Goal: Task Accomplishment & Management: Manage account settings

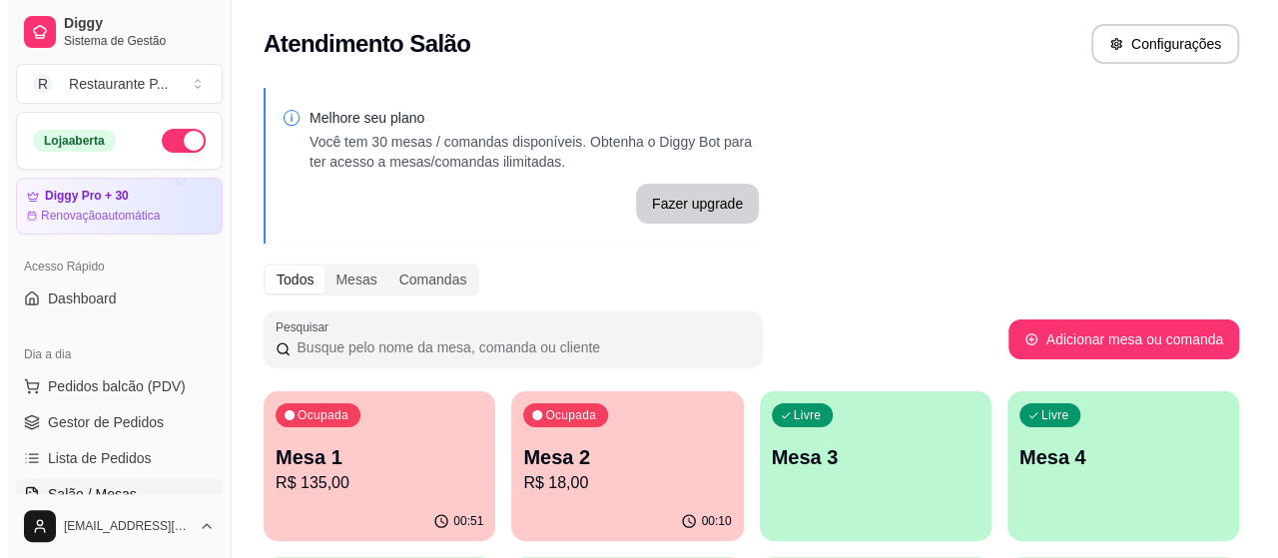
scroll to position [194, 0]
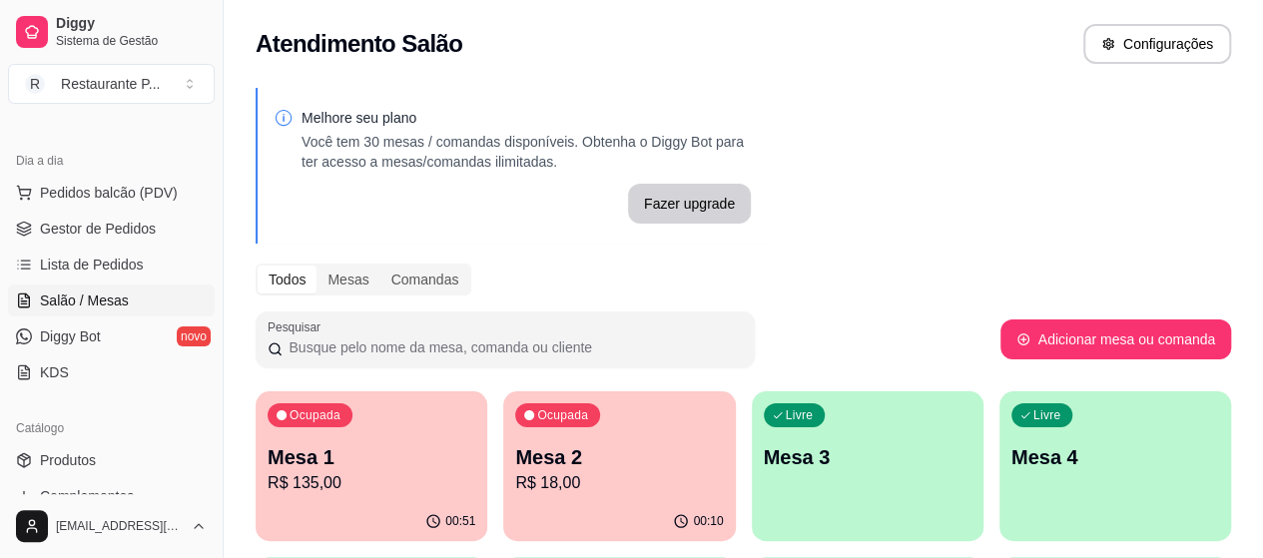
click at [321, 484] on p "R$ 135,00" at bounding box center [372, 483] width 208 height 24
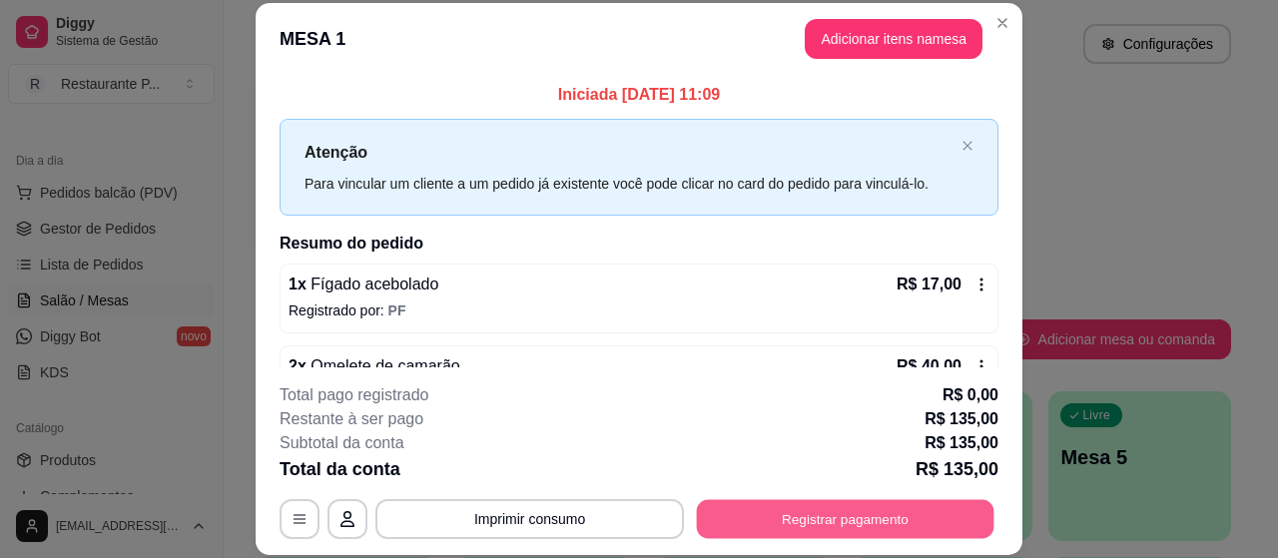
click at [738, 502] on button "Registrar pagamento" at bounding box center [846, 519] width 298 height 39
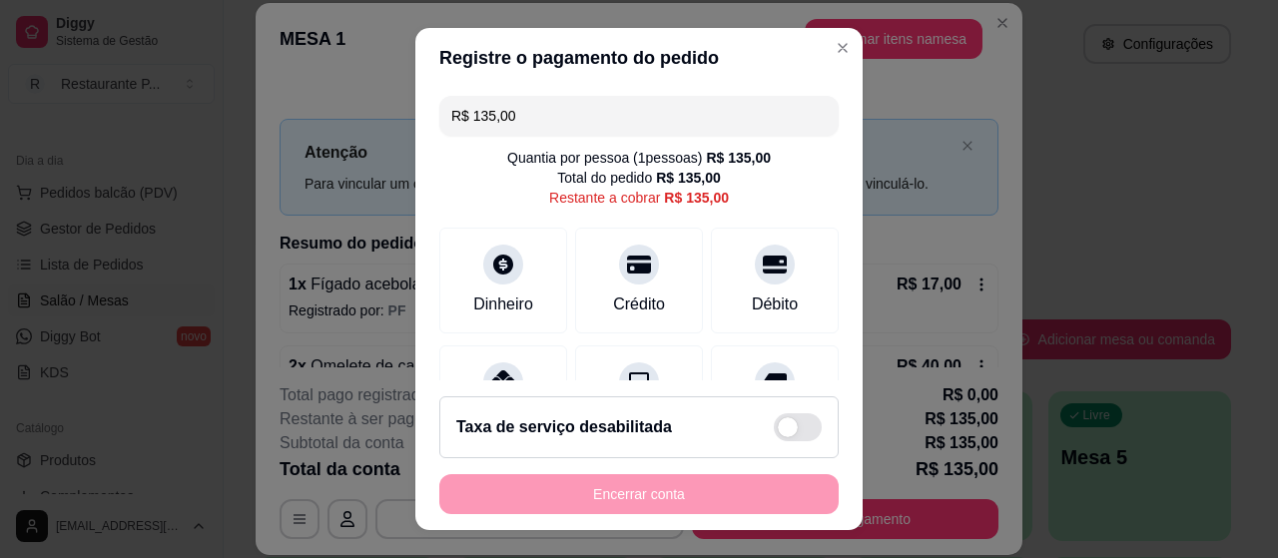
click at [545, 117] on input "R$ 135,00" at bounding box center [638, 116] width 375 height 40
click at [449, 357] on div "Pix" at bounding box center [503, 394] width 141 height 117
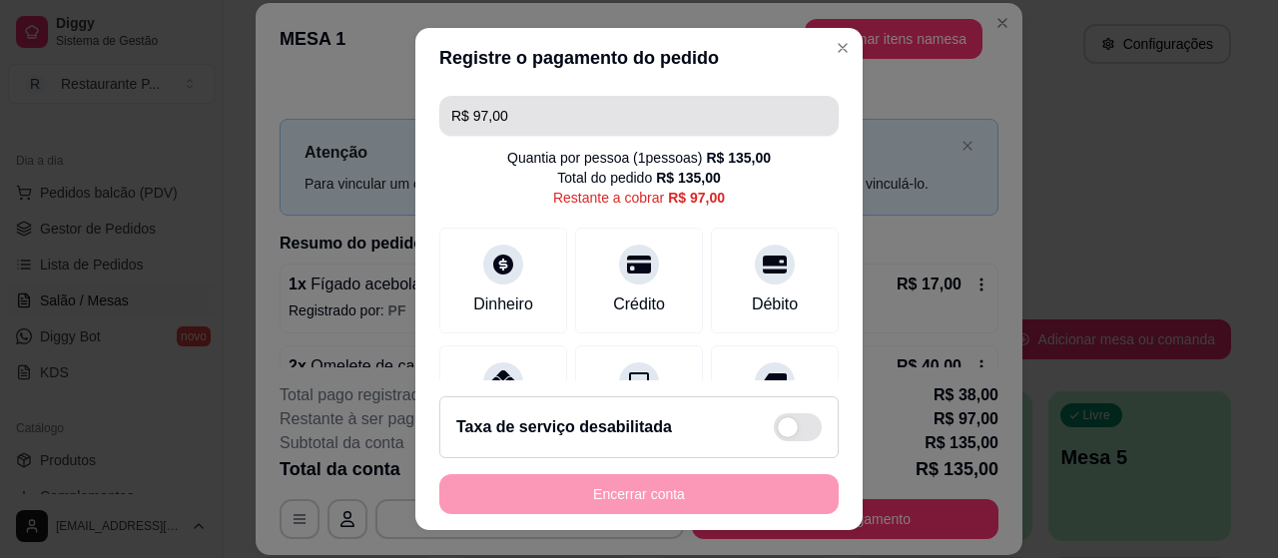
click at [497, 112] on input "R$ 97,00" at bounding box center [638, 116] width 375 height 40
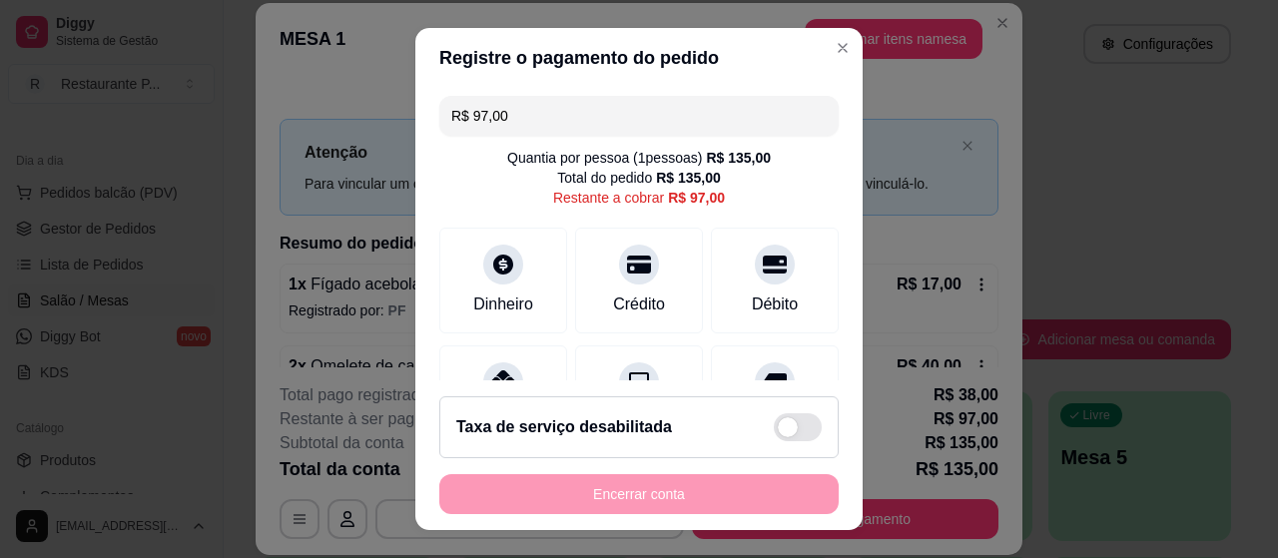
click at [500, 113] on input "R$ 97,00" at bounding box center [638, 116] width 375 height 40
click at [499, 360] on div at bounding box center [503, 376] width 44 height 44
click at [519, 119] on input "R$ 46,00" at bounding box center [638, 116] width 375 height 40
click at [497, 358] on div at bounding box center [503, 376] width 44 height 44
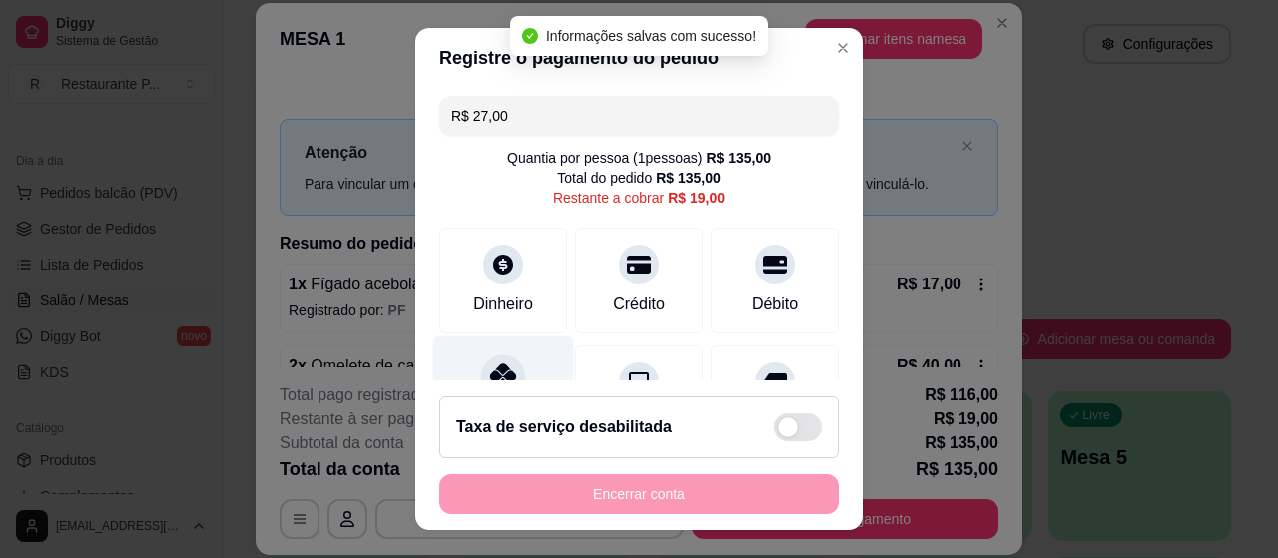
type input "R$ 19,00"
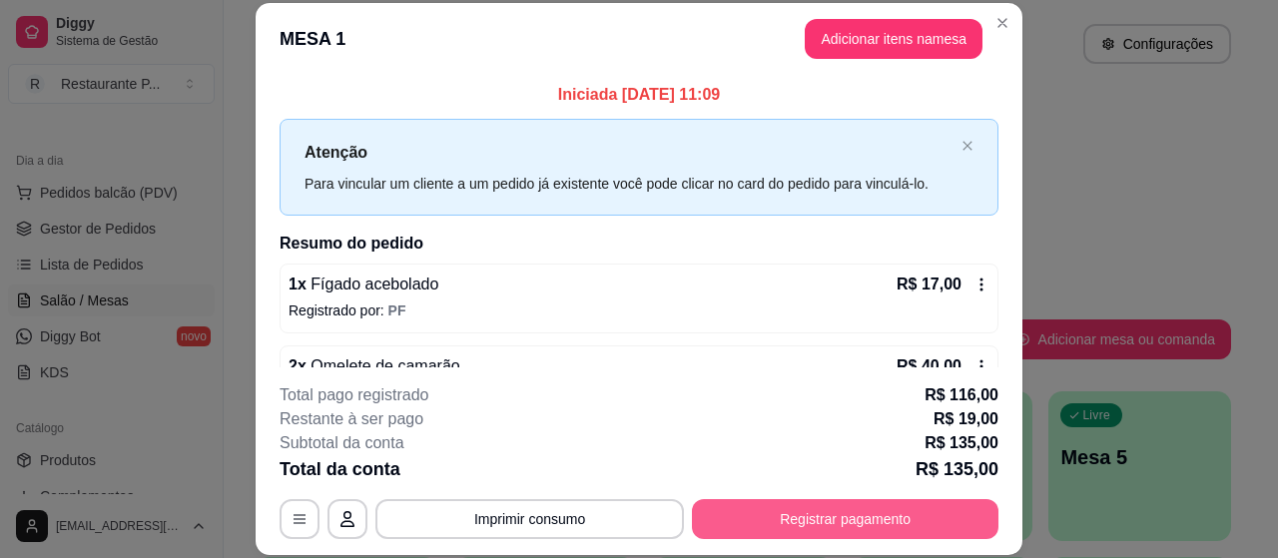
click at [805, 510] on button "Registrar pagamento" at bounding box center [845, 519] width 306 height 40
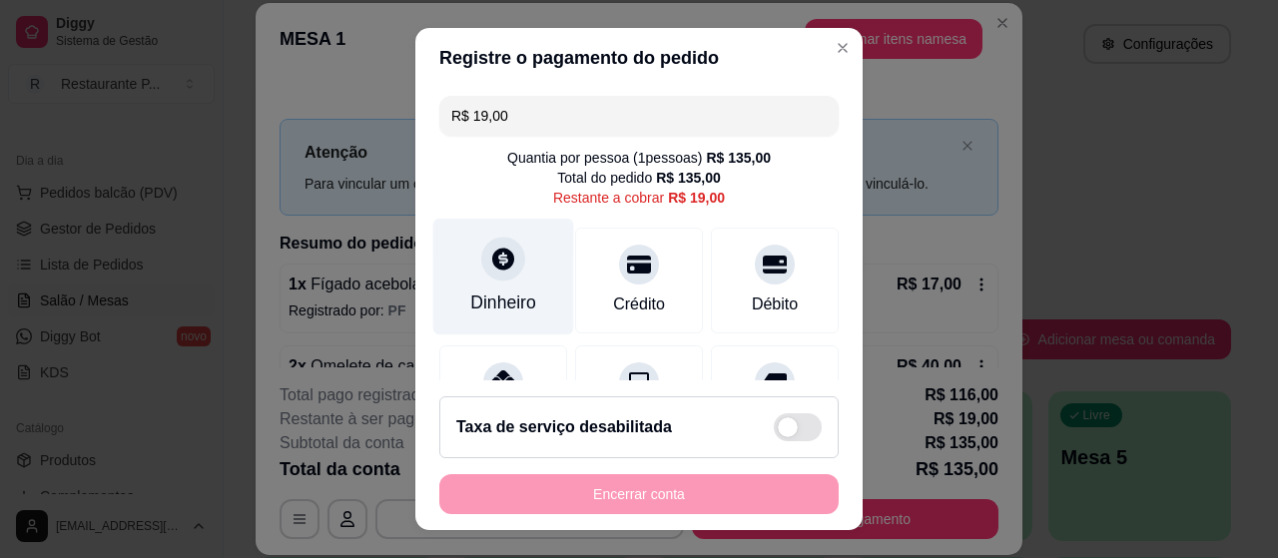
click at [501, 299] on div "Dinheiro" at bounding box center [503, 303] width 66 height 26
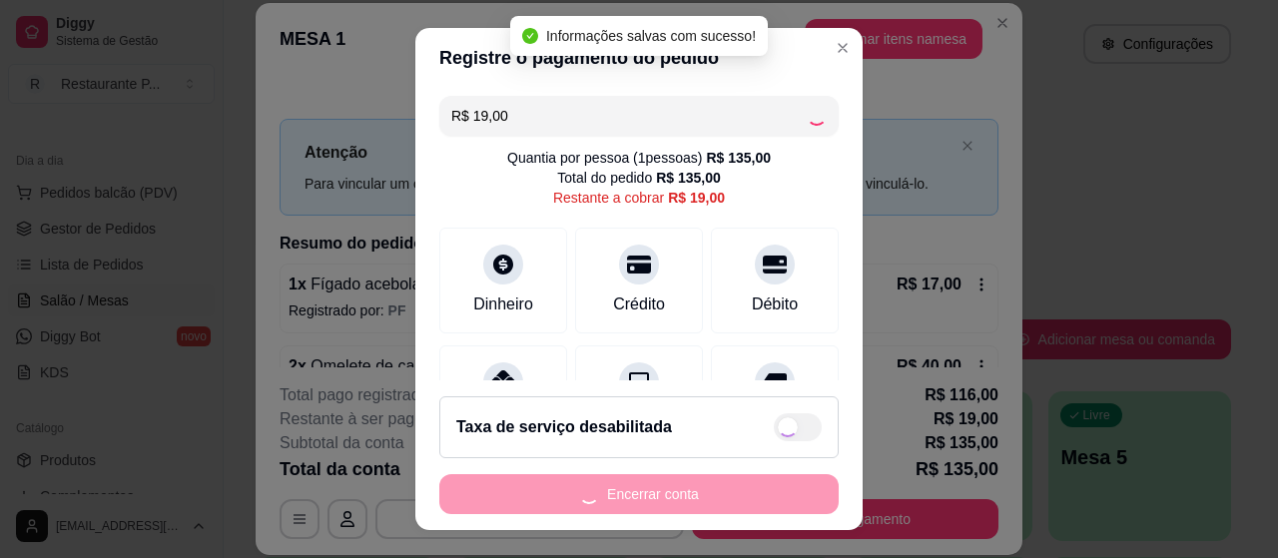
type input "R$ 0,00"
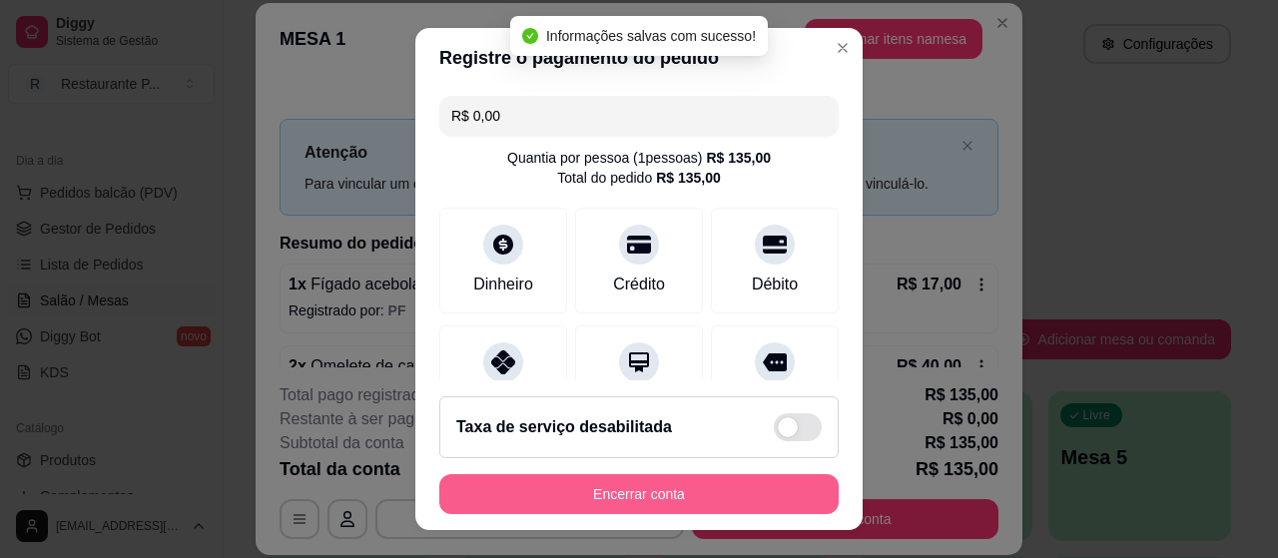
click at [701, 494] on button "Encerrar conta" at bounding box center [638, 494] width 399 height 40
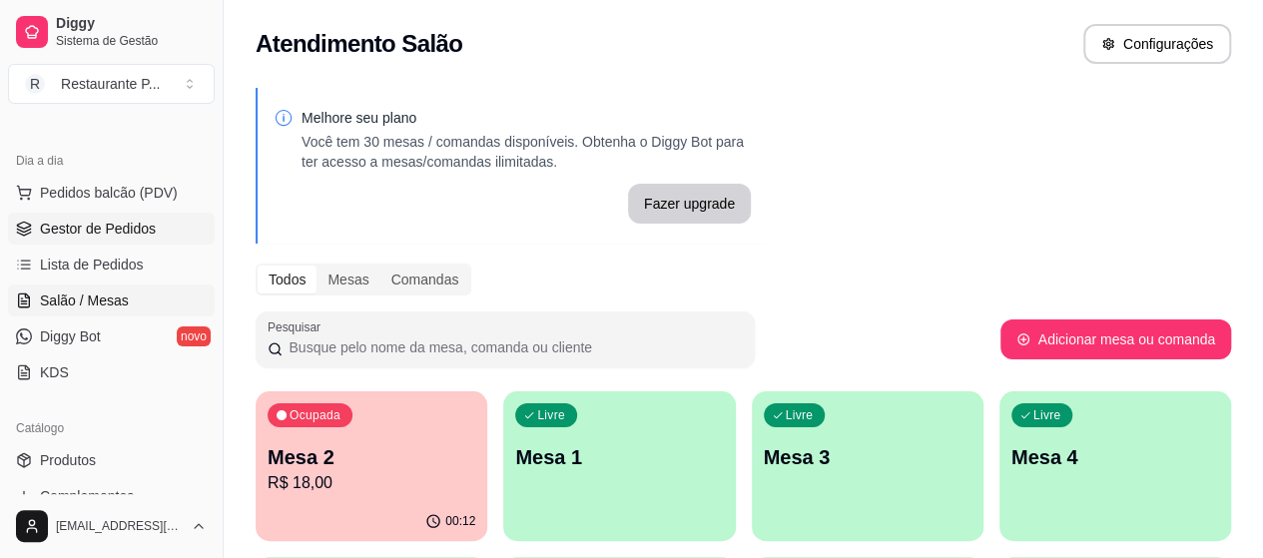
click at [100, 223] on span "Gestor de Pedidos" at bounding box center [98, 229] width 116 height 20
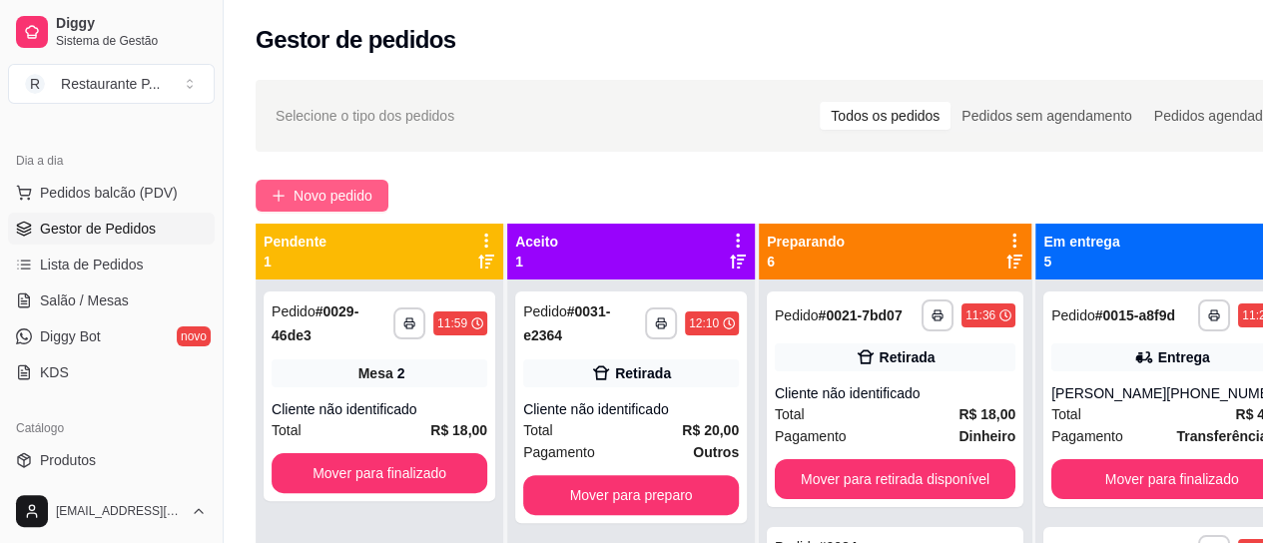
click at [358, 197] on span "Novo pedido" at bounding box center [333, 196] width 79 height 22
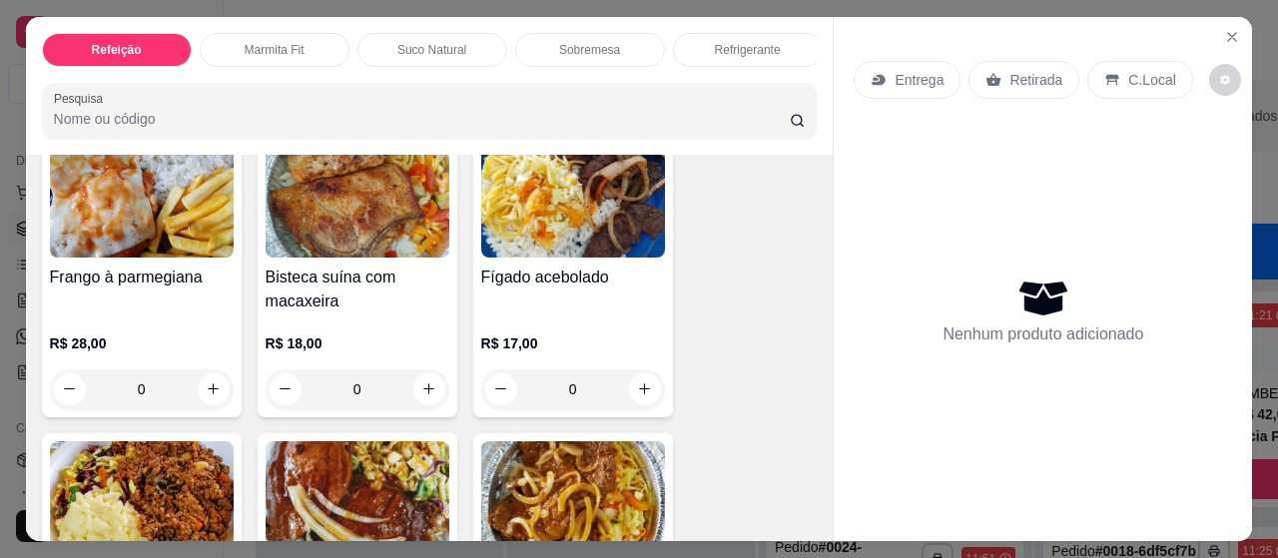
scroll to position [790, 0]
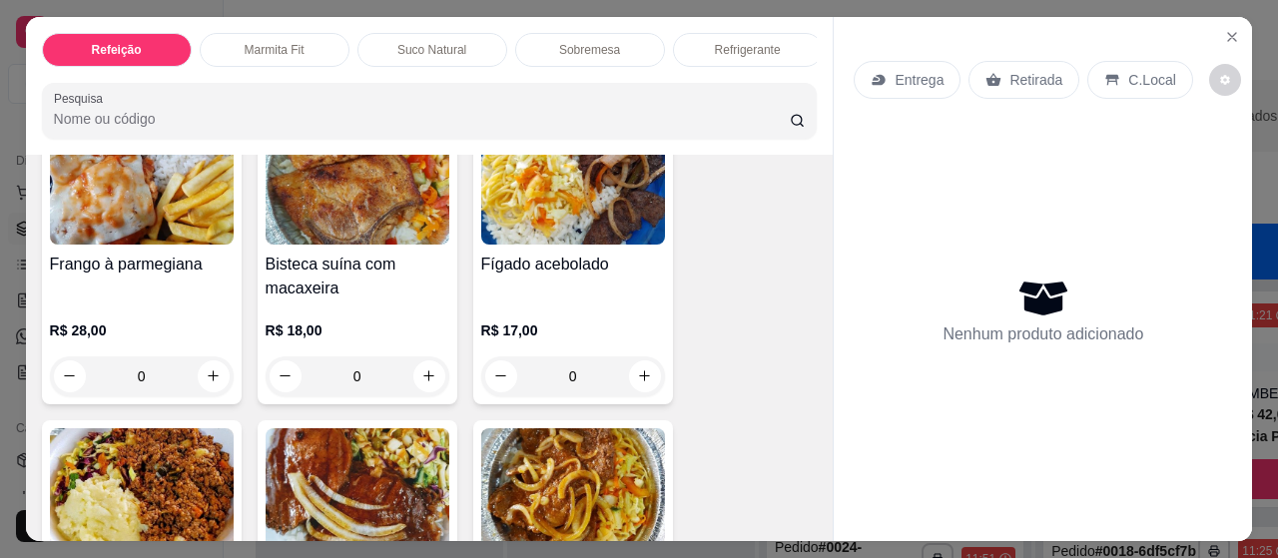
click at [337, 495] on img at bounding box center [358, 490] width 184 height 125
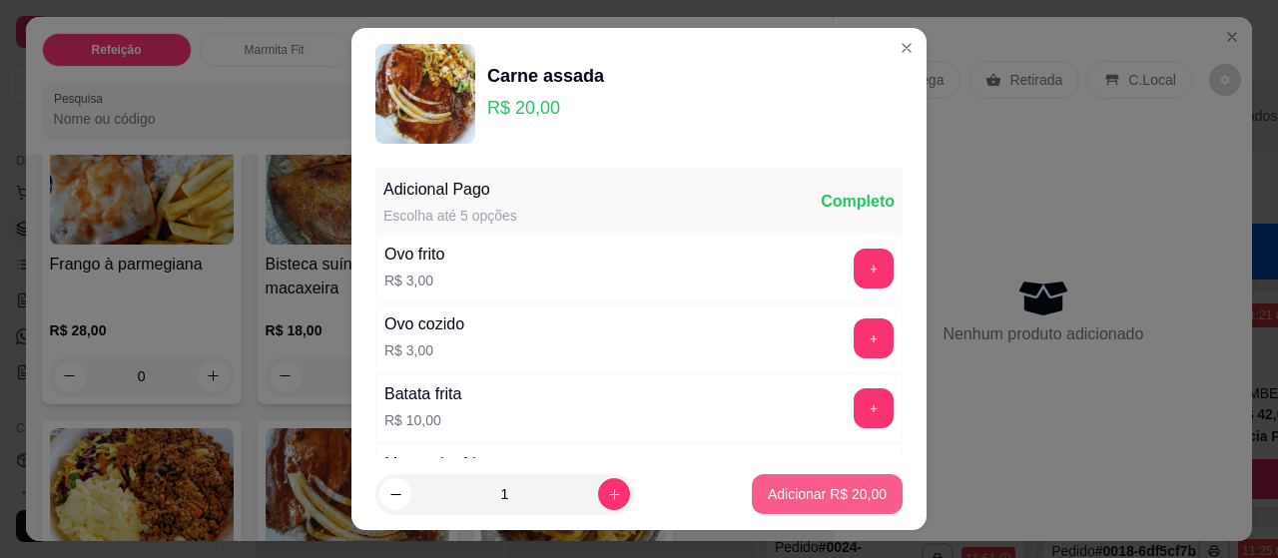
click at [781, 480] on button "Adicionar R$ 20,00" at bounding box center [827, 494] width 151 height 40
type input "1"
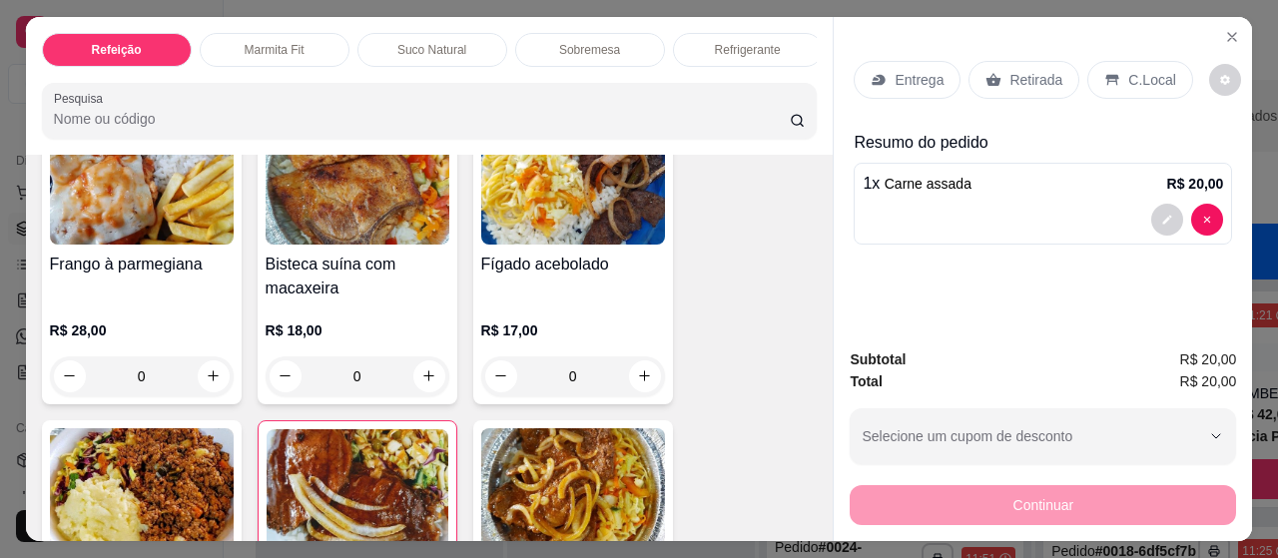
click at [895, 70] on p "Entrega" at bounding box center [919, 80] width 49 height 20
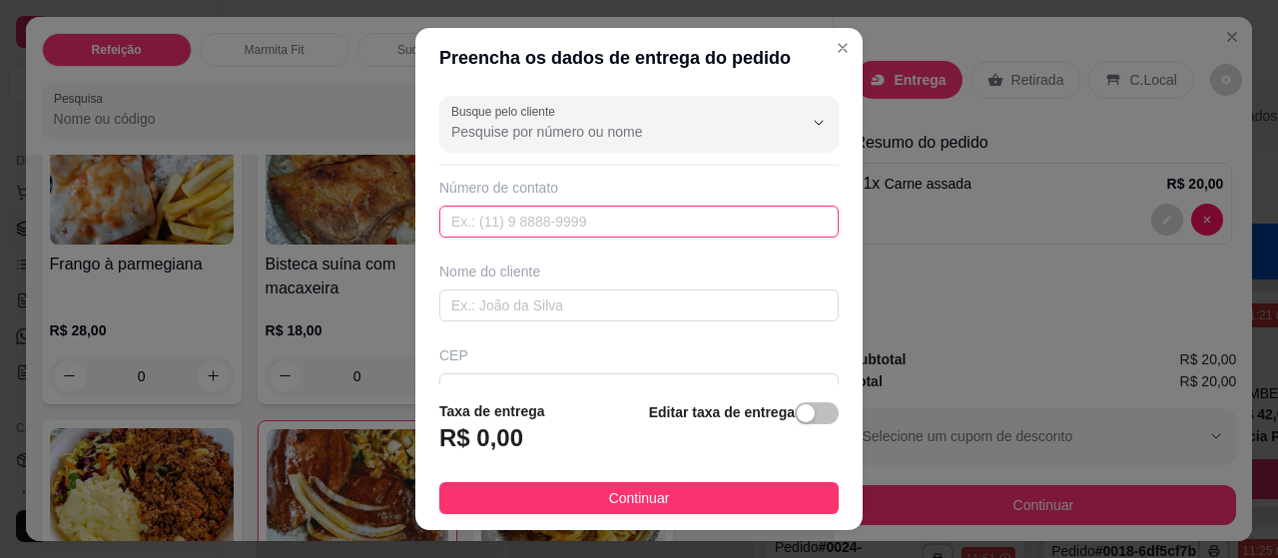
click at [532, 218] on input "text" at bounding box center [638, 222] width 399 height 32
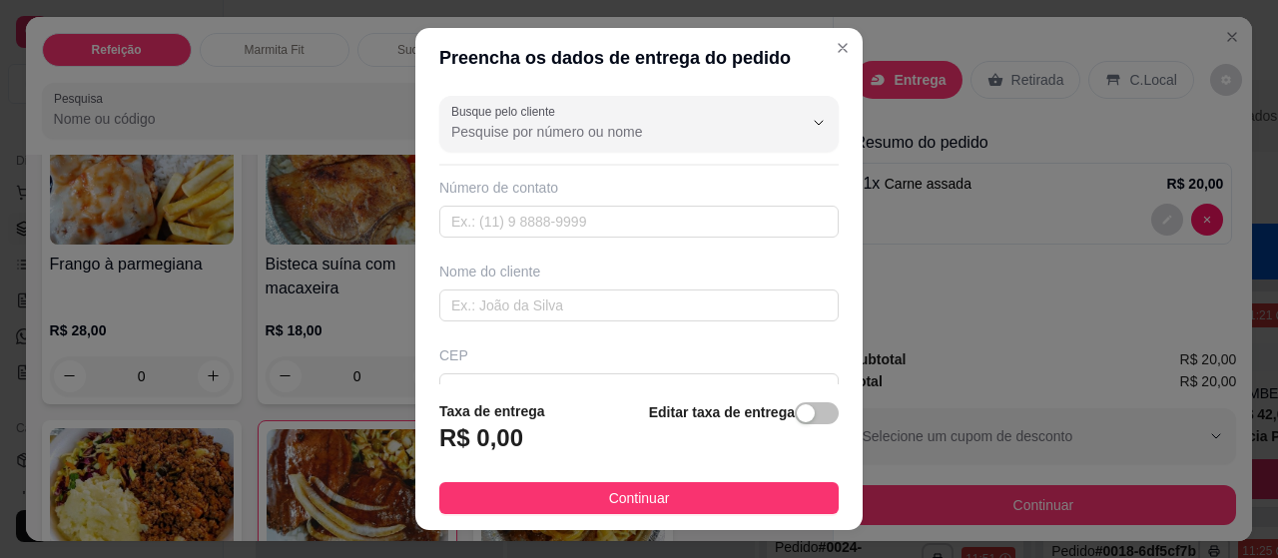
click at [522, 281] on div "Nome do cliente" at bounding box center [638, 292] width 407 height 60
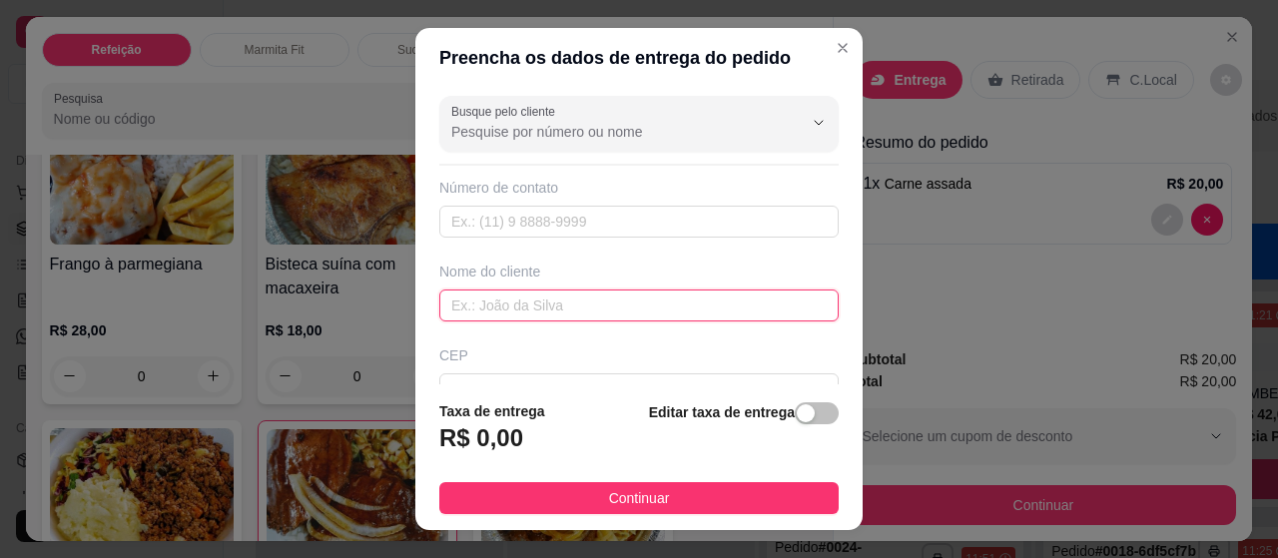
click at [519, 315] on input "text" at bounding box center [638, 306] width 399 height 32
type input "edilene"
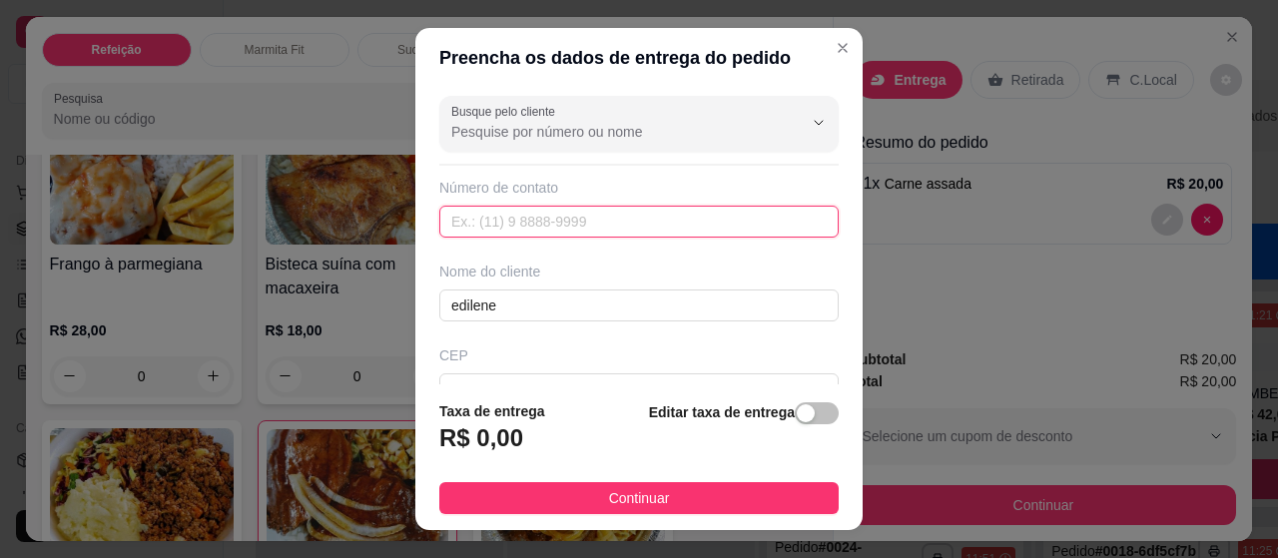
click at [461, 221] on input "text" at bounding box center [638, 222] width 399 height 32
type input "[PHONE_NUMBER]"
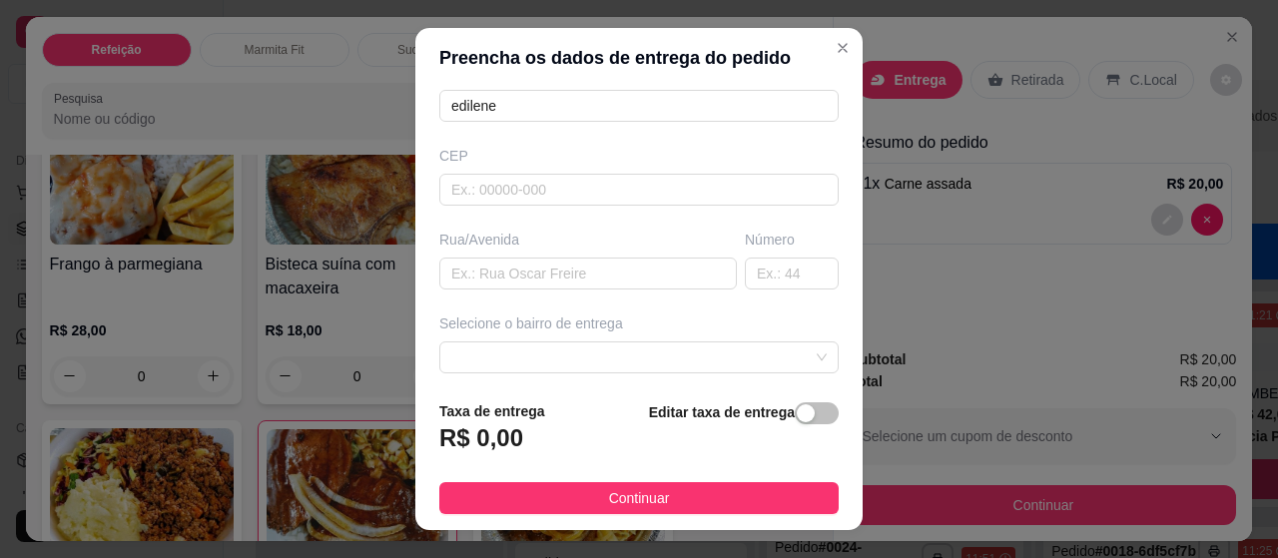
scroll to position [240, 0]
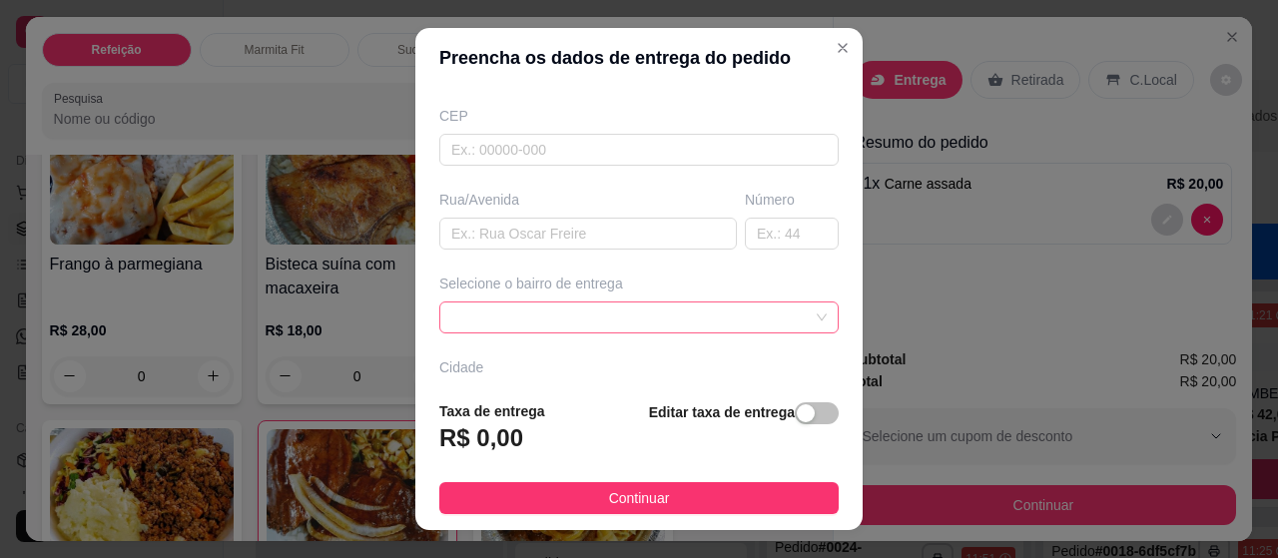
click at [538, 327] on div at bounding box center [638, 318] width 399 height 32
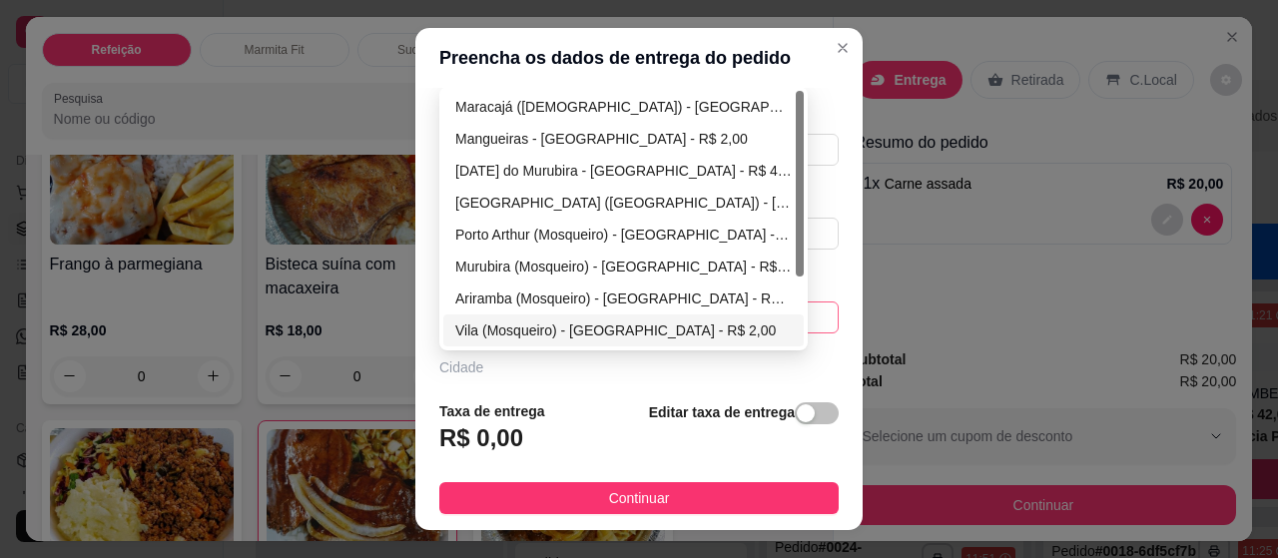
click at [566, 324] on div "Vila (Mosqueiro) - [GEOGRAPHIC_DATA] - R$ 2,00" at bounding box center [623, 330] width 336 height 22
type input "[GEOGRAPHIC_DATA]"
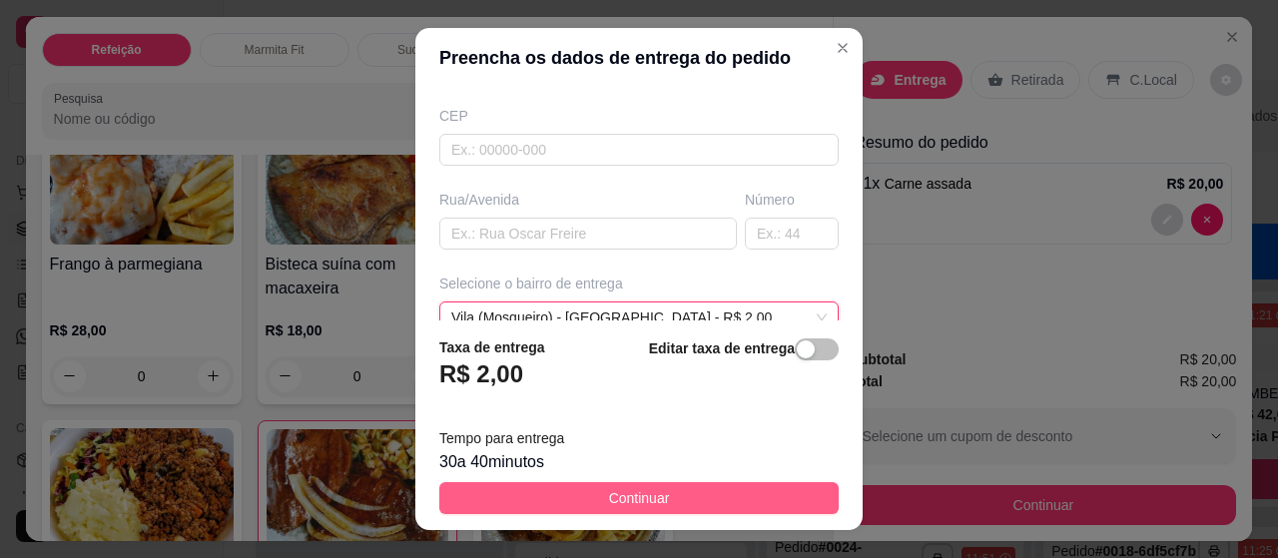
click at [609, 496] on span "Continuar" at bounding box center [639, 498] width 61 height 22
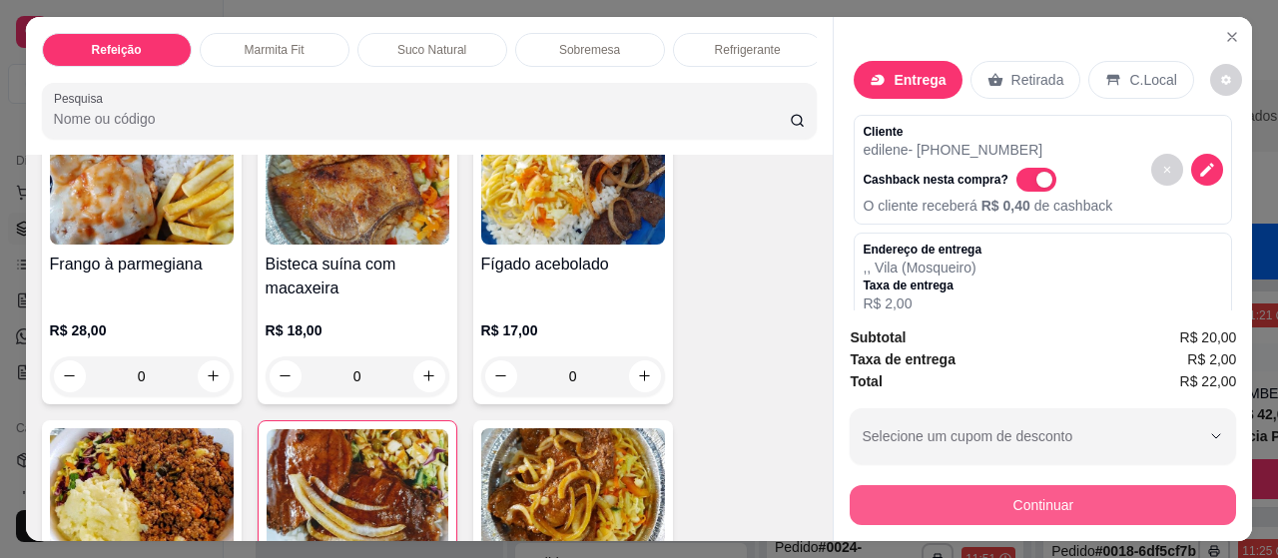
click at [1178, 492] on button "Continuar" at bounding box center [1043, 505] width 386 height 40
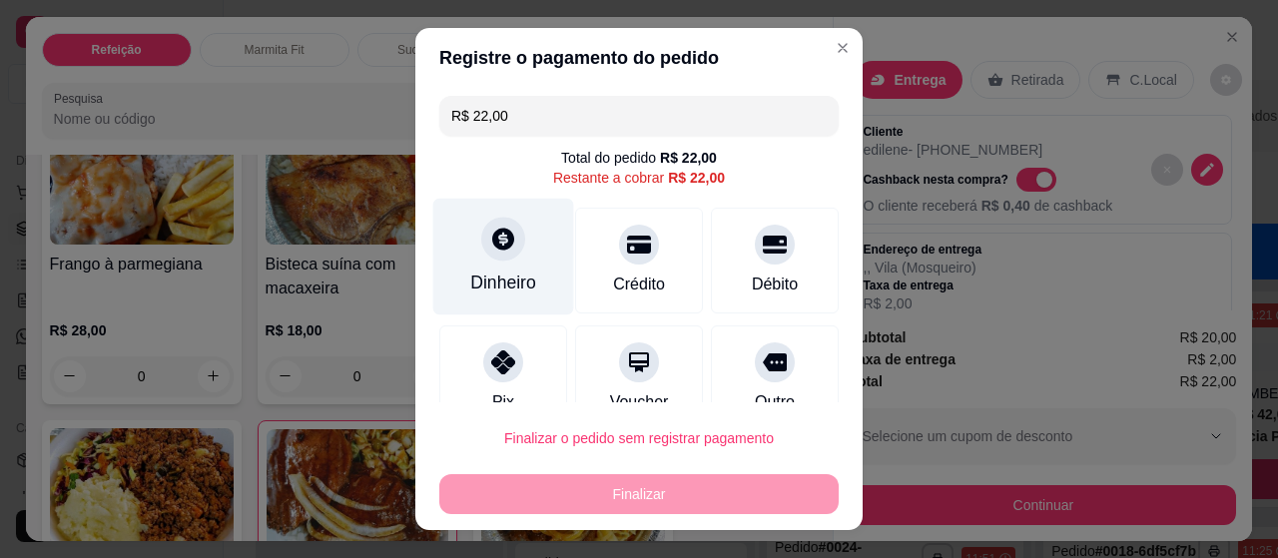
click at [502, 260] on div "Dinheiro" at bounding box center [503, 257] width 141 height 117
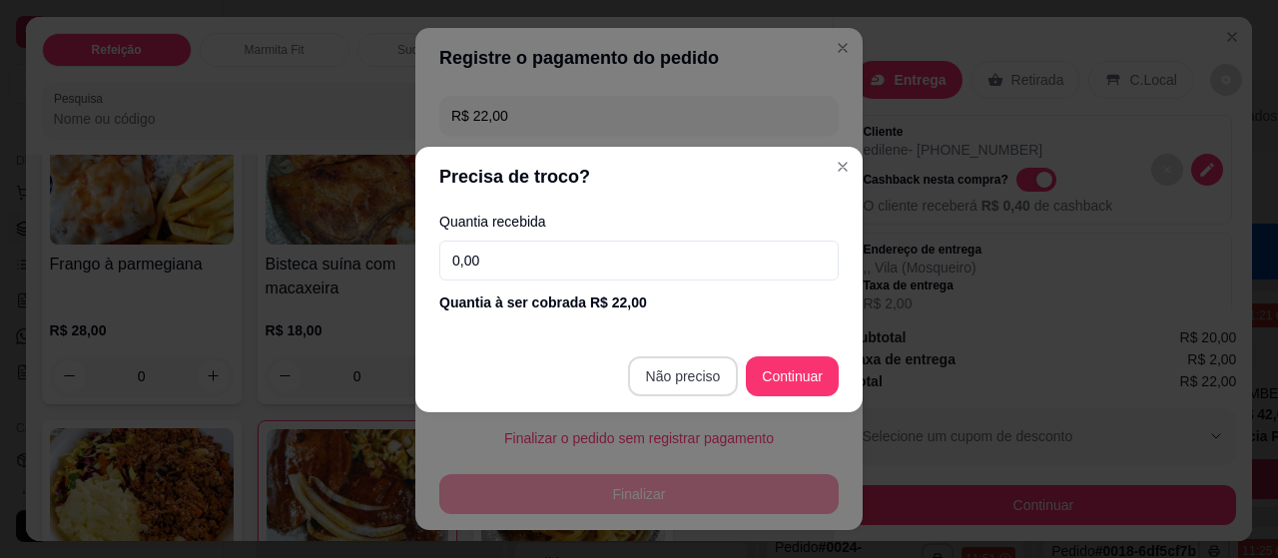
type input "R$ 0,00"
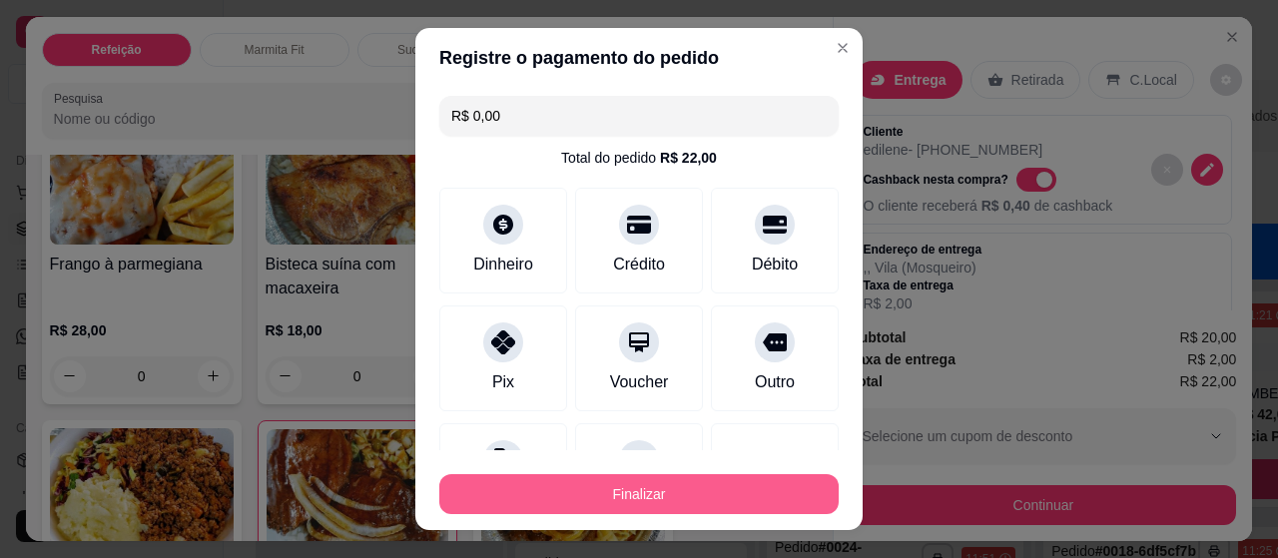
click at [686, 484] on button "Finalizar" at bounding box center [638, 494] width 399 height 40
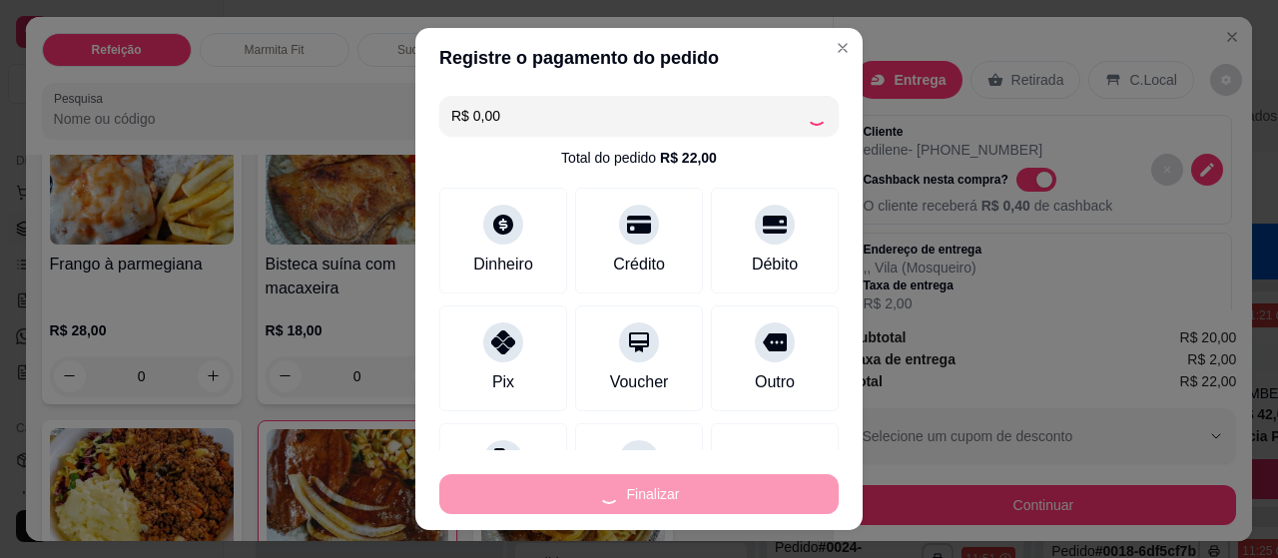
type input "0"
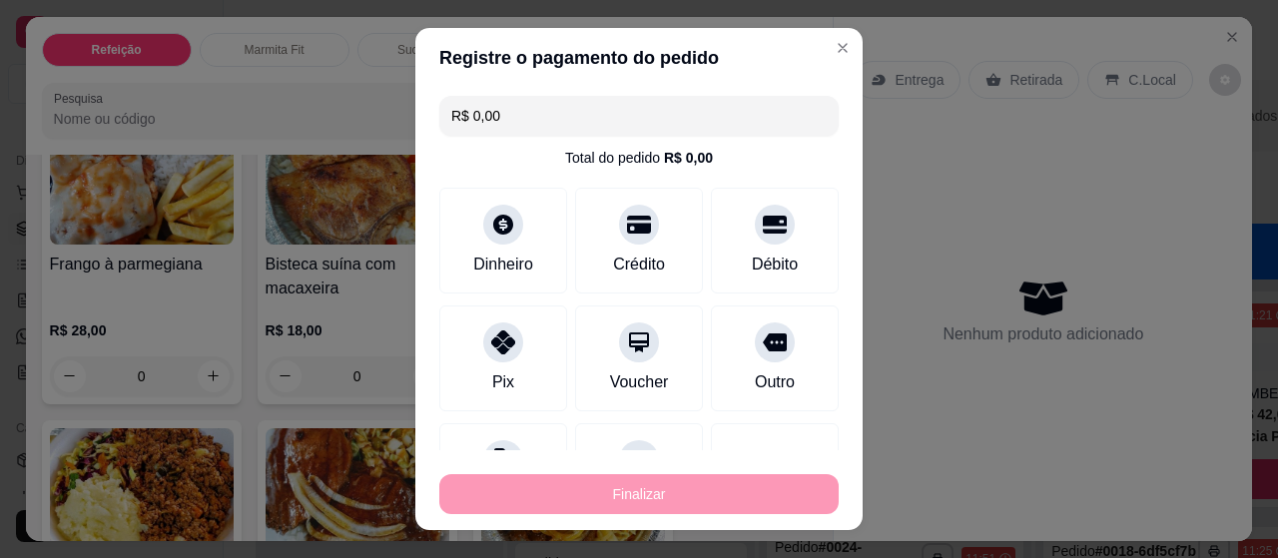
type input "-R$ 22,00"
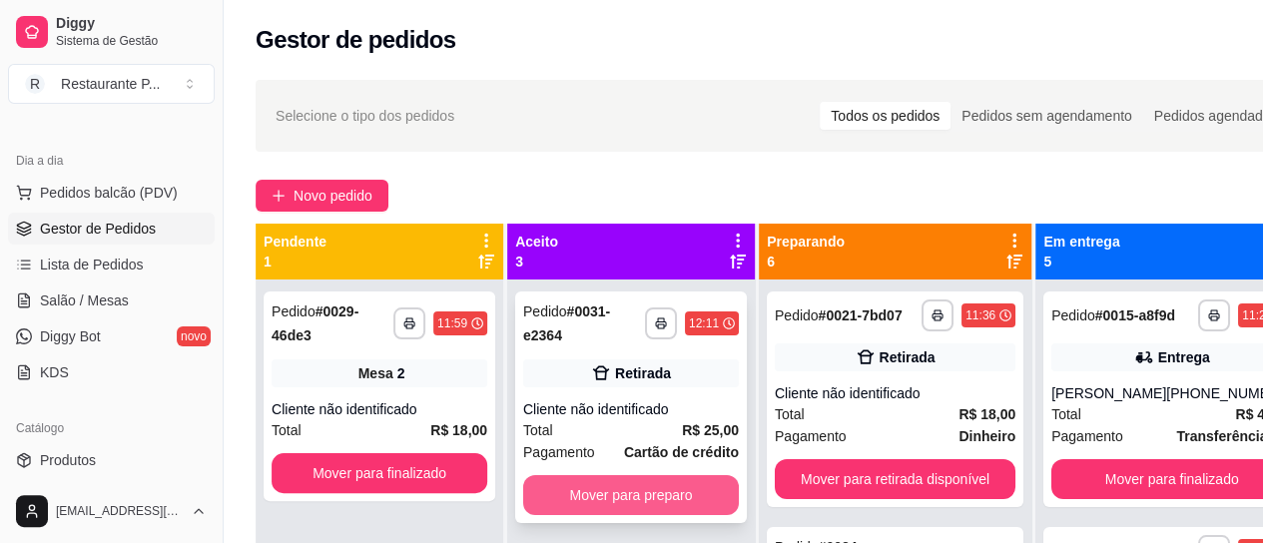
click at [612, 486] on button "Mover para preparo" at bounding box center [631, 495] width 216 height 40
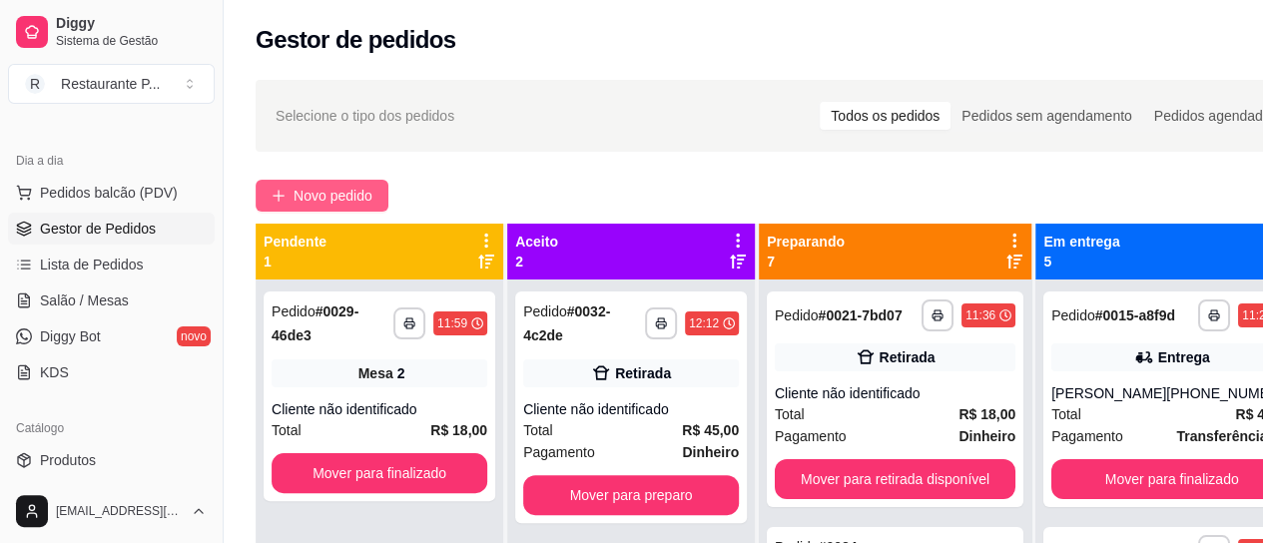
click at [324, 191] on span "Novo pedido" at bounding box center [333, 196] width 79 height 22
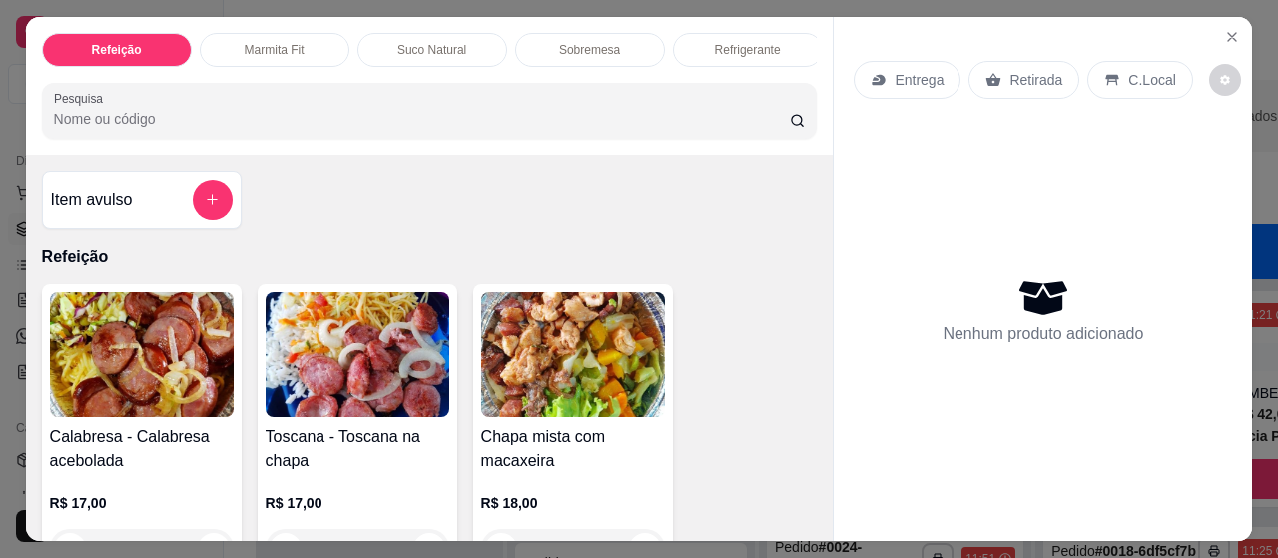
click at [132, 125] on input "Pesquisa" at bounding box center [422, 119] width 736 height 20
click at [133, 124] on input "Pesquisa" at bounding box center [422, 119] width 736 height 20
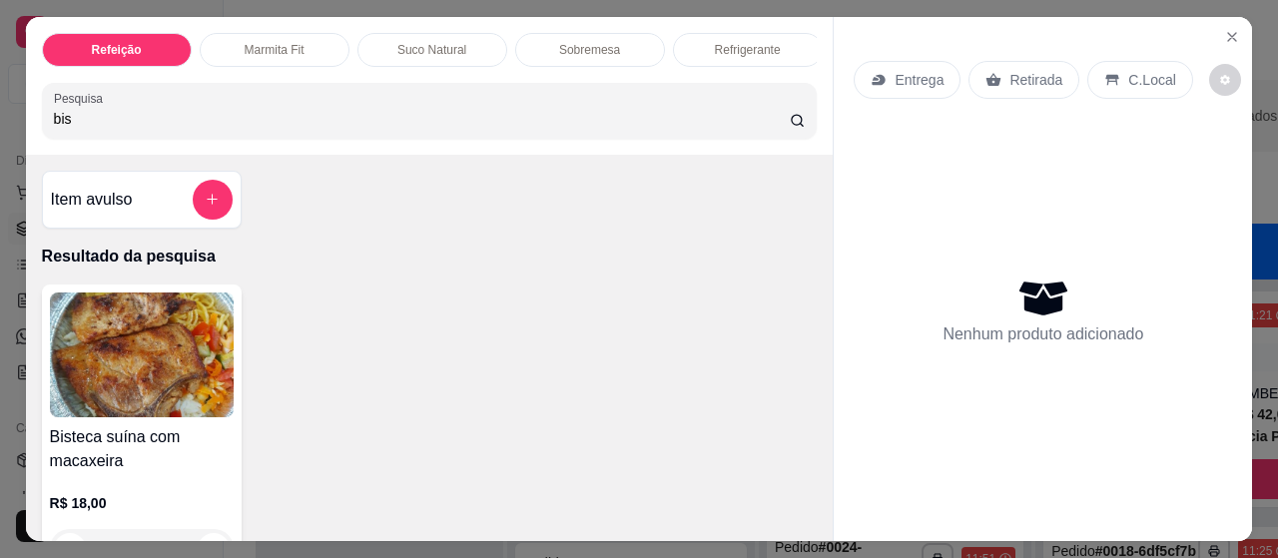
type input "bis"
click at [142, 328] on img at bounding box center [142, 355] width 184 height 125
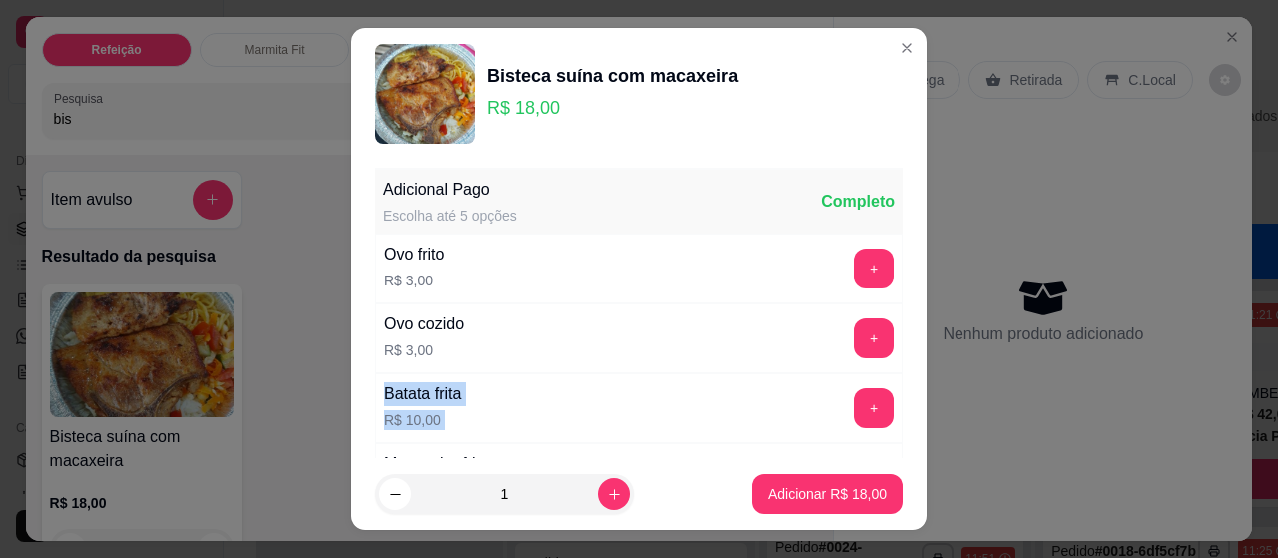
drag, startPoint x: 887, startPoint y: 316, endPoint x: 890, endPoint y: 388, distance: 71.9
click at [890, 388] on div "Adicional Pago Escolha até 5 opções Completo Ovo frito R$ 3,00 + Ovo cozido R$ …" at bounding box center [638, 309] width 575 height 299
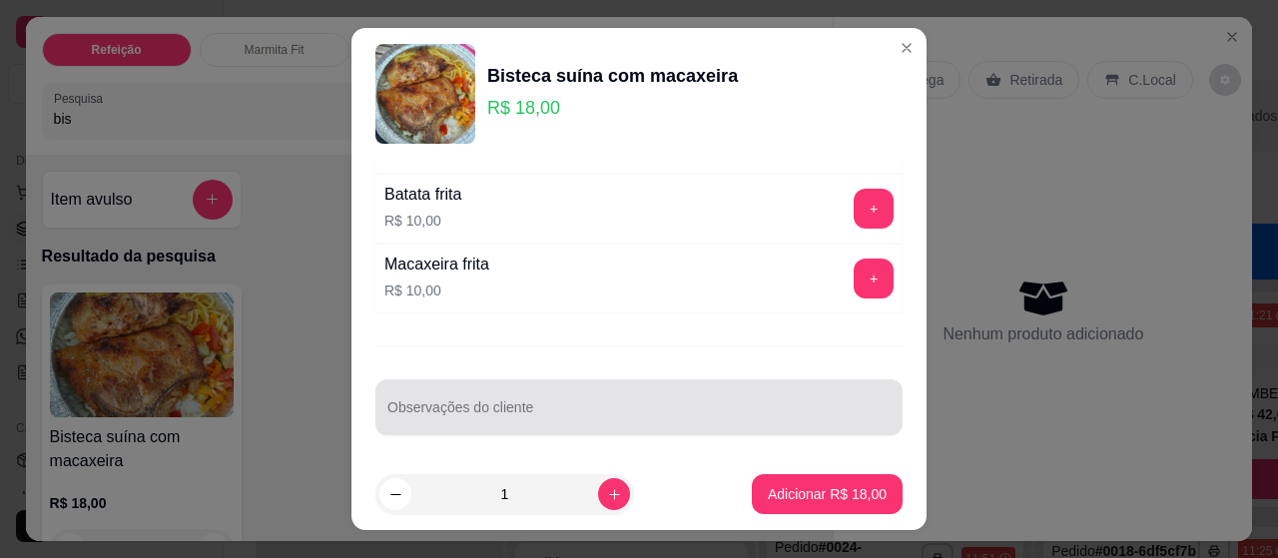
click at [619, 379] on div "Observações do cliente" at bounding box center [638, 407] width 527 height 56
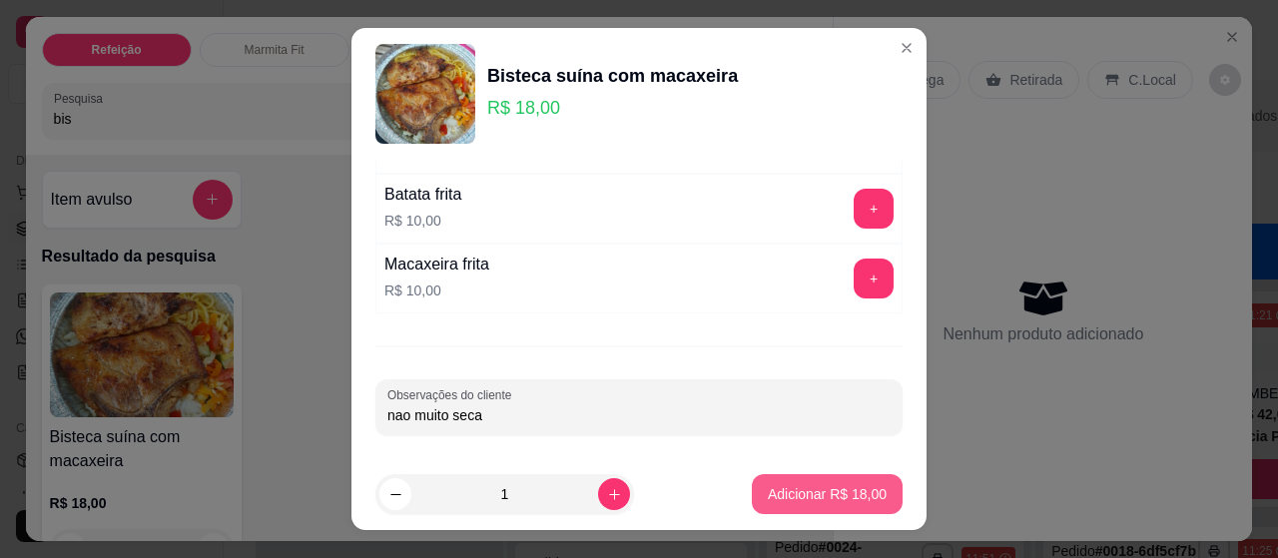
type input "nao muito seca"
click at [811, 500] on p "Adicionar R$ 18,00" at bounding box center [827, 494] width 119 height 20
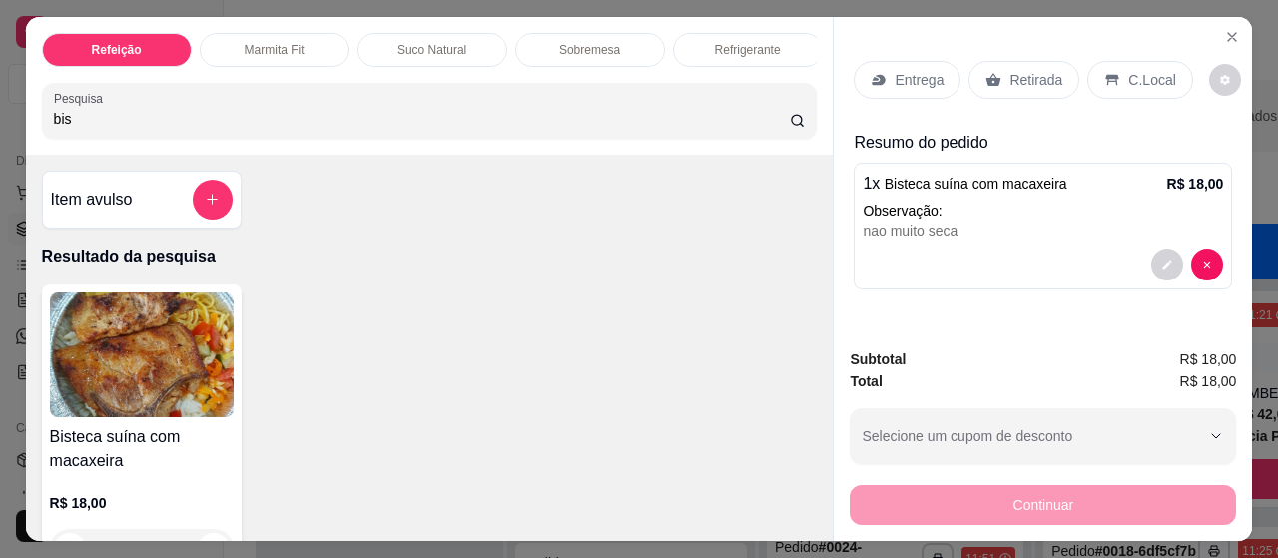
click at [898, 80] on p "Entrega" at bounding box center [919, 80] width 49 height 20
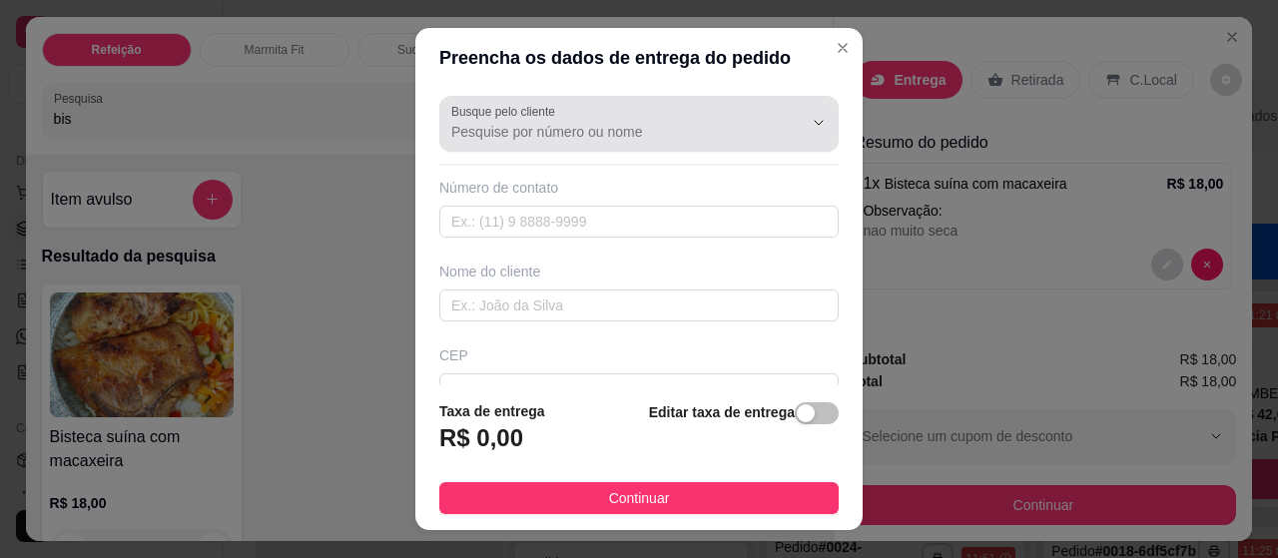
click at [517, 132] on input "Busque pelo cliente" at bounding box center [610, 132] width 319 height 20
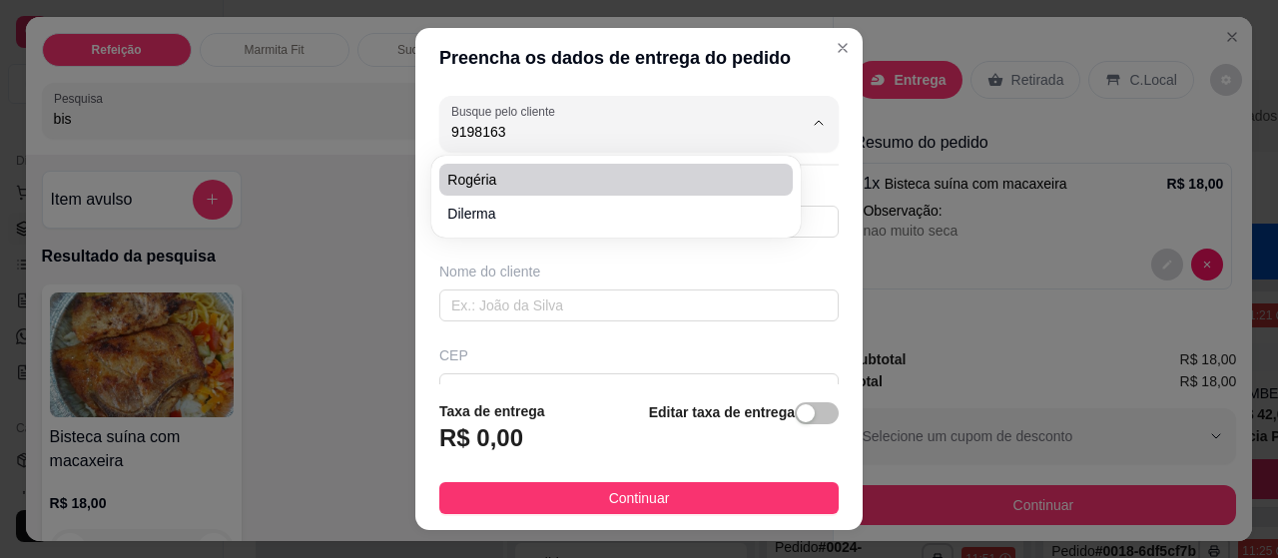
click at [495, 175] on span "Rogéria" at bounding box center [605, 180] width 316 height 20
type input "Rogéria"
type input "91981630748"
type input "Rogéria"
type input "Na 16 ao lado do [PERSON_NAME]"
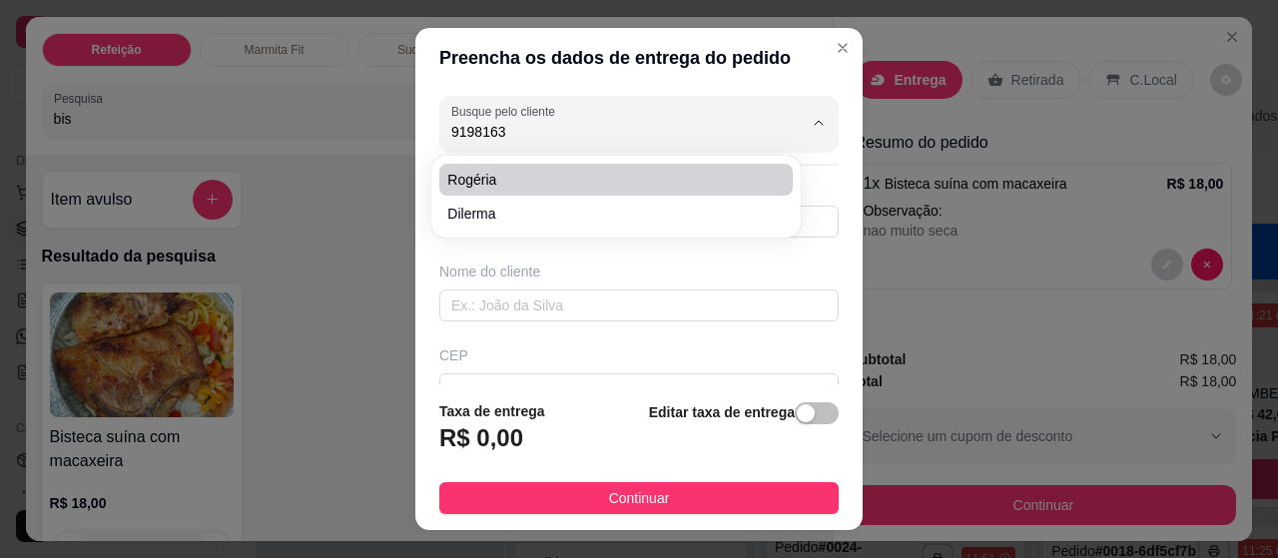
type input "[GEOGRAPHIC_DATA]"
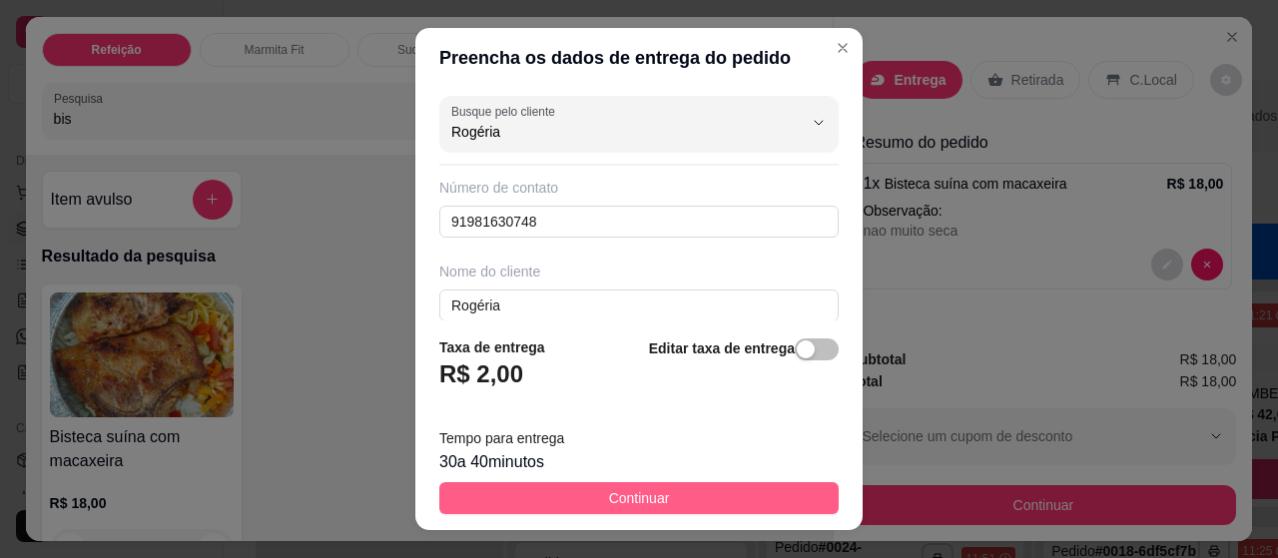
type input "Rogéria"
click at [662, 493] on button "Continuar" at bounding box center [638, 498] width 399 height 32
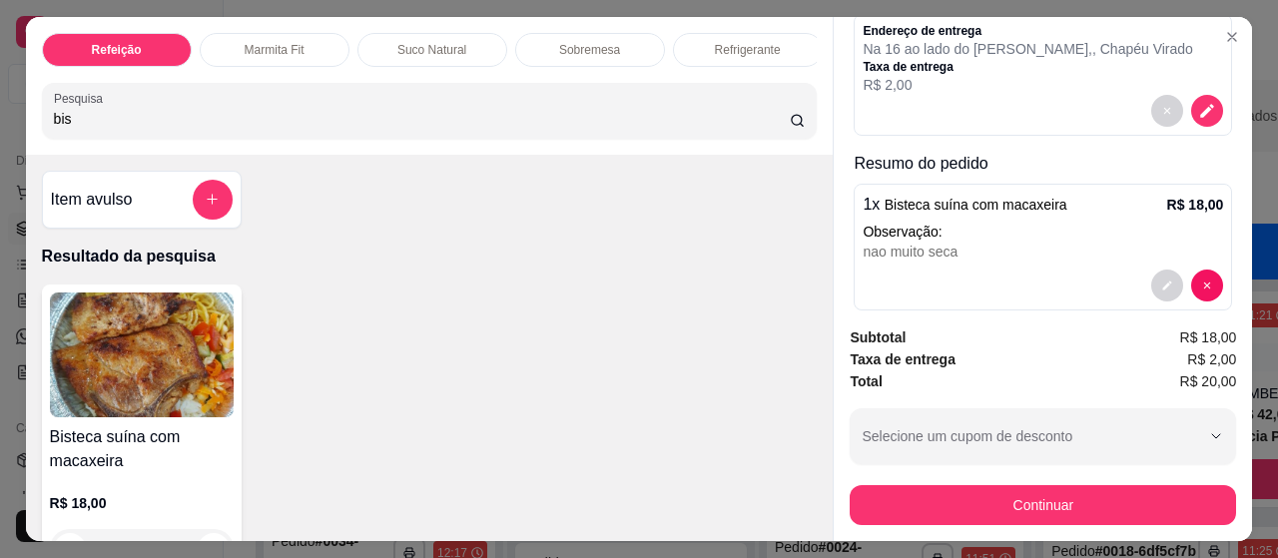
scroll to position [243, 0]
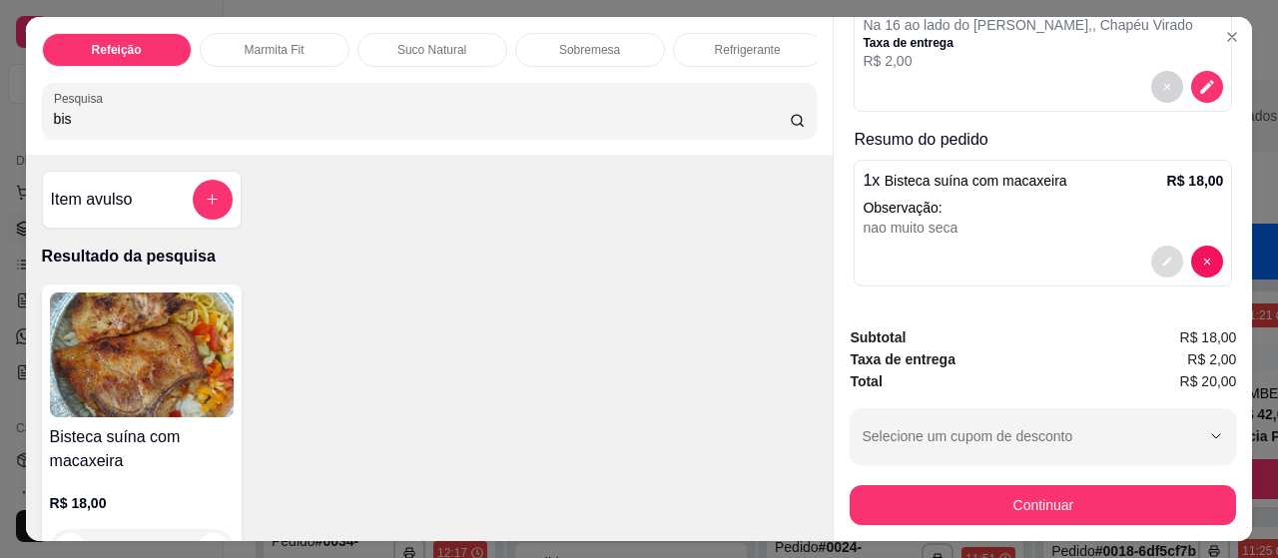
click at [1151, 246] on button "decrease-product-quantity" at bounding box center [1167, 262] width 32 height 32
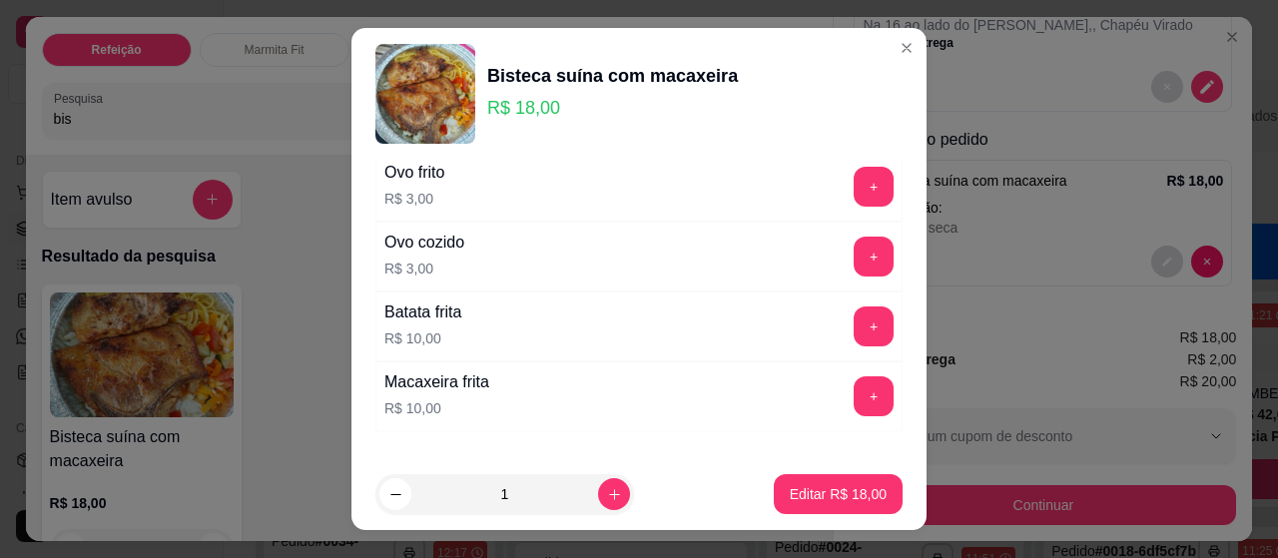
scroll to position [200, 0]
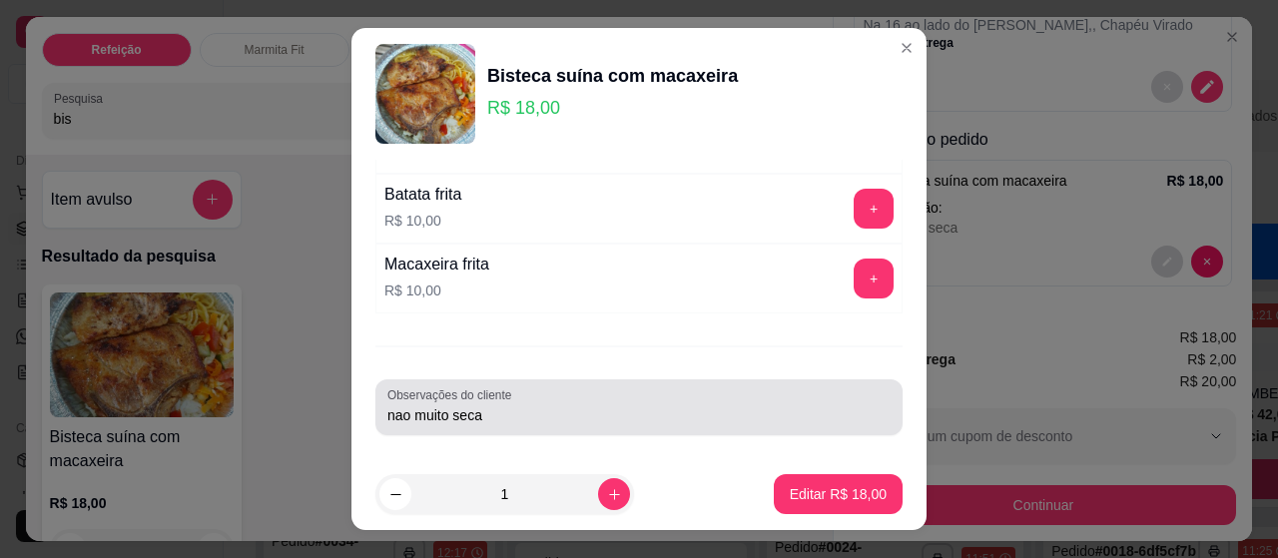
click at [539, 416] on input "nao muito seca" at bounding box center [638, 415] width 503 height 20
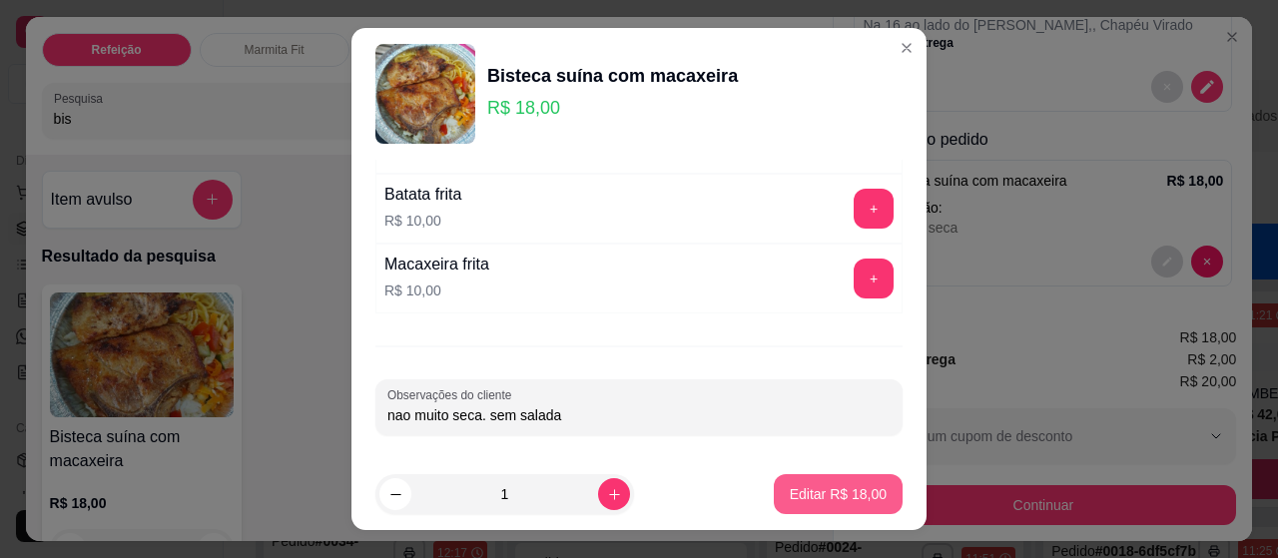
type input "nao muito seca. sem salada"
click at [829, 499] on p "Editar R$ 18,00" at bounding box center [838, 494] width 97 height 20
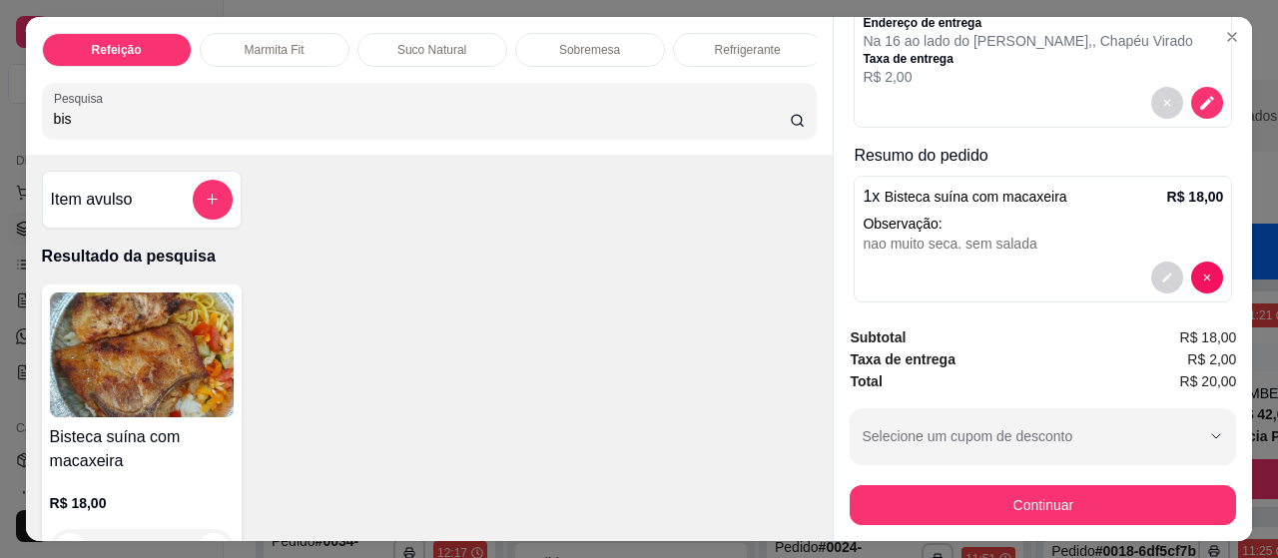
scroll to position [243, 0]
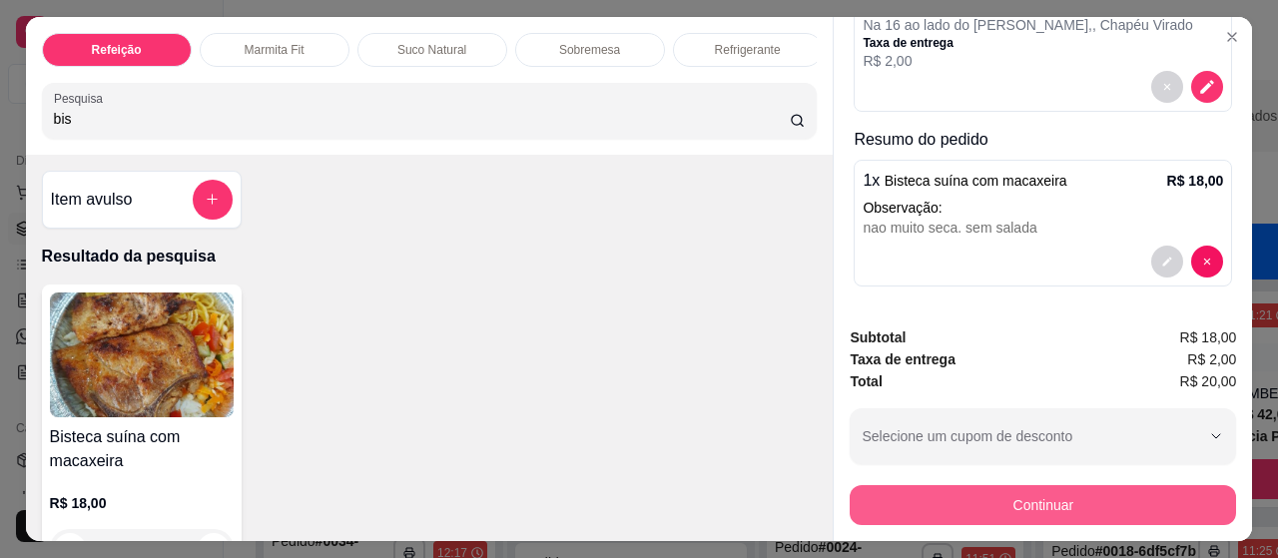
click at [1040, 491] on button "Continuar" at bounding box center [1043, 505] width 386 height 40
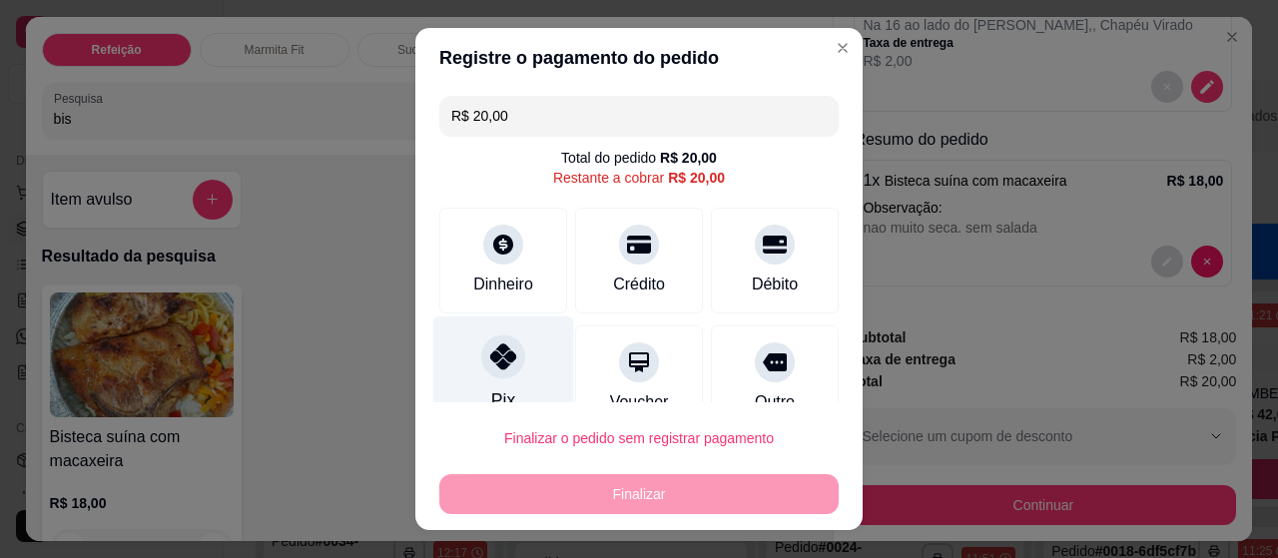
click at [490, 366] on icon at bounding box center [503, 356] width 26 height 26
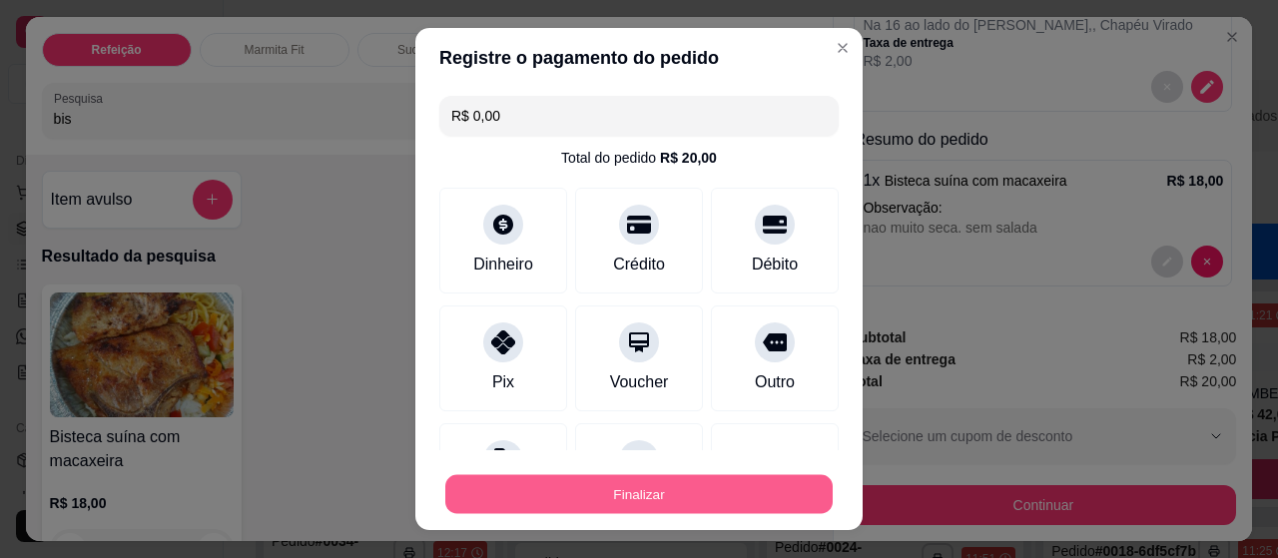
click at [705, 482] on button "Finalizar" at bounding box center [638, 494] width 387 height 39
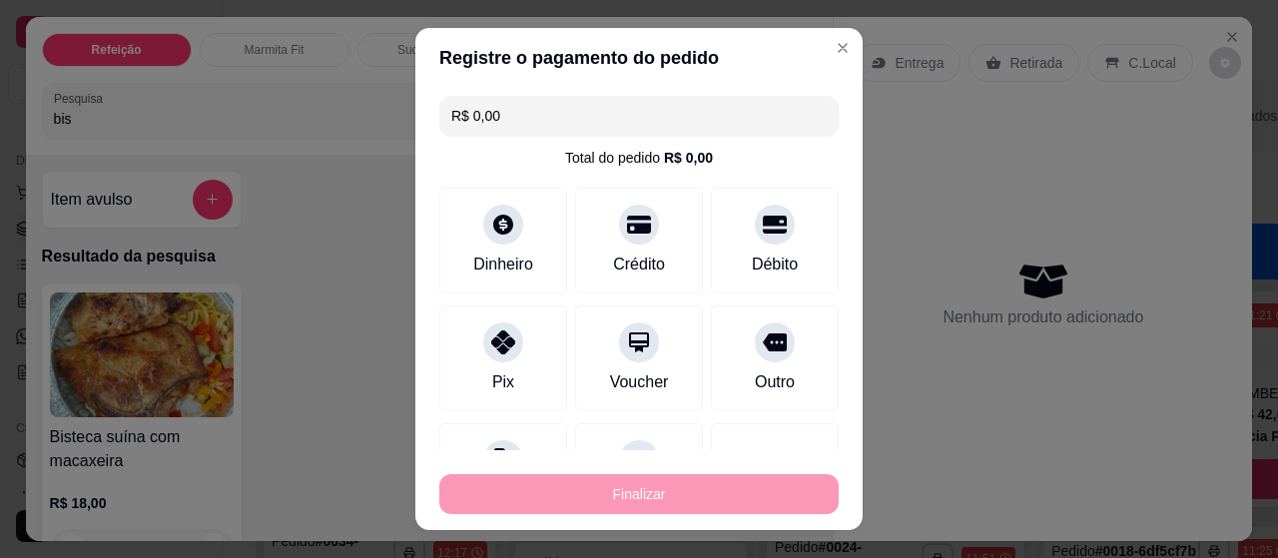
type input "-R$ 20,00"
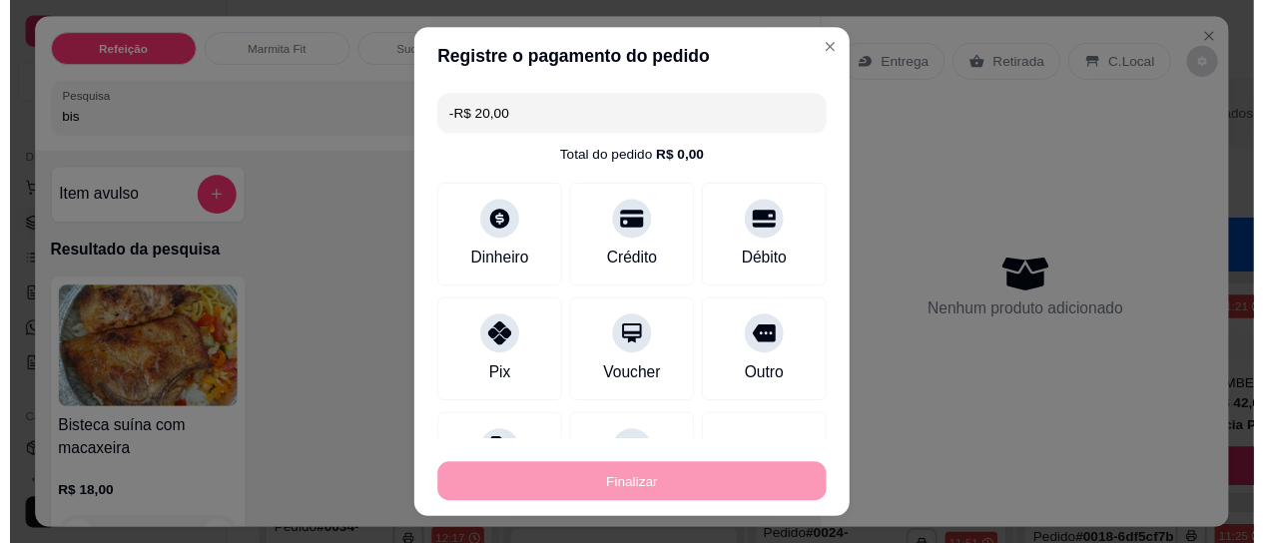
scroll to position [15, 0]
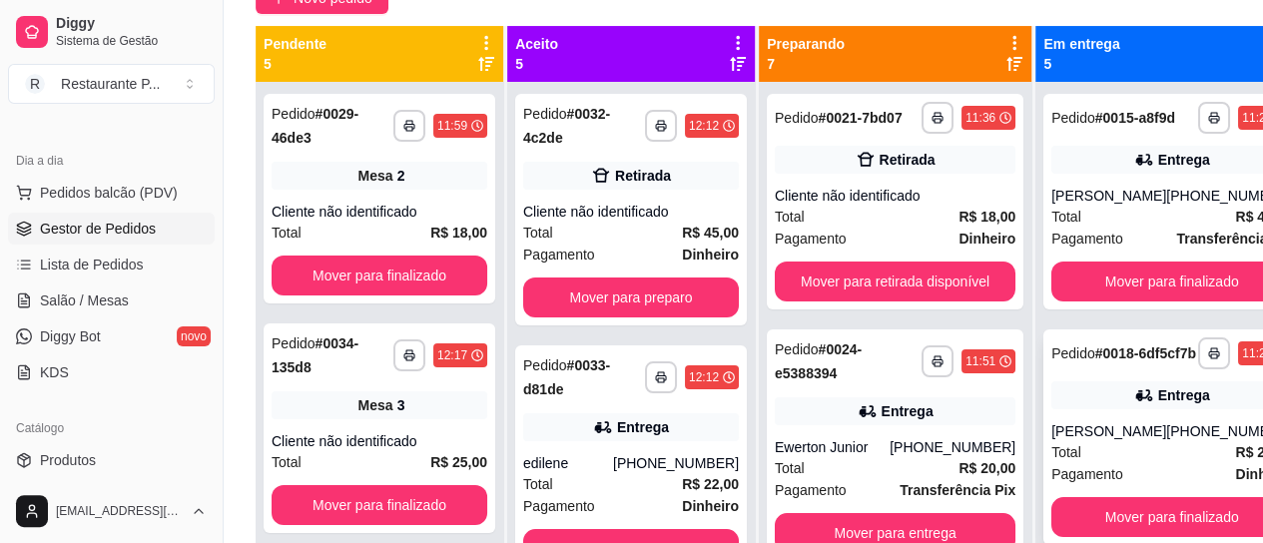
click at [1166, 441] on div "[PHONE_NUMBER]" at bounding box center [1229, 431] width 126 height 20
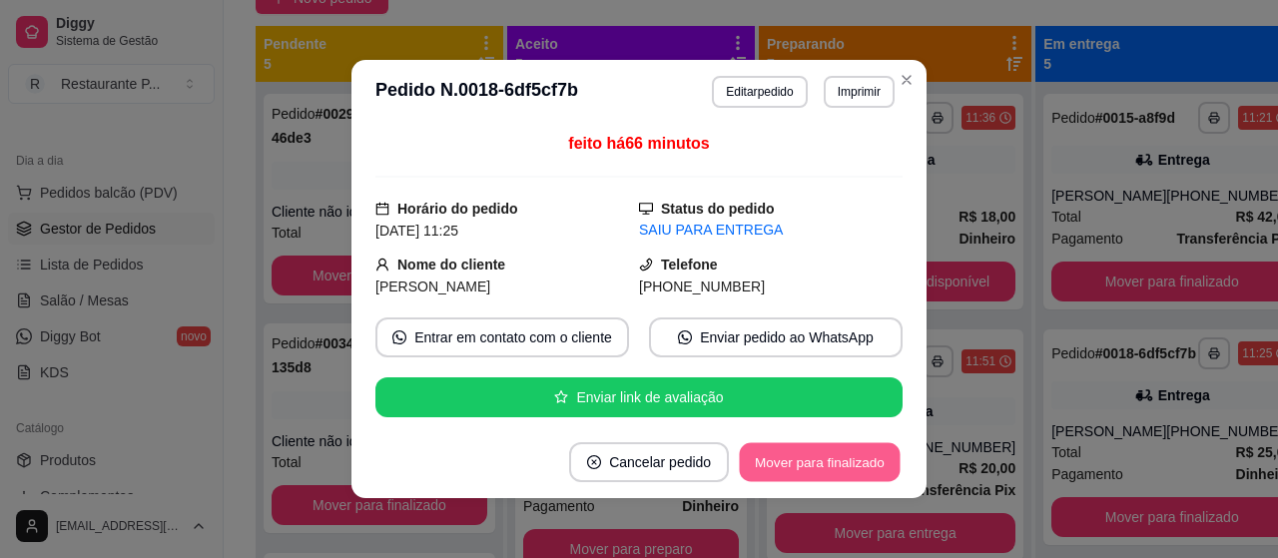
click at [816, 461] on button "Mover para finalizado" at bounding box center [820, 462] width 161 height 39
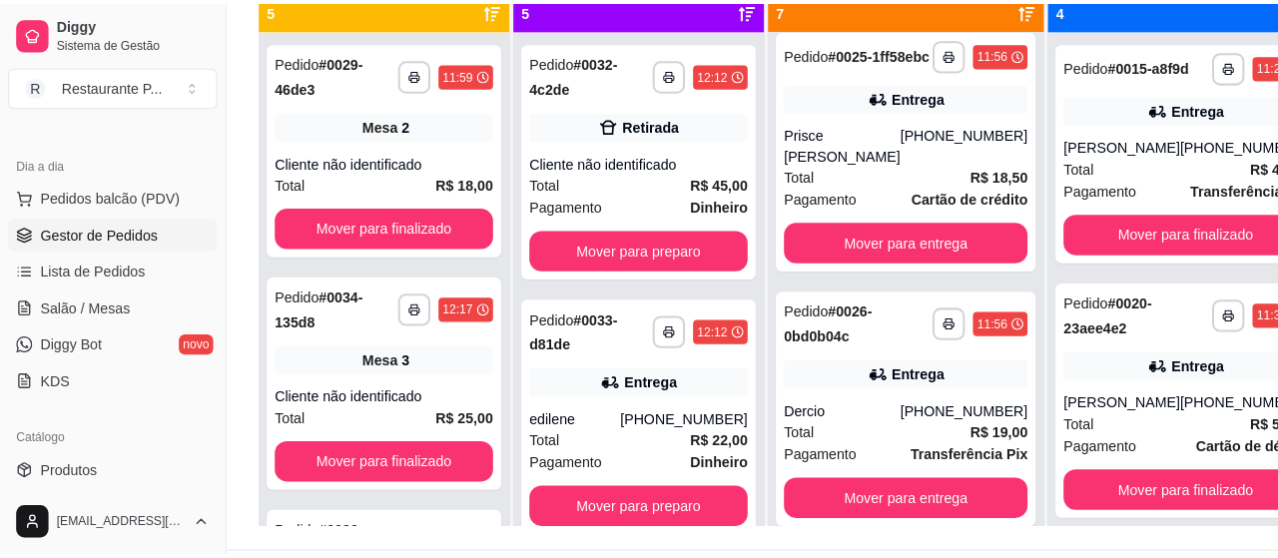
scroll to position [1210, 0]
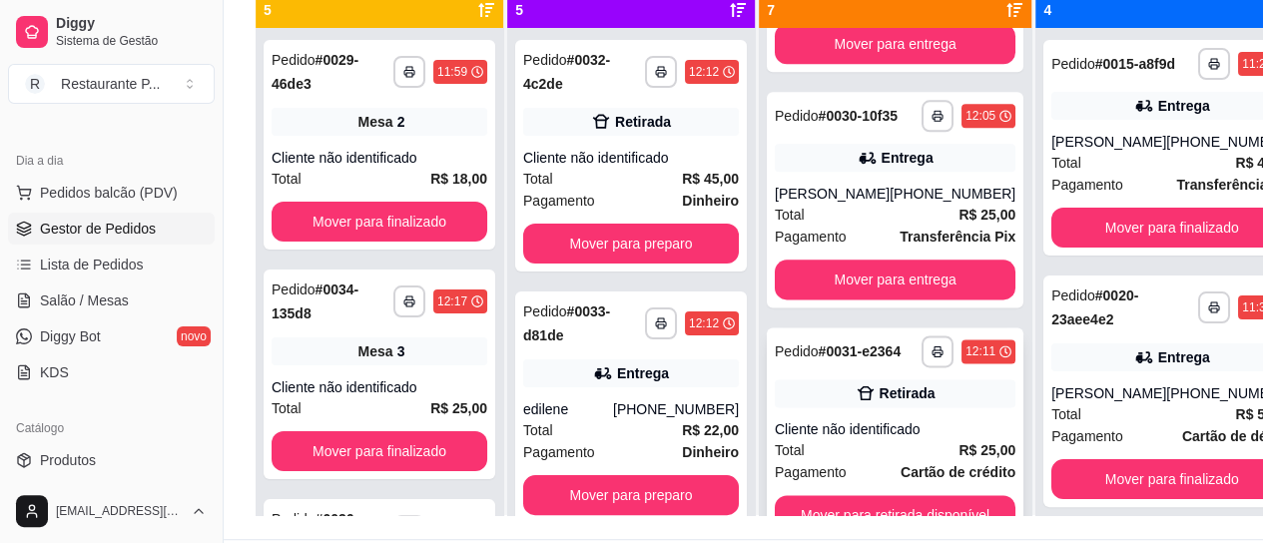
click at [865, 439] on div "Cliente não identificado" at bounding box center [895, 429] width 241 height 20
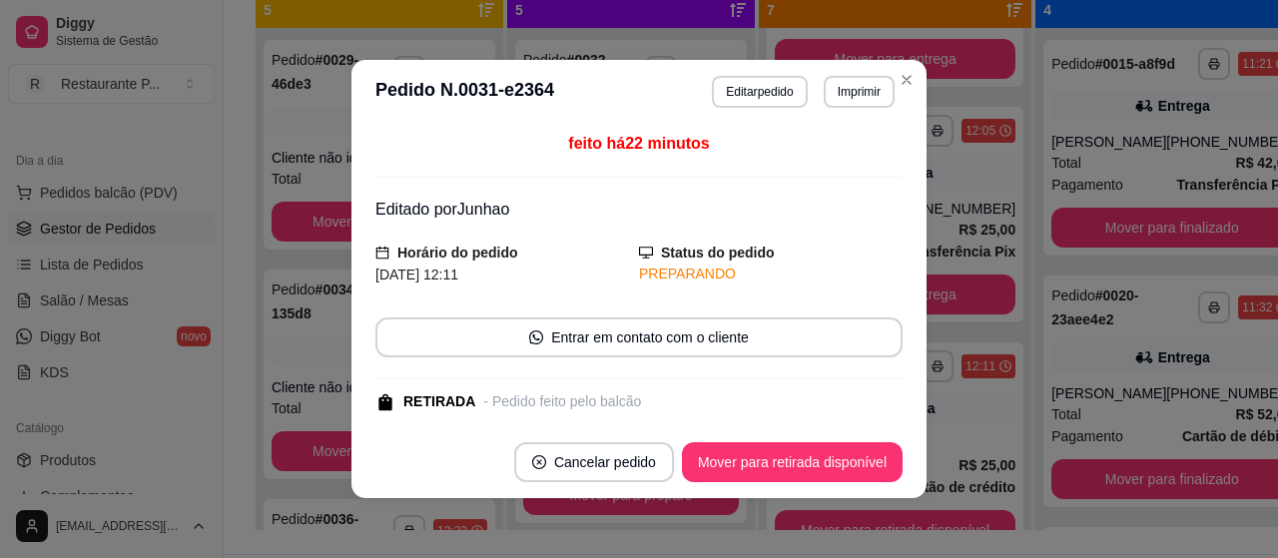
click at [823, 445] on button "Mover para retirada disponível" at bounding box center [792, 462] width 221 height 40
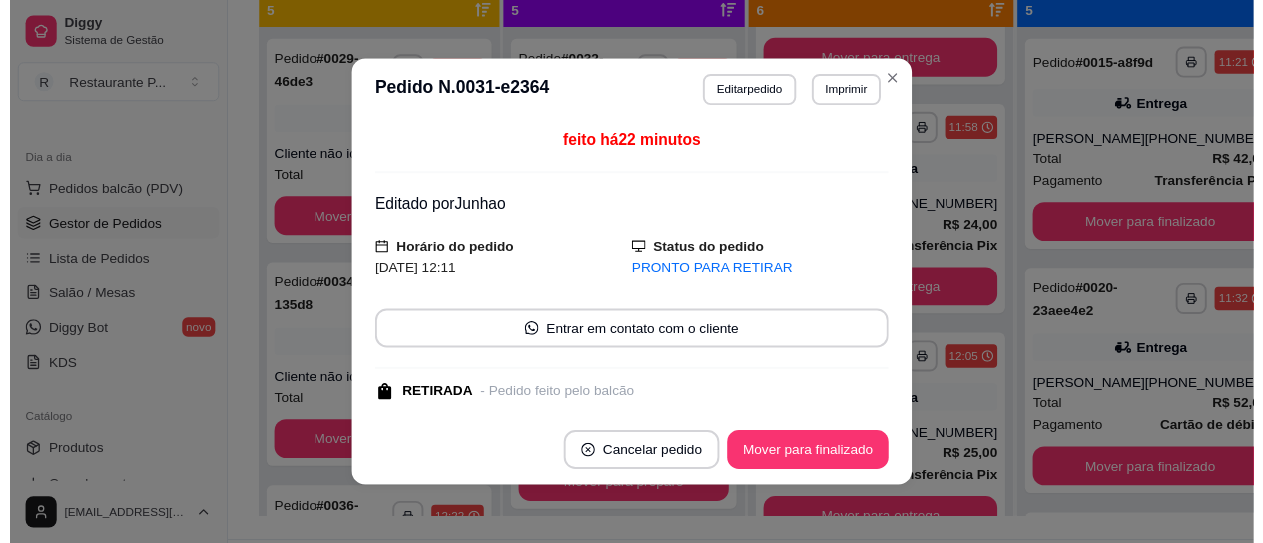
scroll to position [974, 0]
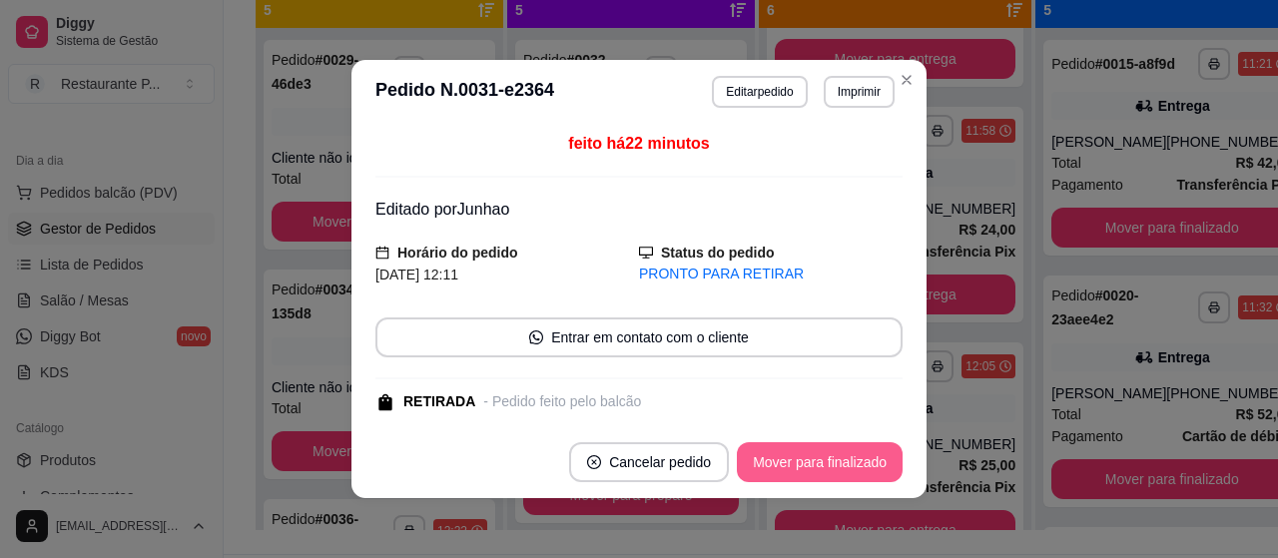
click at [817, 448] on button "Mover para finalizado" at bounding box center [820, 462] width 166 height 40
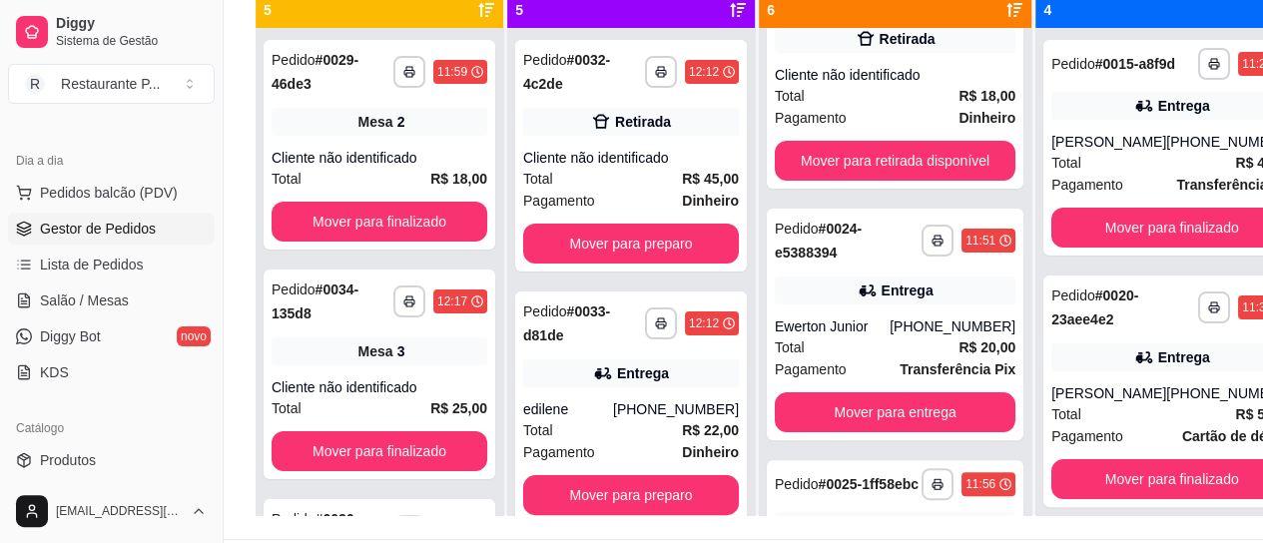
scroll to position [0, 0]
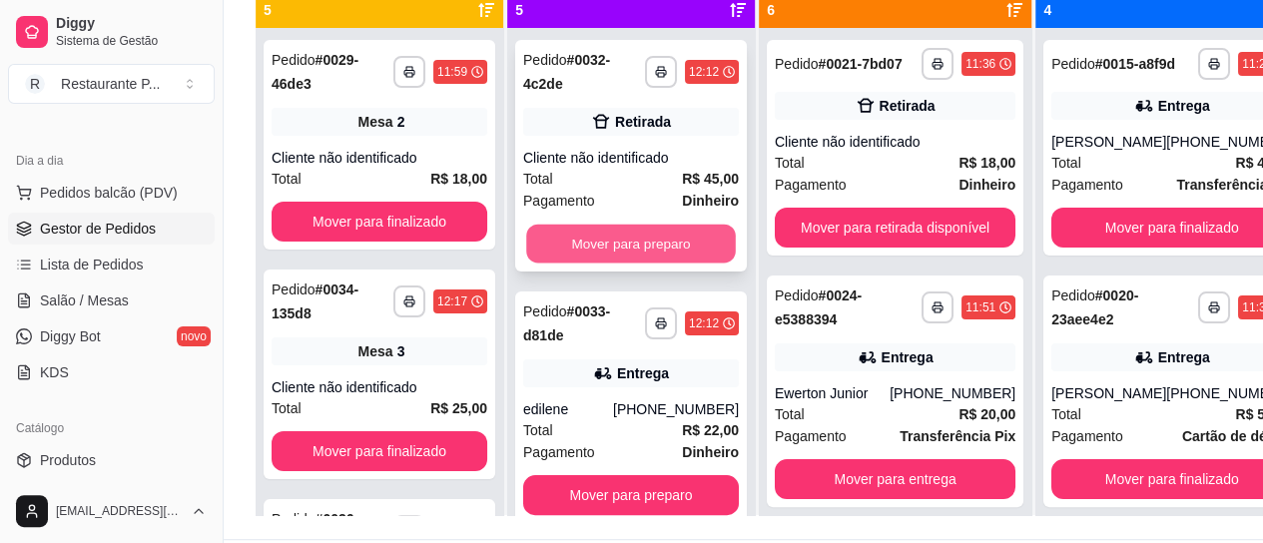
click at [654, 237] on button "Mover para preparo" at bounding box center [631, 244] width 210 height 39
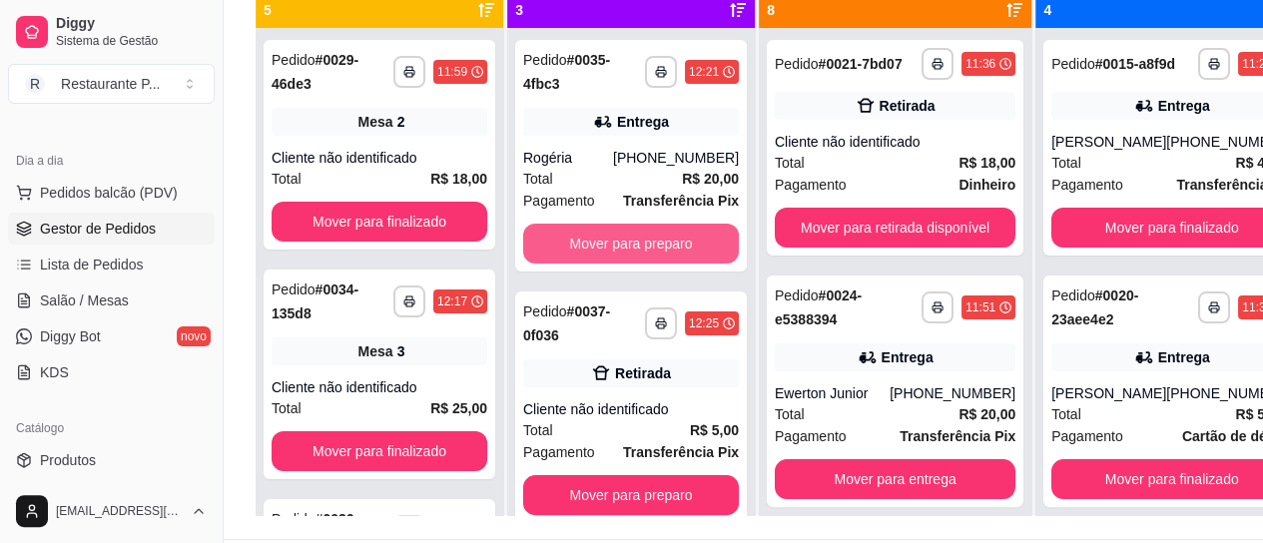
click at [654, 237] on button "Mover para preparo" at bounding box center [631, 244] width 216 height 40
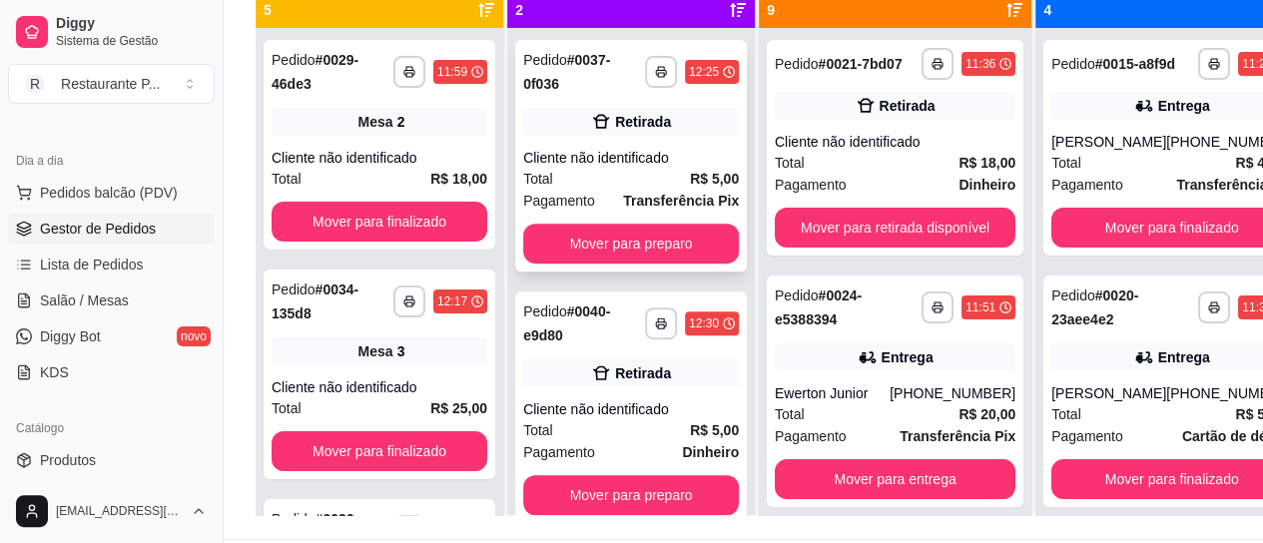
click at [677, 181] on div "Total R$ 5,00" at bounding box center [631, 179] width 216 height 22
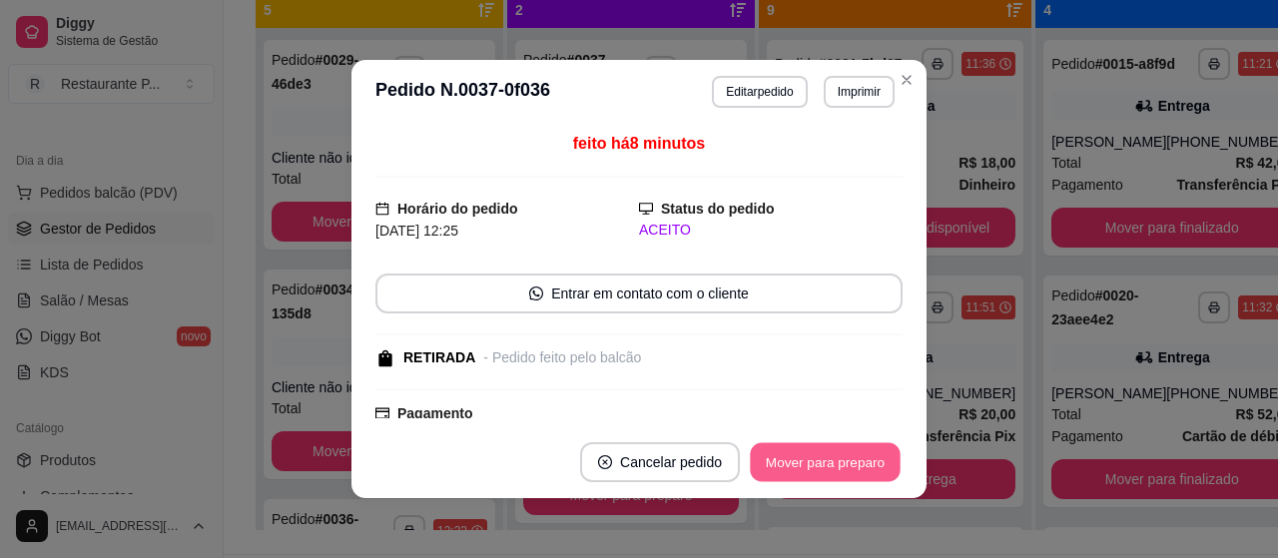
click at [819, 458] on button "Mover para preparo" at bounding box center [825, 462] width 150 height 39
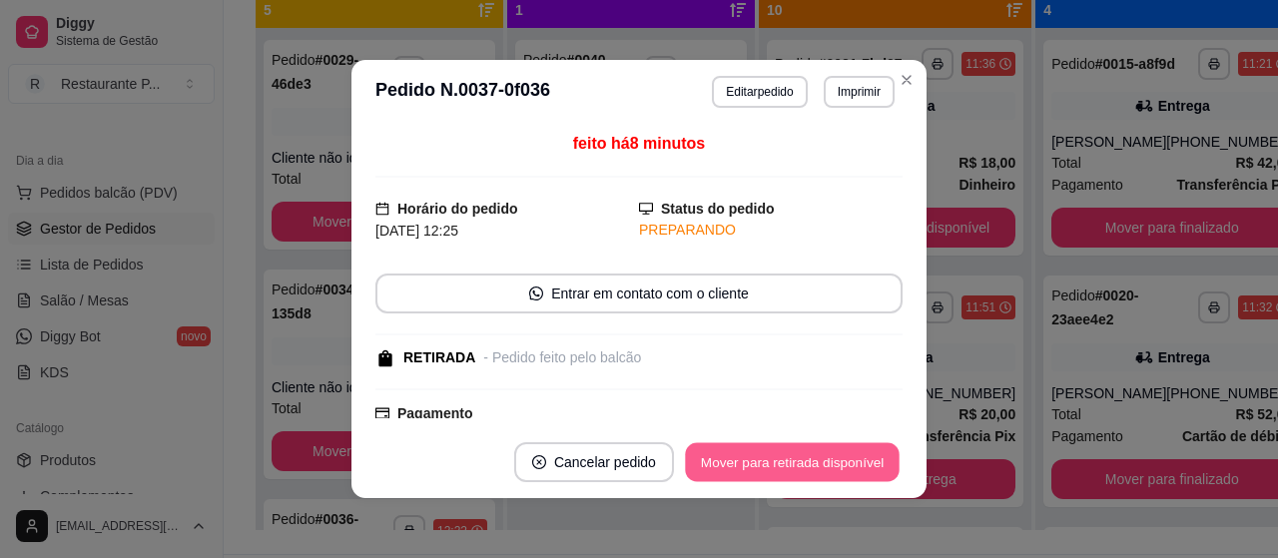
click at [822, 447] on button "Mover para retirada disponível" at bounding box center [792, 462] width 214 height 39
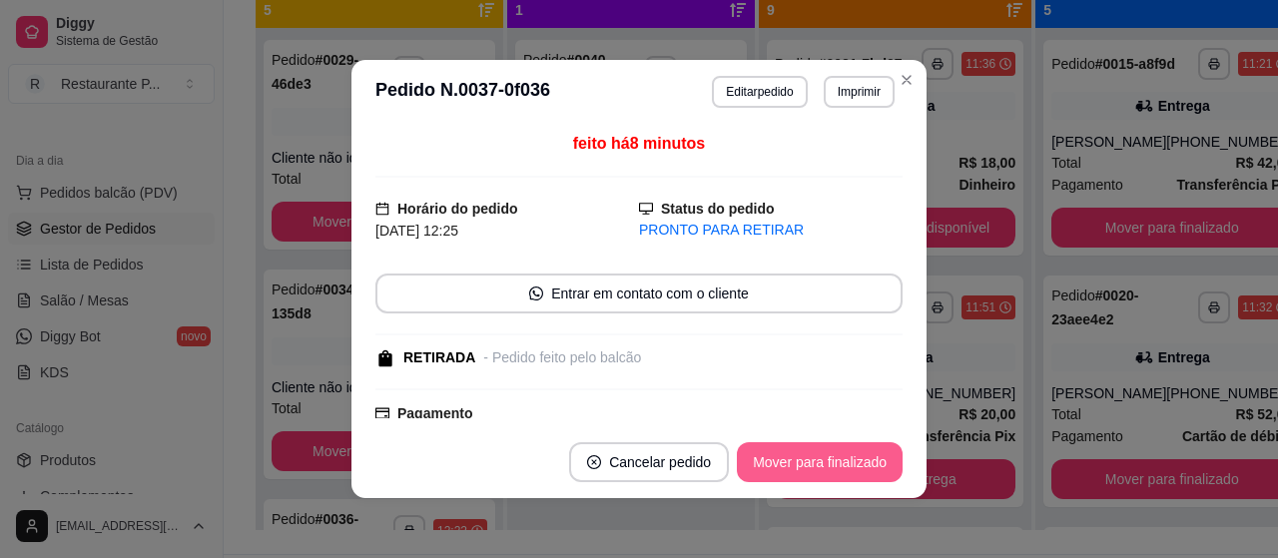
click at [823, 453] on button "Mover para finalizado" at bounding box center [820, 462] width 166 height 40
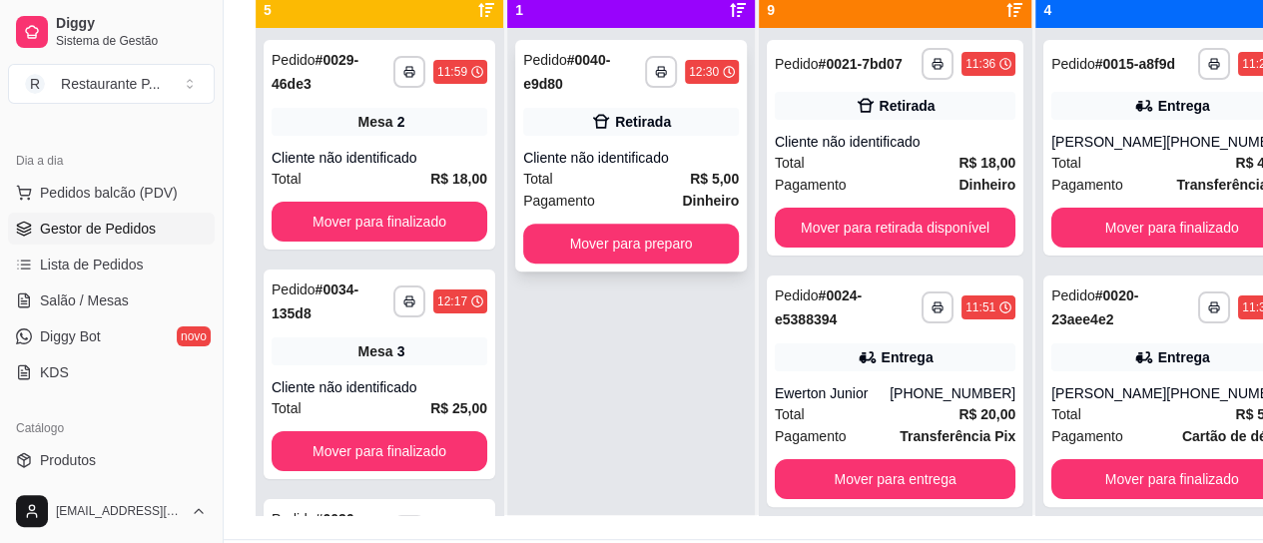
click at [634, 149] on div "Cliente não identificado" at bounding box center [631, 158] width 216 height 20
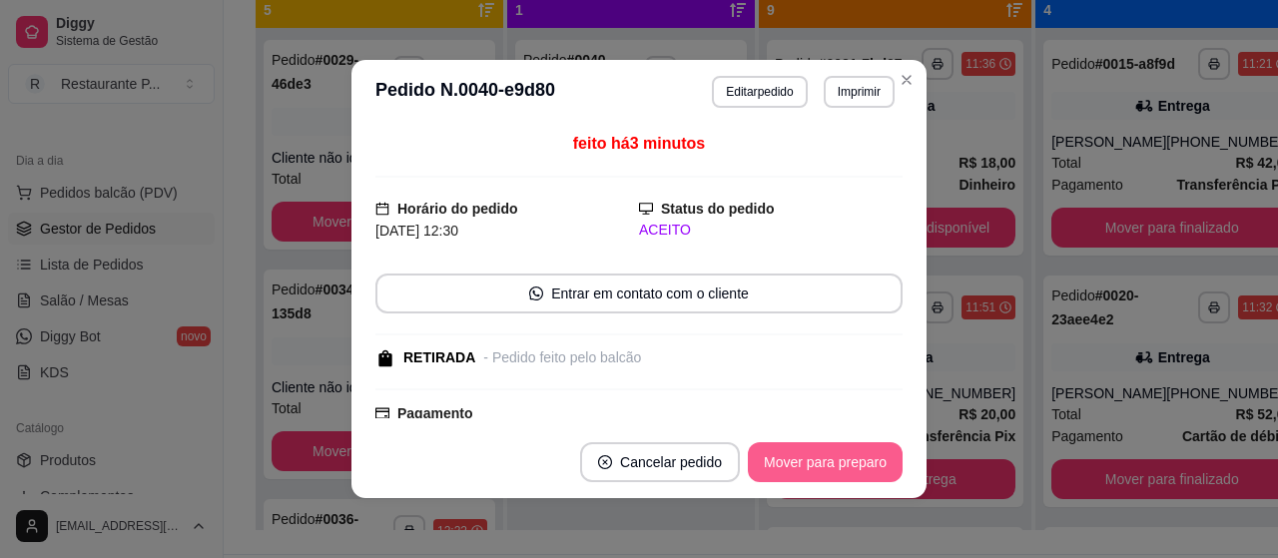
click at [819, 465] on button "Mover para preparo" at bounding box center [825, 462] width 155 height 40
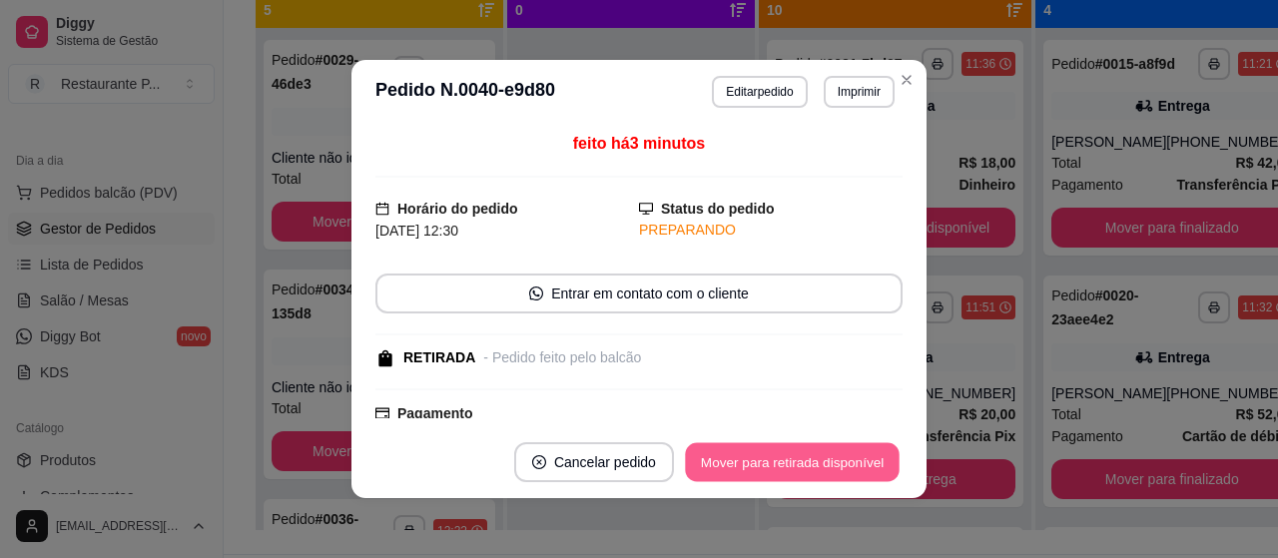
click at [819, 465] on button "Mover para retirada disponível" at bounding box center [792, 462] width 214 height 39
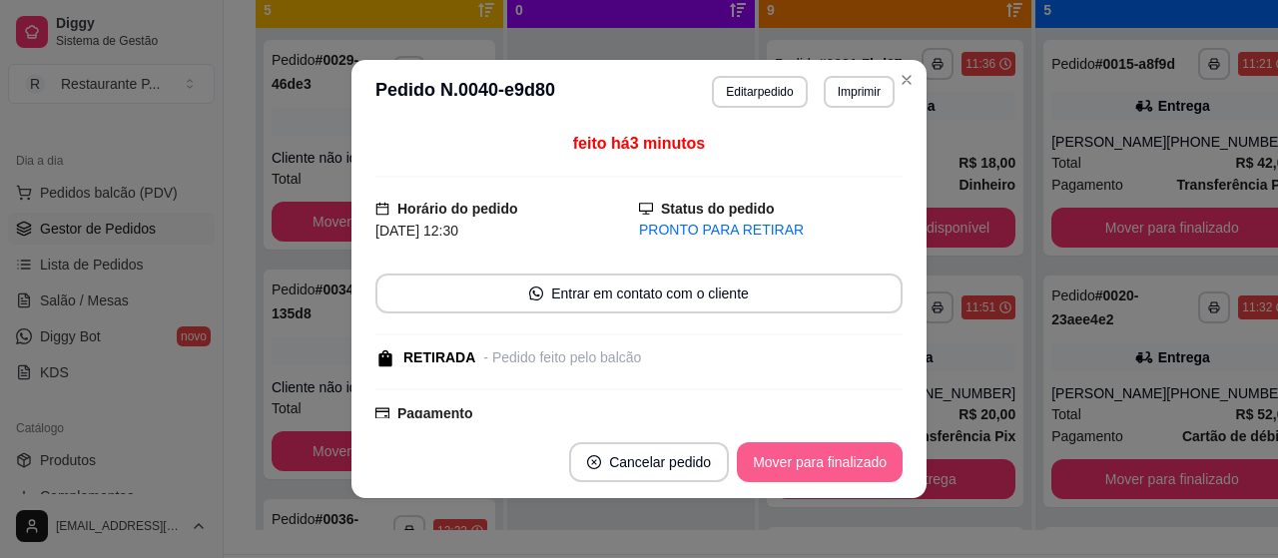
click at [819, 465] on button "Mover para finalizado" at bounding box center [820, 462] width 166 height 40
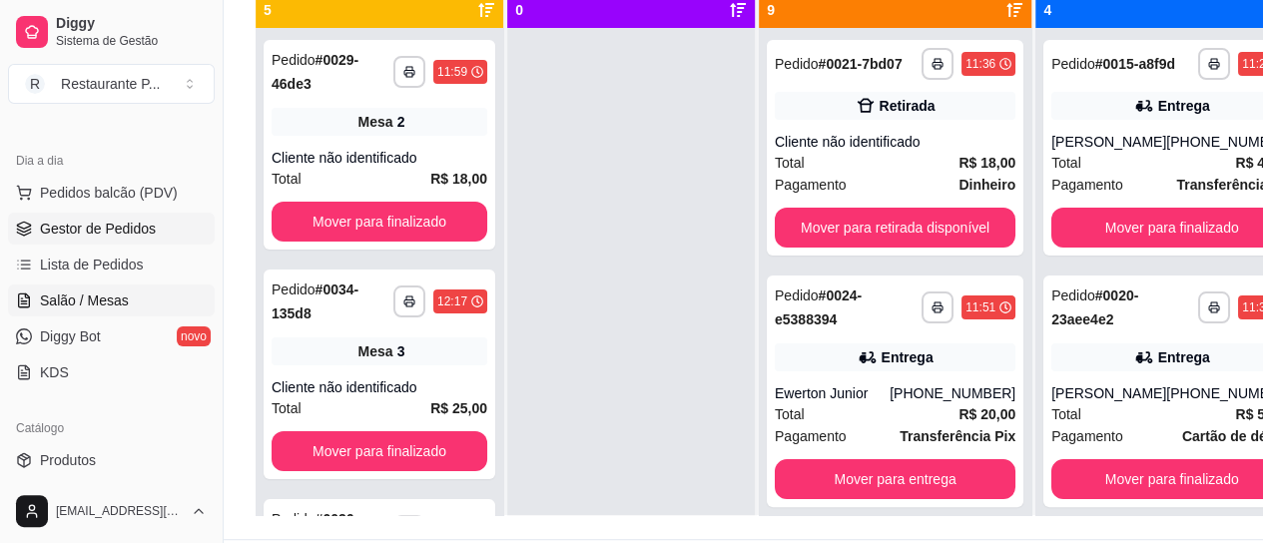
click at [96, 285] on link "Salão / Mesas" at bounding box center [111, 301] width 207 height 32
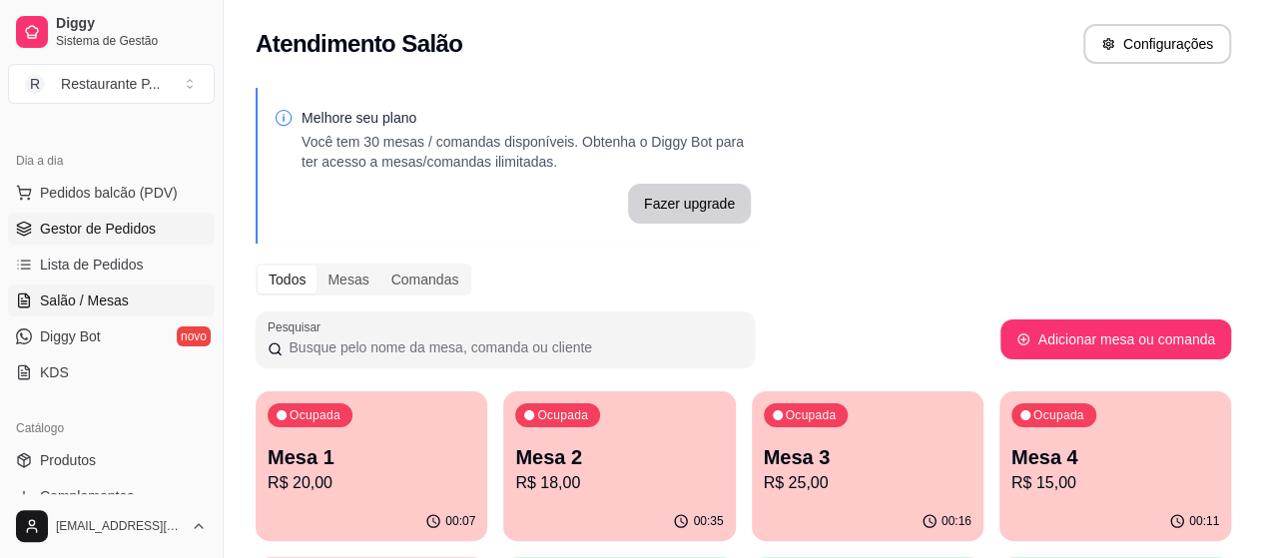
click at [100, 214] on link "Gestor de Pedidos" at bounding box center [111, 229] width 207 height 32
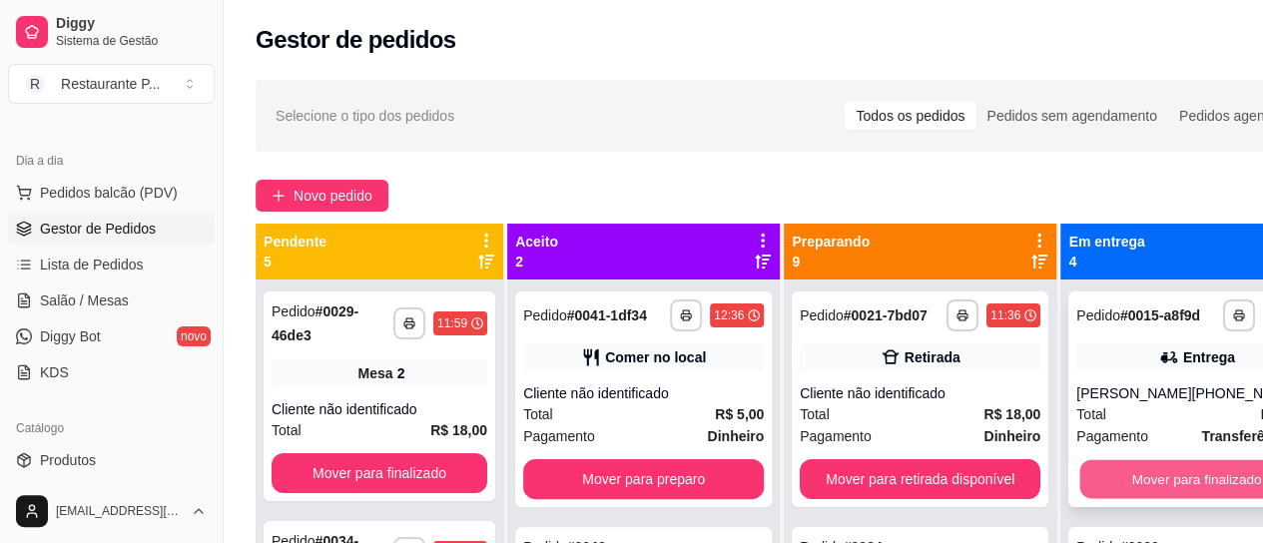
click at [1132, 492] on button "Mover para finalizado" at bounding box center [1197, 479] width 234 height 39
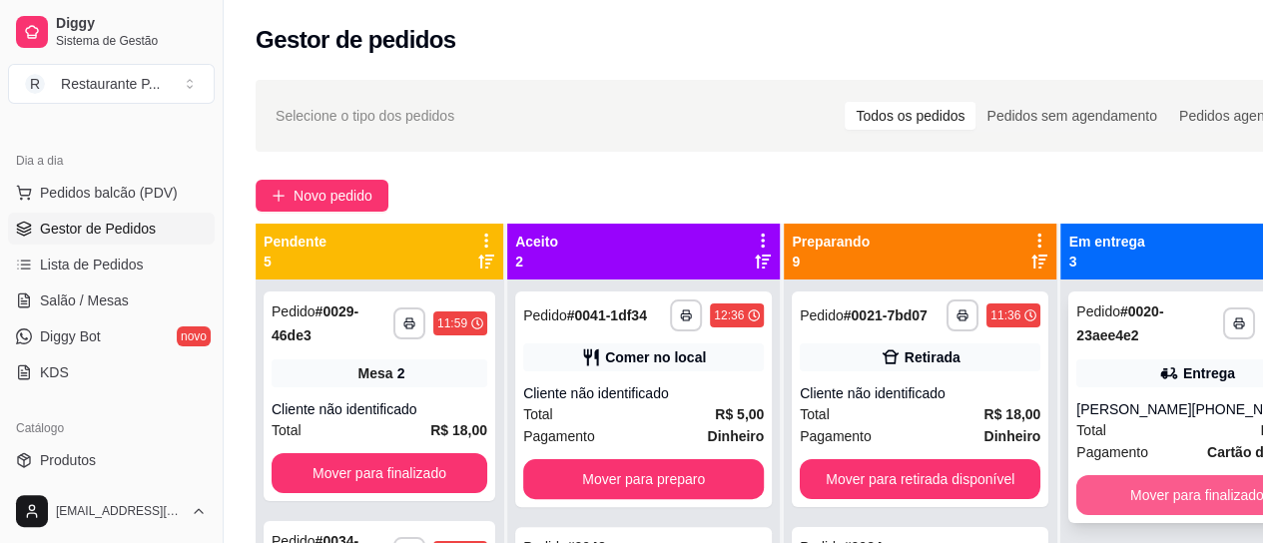
click at [1180, 515] on button "Mover para finalizado" at bounding box center [1196, 495] width 241 height 40
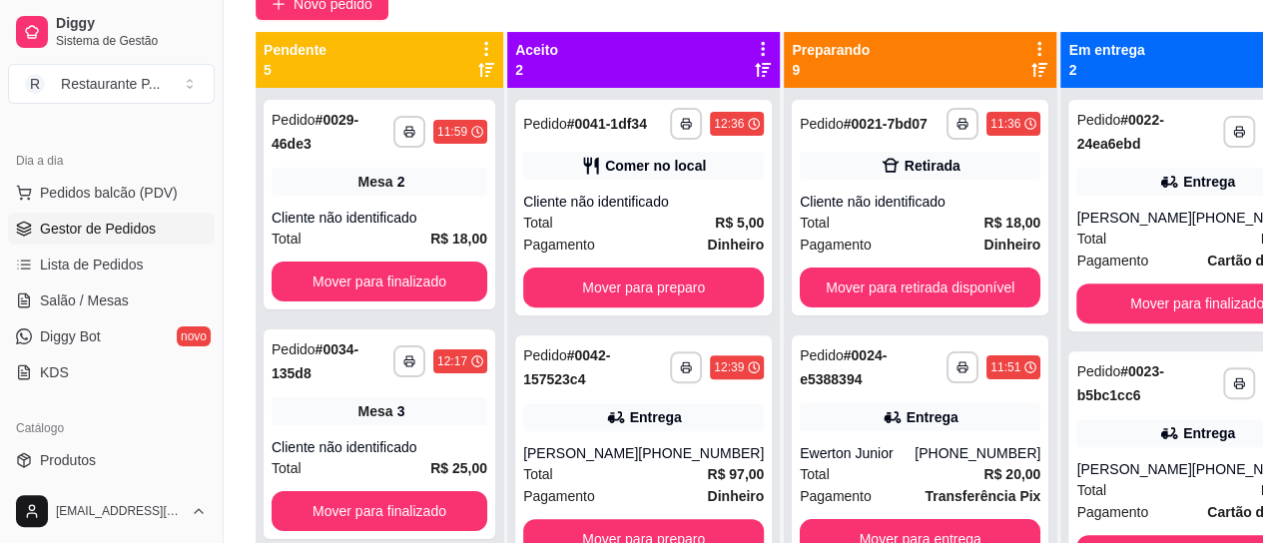
scroll to position [206, 0]
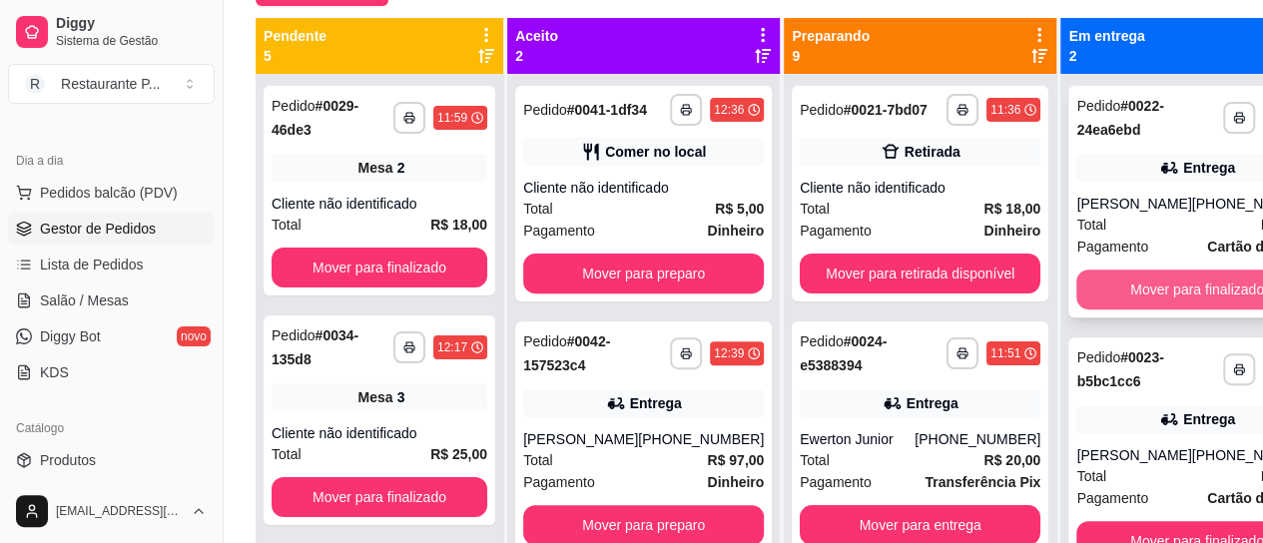
click at [1207, 293] on button "Mover para finalizado" at bounding box center [1196, 290] width 241 height 40
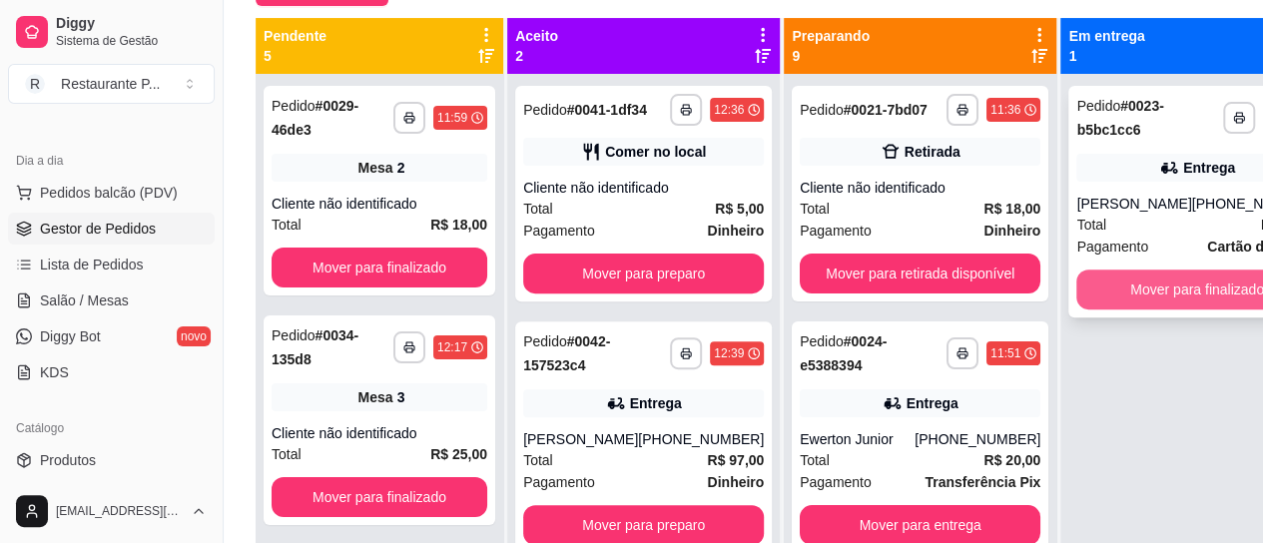
click at [1116, 297] on button "Mover para finalizado" at bounding box center [1196, 290] width 241 height 40
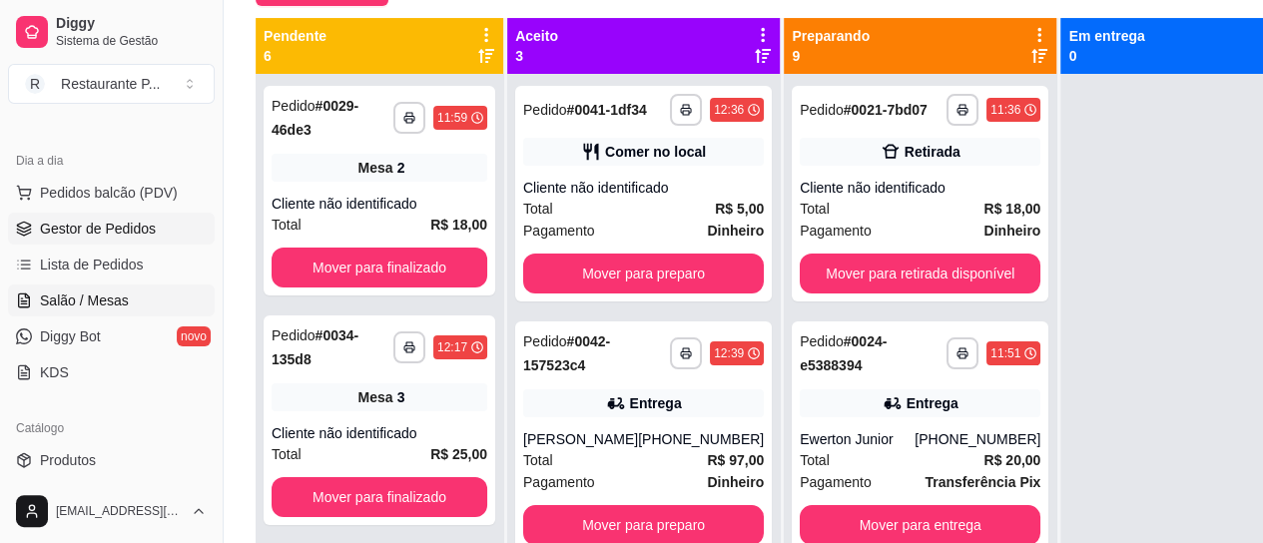
click at [106, 286] on link "Salão / Mesas" at bounding box center [111, 301] width 207 height 32
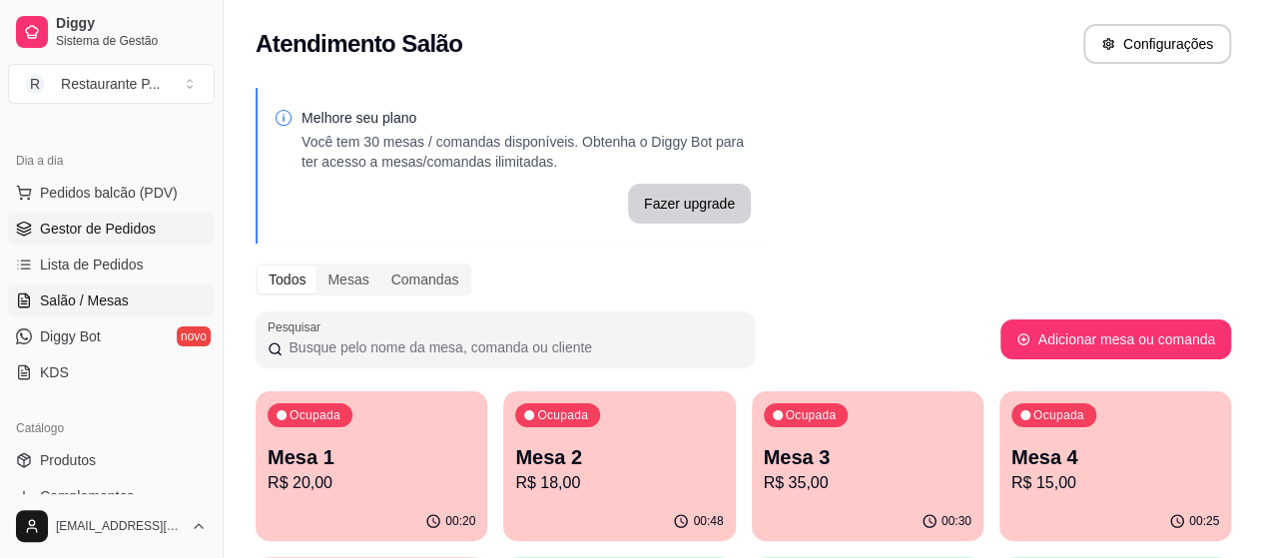
click at [44, 219] on span "Gestor de Pedidos" at bounding box center [98, 229] width 116 height 20
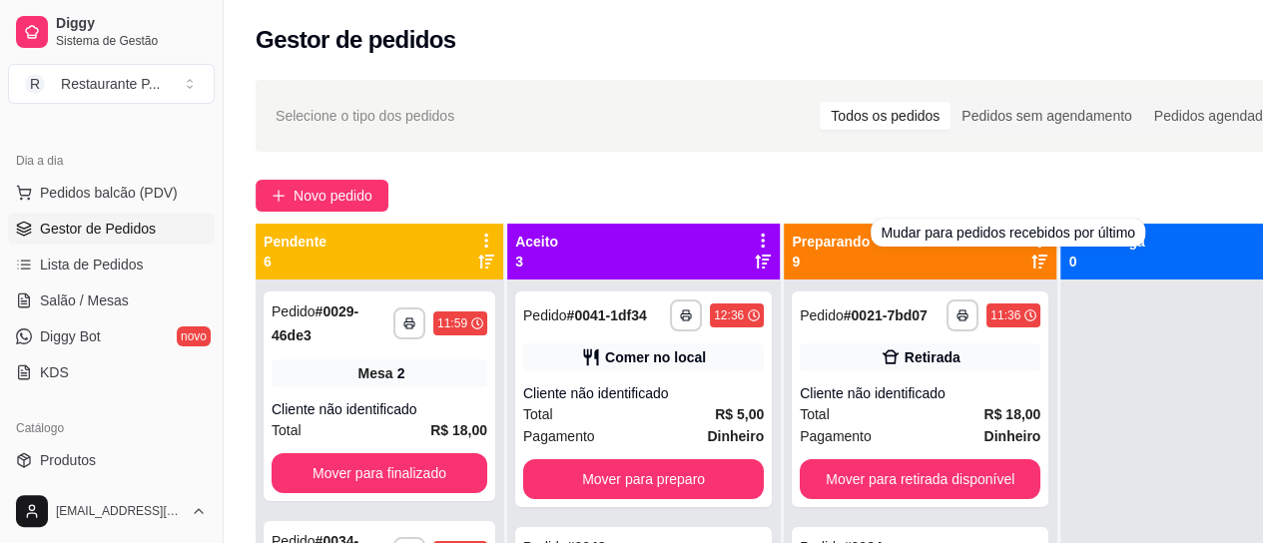
click at [993, 257] on div "Preparando 9" at bounding box center [920, 252] width 257 height 40
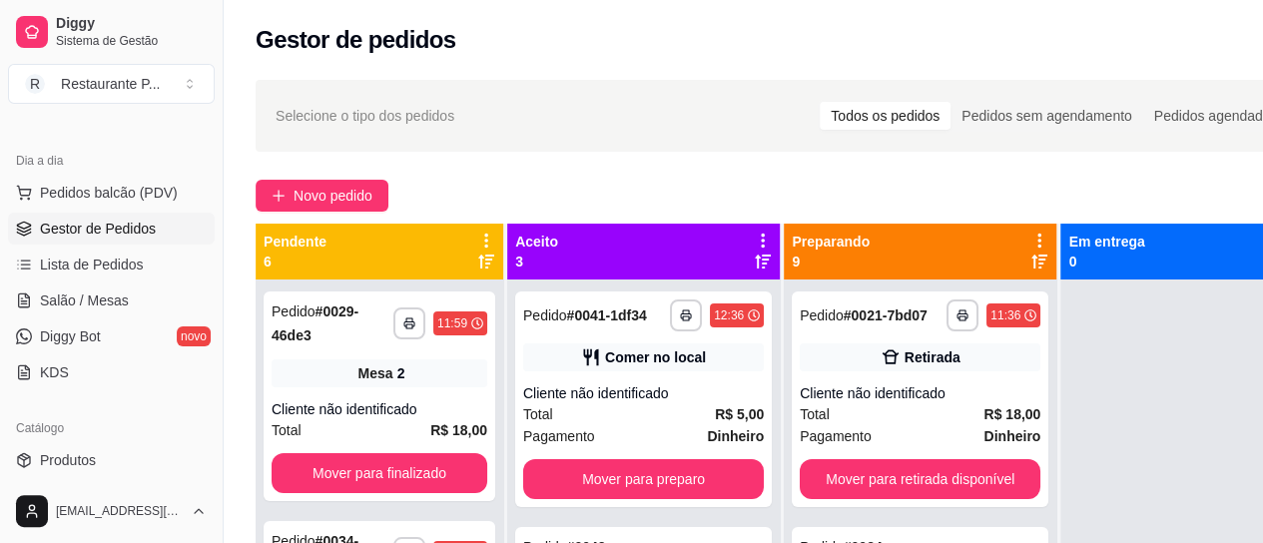
click at [1031, 260] on icon at bounding box center [1039, 262] width 16 height 14
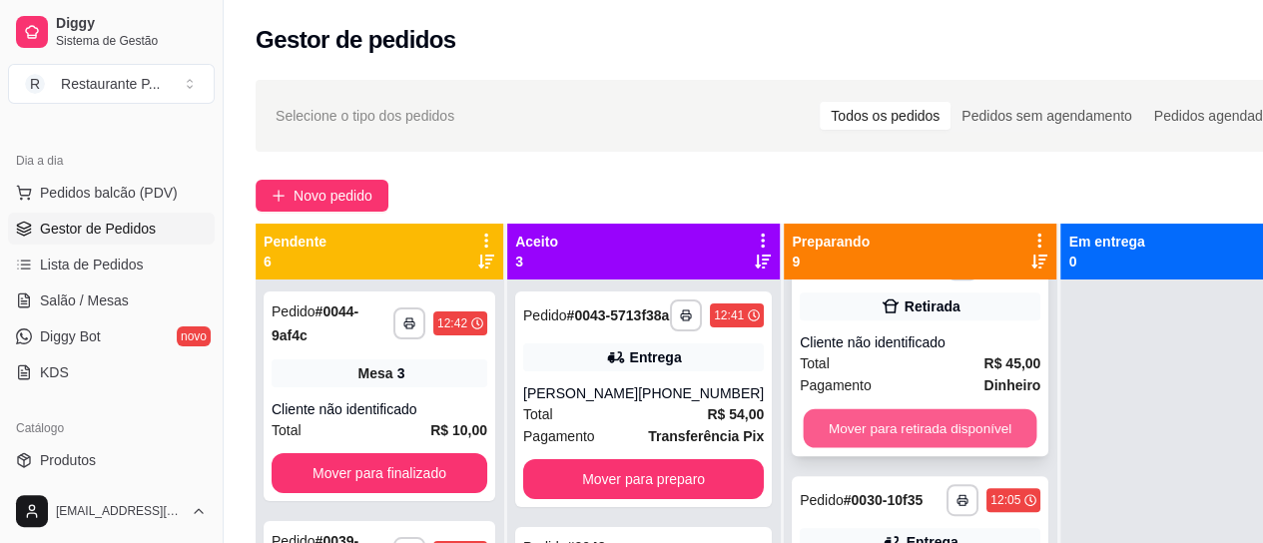
click at [966, 448] on button "Mover para retirada disponível" at bounding box center [921, 428] width 234 height 39
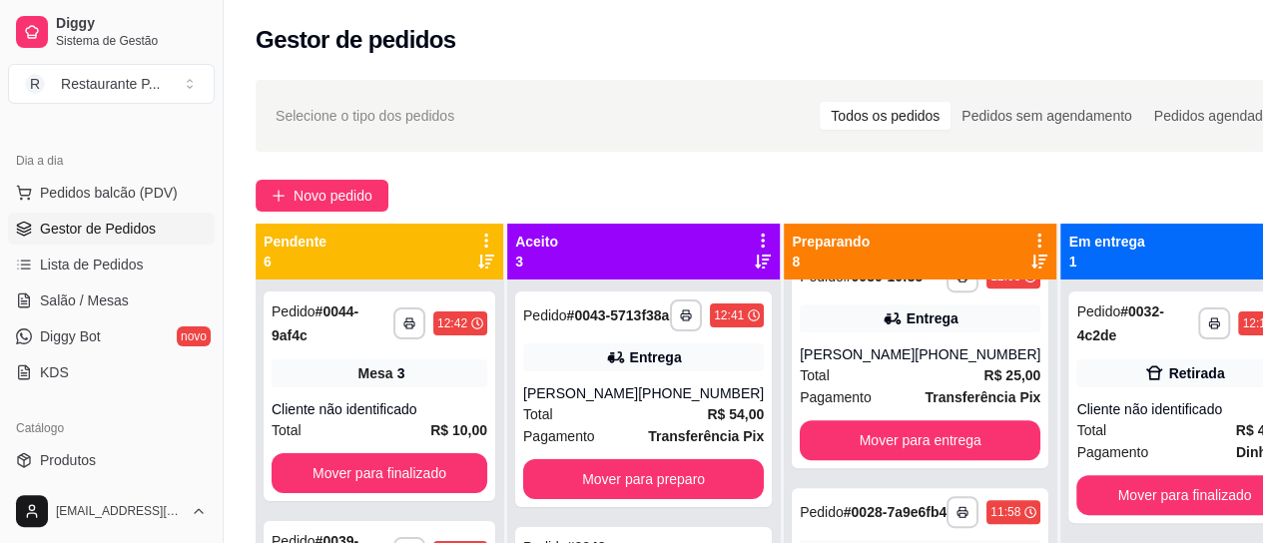
scroll to position [291, 0]
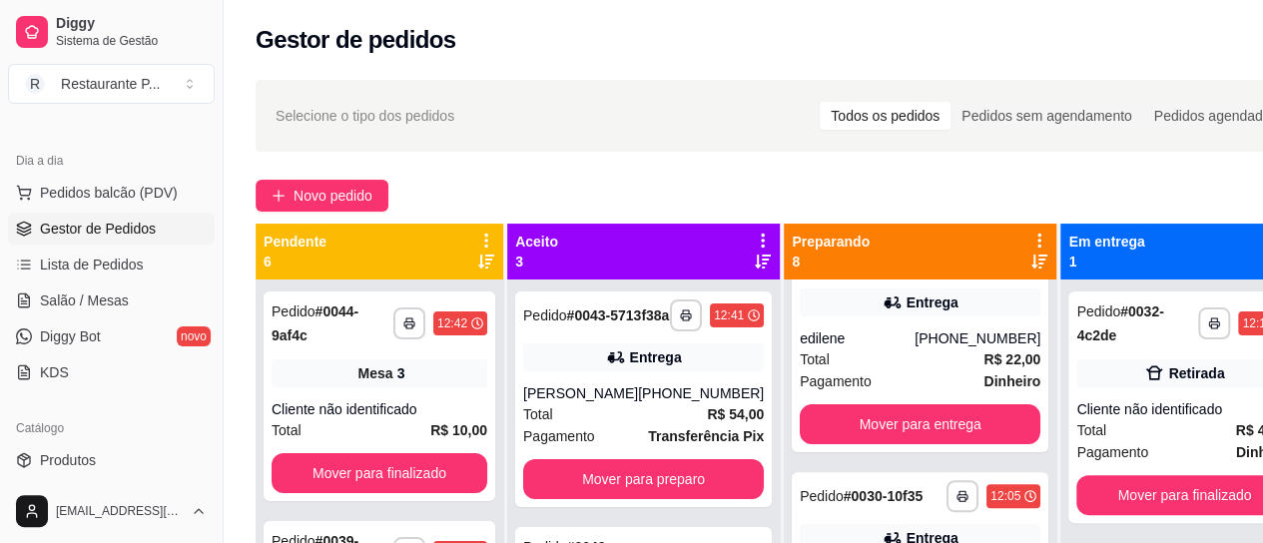
click at [728, 261] on div "Aceito 3" at bounding box center [643, 252] width 257 height 40
click at [755, 267] on icon at bounding box center [763, 262] width 16 height 14
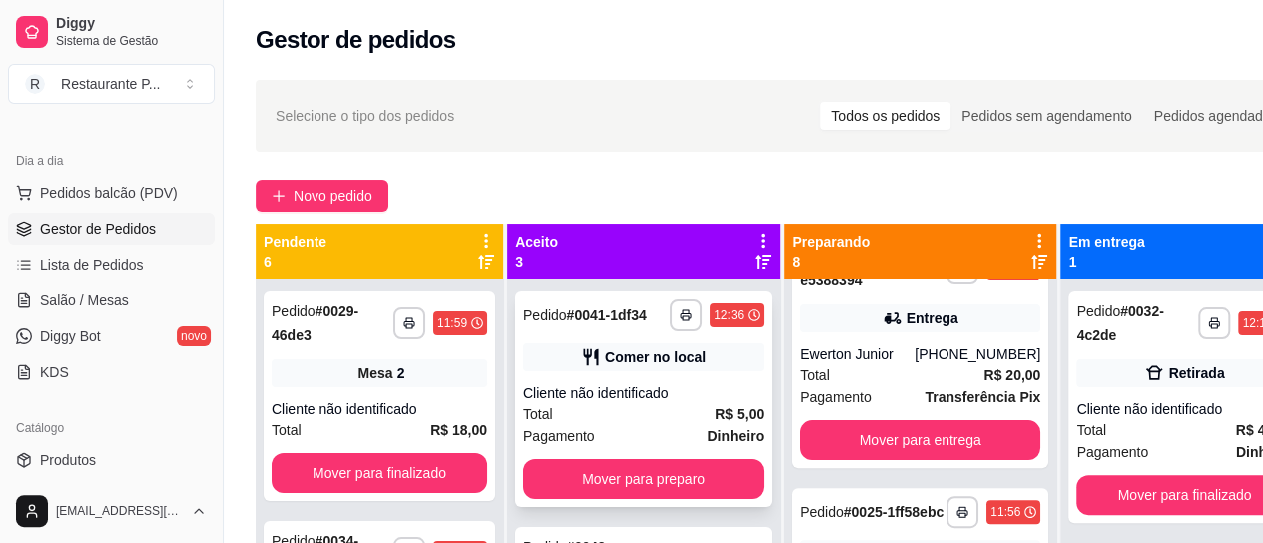
click at [631, 425] on div "Total R$ 5,00" at bounding box center [643, 414] width 241 height 22
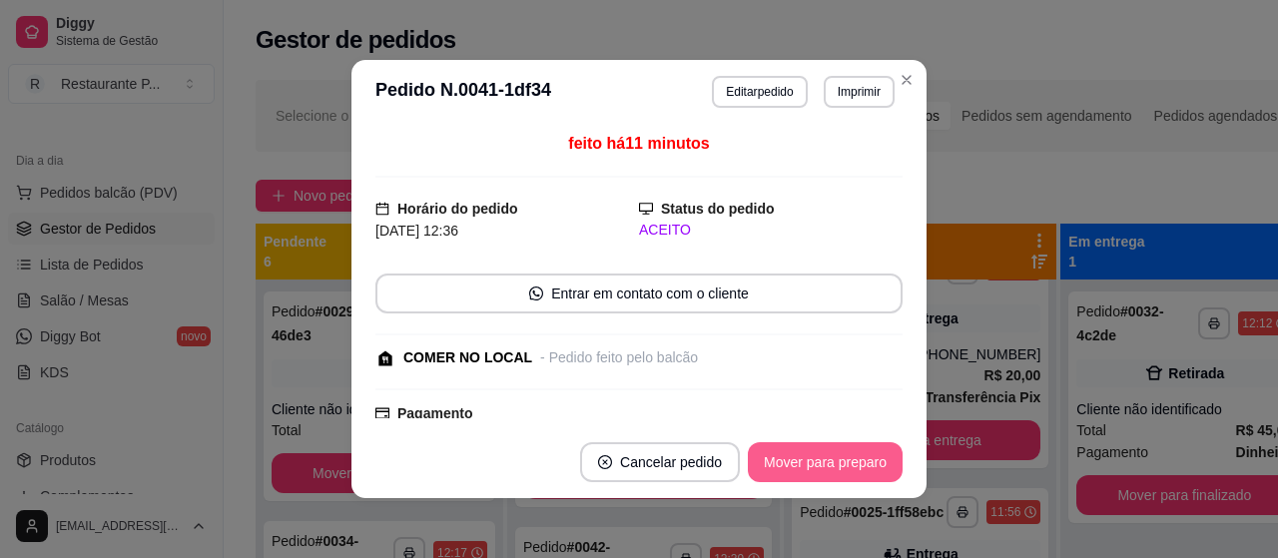
click at [759, 461] on button "Mover para preparo" at bounding box center [825, 462] width 155 height 40
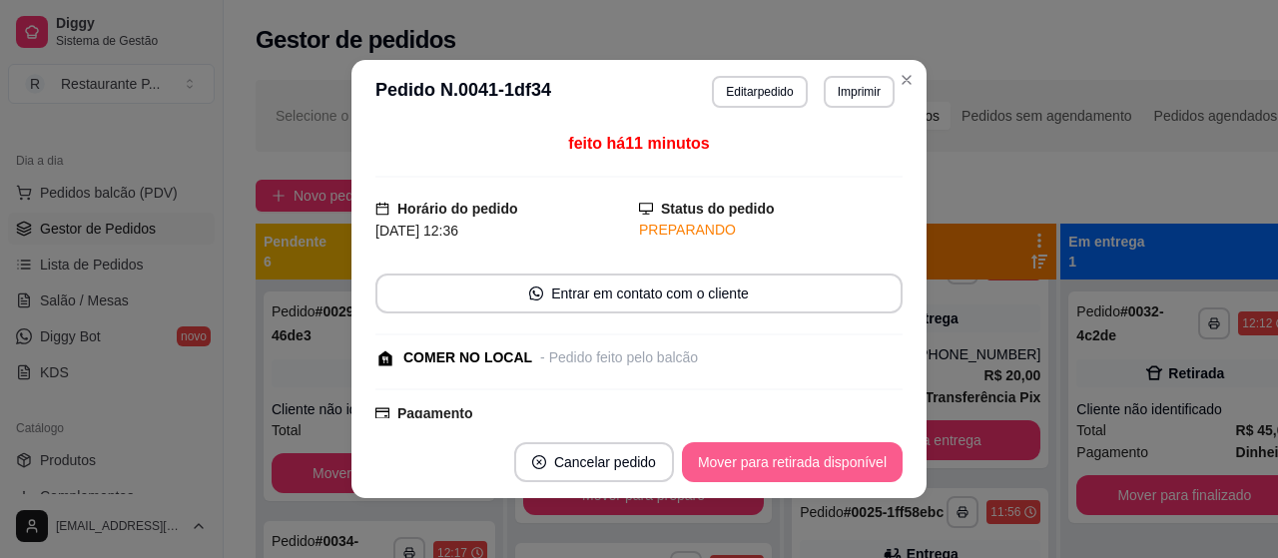
click at [792, 466] on button "Mover para retirada disponível" at bounding box center [792, 462] width 221 height 40
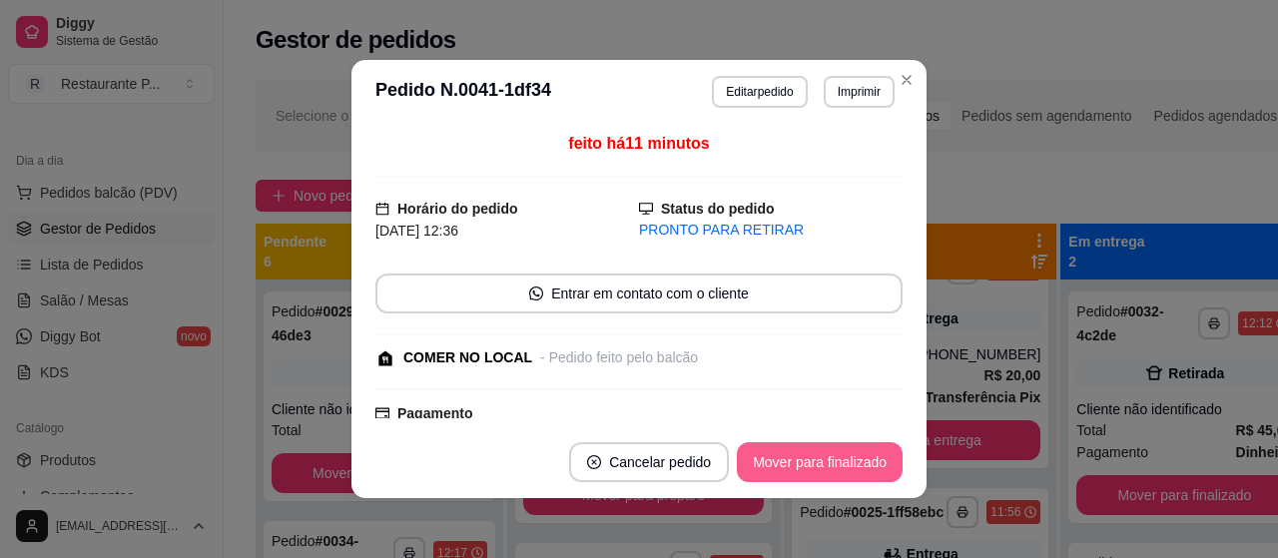
click at [852, 448] on button "Mover para finalizado" at bounding box center [820, 462] width 166 height 40
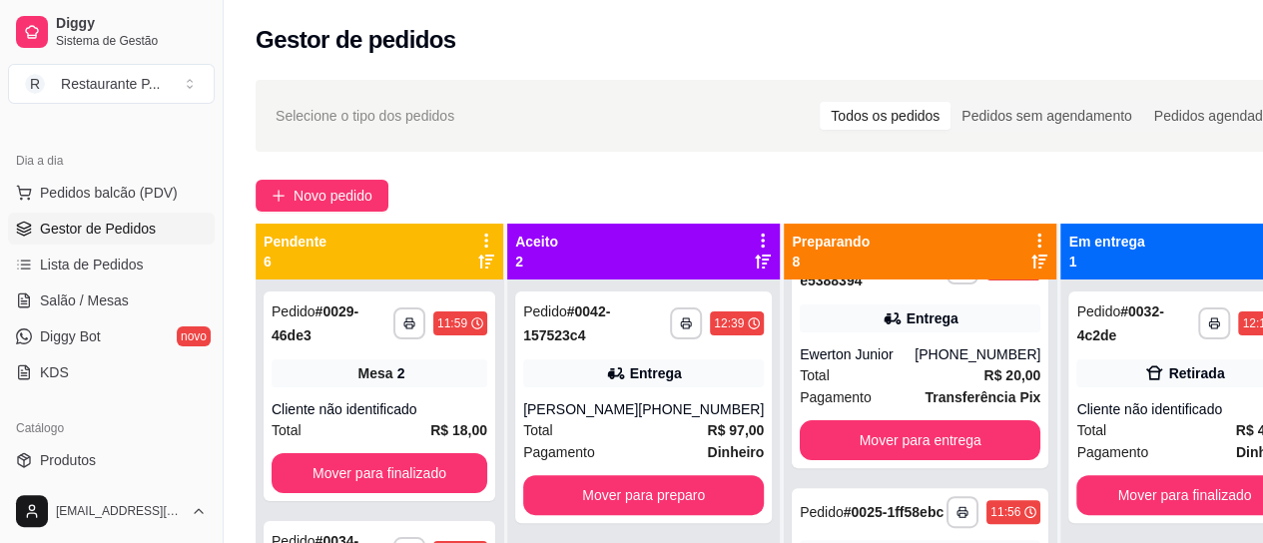
click at [1158, 417] on div "Cliente não identificado" at bounding box center [1184, 409] width 216 height 20
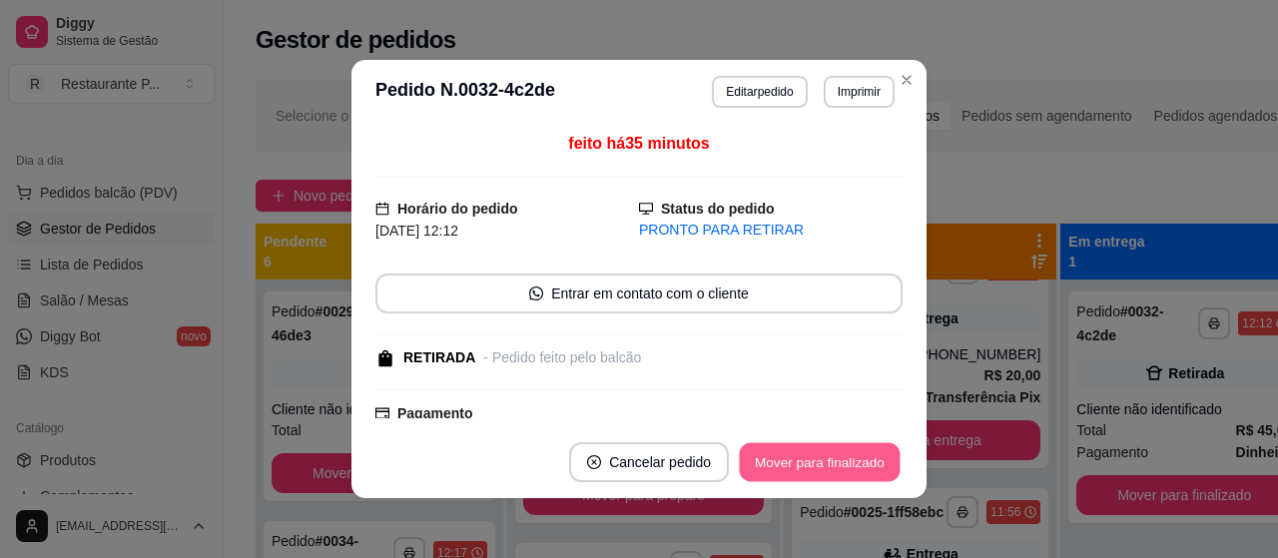
click at [846, 459] on button "Mover para finalizado" at bounding box center [820, 462] width 161 height 39
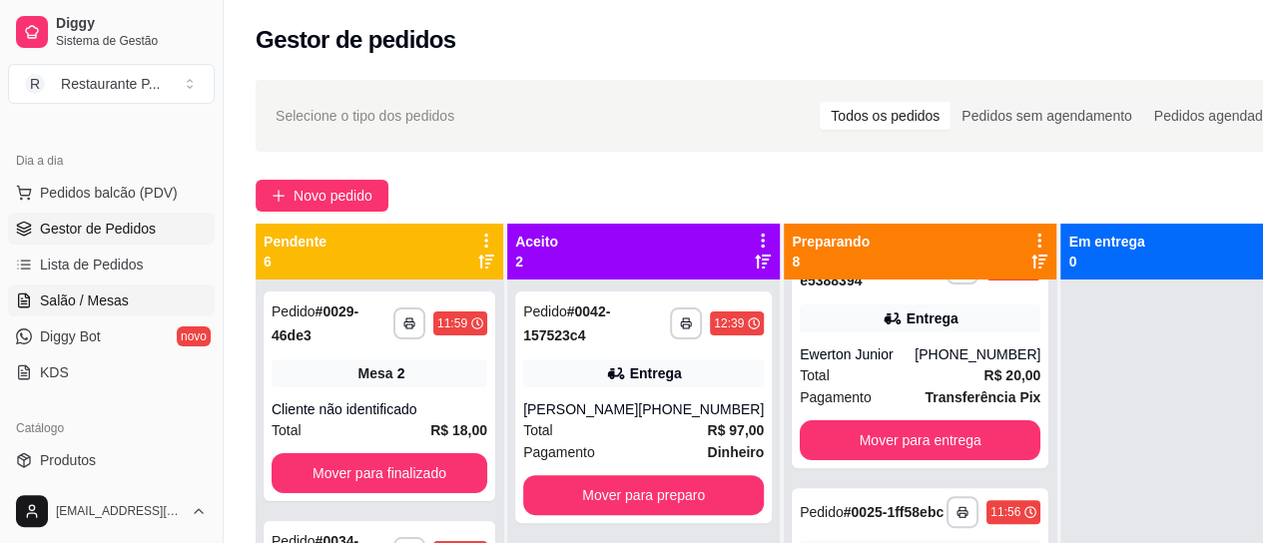
click at [104, 296] on span "Salão / Mesas" at bounding box center [84, 301] width 89 height 20
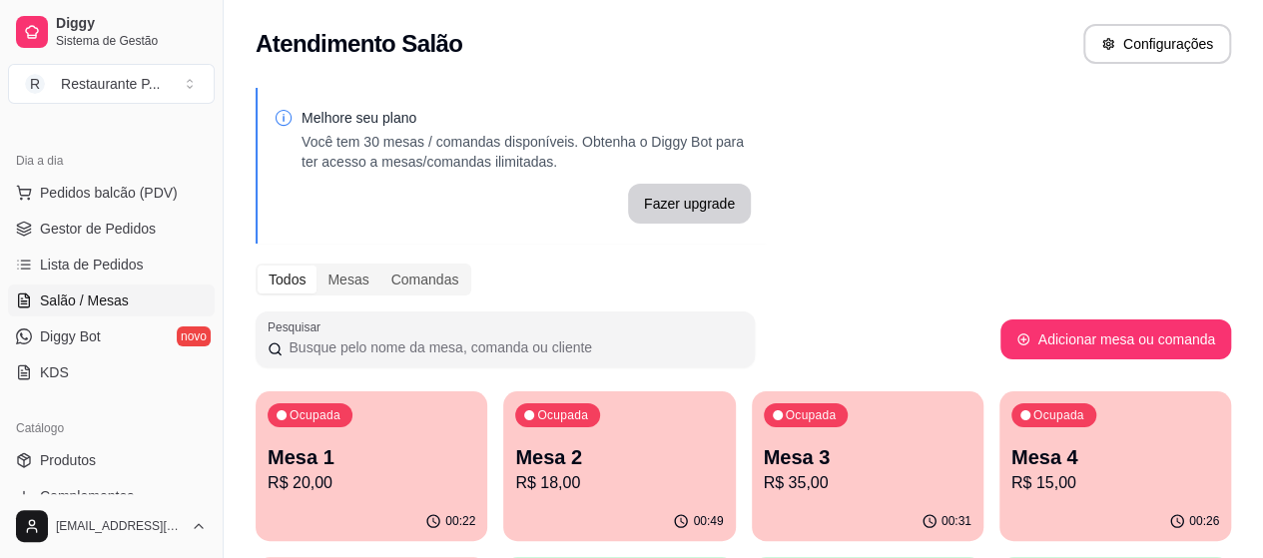
click at [1011, 450] on p "Mesa 4" at bounding box center [1115, 457] width 208 height 28
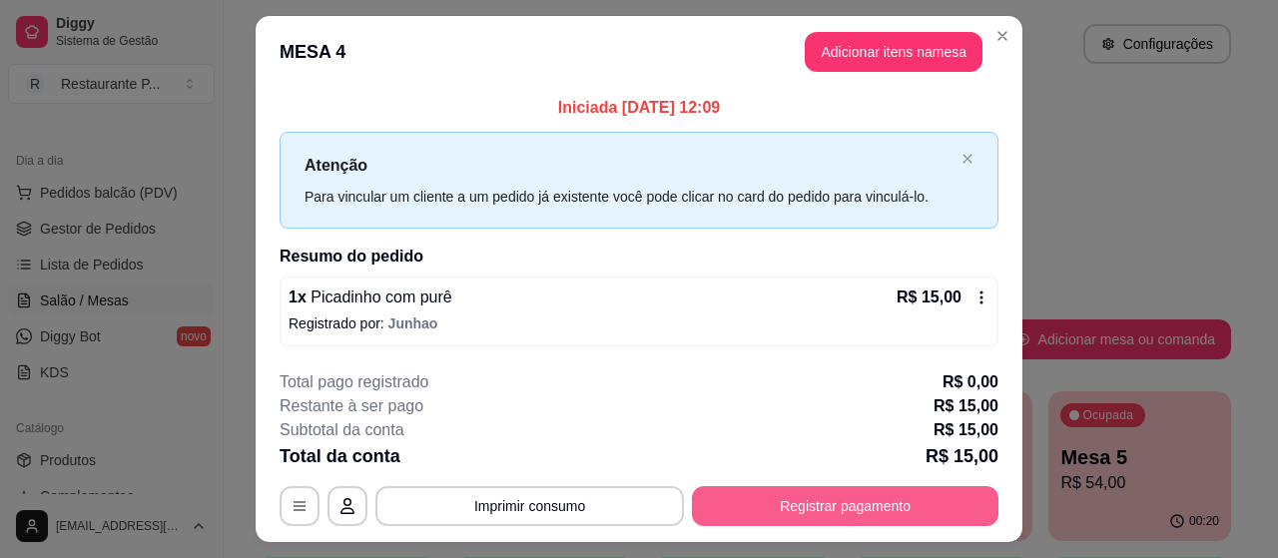
click at [798, 505] on button "Registrar pagamento" at bounding box center [845, 506] width 306 height 40
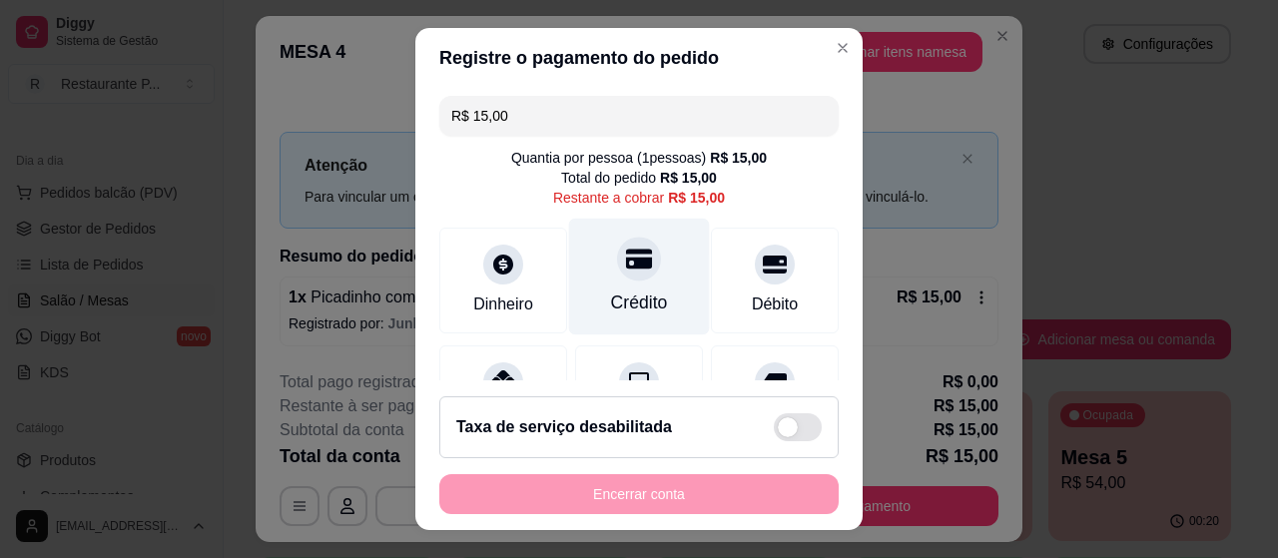
click at [599, 281] on div "Crédito" at bounding box center [639, 277] width 141 height 117
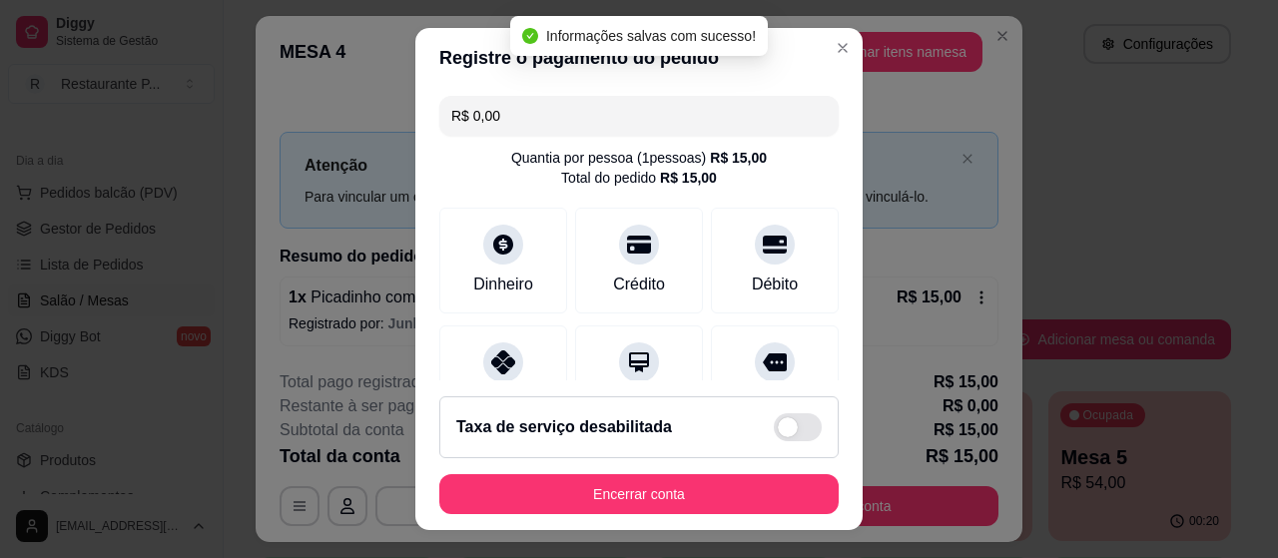
type input "R$ 0,00"
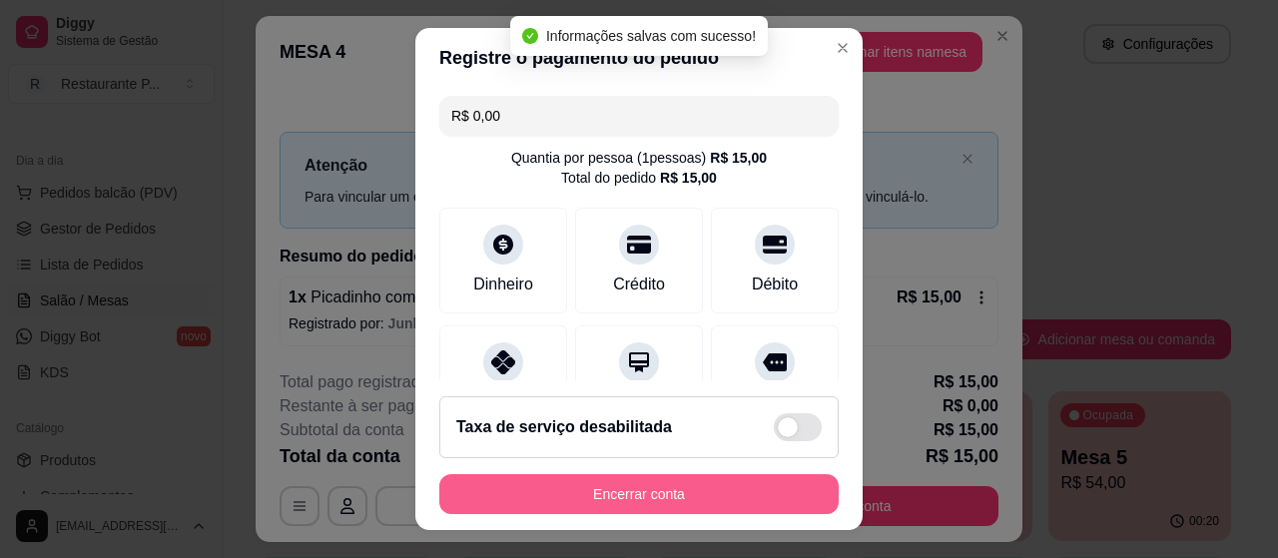
click at [632, 478] on button "Encerrar conta" at bounding box center [638, 494] width 399 height 40
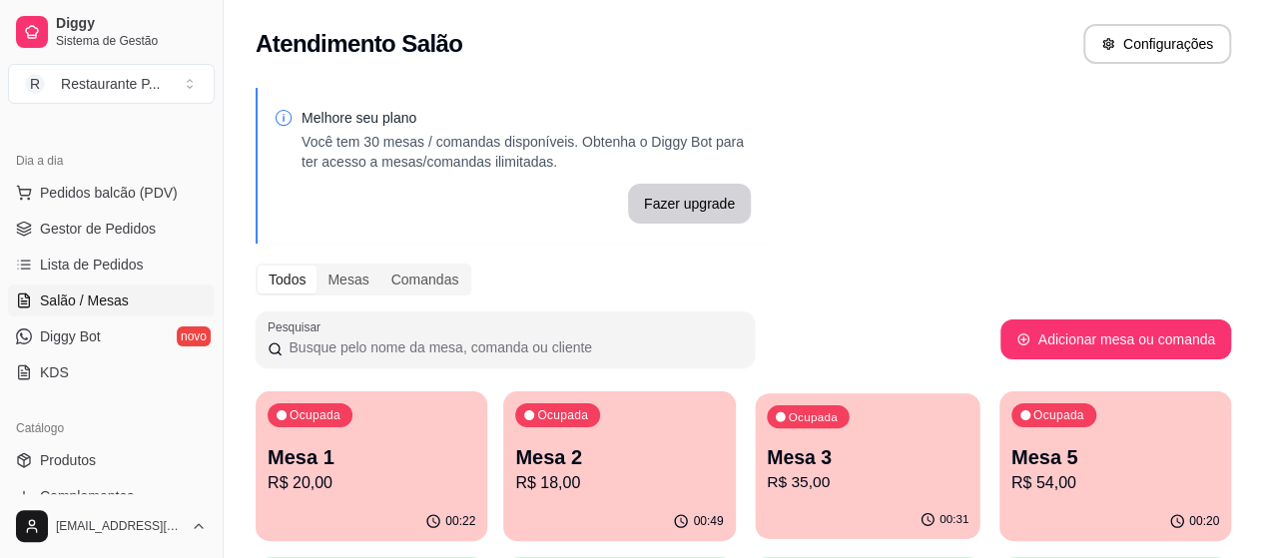
click at [767, 469] on p "Mesa 3" at bounding box center [868, 457] width 202 height 27
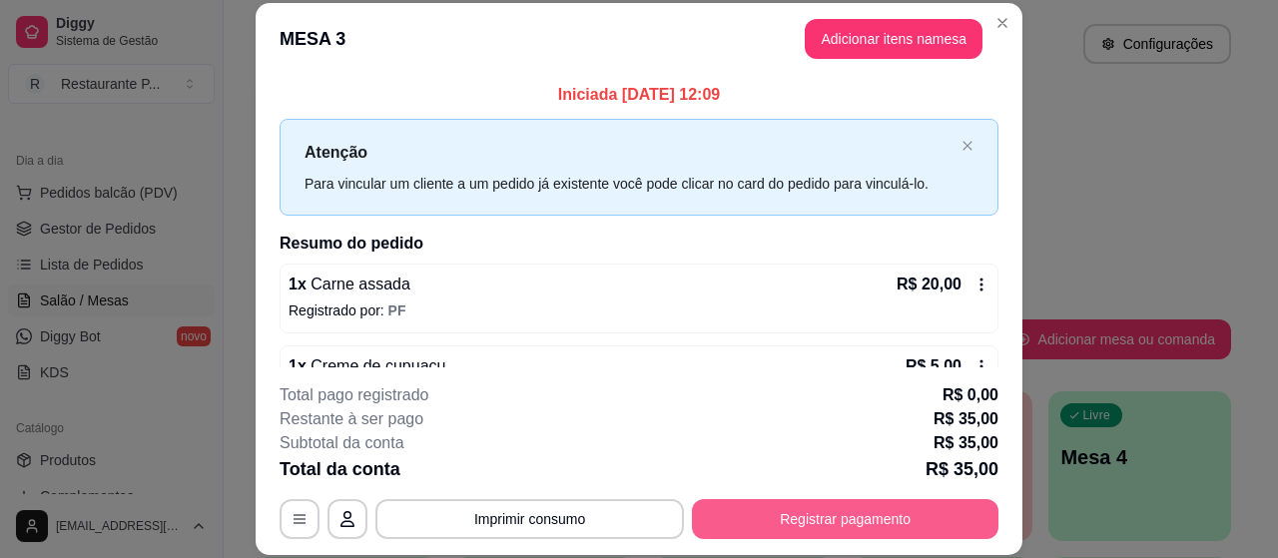
click at [763, 517] on button "Registrar pagamento" at bounding box center [845, 519] width 306 height 40
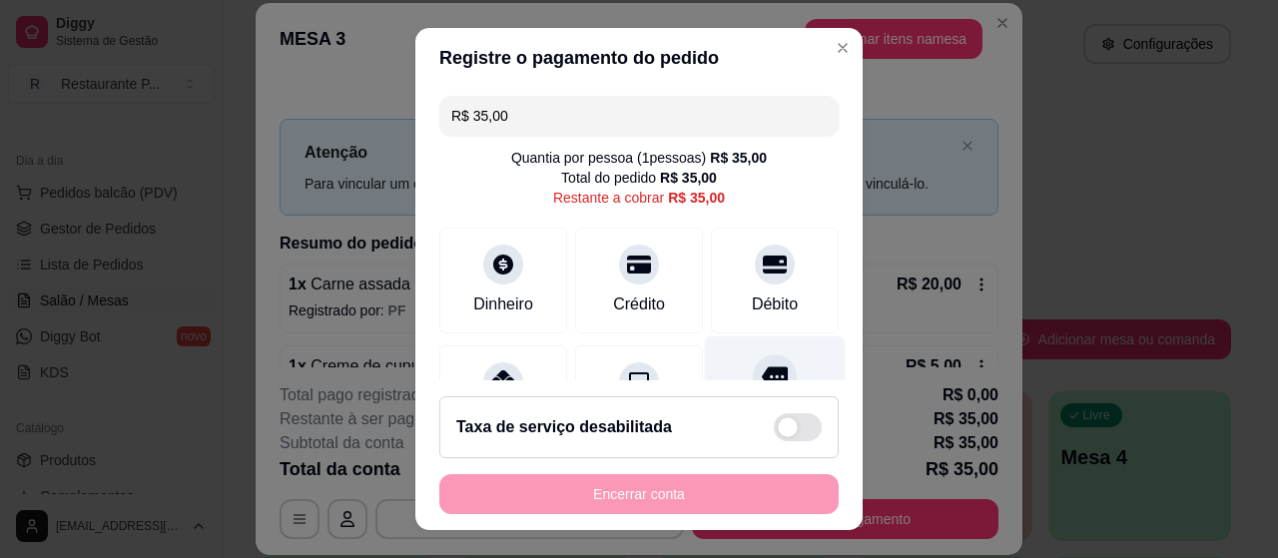
click at [743, 353] on div "Outro" at bounding box center [775, 394] width 141 height 117
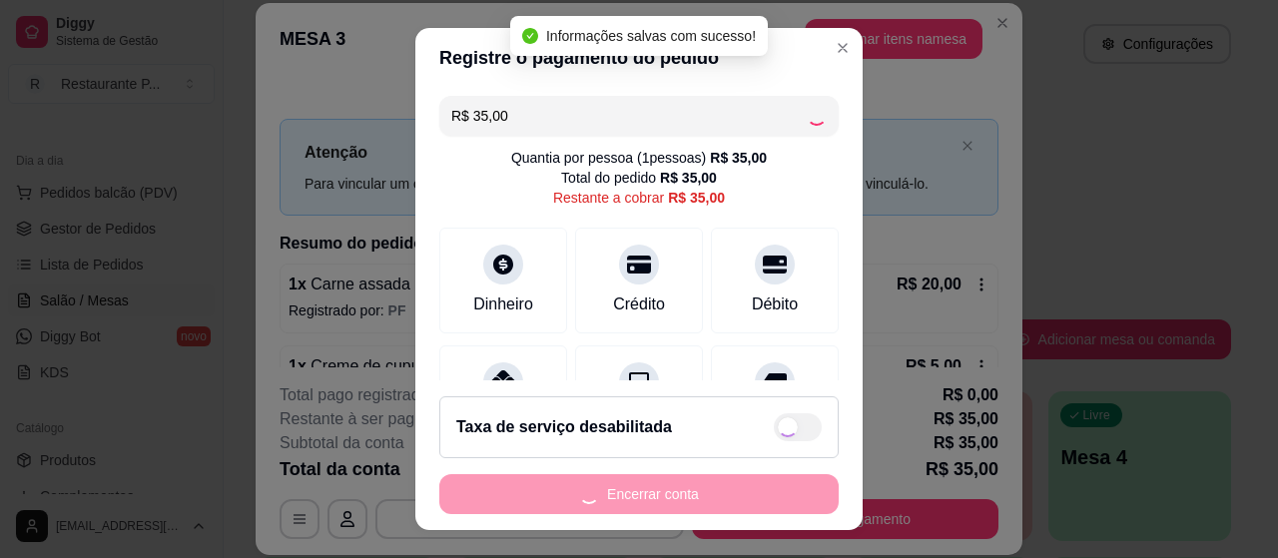
type input "R$ 0,00"
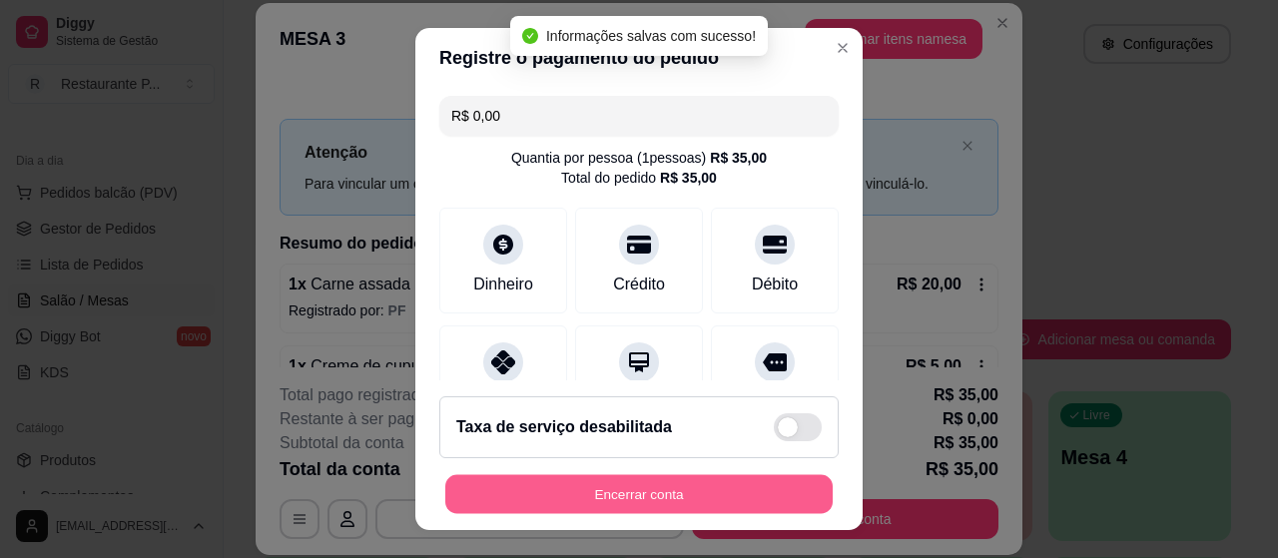
click at [690, 496] on button "Encerrar conta" at bounding box center [638, 494] width 387 height 39
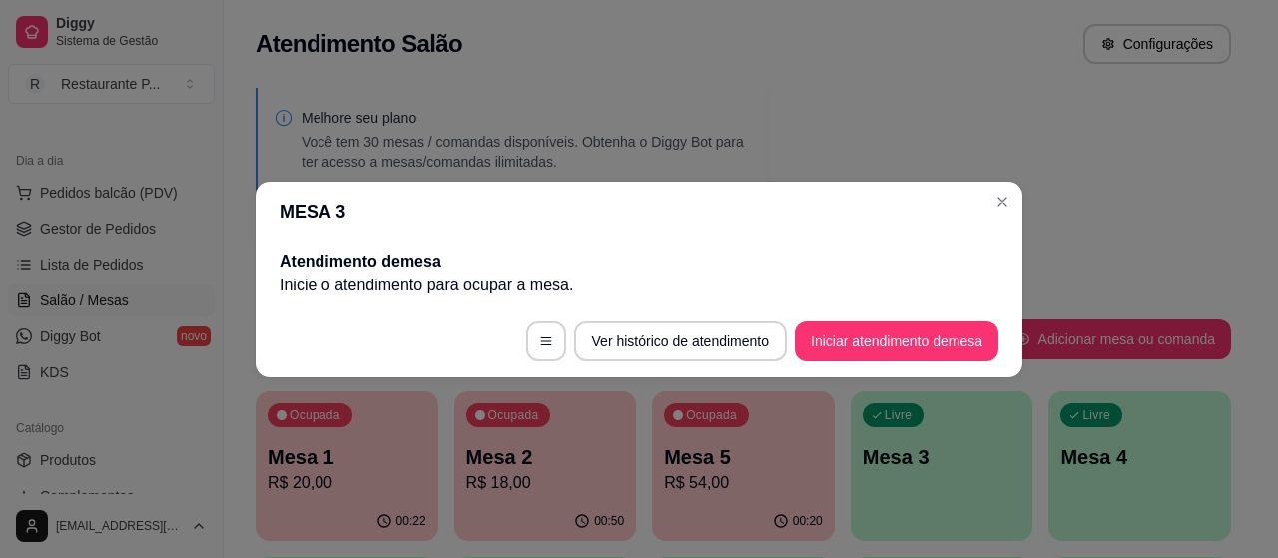
drag, startPoint x: 690, startPoint y: 496, endPoint x: 140, endPoint y: -121, distance: 826.6
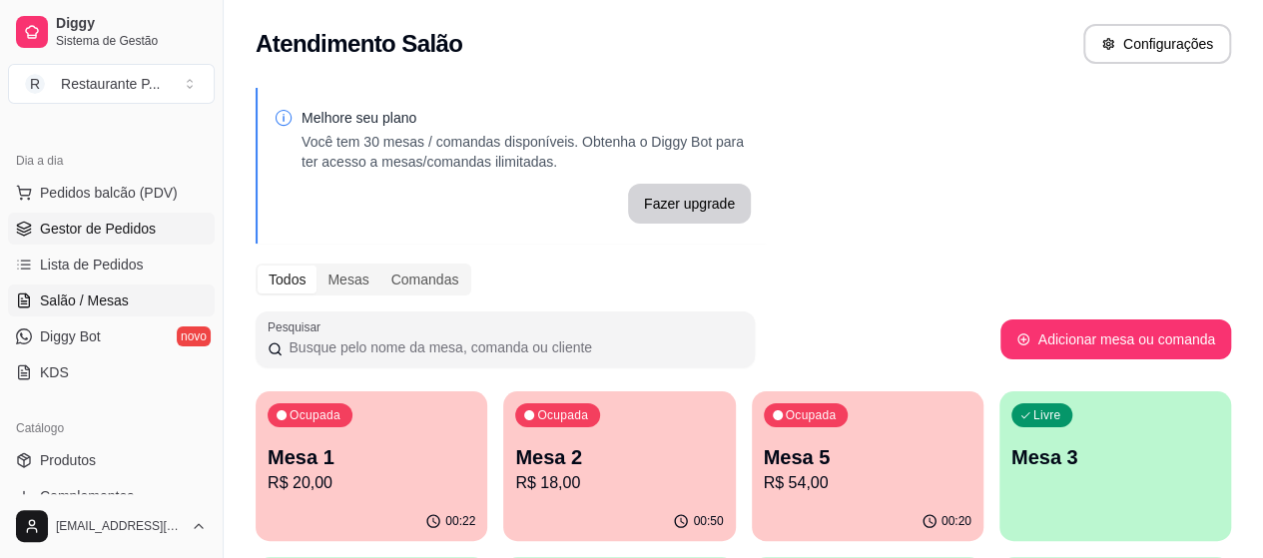
click at [103, 220] on span "Gestor de Pedidos" at bounding box center [98, 229] width 116 height 20
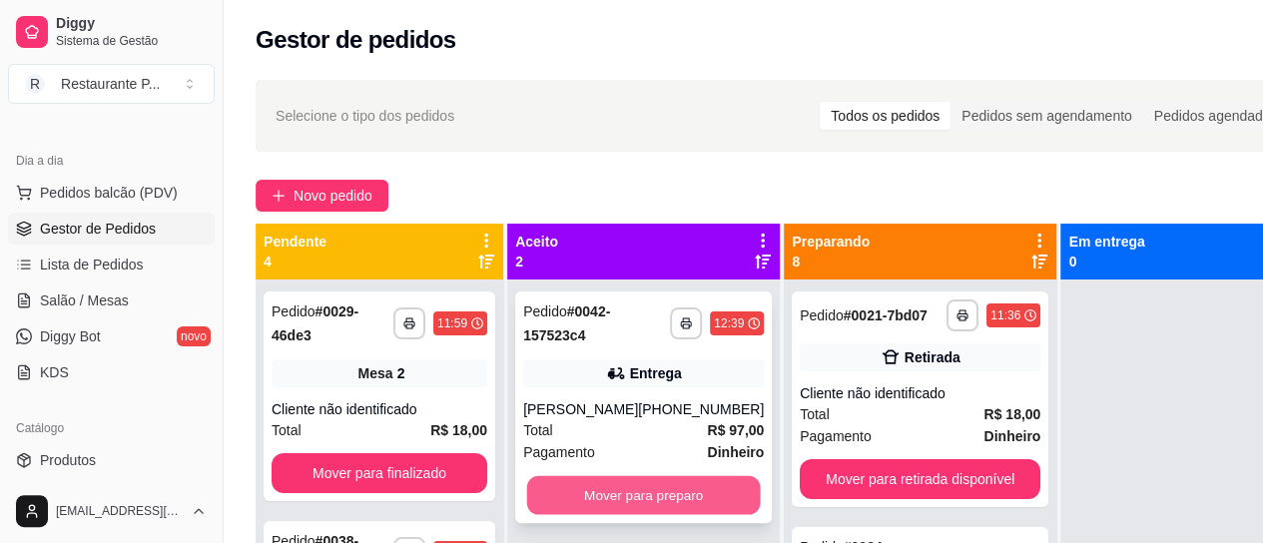
click at [615, 479] on button "Mover para preparo" at bounding box center [644, 495] width 234 height 39
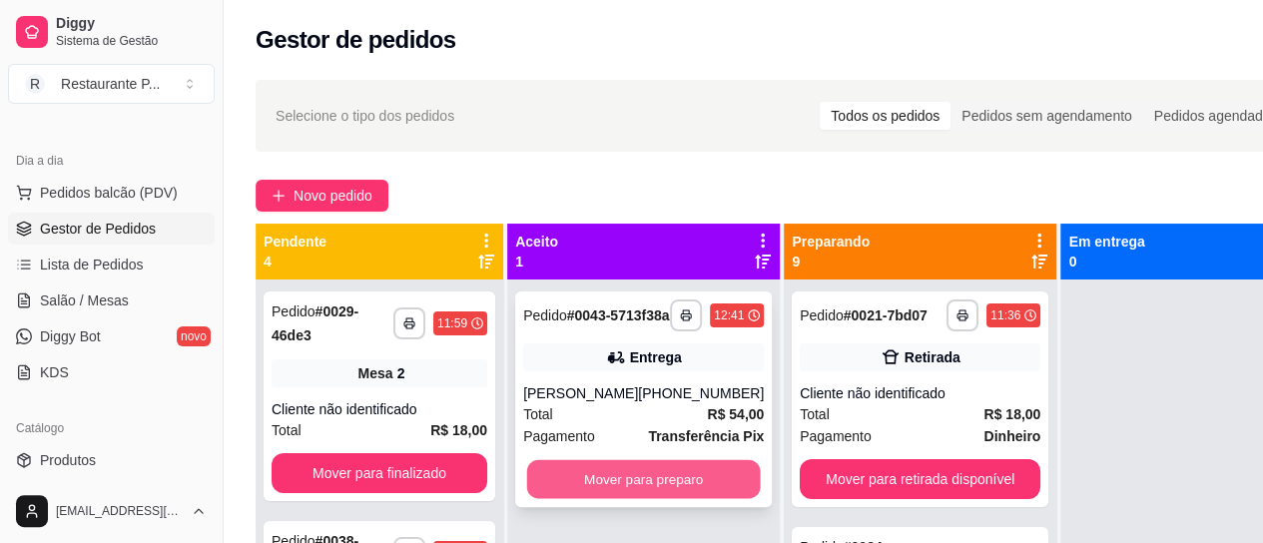
click at [620, 488] on button "Mover para preparo" at bounding box center [644, 479] width 234 height 39
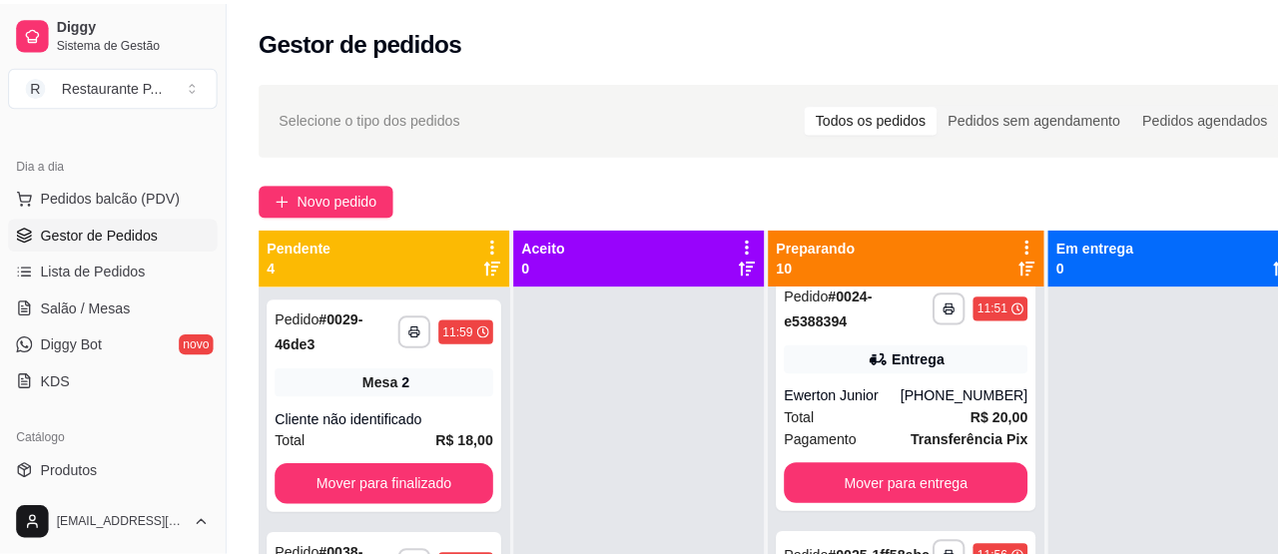
scroll to position [256, 0]
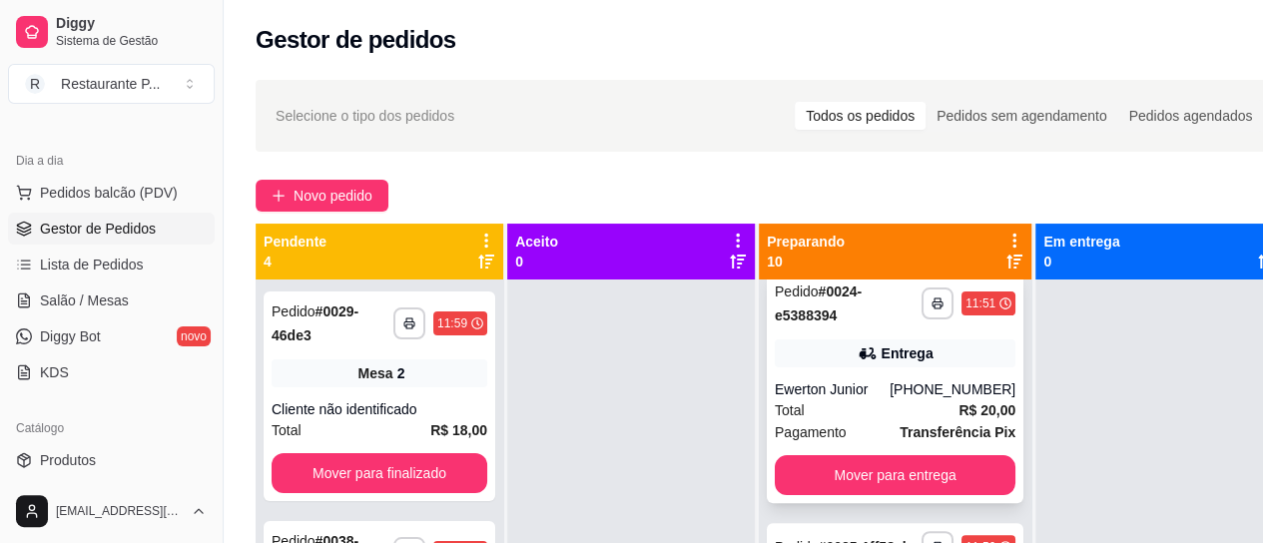
click at [921, 390] on div "**********" at bounding box center [895, 388] width 257 height 232
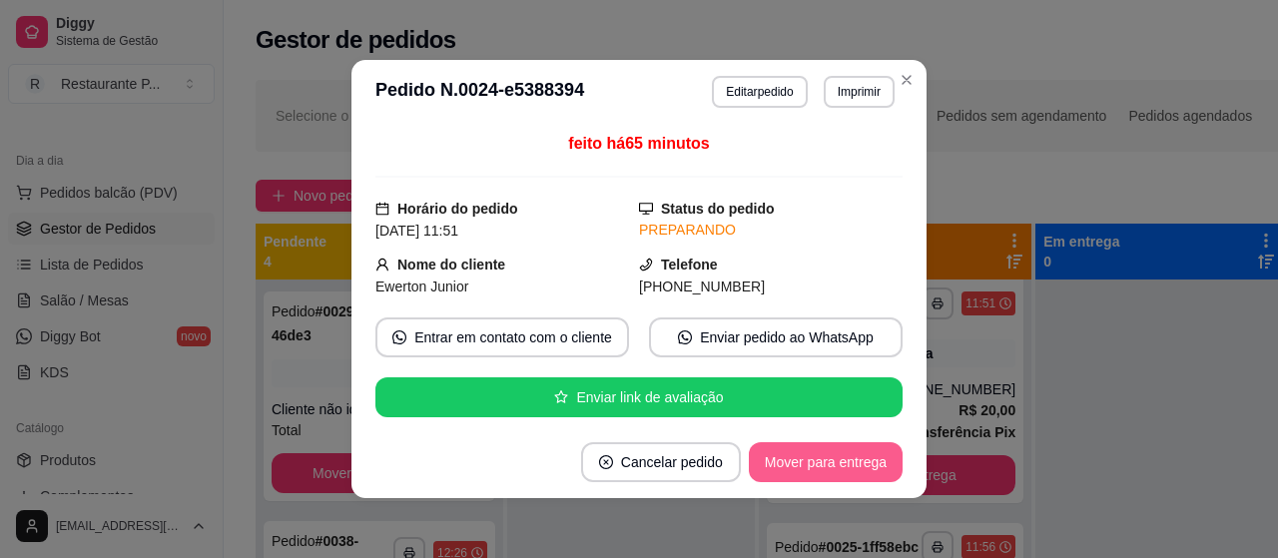
click at [839, 444] on button "Mover para entrega" at bounding box center [826, 462] width 154 height 40
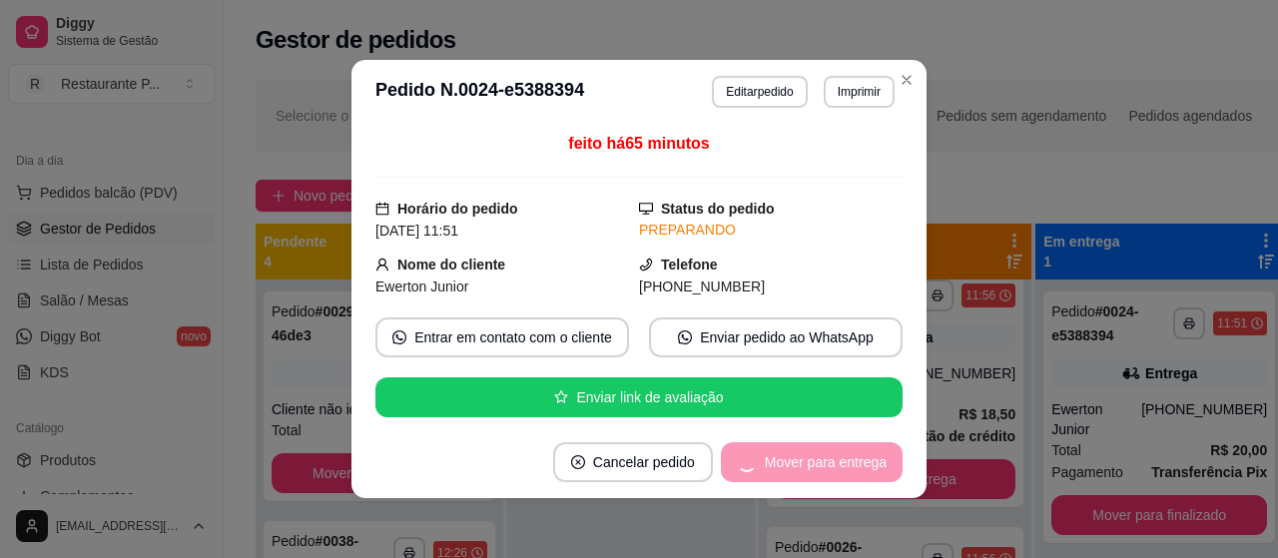
scroll to position [4, 0]
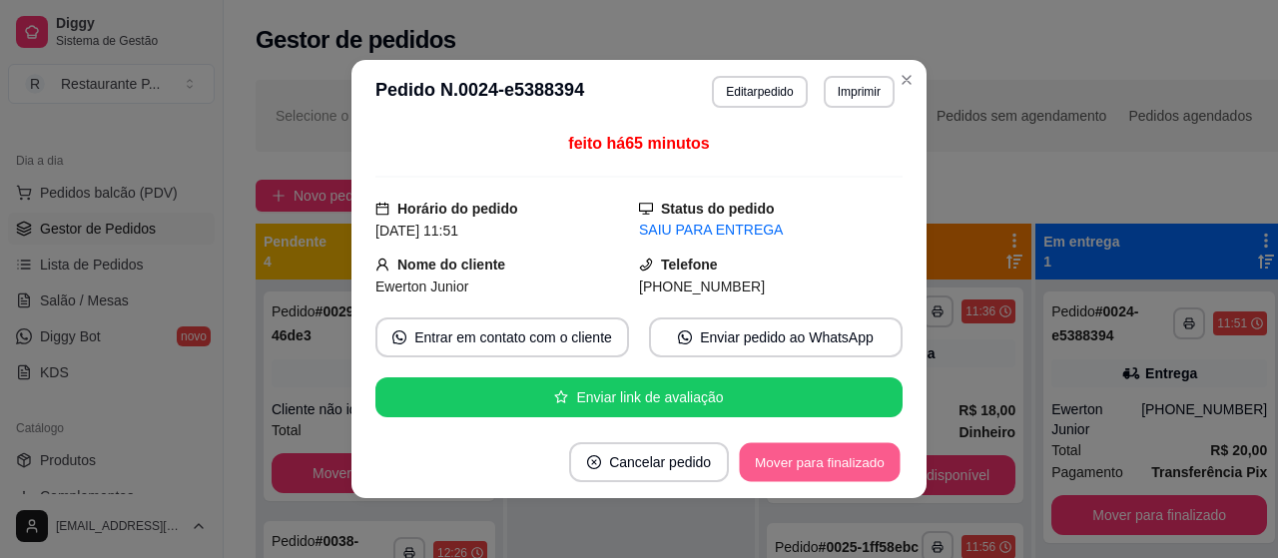
click at [820, 452] on button "Mover para finalizado" at bounding box center [820, 462] width 161 height 39
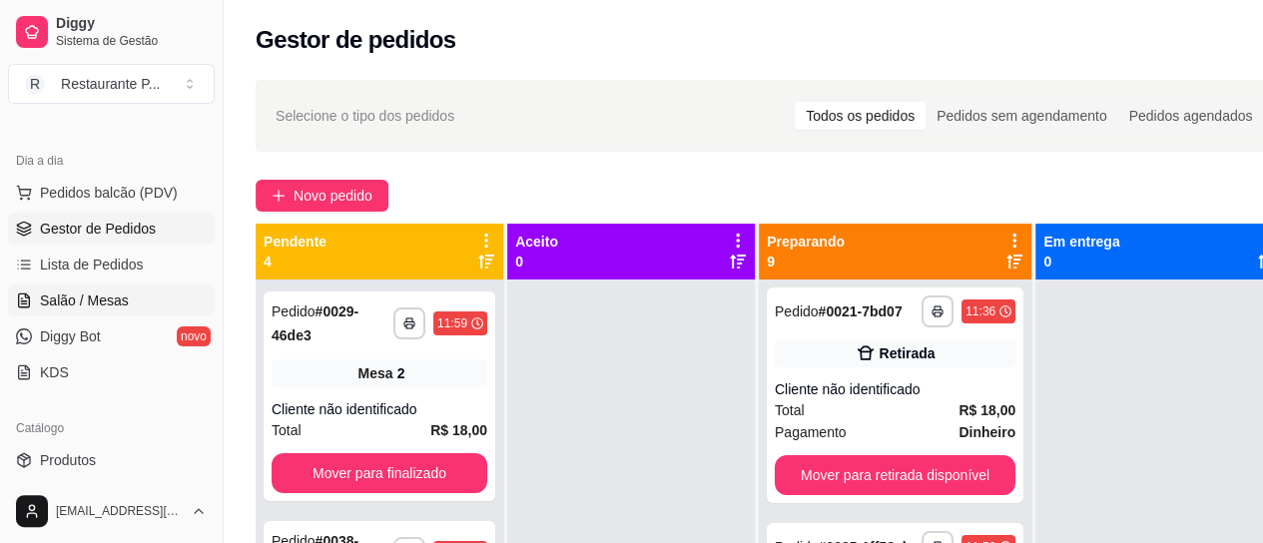
click at [93, 288] on link "Salão / Mesas" at bounding box center [111, 301] width 207 height 32
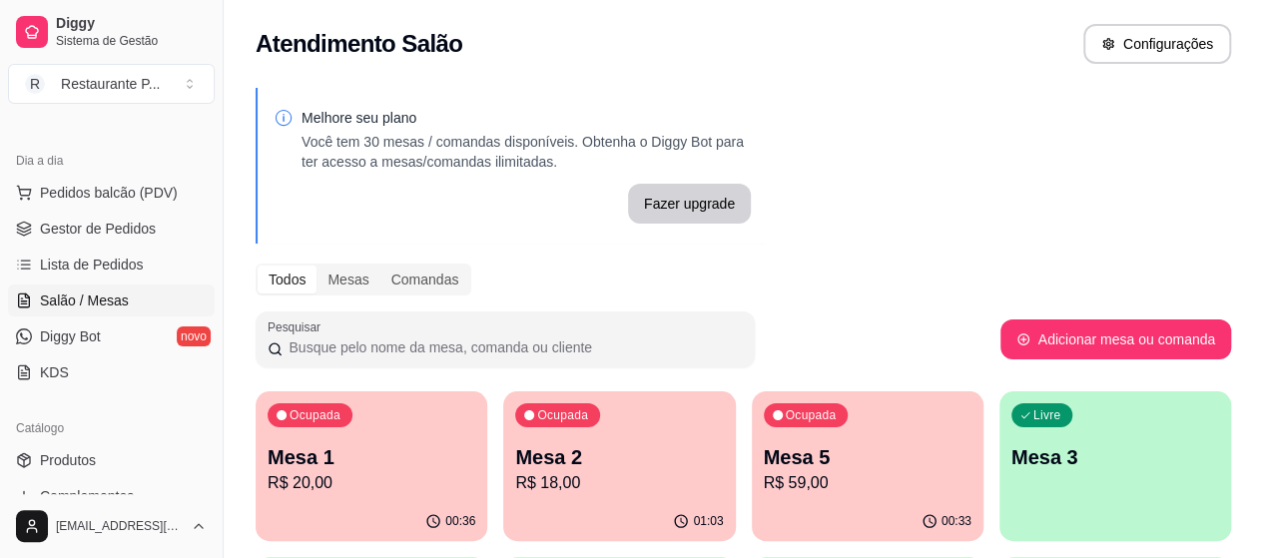
click at [764, 460] on p "Mesa 5" at bounding box center [868, 457] width 208 height 28
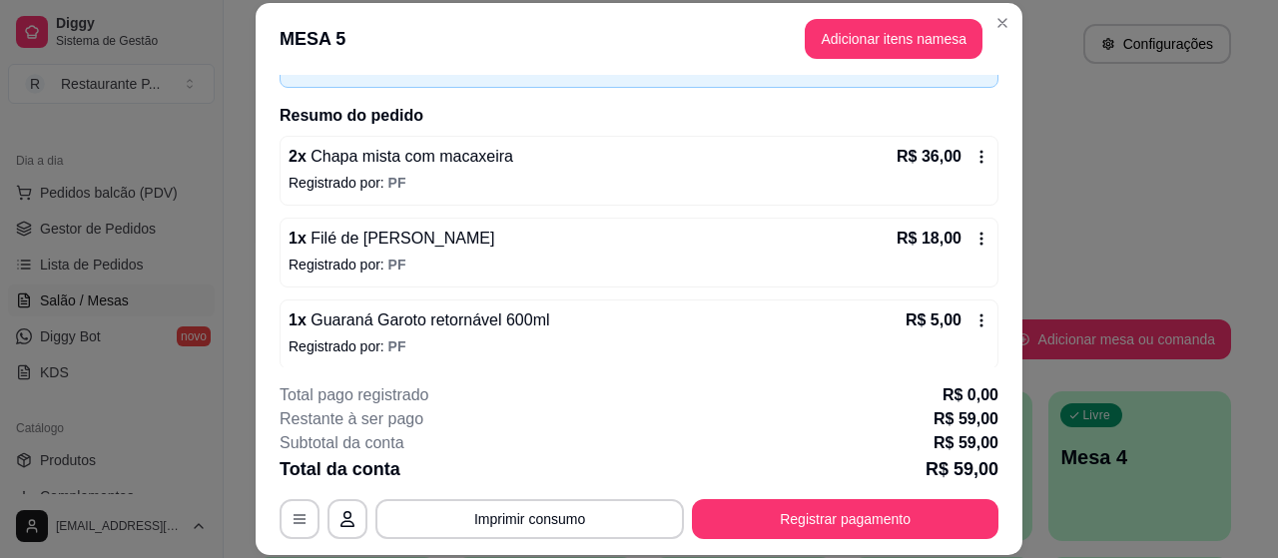
scroll to position [134, 0]
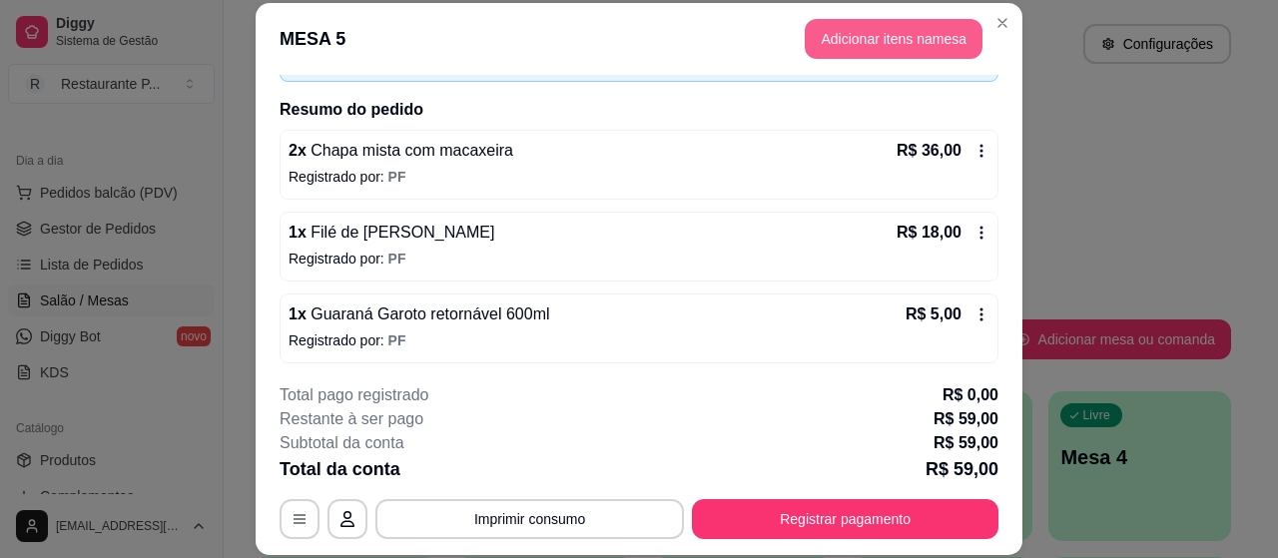
click at [857, 30] on button "Adicionar itens na mesa" at bounding box center [894, 39] width 178 height 40
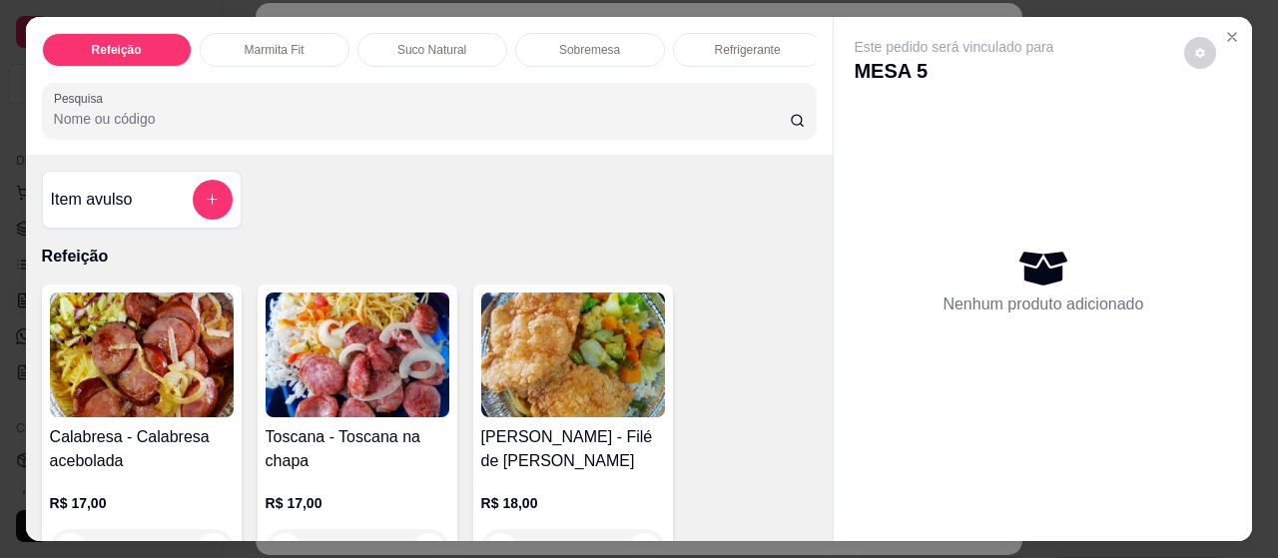
click at [715, 42] on p "Refrigerante" at bounding box center [748, 50] width 66 height 16
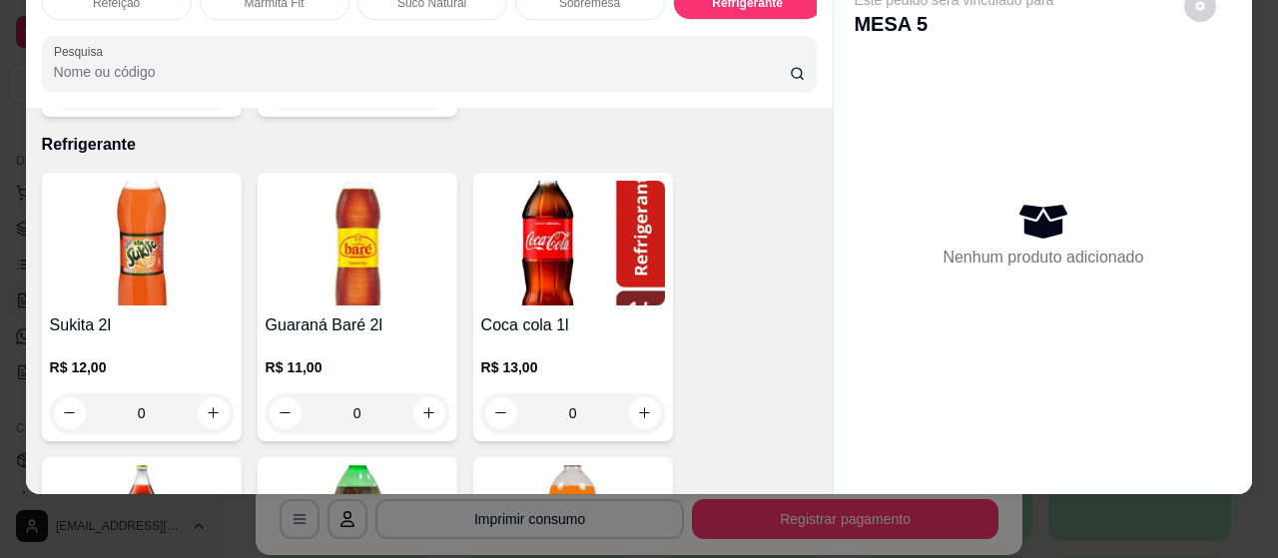
drag, startPoint x: 809, startPoint y: 371, endPoint x: 827, endPoint y: 400, distance: 34.1
click at [827, 400] on div "Refeição Marmita Fit Suco Natural Sobremesa Refrigerante Pesquisa Item avulso R…" at bounding box center [639, 232] width 1227 height 524
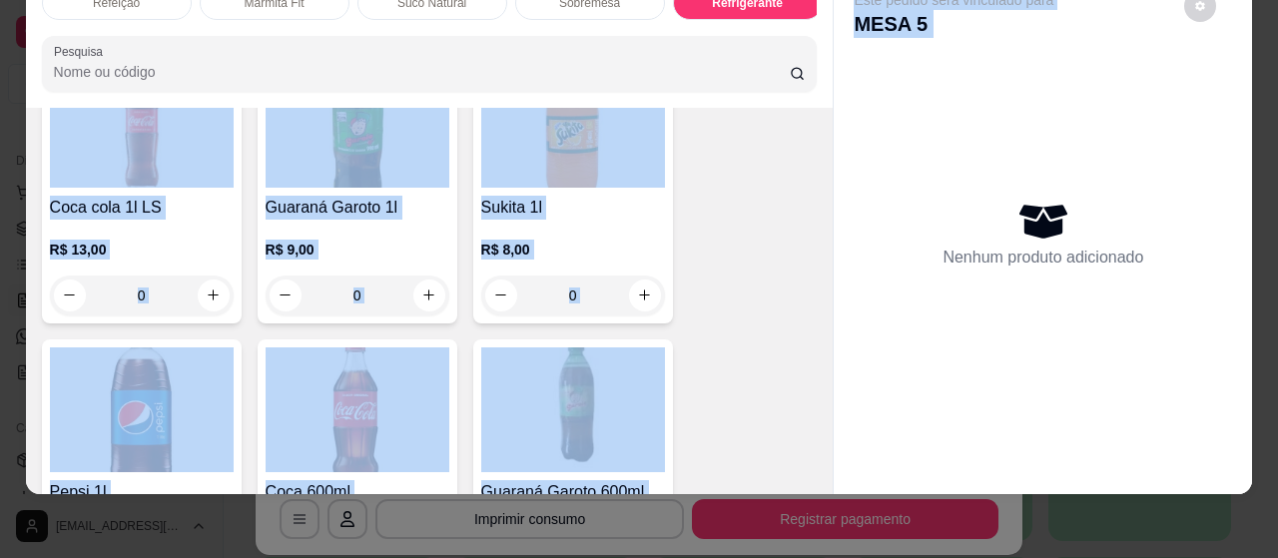
scroll to position [4896, 0]
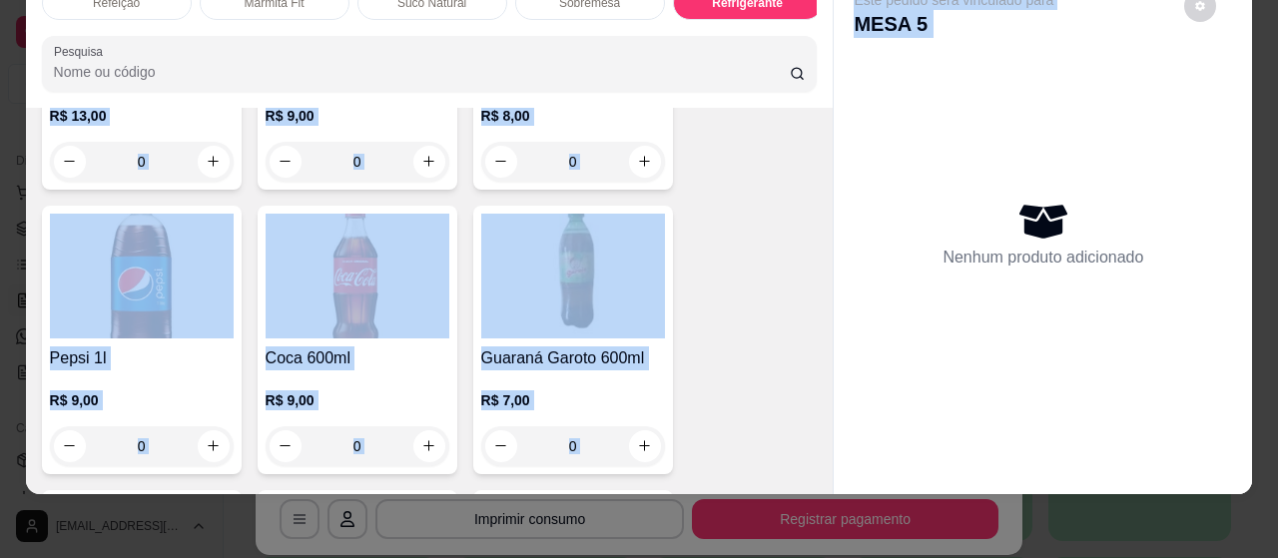
click at [531, 253] on img at bounding box center [573, 276] width 184 height 125
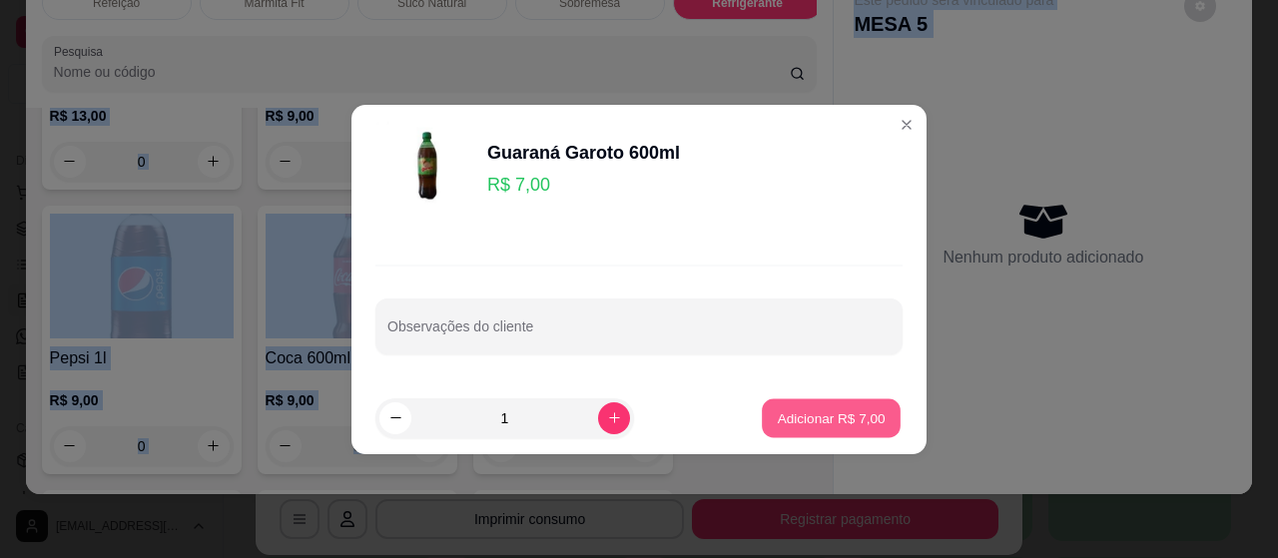
click at [777, 410] on p "Adicionar R$ 7,00" at bounding box center [831, 417] width 108 height 19
type input "1"
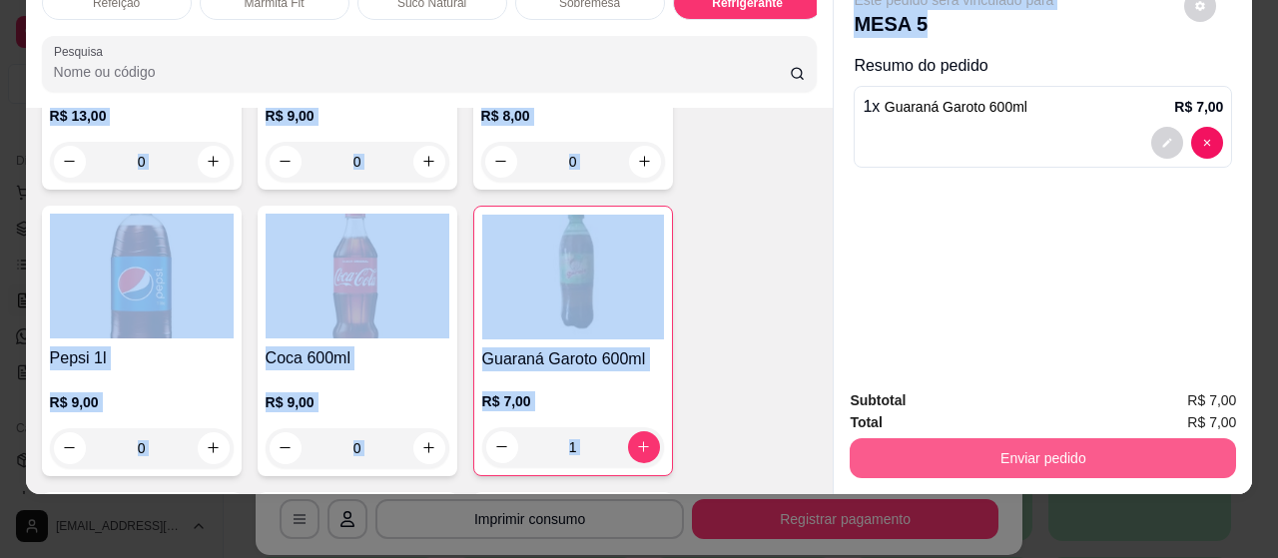
click at [1157, 438] on button "Enviar pedido" at bounding box center [1043, 458] width 386 height 40
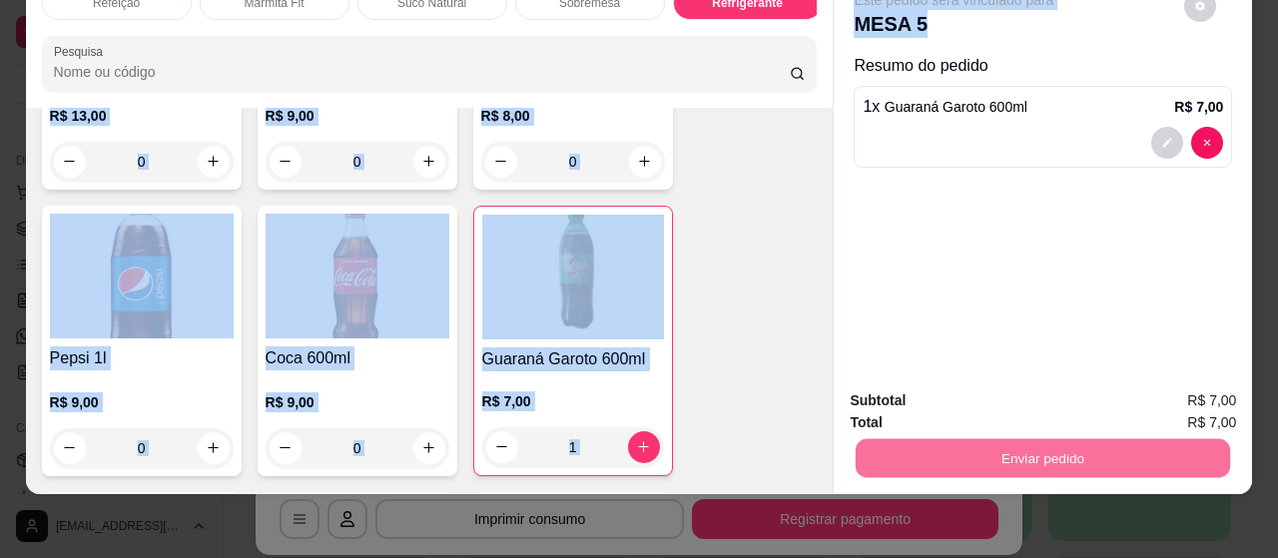
click at [1016, 390] on button "Não registrar e enviar pedido" at bounding box center [977, 393] width 202 height 37
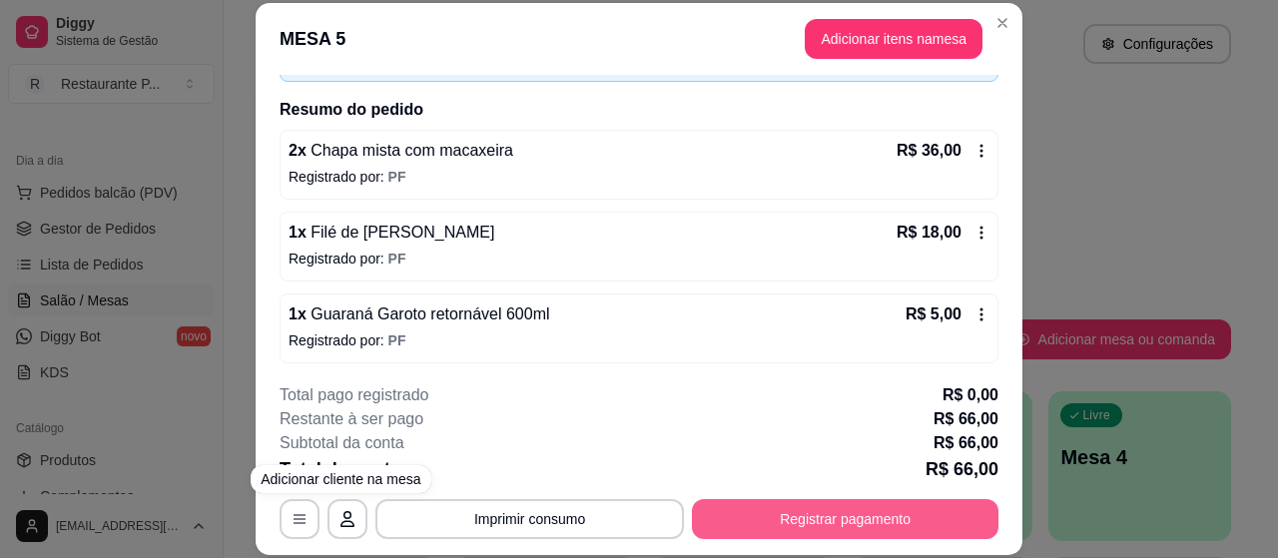
click at [789, 528] on button "Registrar pagamento" at bounding box center [845, 519] width 306 height 40
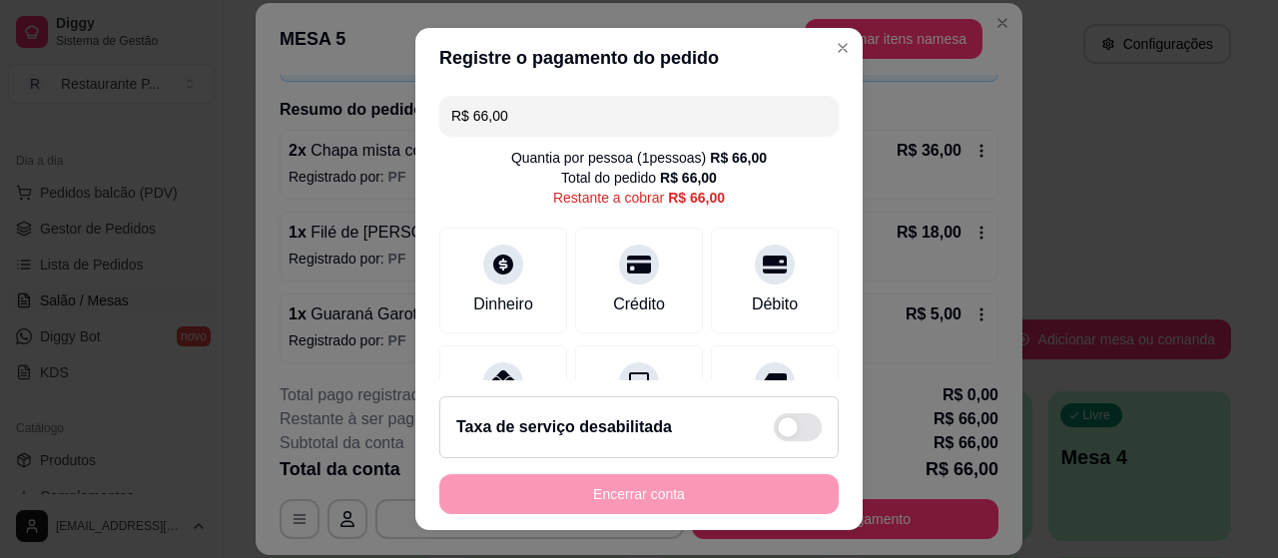
click at [577, 101] on input "R$ 66,00" at bounding box center [638, 116] width 375 height 40
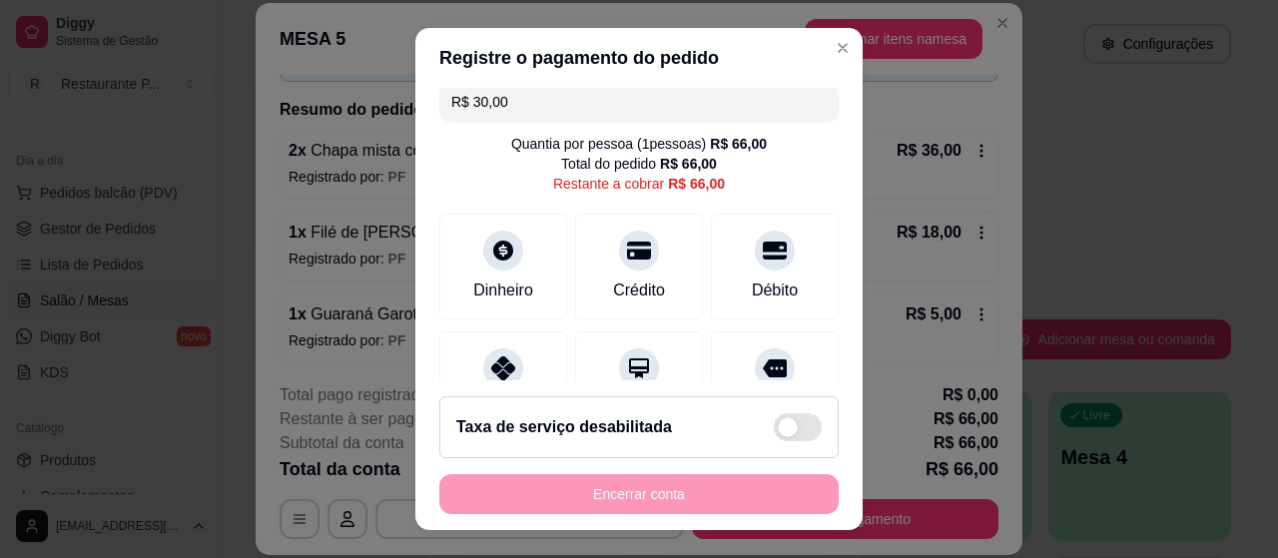
scroll to position [0, 0]
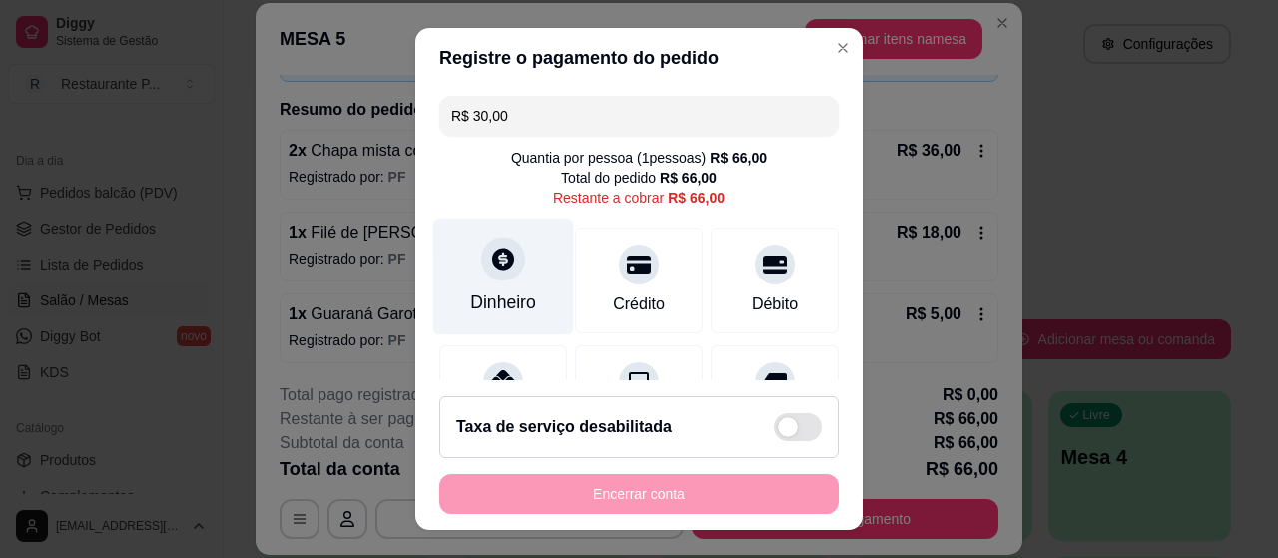
click at [481, 265] on div at bounding box center [503, 259] width 44 height 44
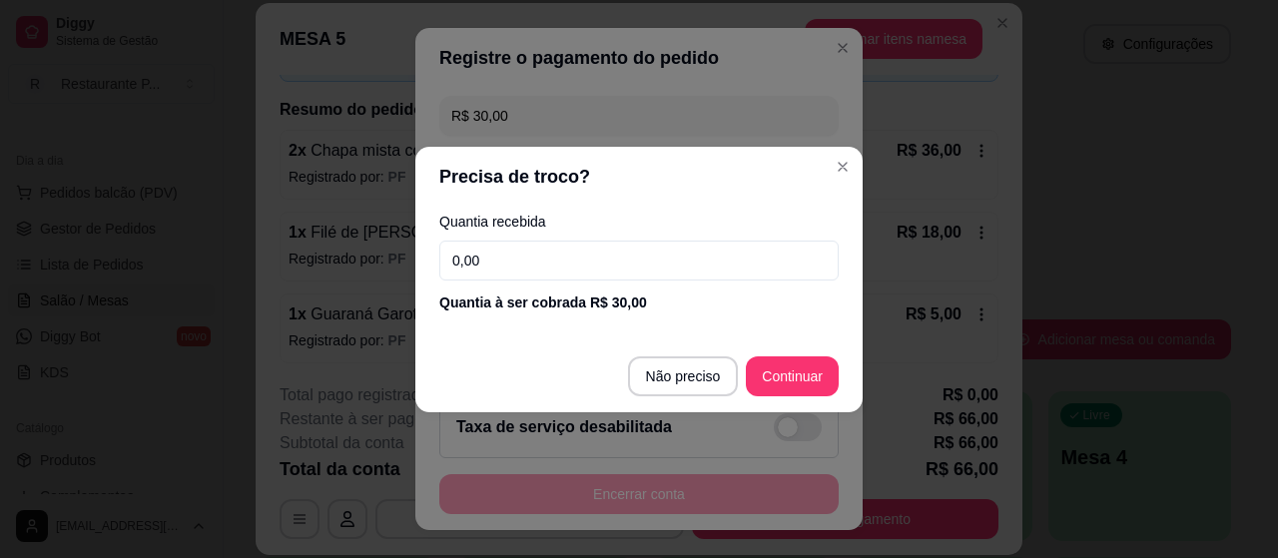
click at [744, 380] on footer "Não preciso Continuar" at bounding box center [638, 376] width 447 height 72
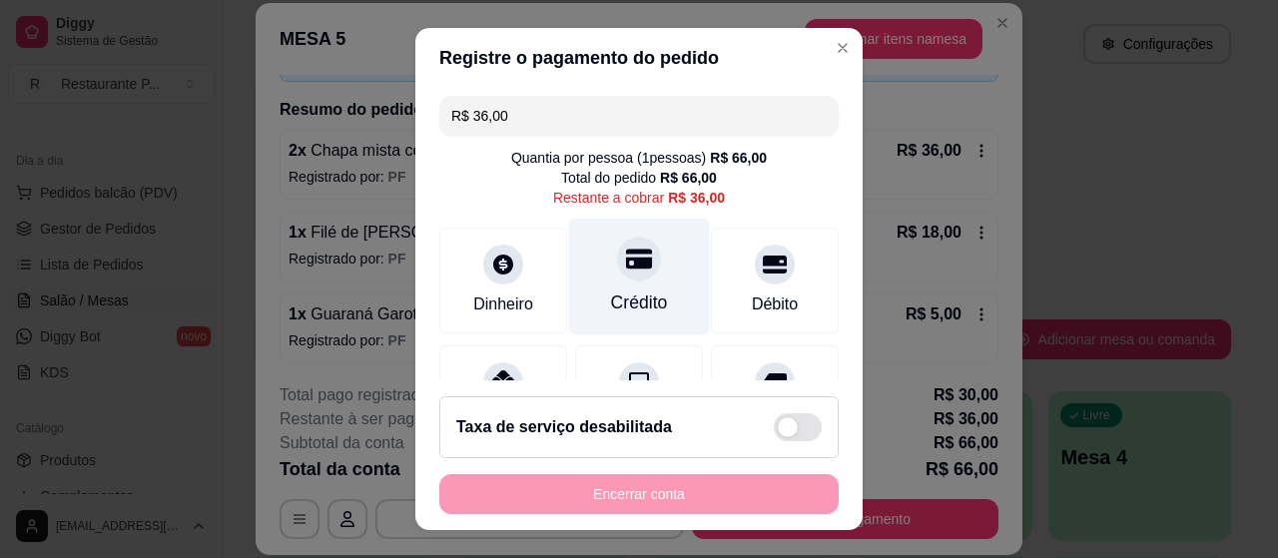
click at [602, 288] on div "Crédito" at bounding box center [639, 277] width 141 height 117
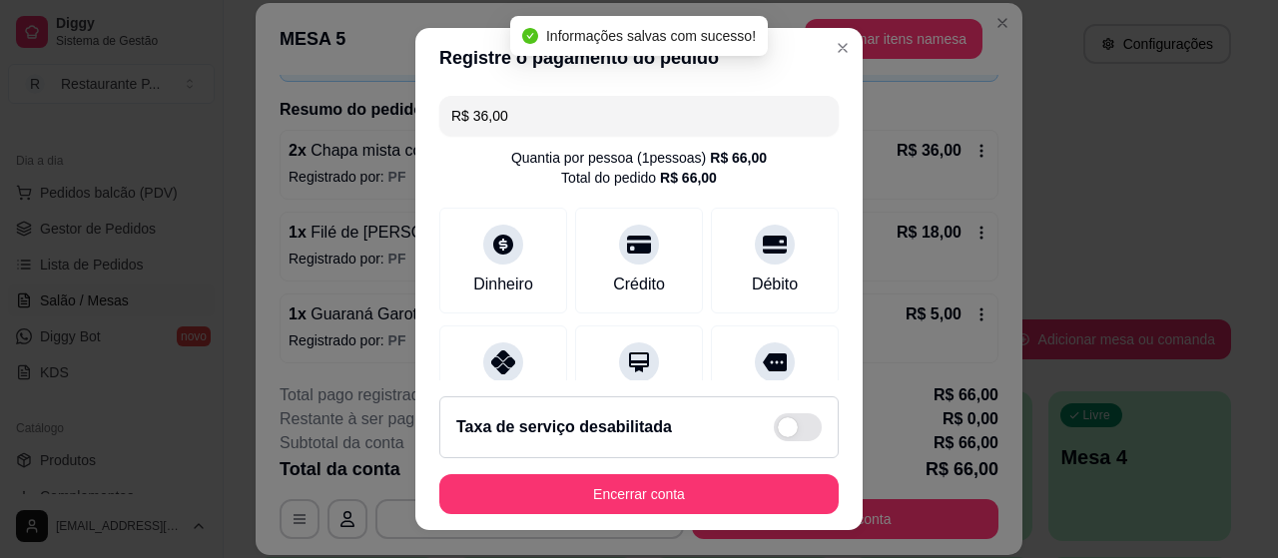
type input "R$ 0,00"
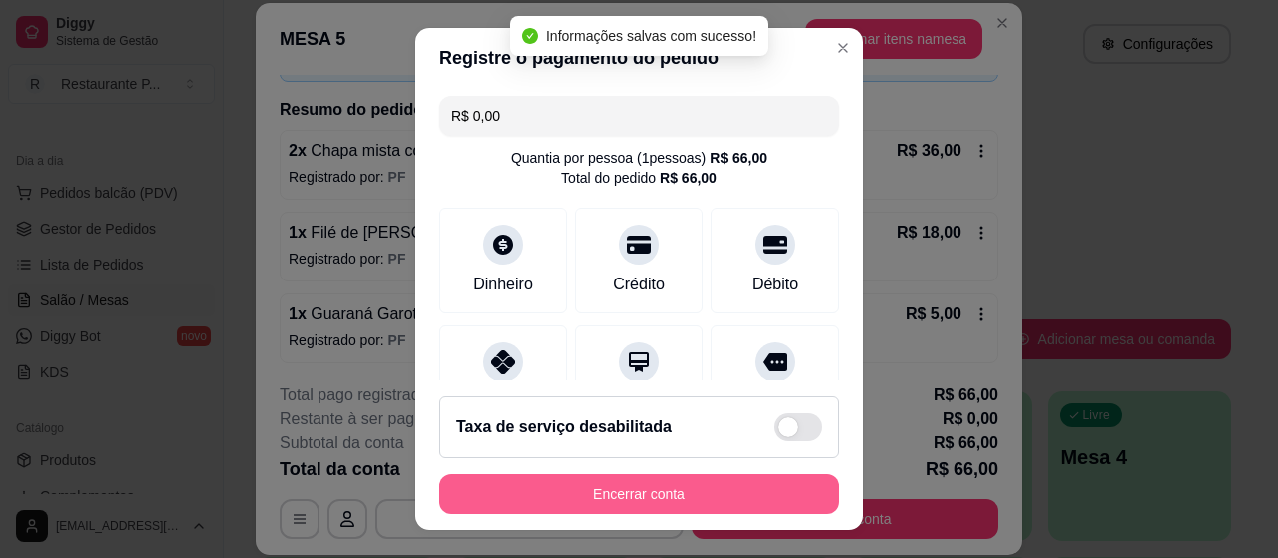
click at [693, 486] on button "Encerrar conta" at bounding box center [638, 494] width 399 height 40
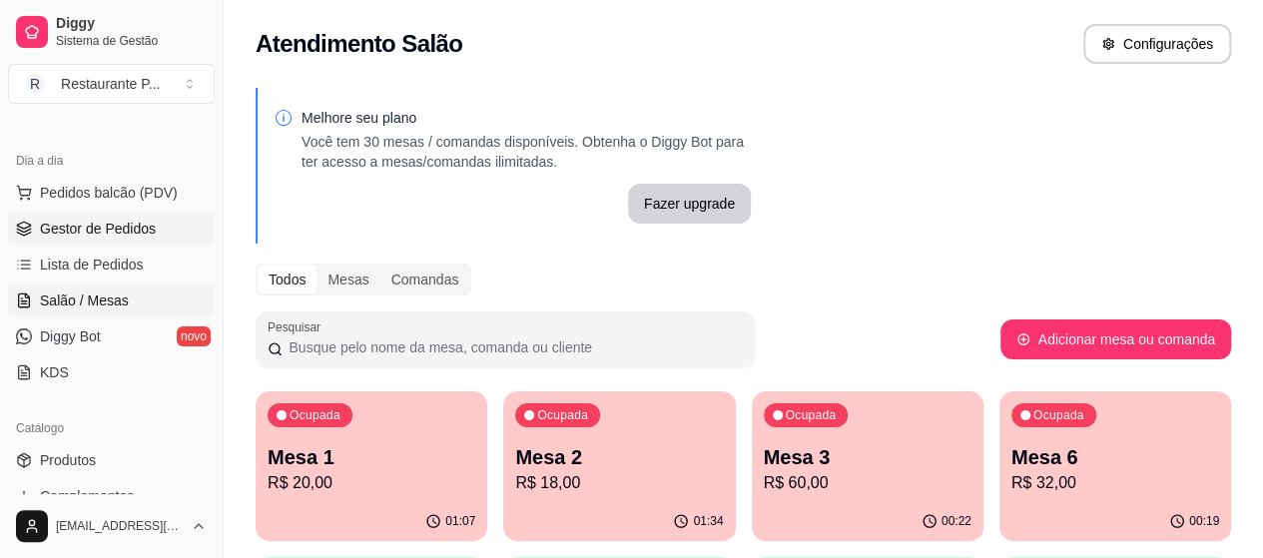
click at [97, 225] on span "Gestor de Pedidos" at bounding box center [98, 229] width 116 height 20
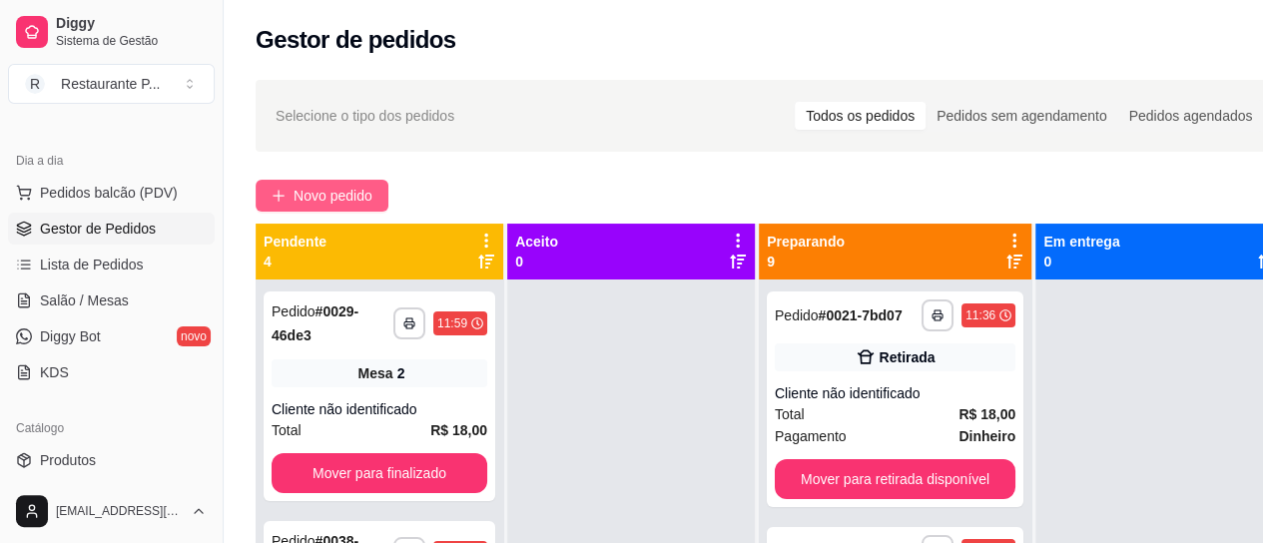
click at [307, 181] on button "Novo pedido" at bounding box center [322, 196] width 133 height 32
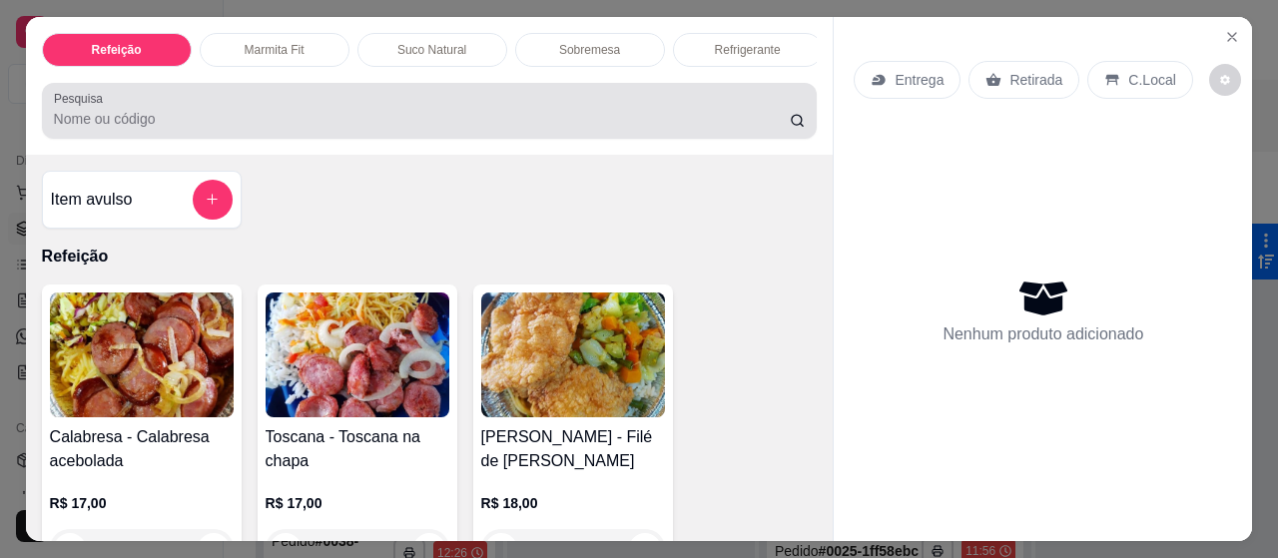
click at [199, 126] on input "Pesquisa" at bounding box center [422, 119] width 736 height 20
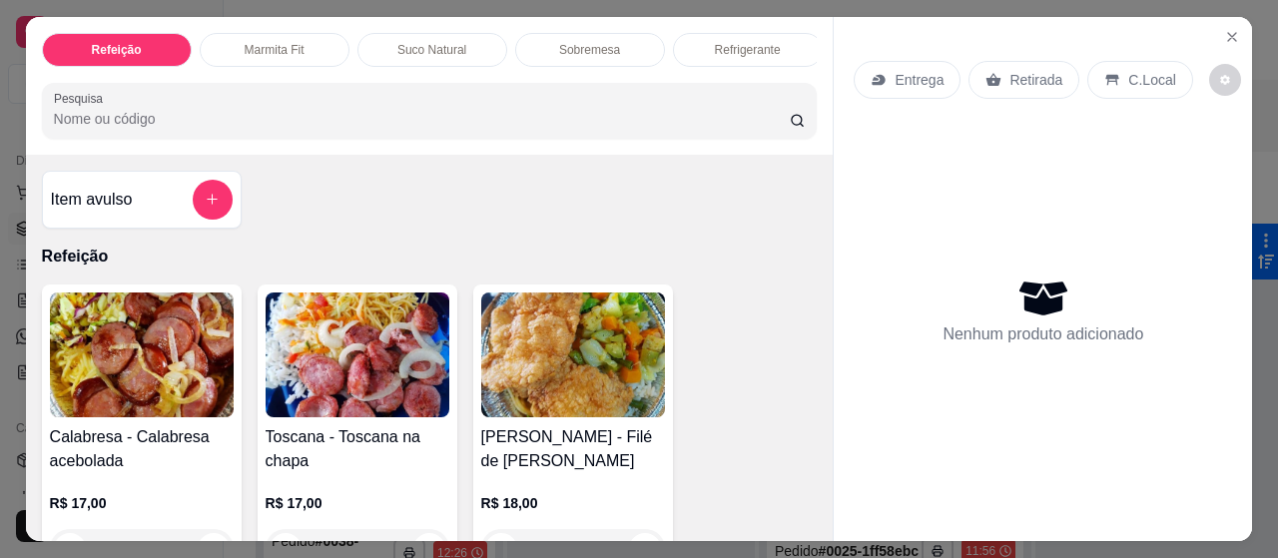
click at [199, 126] on input "Pesquisa" at bounding box center [422, 119] width 736 height 20
click at [200, 109] on div at bounding box center [430, 111] width 752 height 40
click at [132, 127] on input "Pesquisa" at bounding box center [422, 119] width 736 height 20
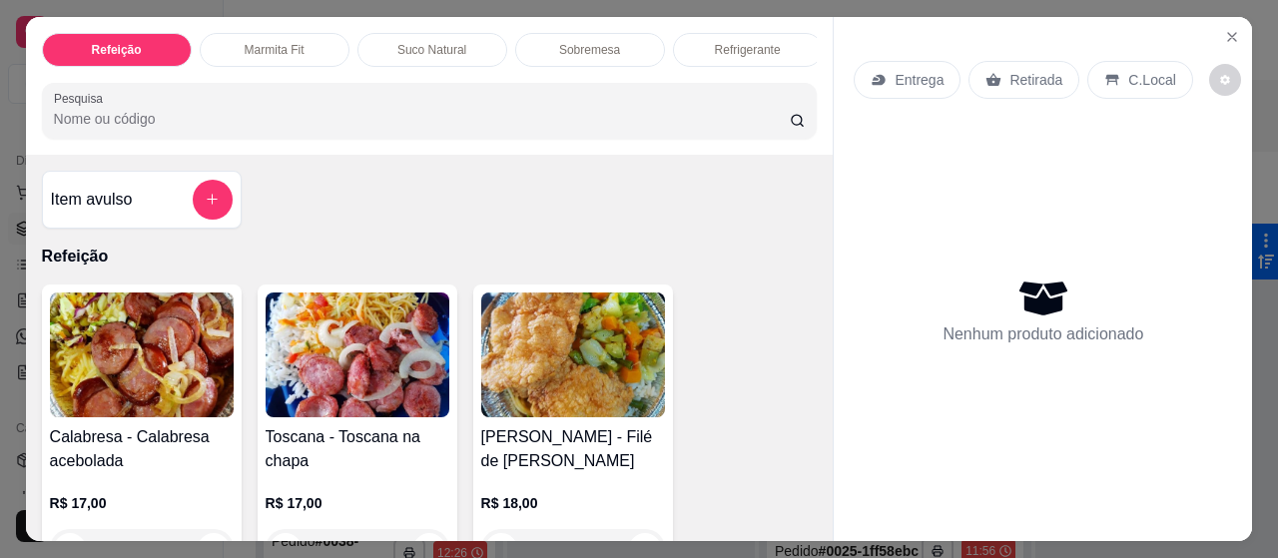
click at [132, 127] on input "Pesquisa" at bounding box center [422, 119] width 736 height 20
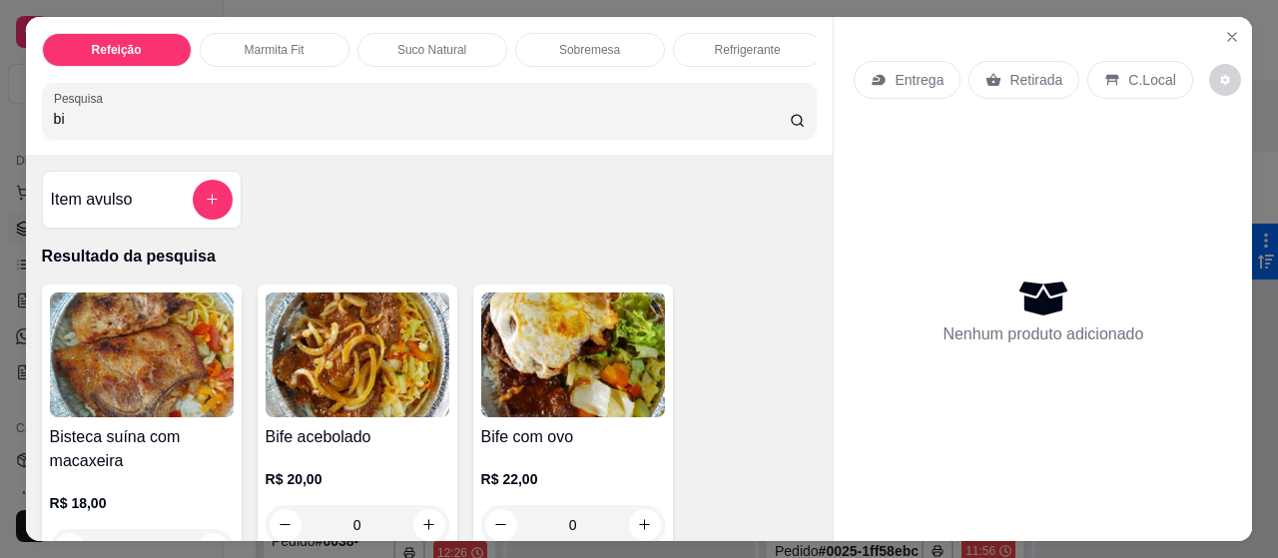
type input "bi"
click at [335, 360] on img at bounding box center [358, 355] width 184 height 125
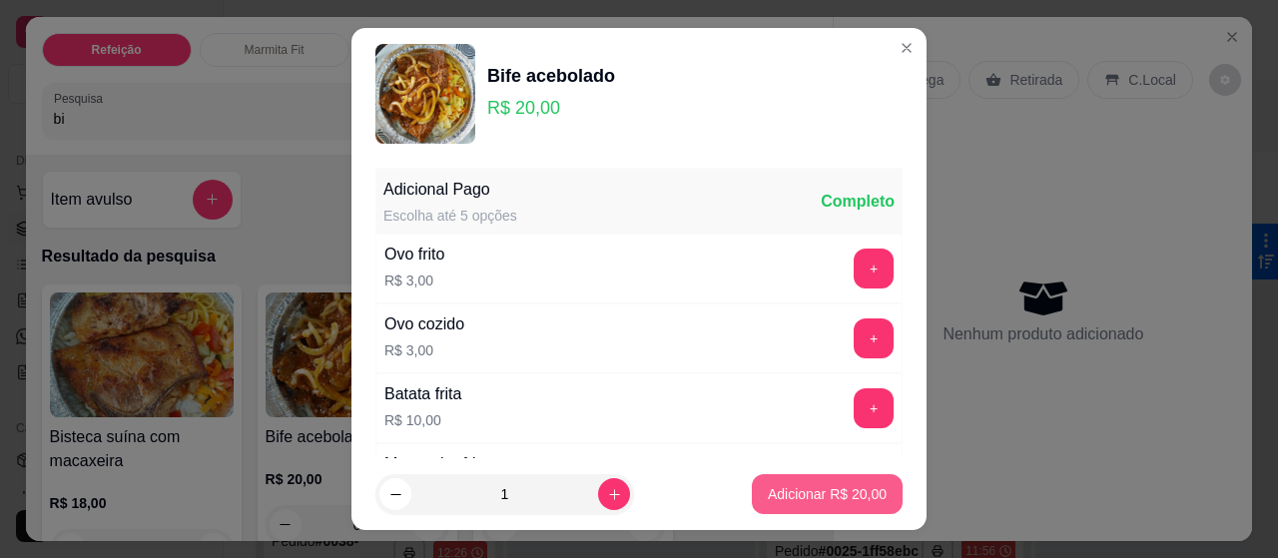
click at [813, 498] on p "Adicionar R$ 20,00" at bounding box center [827, 494] width 119 height 20
type input "1"
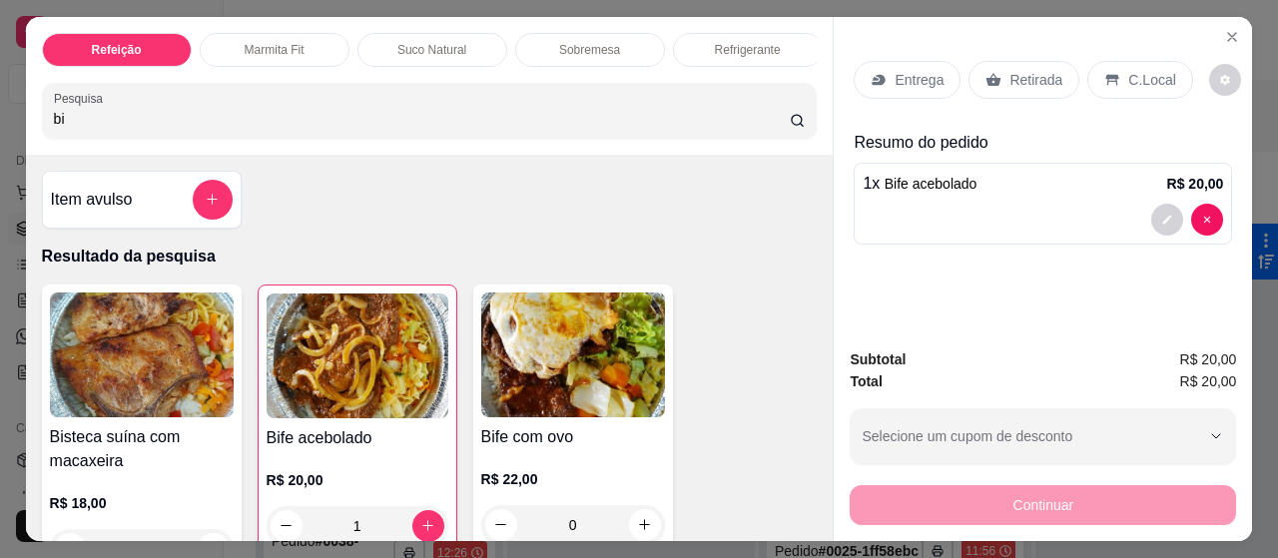
click at [926, 73] on p "Entrega" at bounding box center [919, 80] width 49 height 20
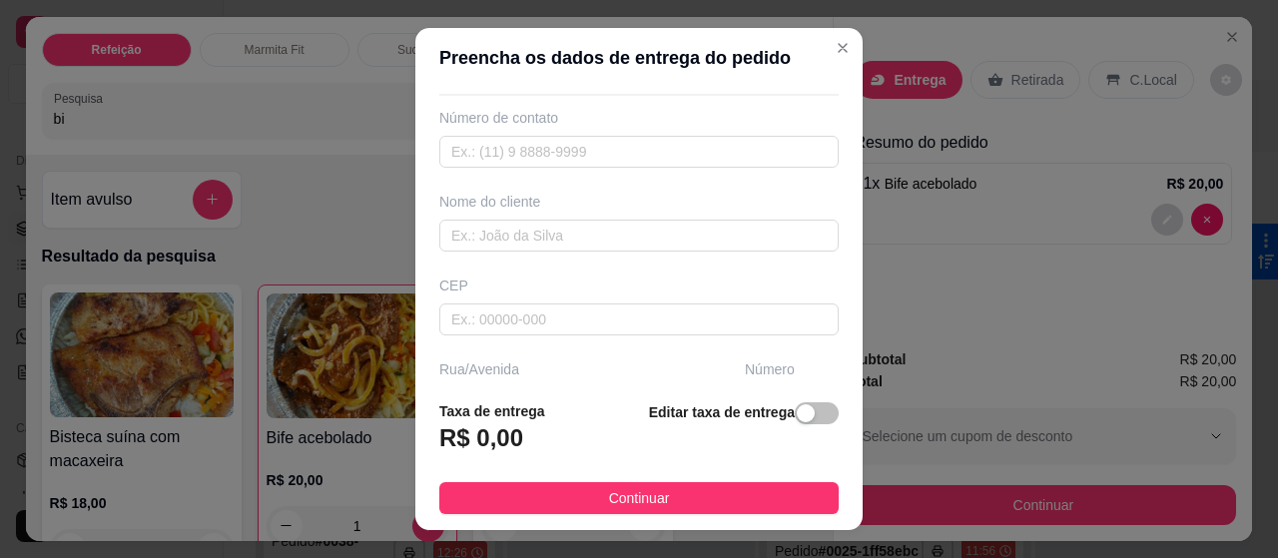
scroll to position [76, 0]
click at [815, 222] on div "Busque pelo cliente Número de contato Nome do cliente CEP Rua/[GEOGRAPHIC_DATA]…" at bounding box center [638, 236] width 447 height 297
drag, startPoint x: 823, startPoint y: 219, endPoint x: 839, endPoint y: 257, distance: 41.2
click at [839, 257] on section "Preencha os dados de entrega do pedido Busque pelo cliente Número de contato No…" at bounding box center [638, 279] width 447 height 502
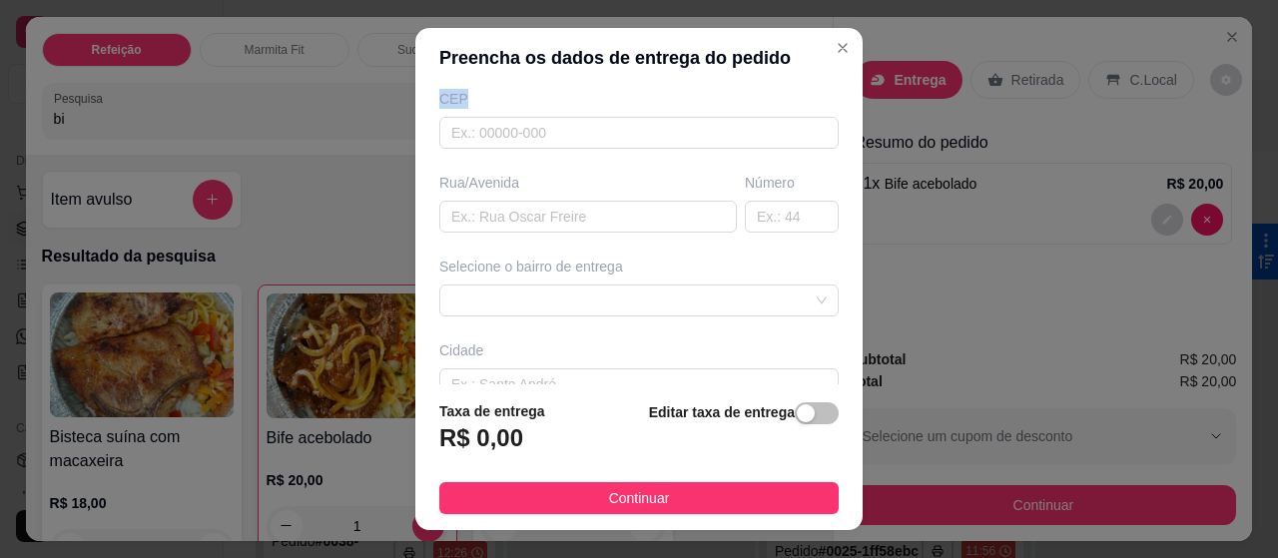
scroll to position [262, 0]
click at [561, 217] on input "text" at bounding box center [588, 212] width 298 height 32
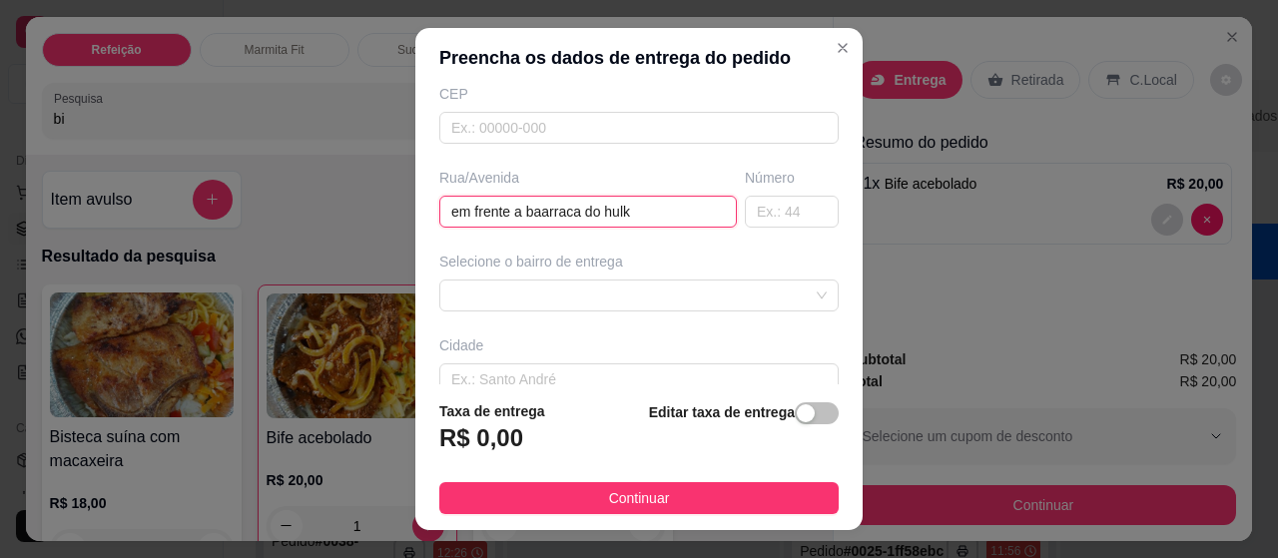
type input "em frente a baarraca do hulk"
click at [725, 264] on div "Selecione o bairro de entrega" at bounding box center [638, 262] width 399 height 20
click at [744, 280] on div at bounding box center [638, 296] width 399 height 32
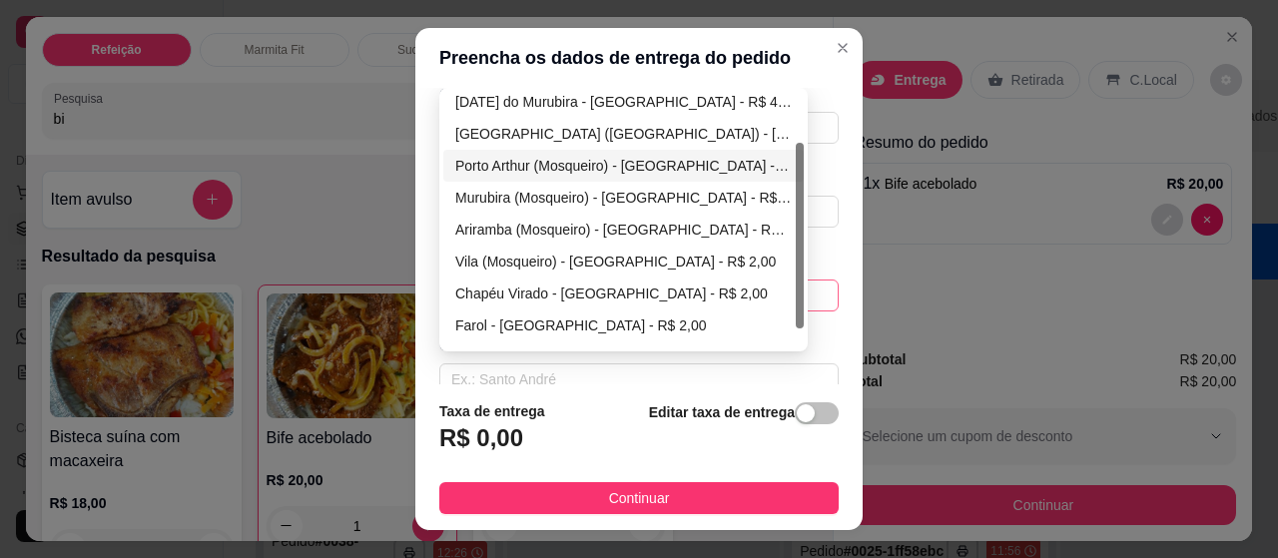
drag, startPoint x: 789, startPoint y: 245, endPoint x: 789, endPoint y: 301, distance: 55.9
click at [796, 300] on div at bounding box center [800, 236] width 8 height 186
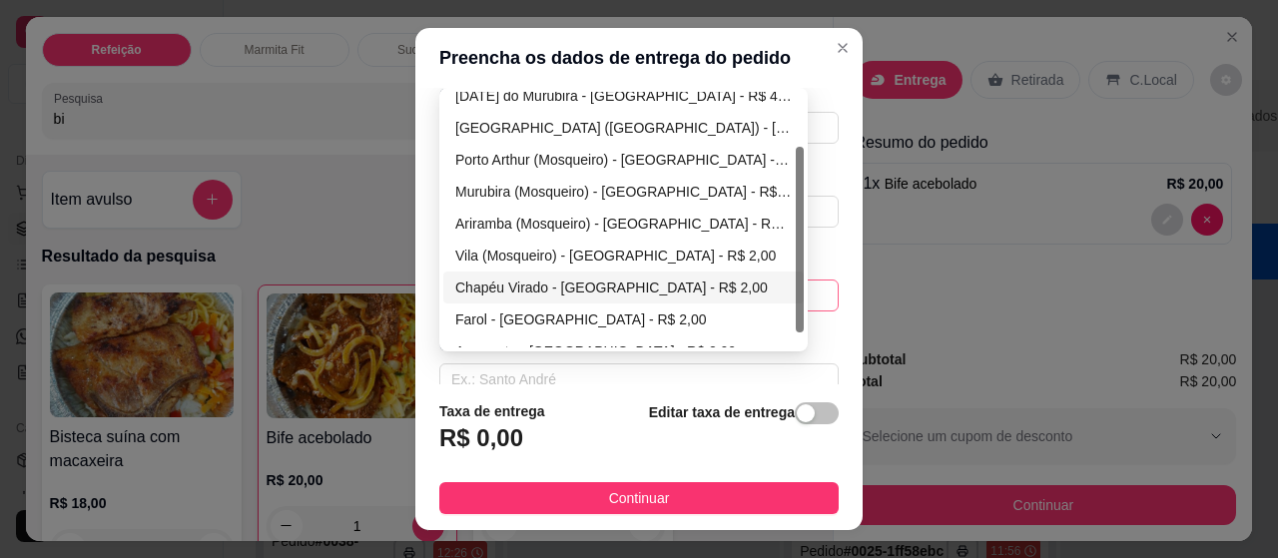
click at [656, 278] on div "Chapéu Virado - [GEOGRAPHIC_DATA] - R$ 2,00" at bounding box center [623, 288] width 336 height 22
type input "[GEOGRAPHIC_DATA]"
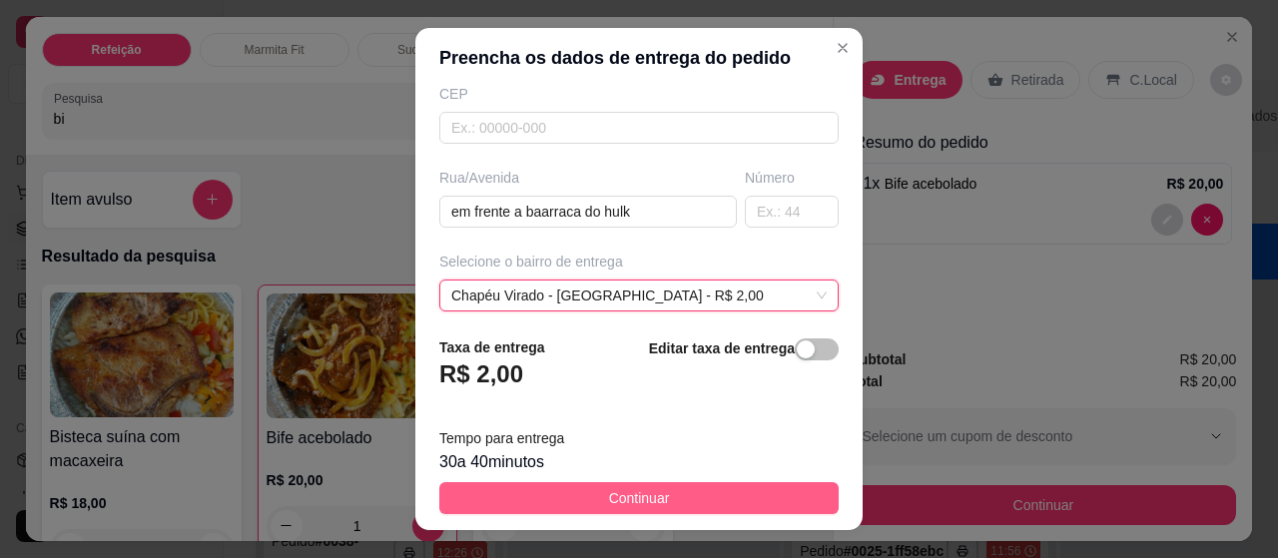
click at [657, 488] on button "Continuar" at bounding box center [638, 498] width 399 height 32
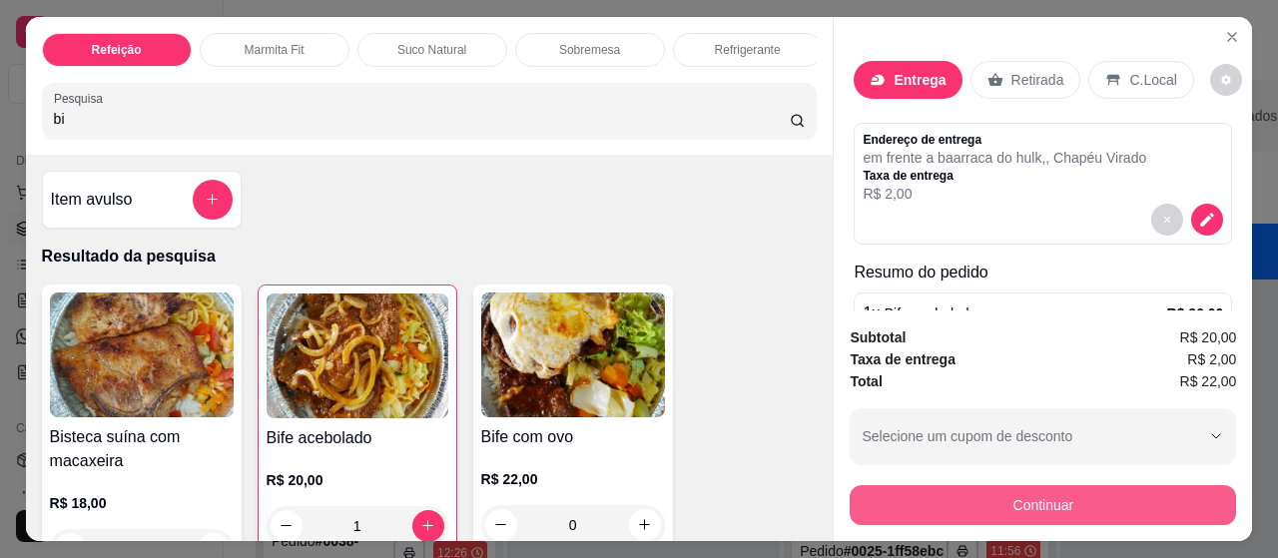
click at [962, 498] on button "Continuar" at bounding box center [1043, 505] width 386 height 40
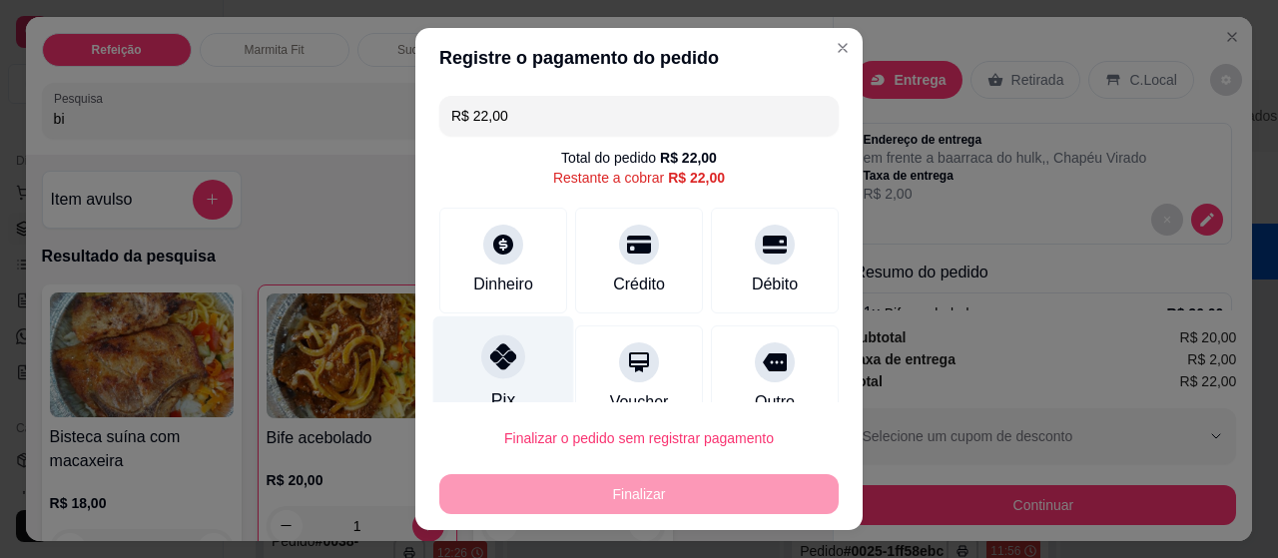
click at [468, 363] on div "Pix" at bounding box center [503, 374] width 141 height 117
type input "R$ 0,00"
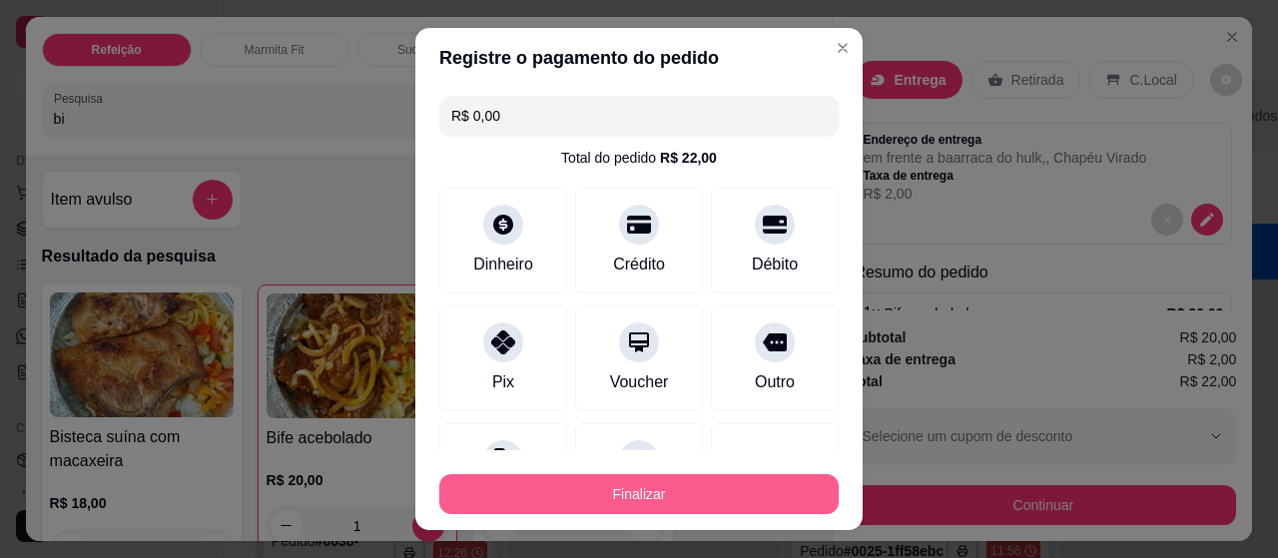
click at [562, 488] on button "Finalizar" at bounding box center [638, 494] width 399 height 40
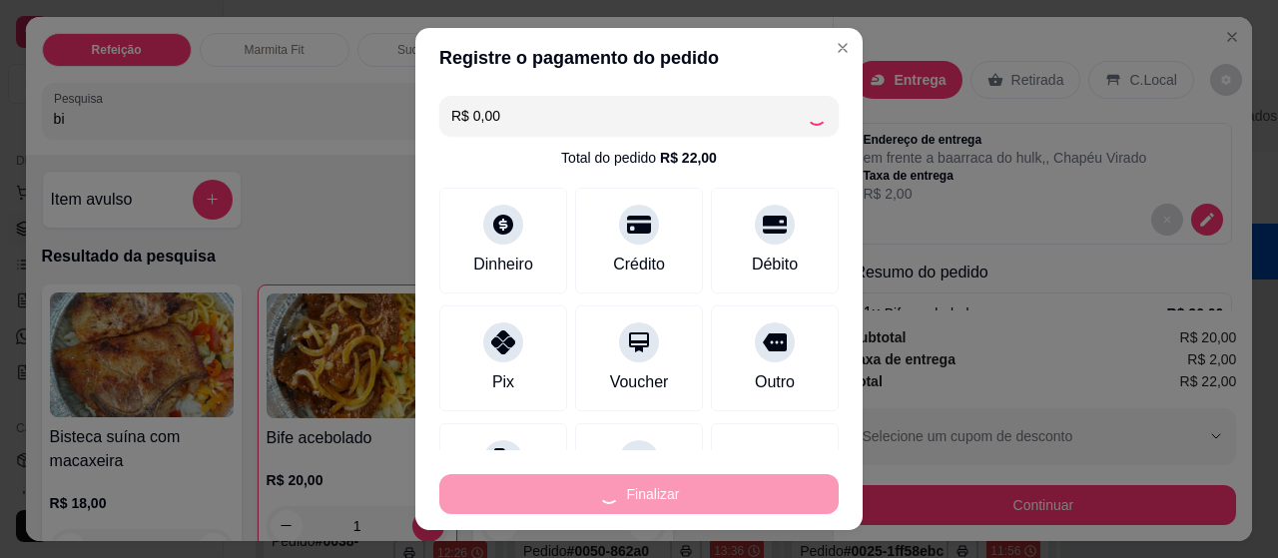
type input "0"
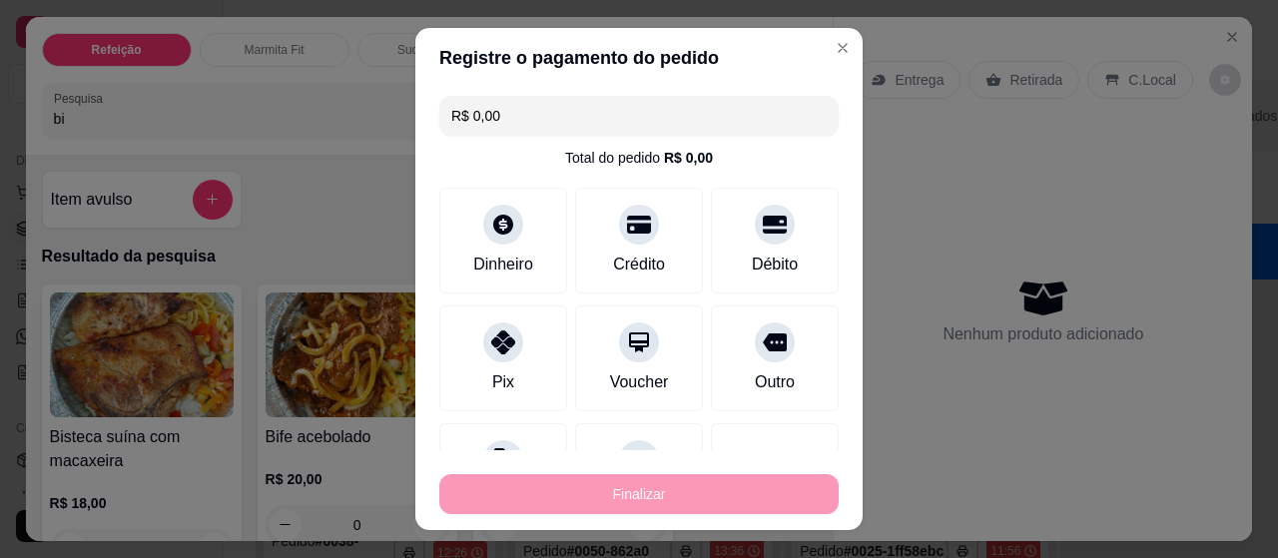
type input "-R$ 22,00"
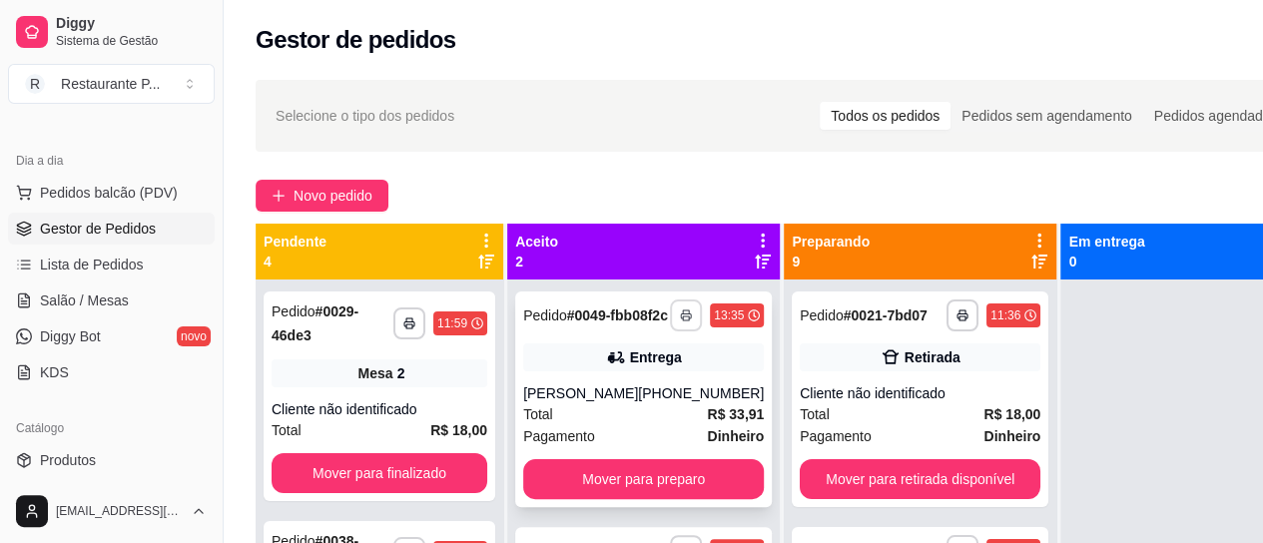
click at [680, 320] on icon "button" at bounding box center [686, 315] width 12 height 12
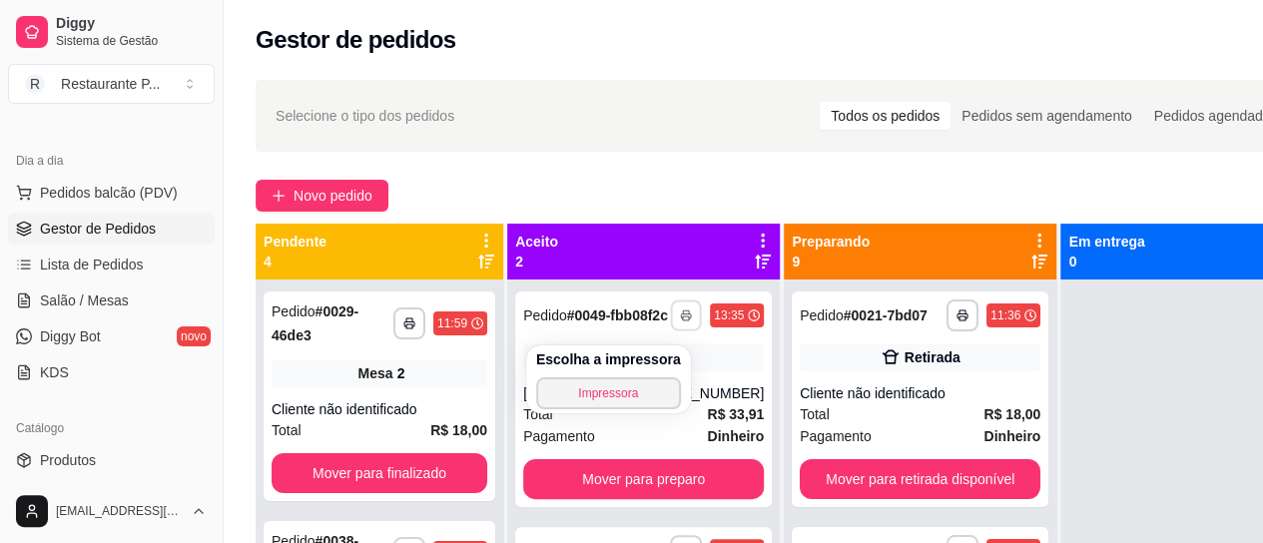
click at [583, 374] on div "Escolha a impressora Impressora" at bounding box center [608, 379] width 165 height 68
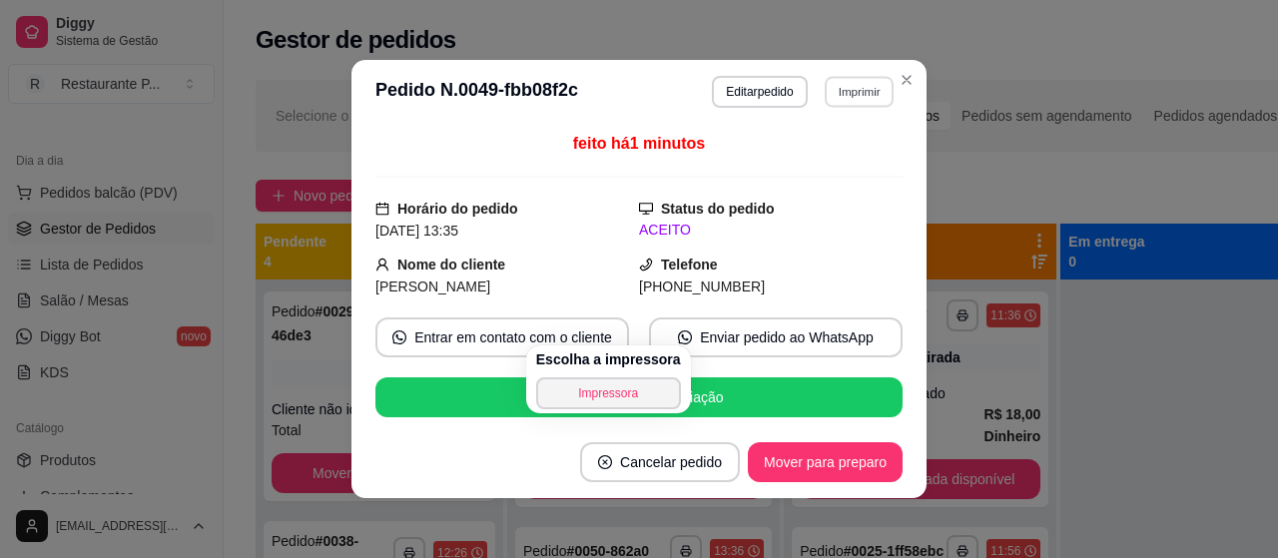
click at [859, 95] on button "Imprimir" at bounding box center [859, 91] width 69 height 31
click at [832, 153] on button "Impressora" at bounding box center [816, 163] width 145 height 32
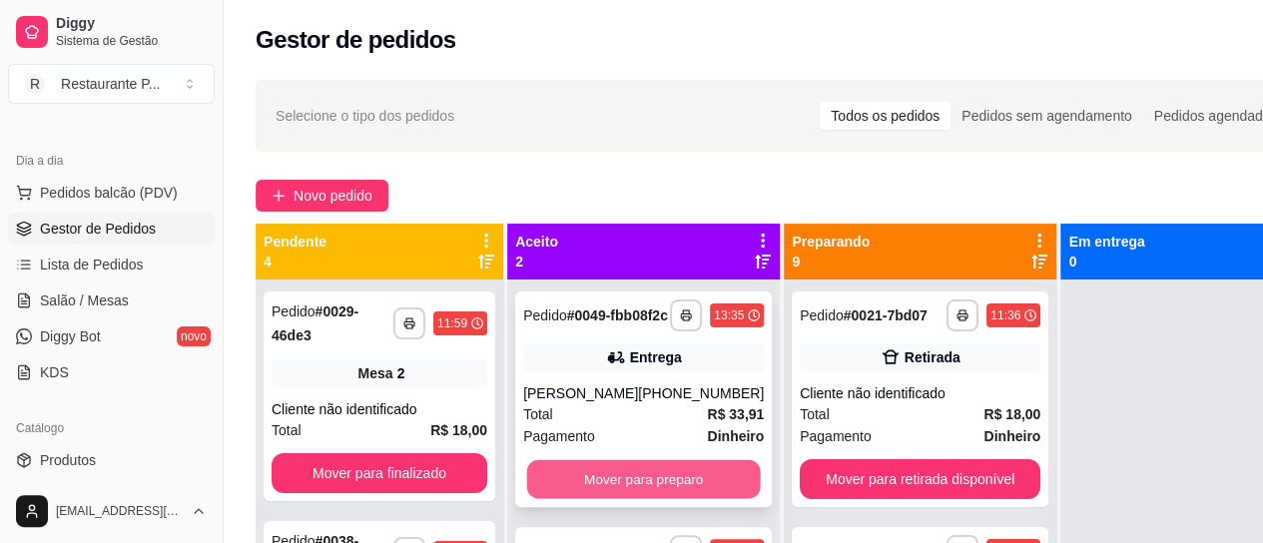
click at [615, 480] on button "Mover para preparo" at bounding box center [644, 479] width 234 height 39
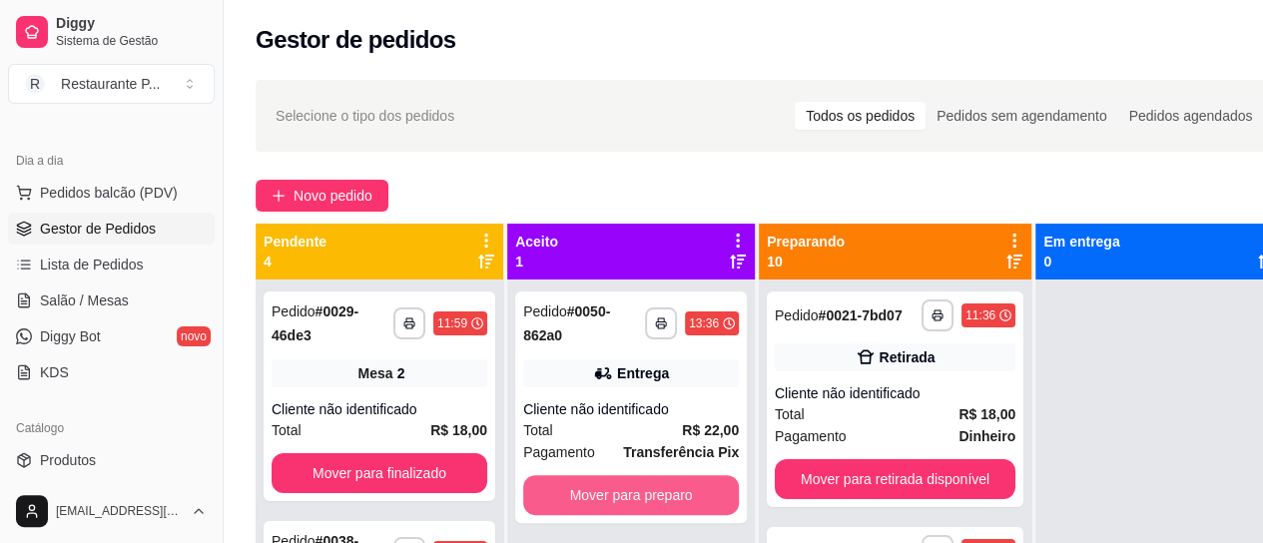
click at [615, 480] on button "Mover para preparo" at bounding box center [631, 495] width 216 height 40
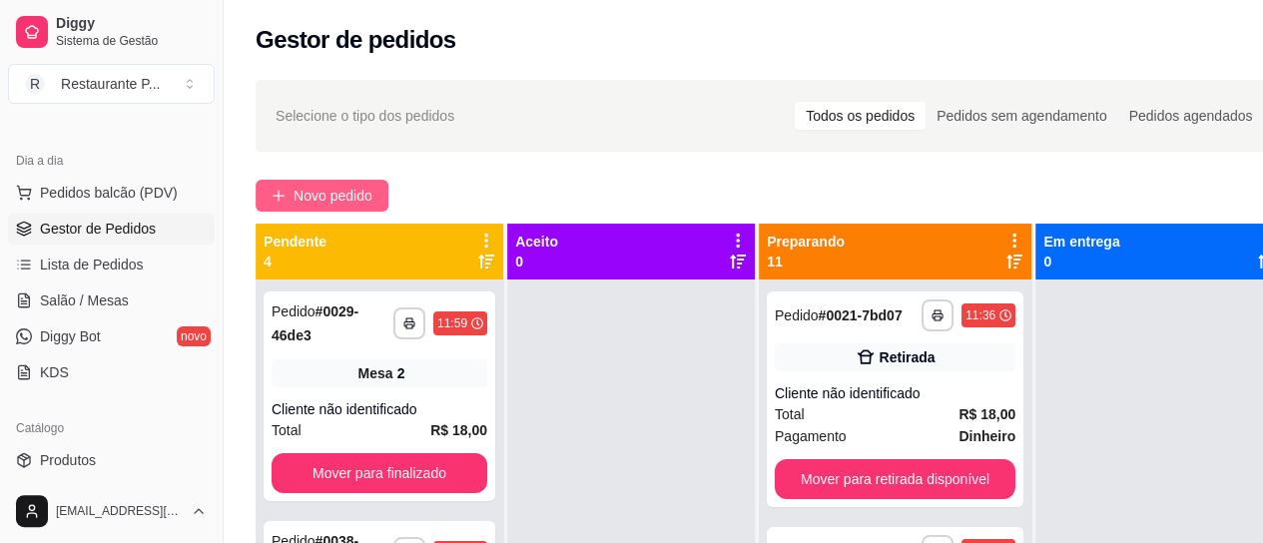
click at [365, 183] on button "Novo pedido" at bounding box center [322, 196] width 133 height 32
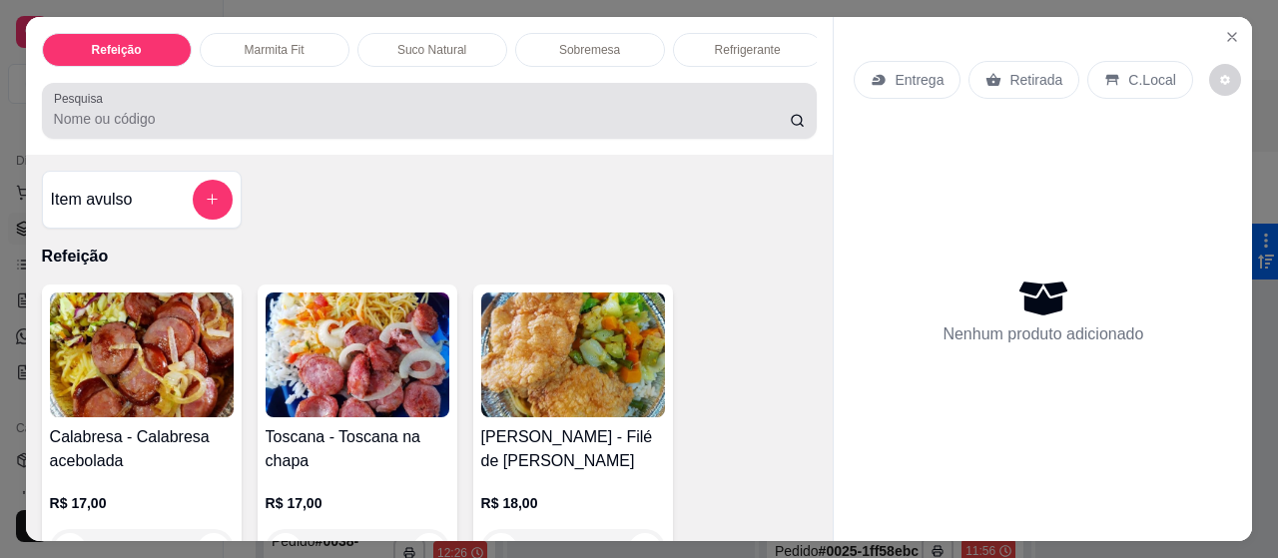
click at [224, 127] on input "Pesquisa" at bounding box center [422, 119] width 736 height 20
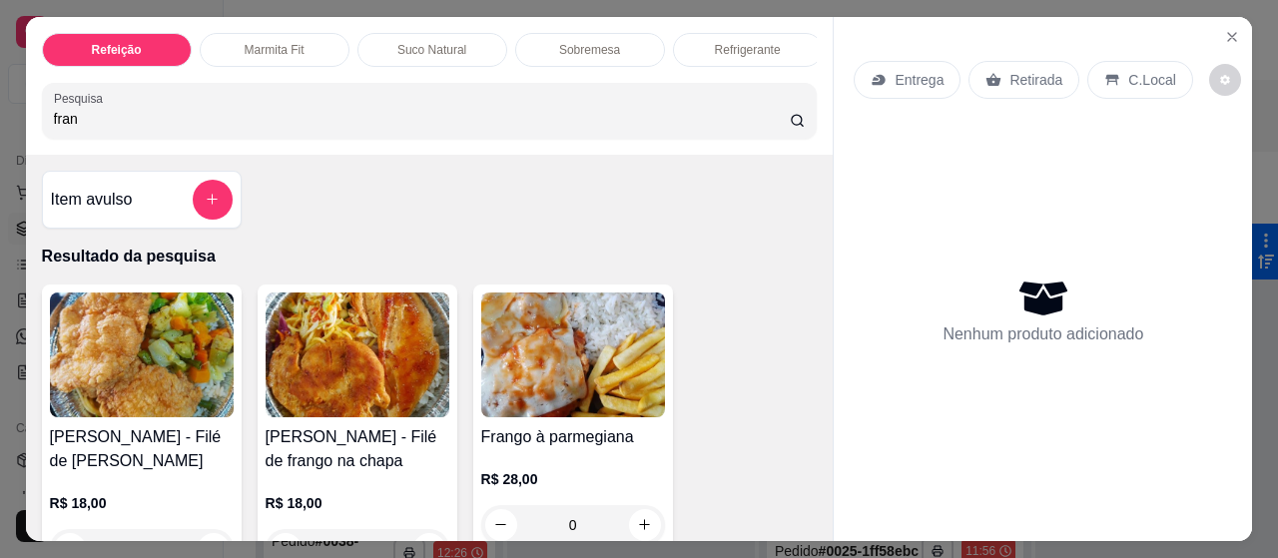
type input "fran"
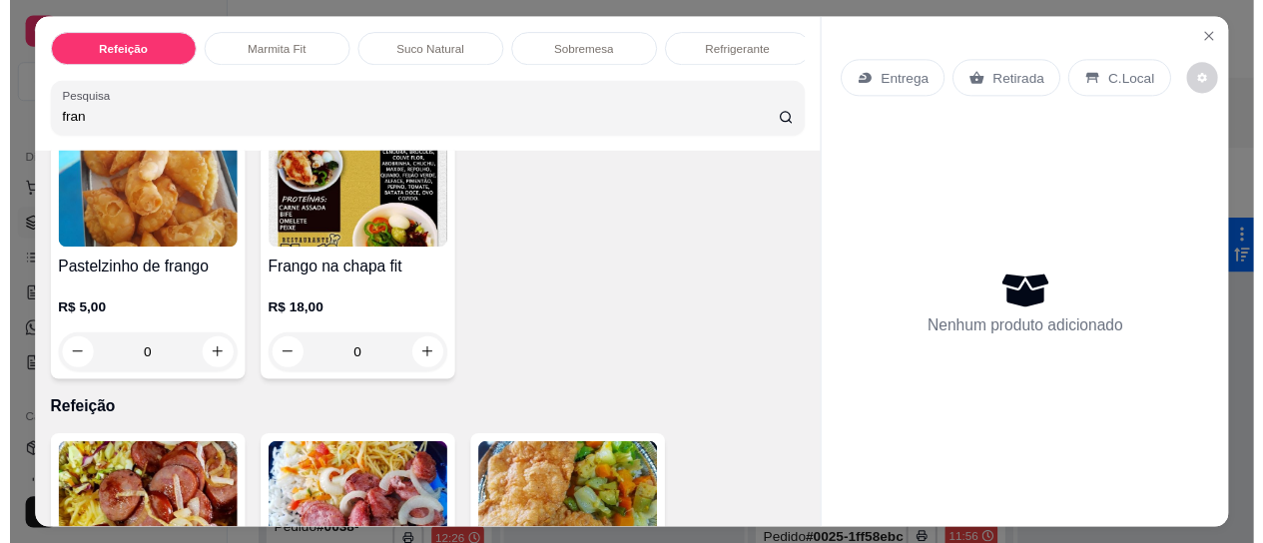
scroll to position [447, 0]
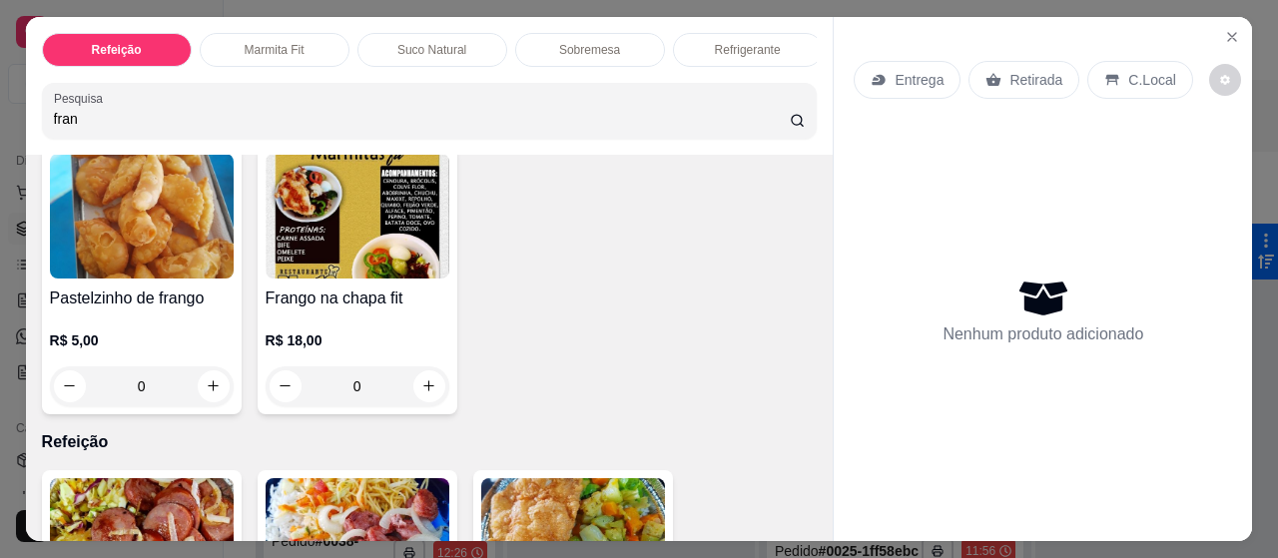
click at [307, 264] on img at bounding box center [358, 216] width 184 height 125
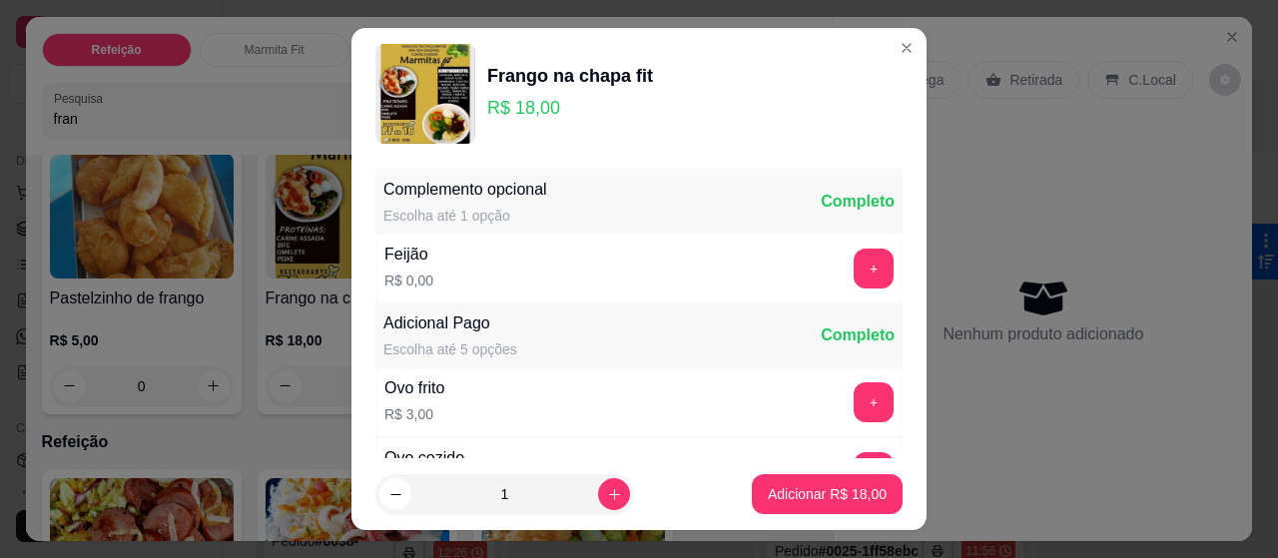
click at [855, 470] on footer "1 Adicionar R$ 18,00" at bounding box center [638, 494] width 575 height 72
click at [793, 472] on footer "1 Adicionar R$ 18,00" at bounding box center [638, 494] width 575 height 72
click at [778, 482] on button "Adicionar R$ 18,00" at bounding box center [827, 494] width 147 height 39
type input "1"
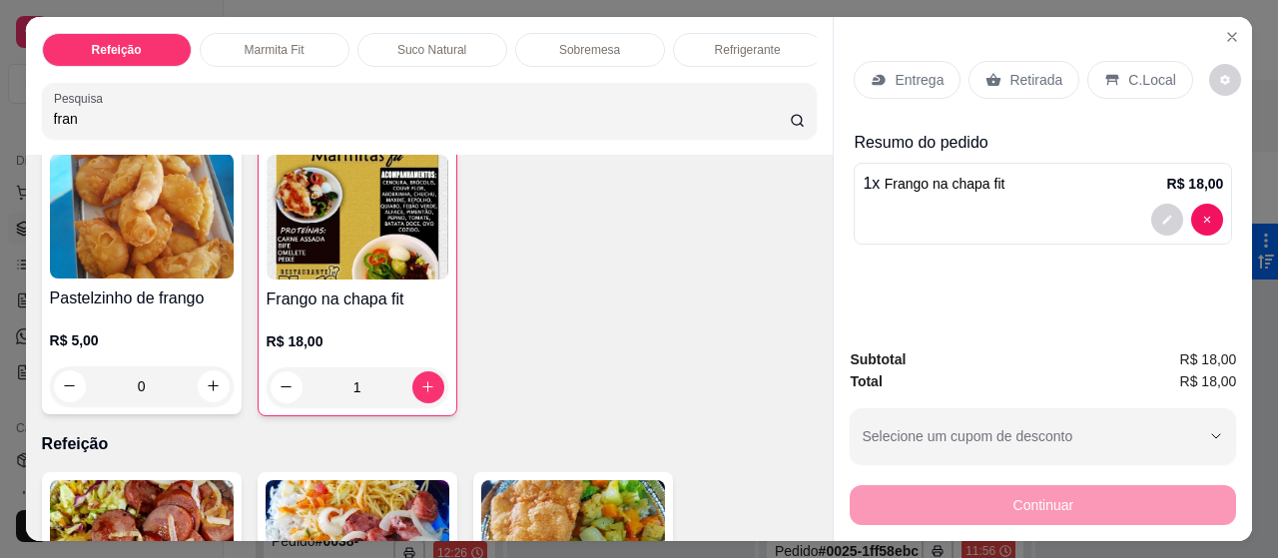
click at [895, 70] on p "Entrega" at bounding box center [919, 80] width 49 height 20
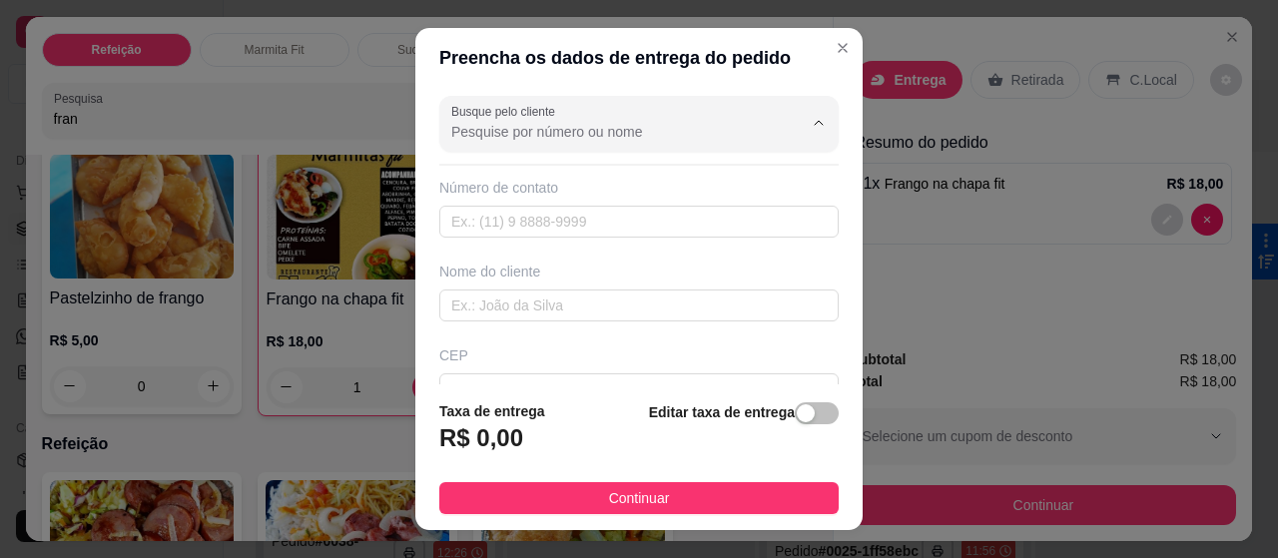
click at [513, 130] on input "Busque pelo cliente" at bounding box center [610, 132] width 319 height 20
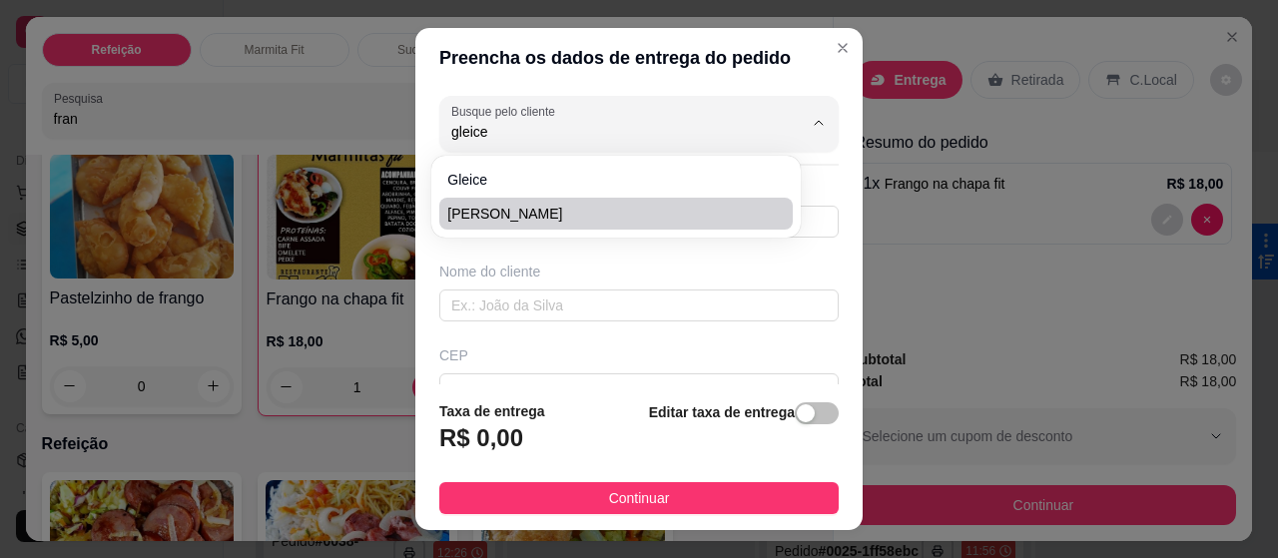
click at [540, 205] on span "[PERSON_NAME]" at bounding box center [605, 214] width 316 height 20
type input "[PERSON_NAME]"
type input "91982307931"
type input "[PERSON_NAME]"
type input "Escola [PERSON_NAME]"
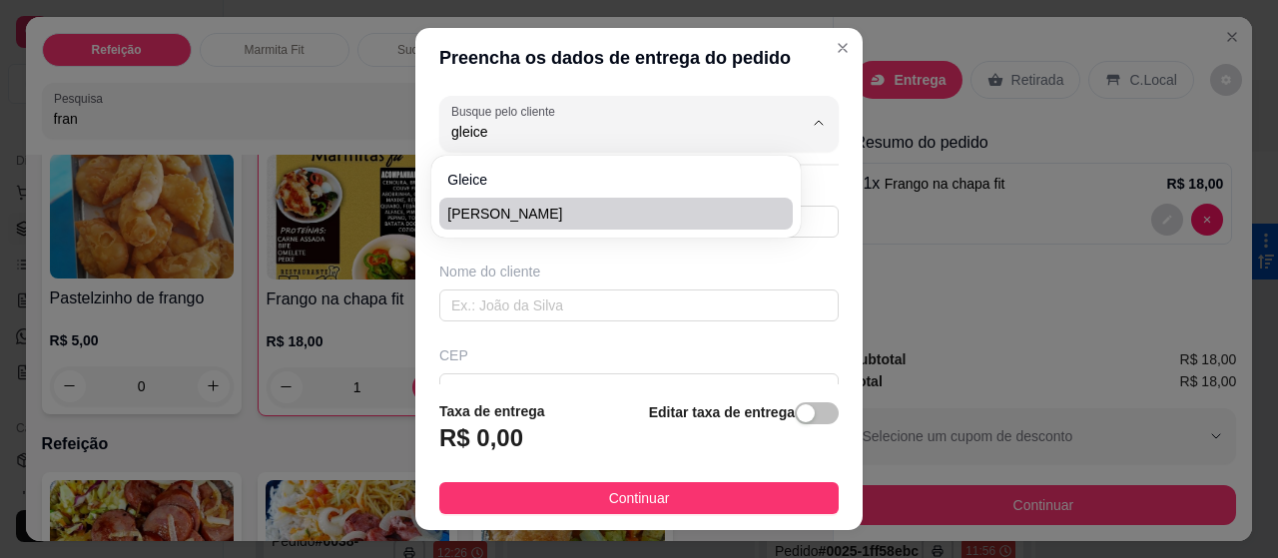
type input "[GEOGRAPHIC_DATA]"
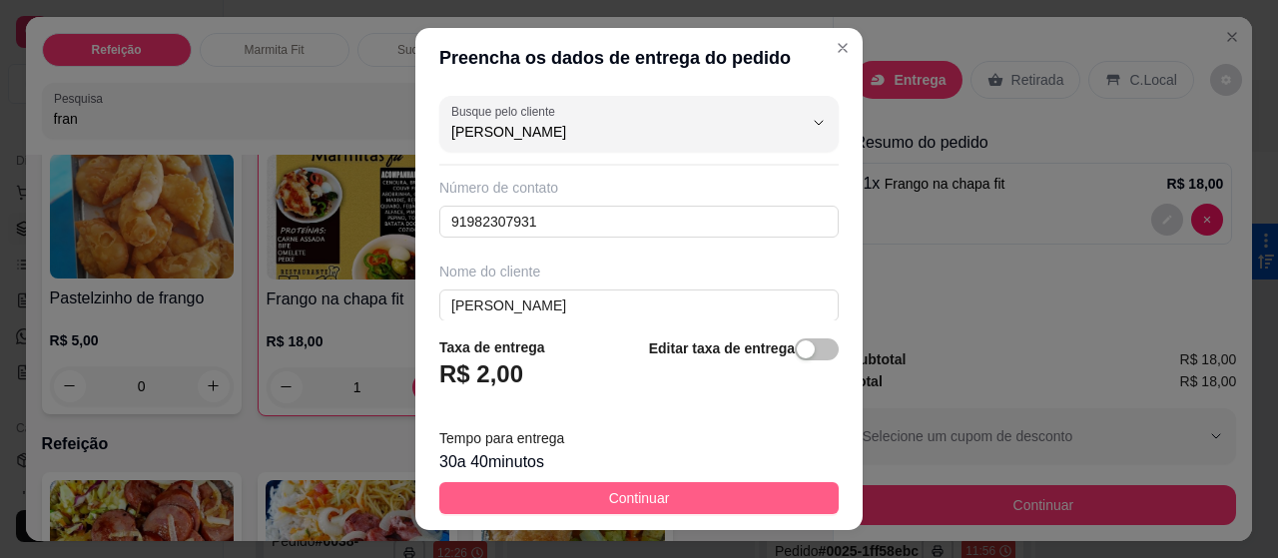
type input "[PERSON_NAME]"
click at [611, 498] on span "Continuar" at bounding box center [639, 498] width 61 height 22
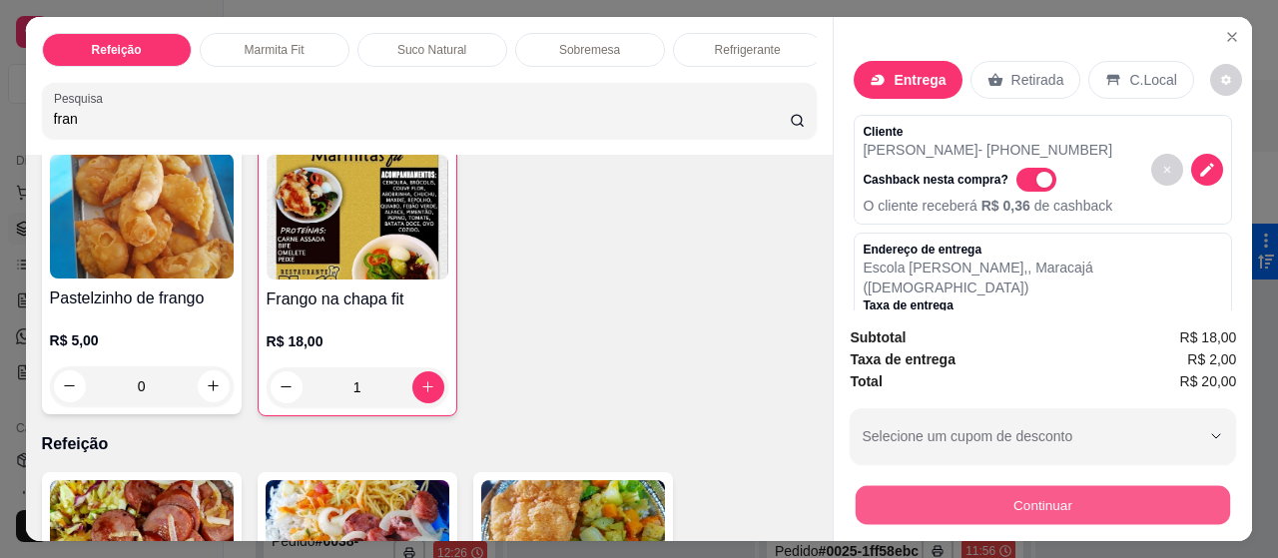
click at [1021, 502] on button "Continuar" at bounding box center [1043, 505] width 374 height 39
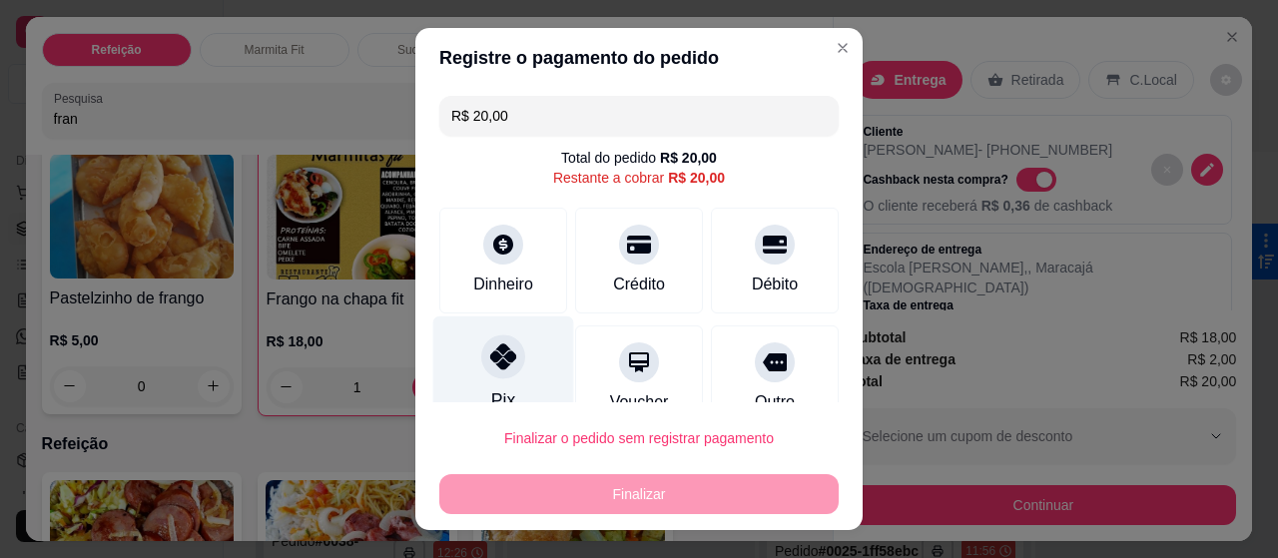
click at [486, 370] on div at bounding box center [503, 356] width 44 height 44
type input "R$ 0,00"
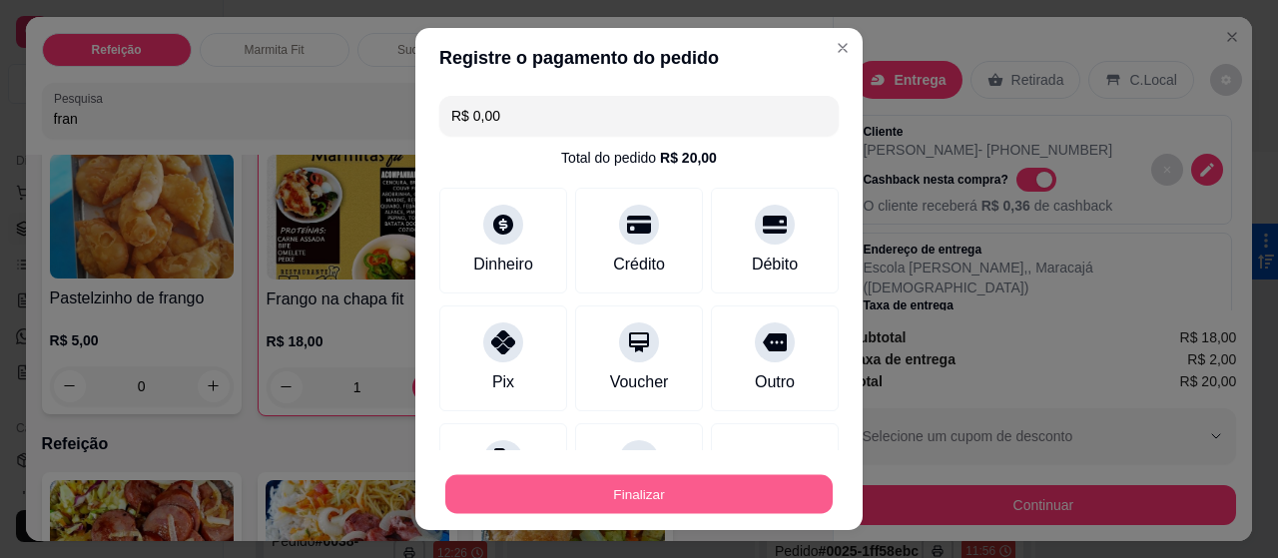
click at [566, 482] on button "Finalizar" at bounding box center [638, 494] width 387 height 39
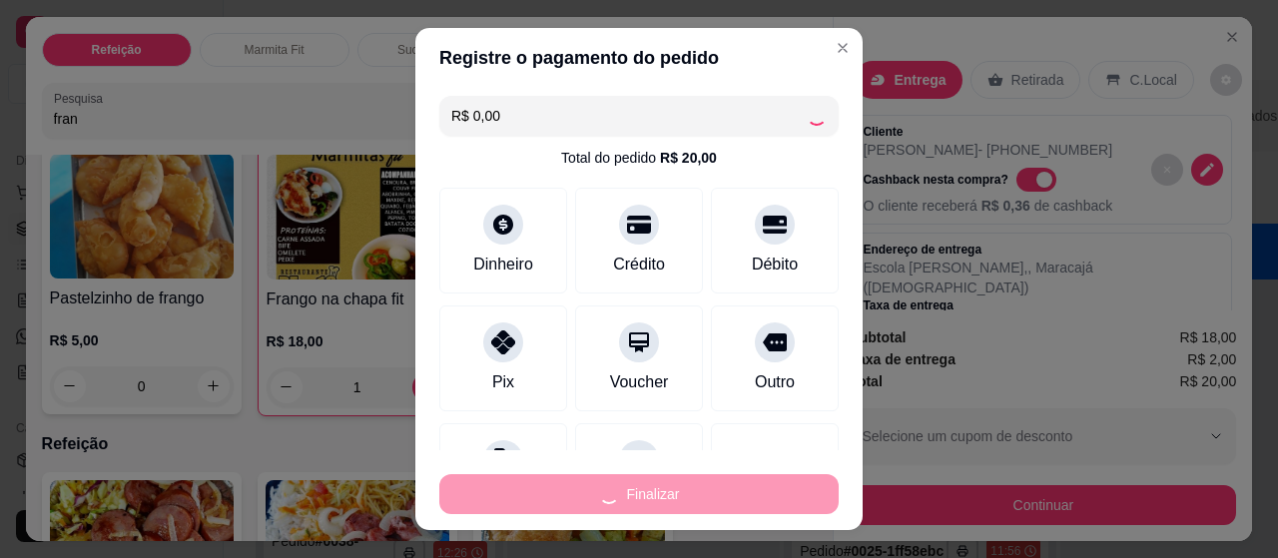
type input "0"
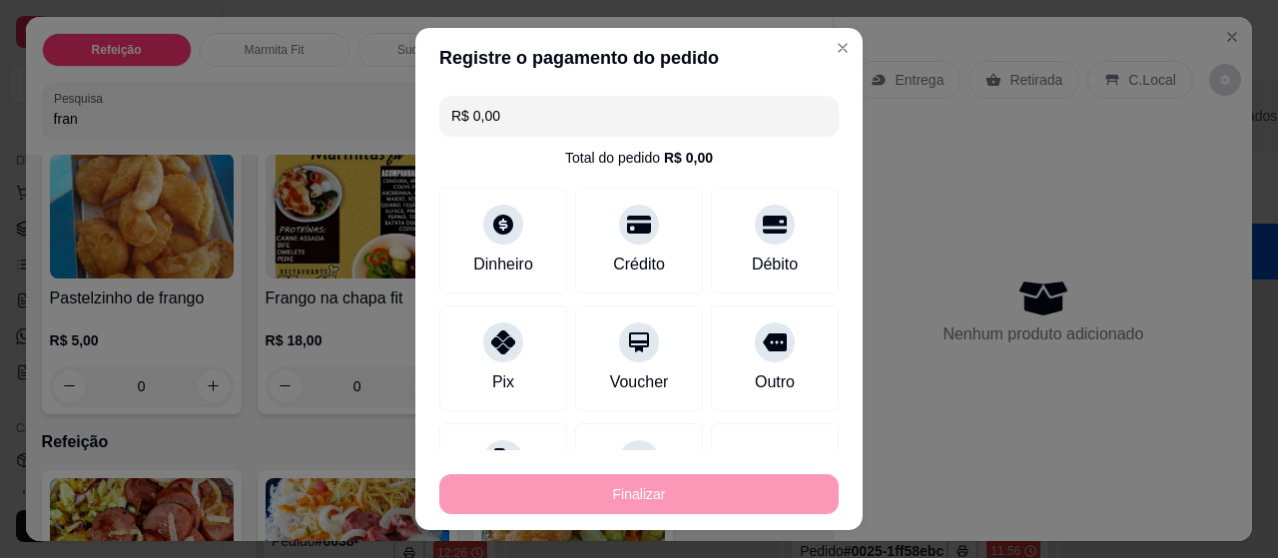
type input "-R$ 20,00"
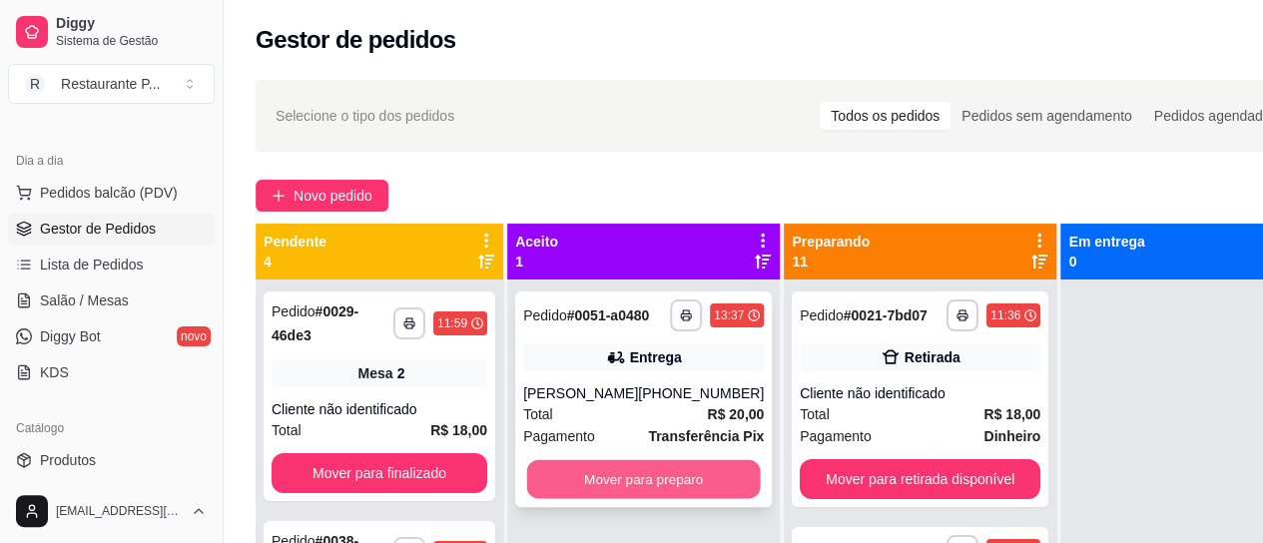
click at [649, 498] on button "Mover para preparo" at bounding box center [644, 479] width 234 height 39
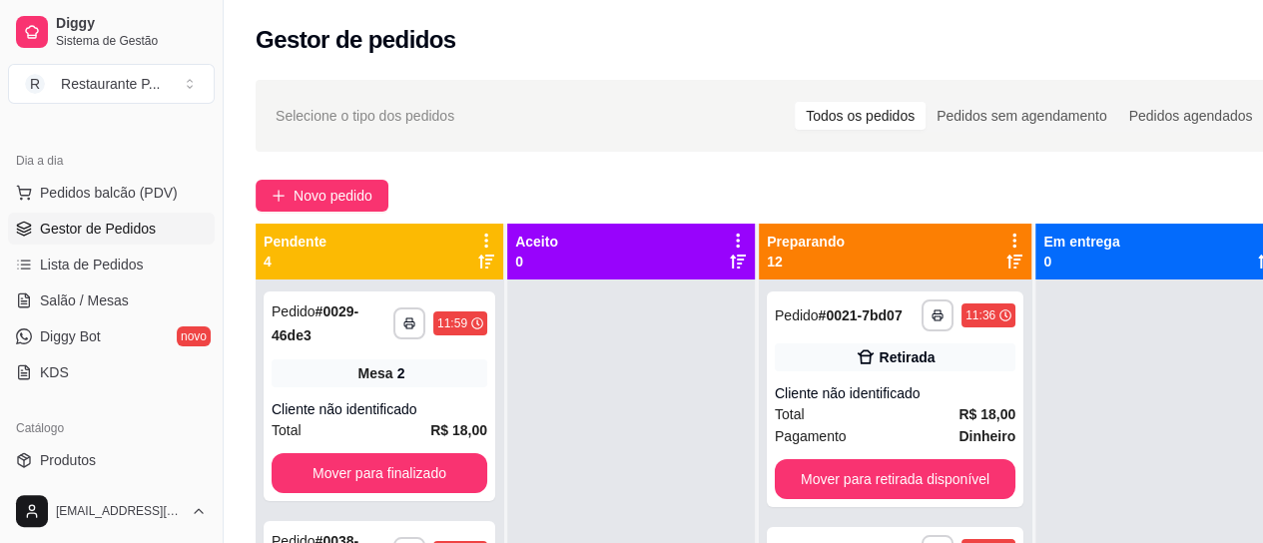
click at [1007, 263] on icon at bounding box center [1014, 262] width 16 height 16
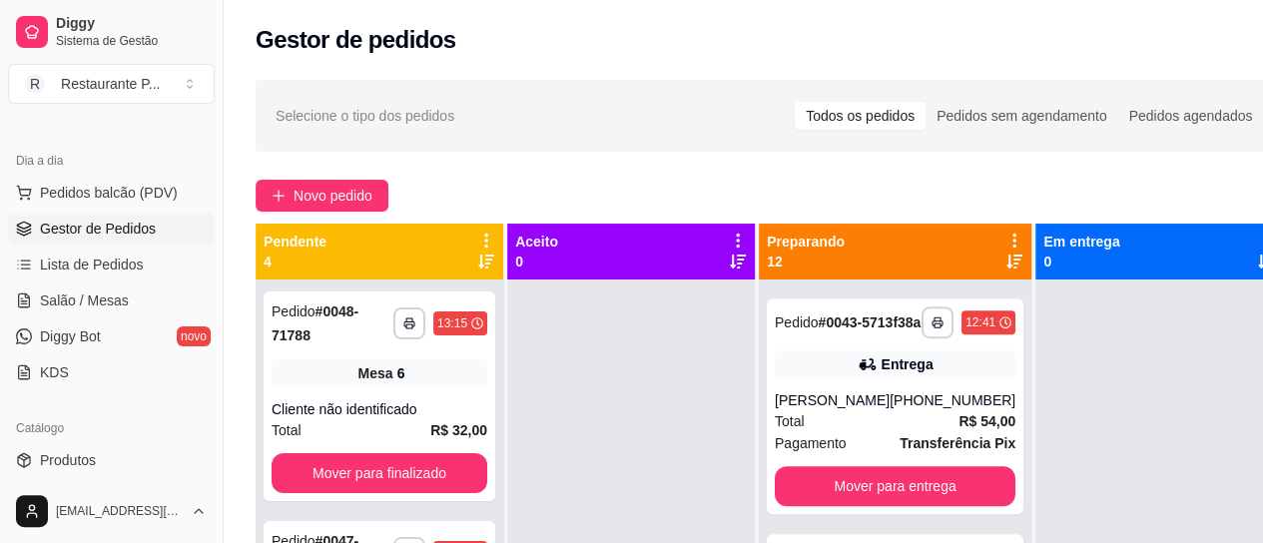
scroll to position [716, 0]
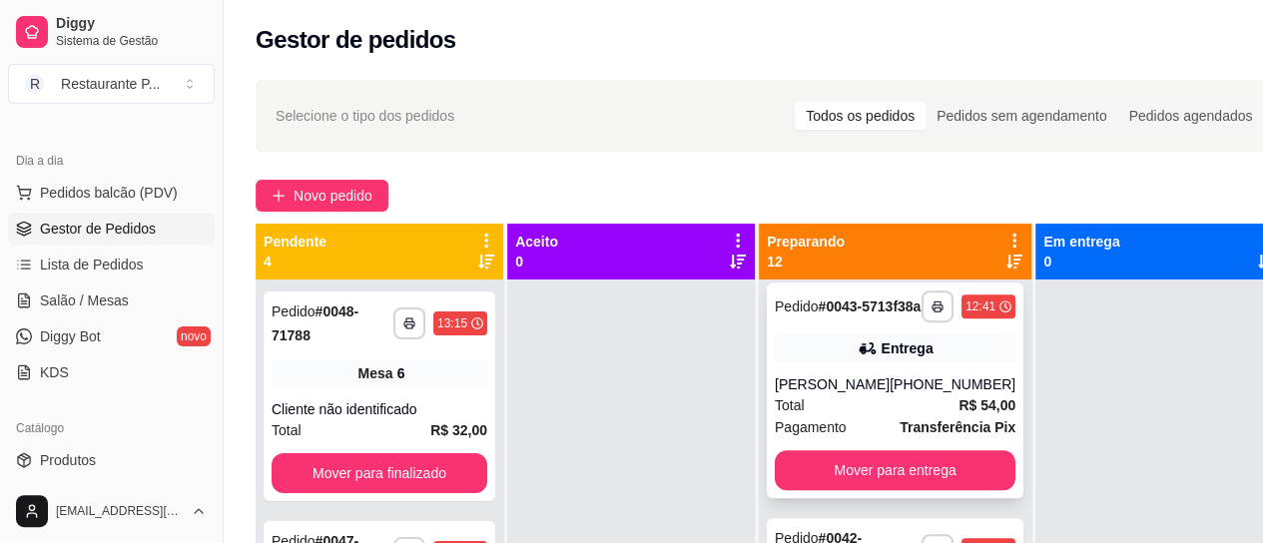
click at [906, 416] on div "Total R$ 54,00" at bounding box center [895, 405] width 241 height 22
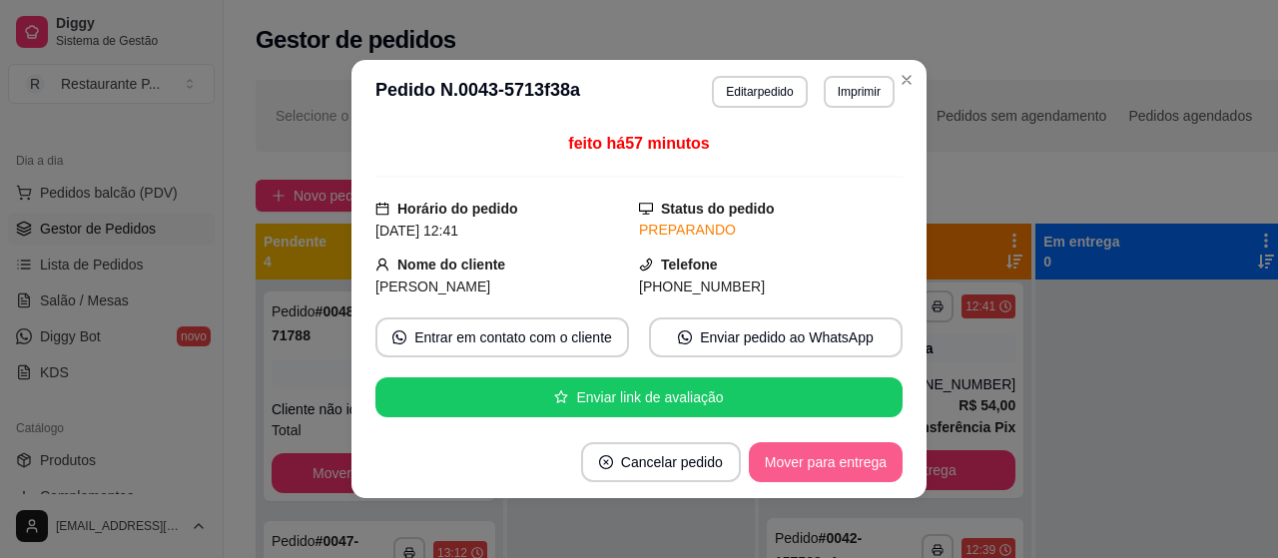
click at [858, 460] on button "Mover para entrega" at bounding box center [826, 462] width 154 height 40
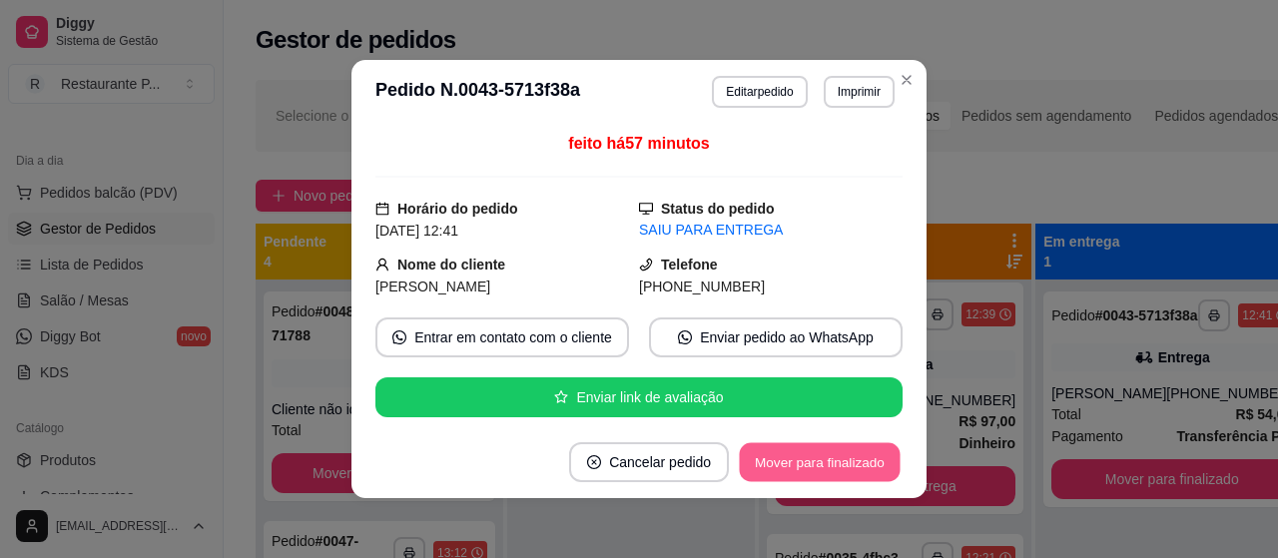
click at [858, 460] on button "Mover para finalizado" at bounding box center [820, 462] width 161 height 39
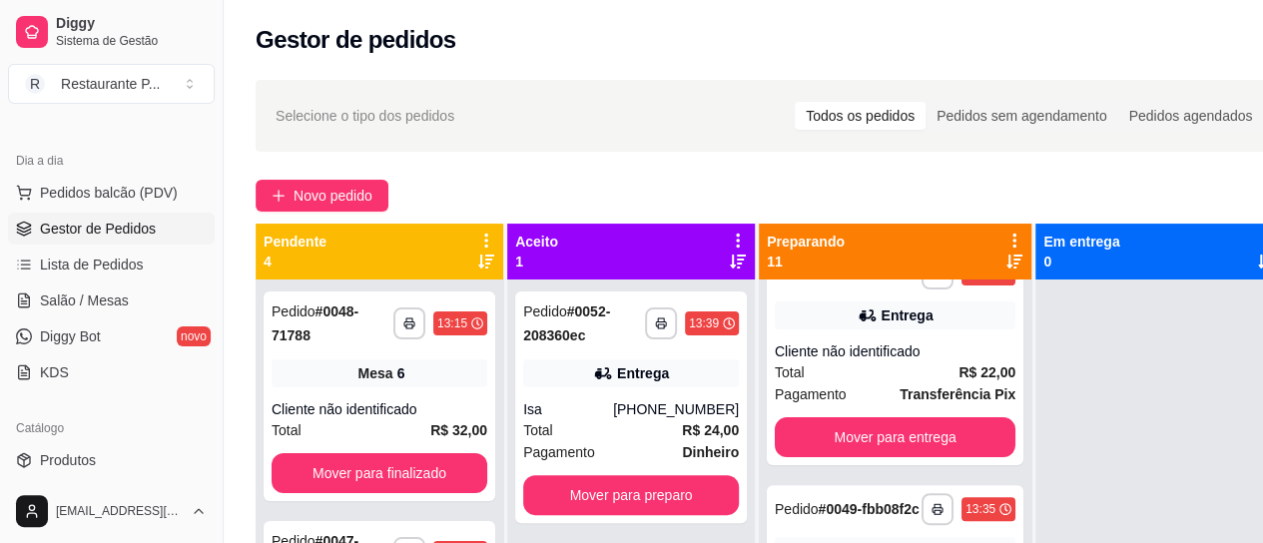
scroll to position [0, 0]
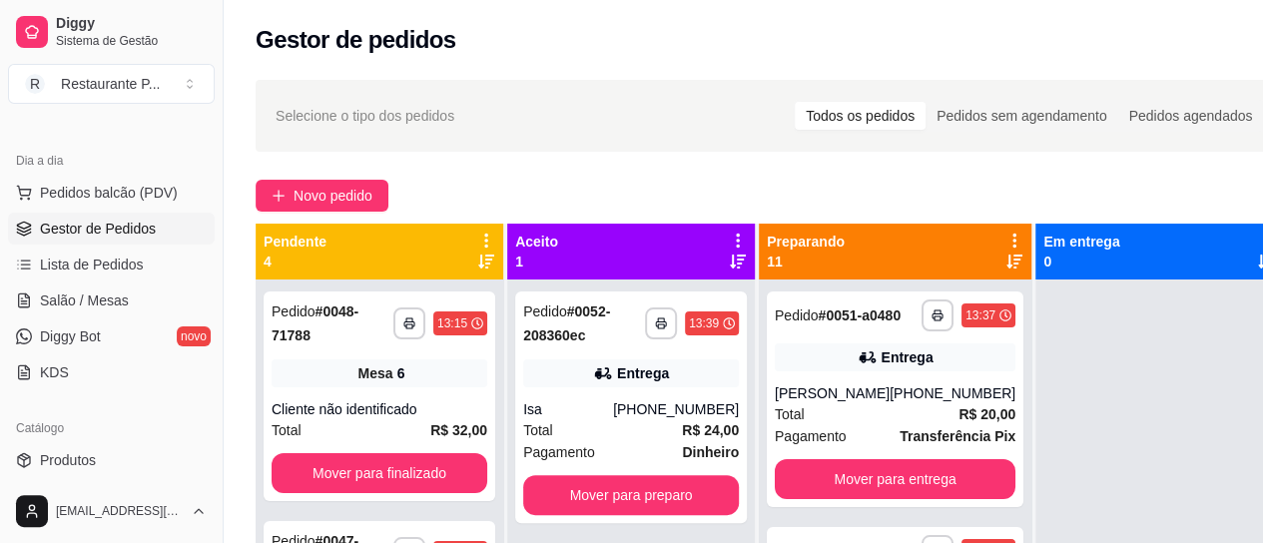
click at [1010, 254] on icon at bounding box center [1014, 262] width 16 height 16
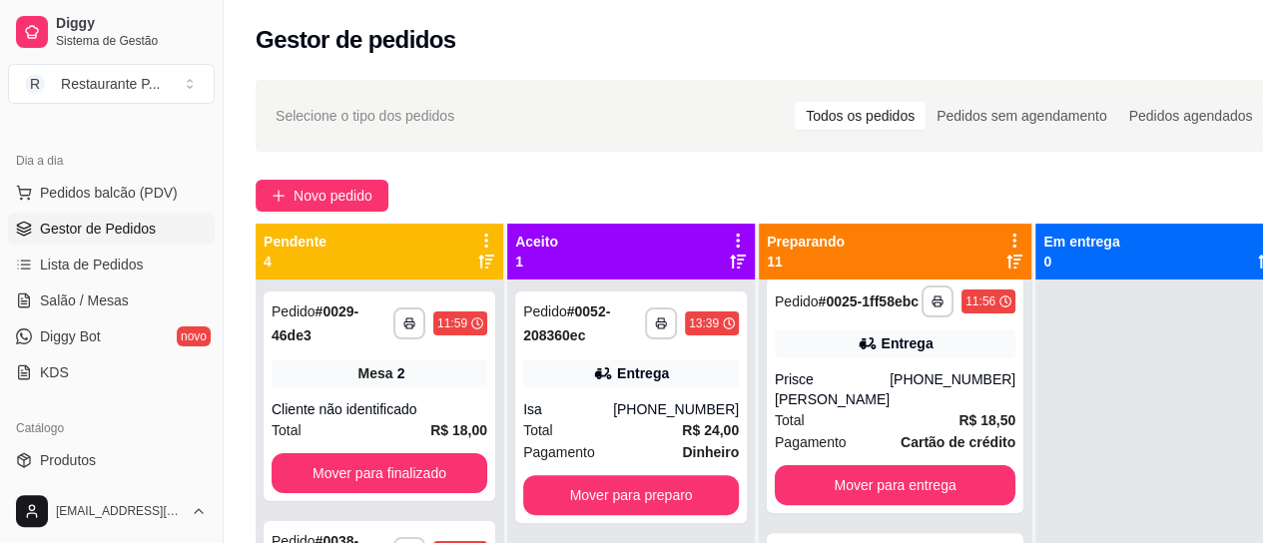
scroll to position [243, 0]
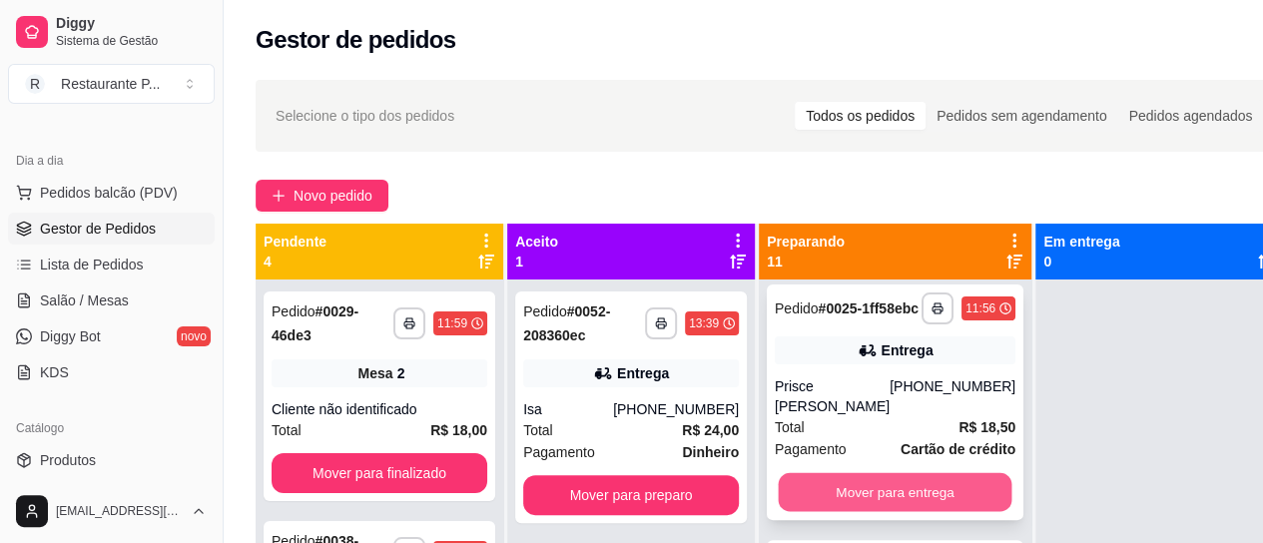
click at [895, 512] on button "Mover para entrega" at bounding box center [896, 492] width 234 height 39
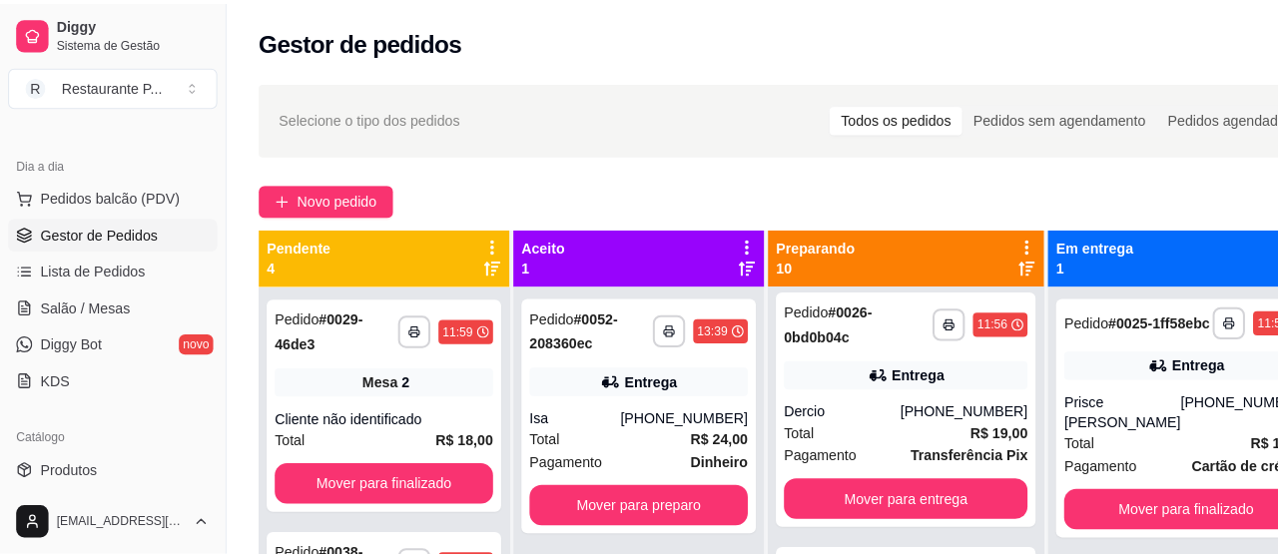
scroll to position [0, 0]
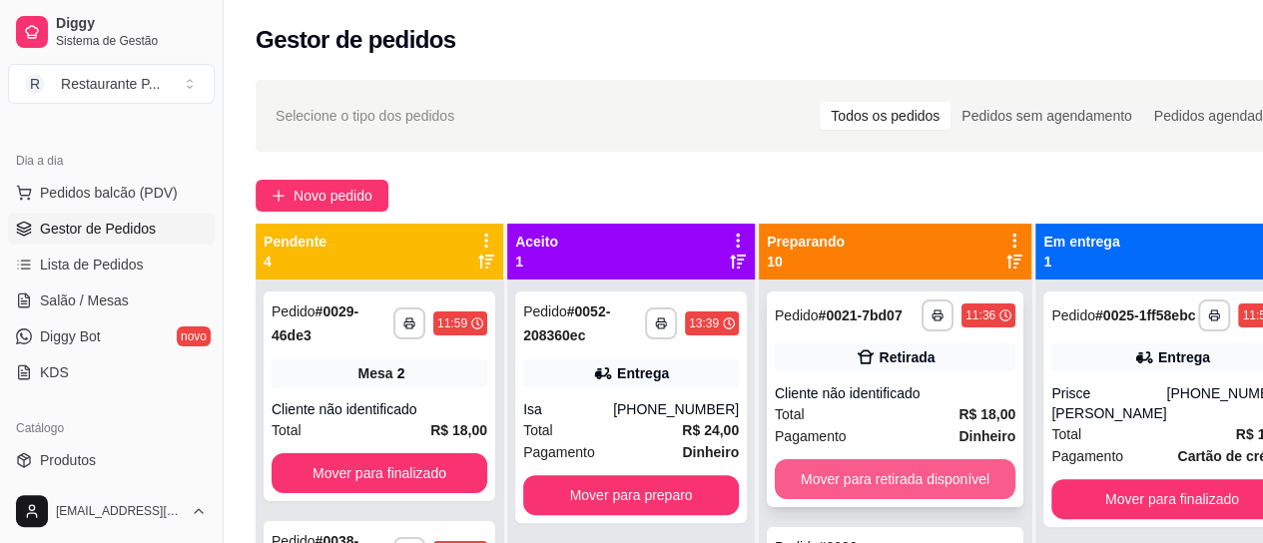
click at [923, 499] on button "Mover para retirada disponível" at bounding box center [895, 479] width 241 height 40
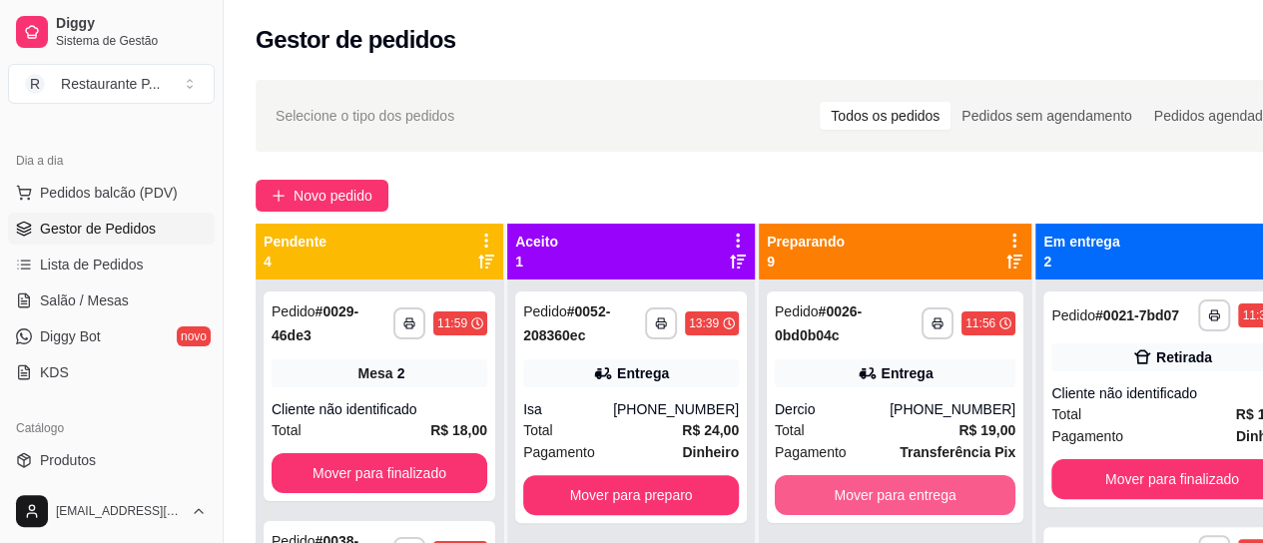
click at [926, 487] on button "Mover para entrega" at bounding box center [895, 495] width 241 height 40
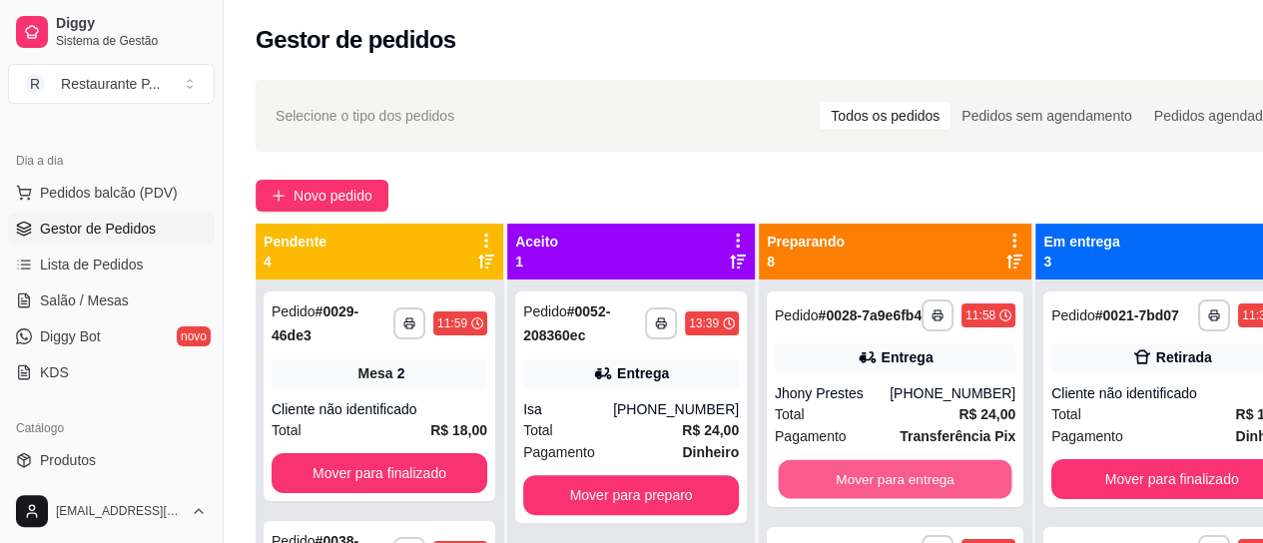
click at [926, 487] on button "Mover para entrega" at bounding box center [896, 479] width 234 height 39
click at [884, 480] on button "Mover para entrega" at bounding box center [895, 479] width 241 height 40
click at [884, 480] on button "Mover para entrega" at bounding box center [896, 479] width 234 height 39
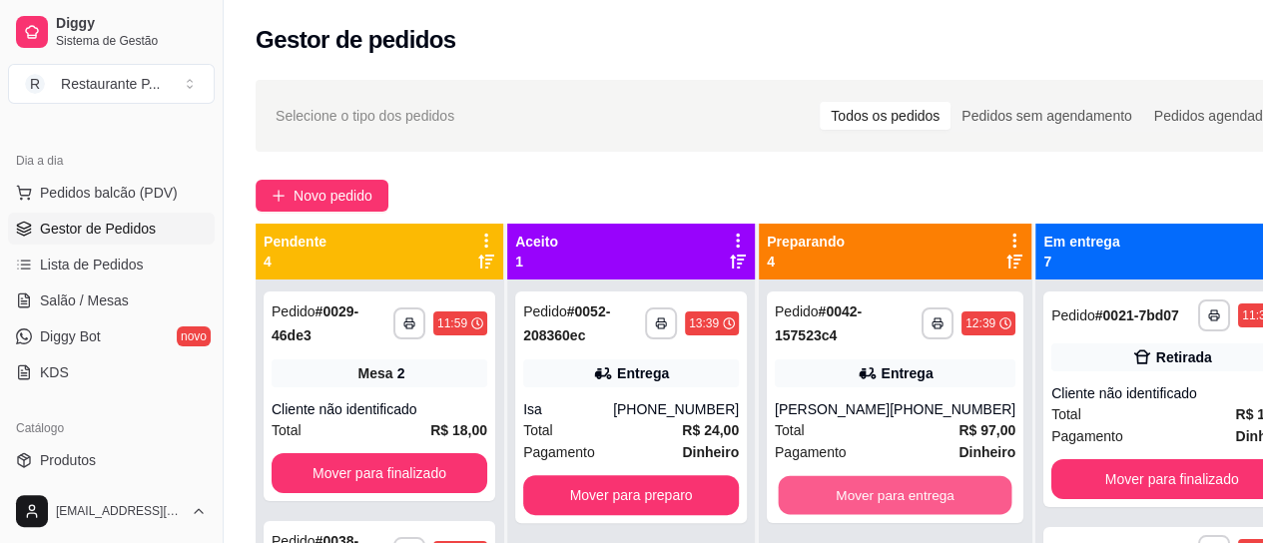
click at [884, 480] on button "Mover para entrega" at bounding box center [896, 495] width 234 height 39
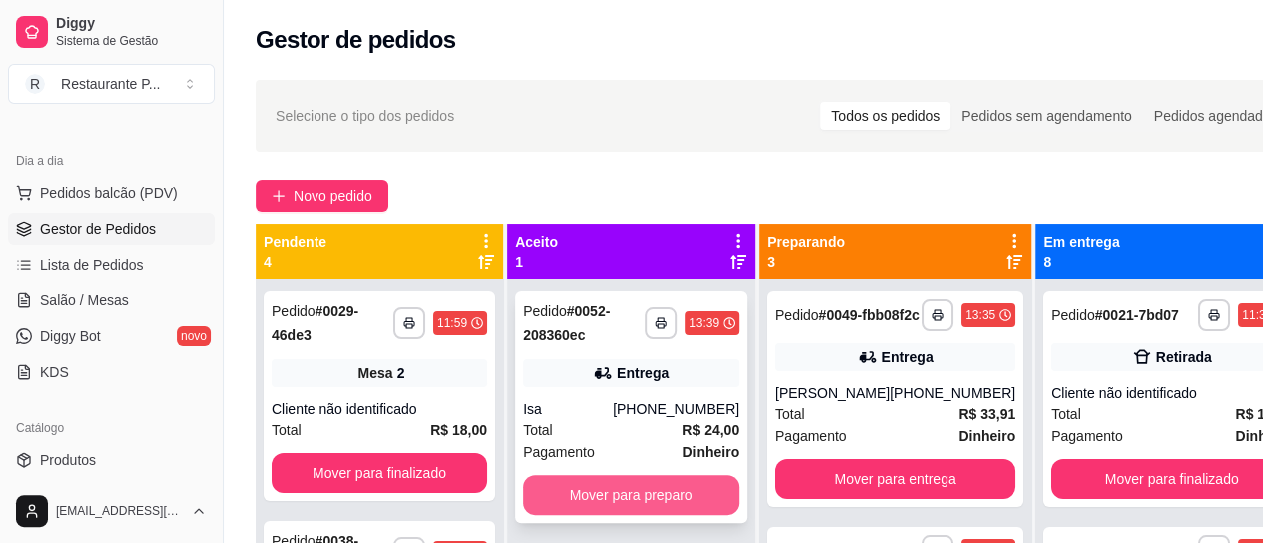
click at [635, 492] on button "Mover para preparo" at bounding box center [631, 495] width 216 height 40
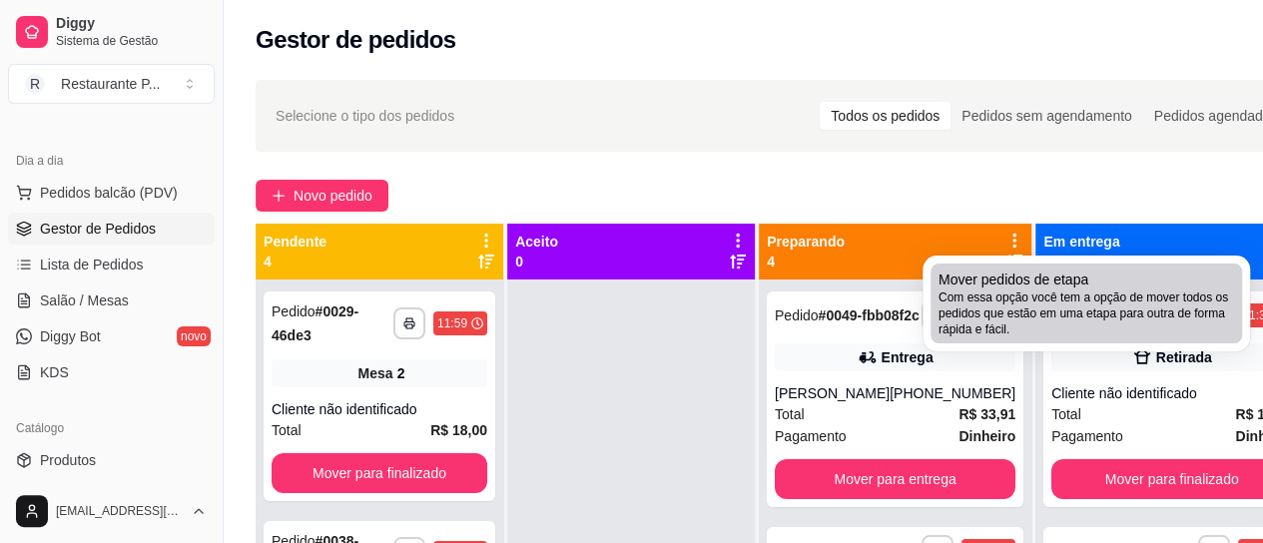
click at [1095, 299] on span "Com essa opção você tem a opção de mover todos os pedidos que estão em uma etap…" at bounding box center [1086, 314] width 296 height 48
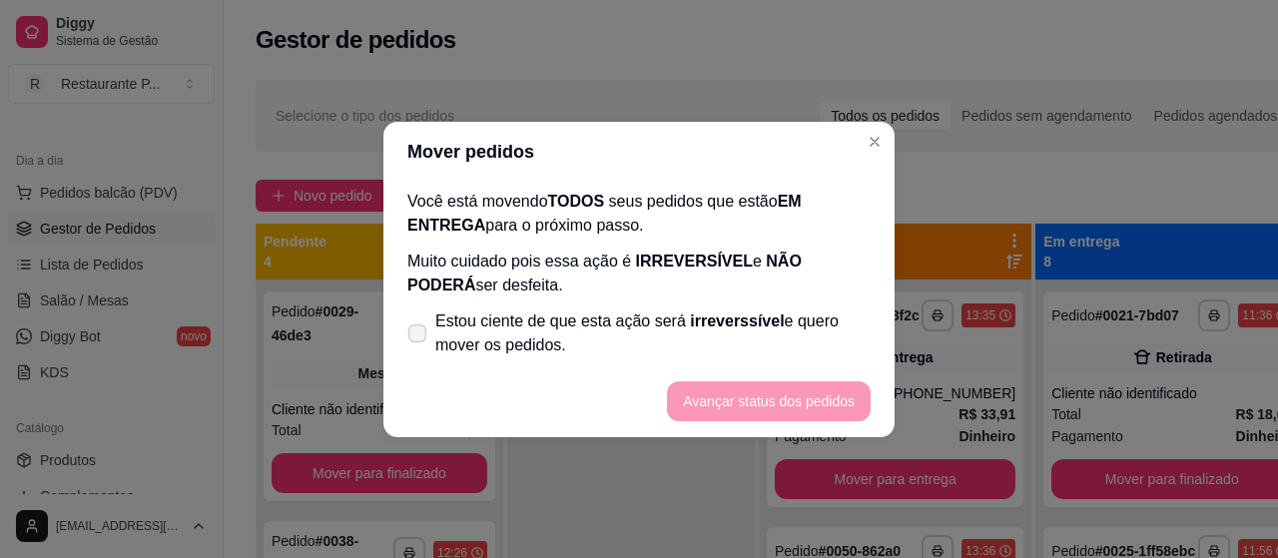
click at [413, 329] on icon at bounding box center [416, 332] width 15 height 11
click at [413, 336] on input "Estou ciente de que esta ação será irreverssível e quero mover os pedidos." at bounding box center [412, 342] width 13 height 13
checkbox input "true"
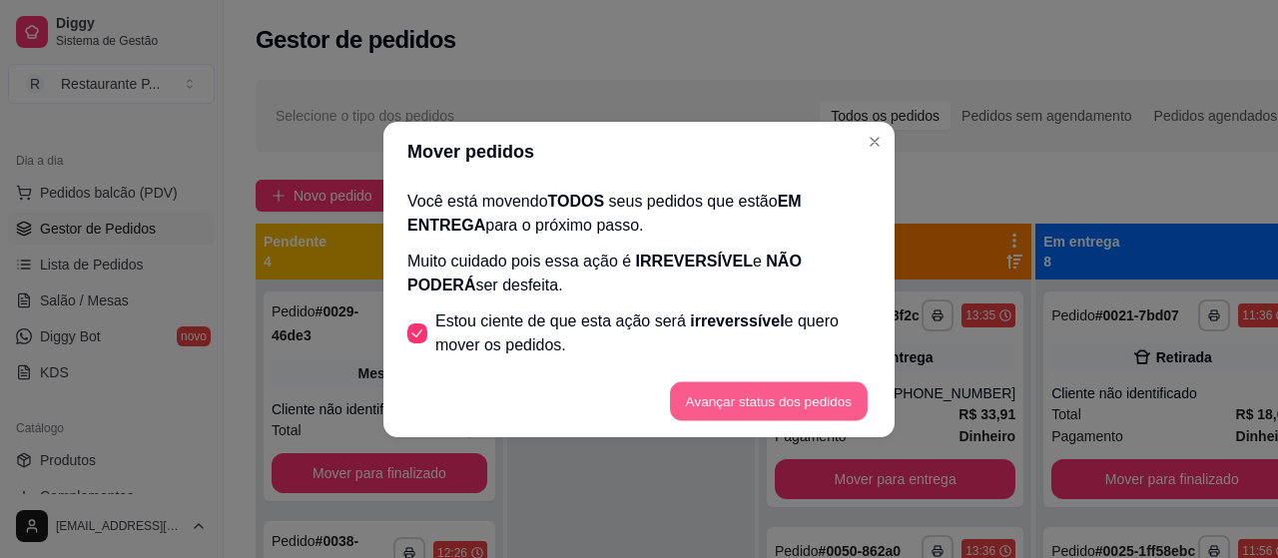
click at [779, 405] on button "Avançar status dos pedidos" at bounding box center [769, 400] width 198 height 39
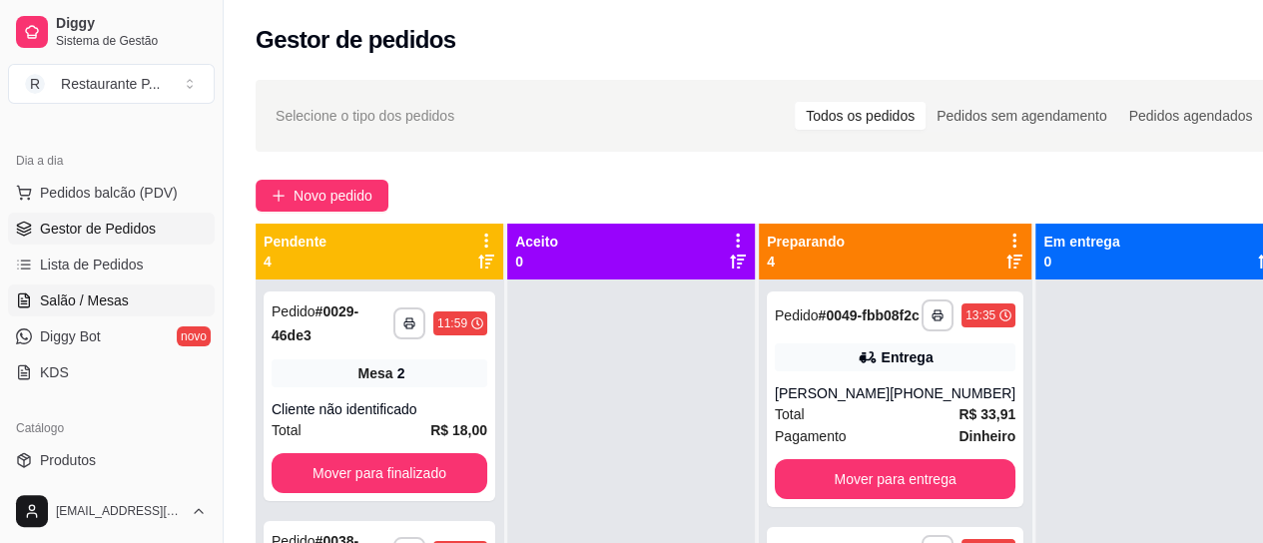
click at [131, 287] on link "Salão / Mesas" at bounding box center [111, 301] width 207 height 32
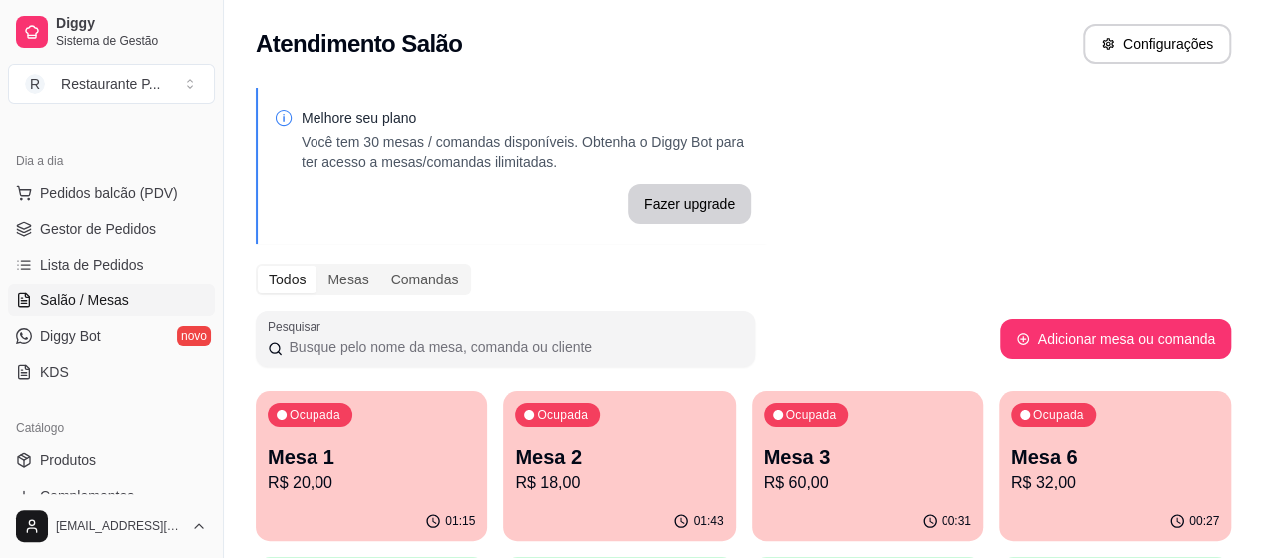
click at [1011, 461] on p "Mesa 6" at bounding box center [1115, 457] width 208 height 28
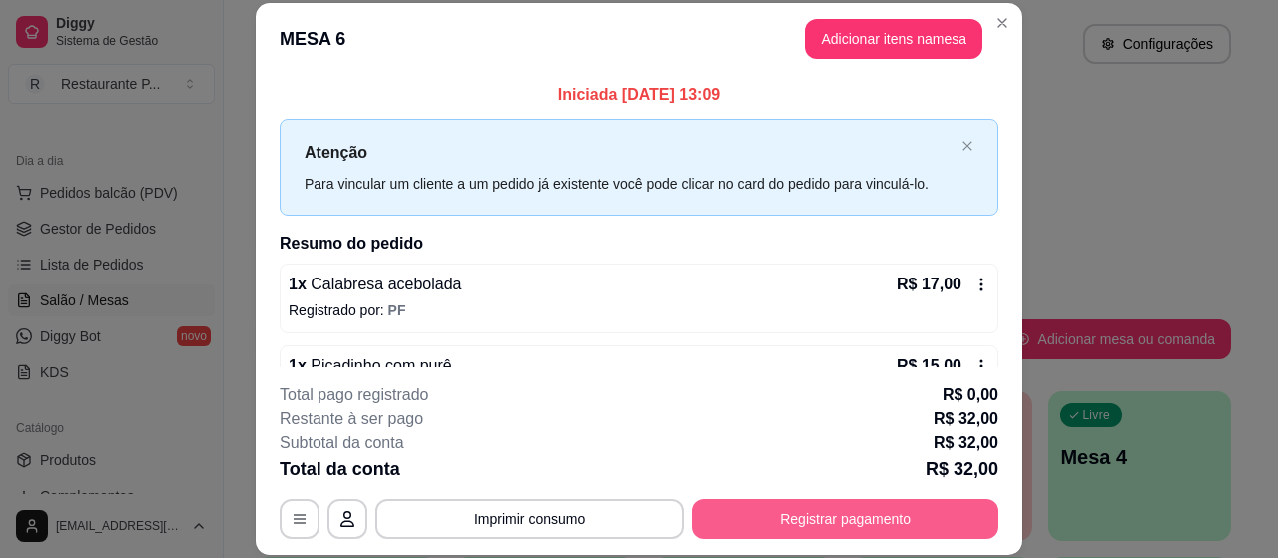
click at [765, 508] on button "Registrar pagamento" at bounding box center [845, 519] width 306 height 40
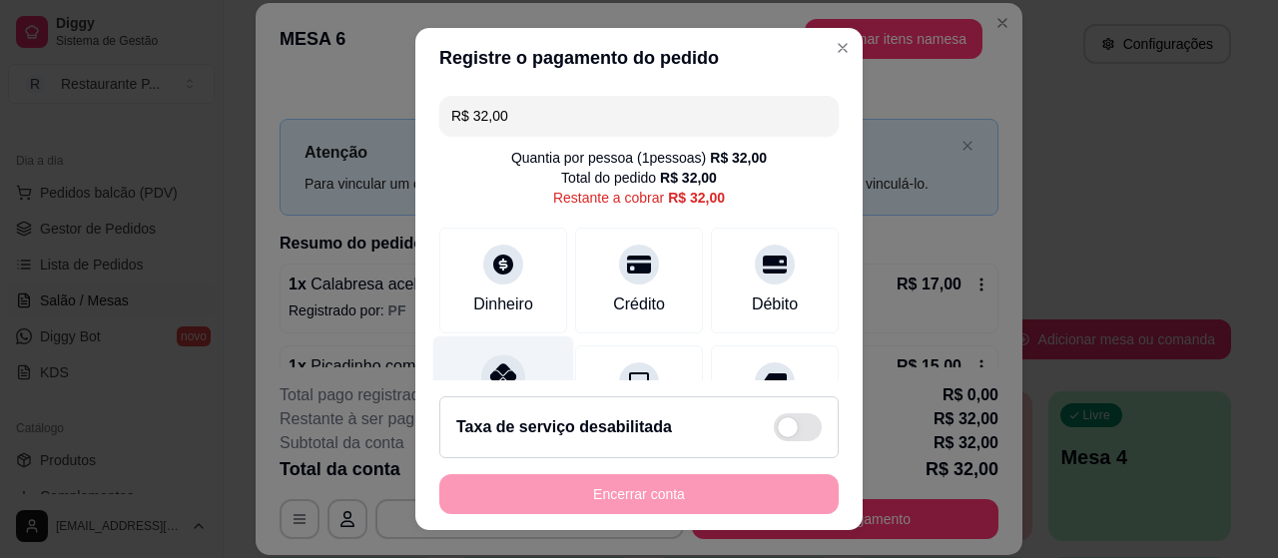
click at [500, 374] on icon at bounding box center [503, 376] width 26 height 26
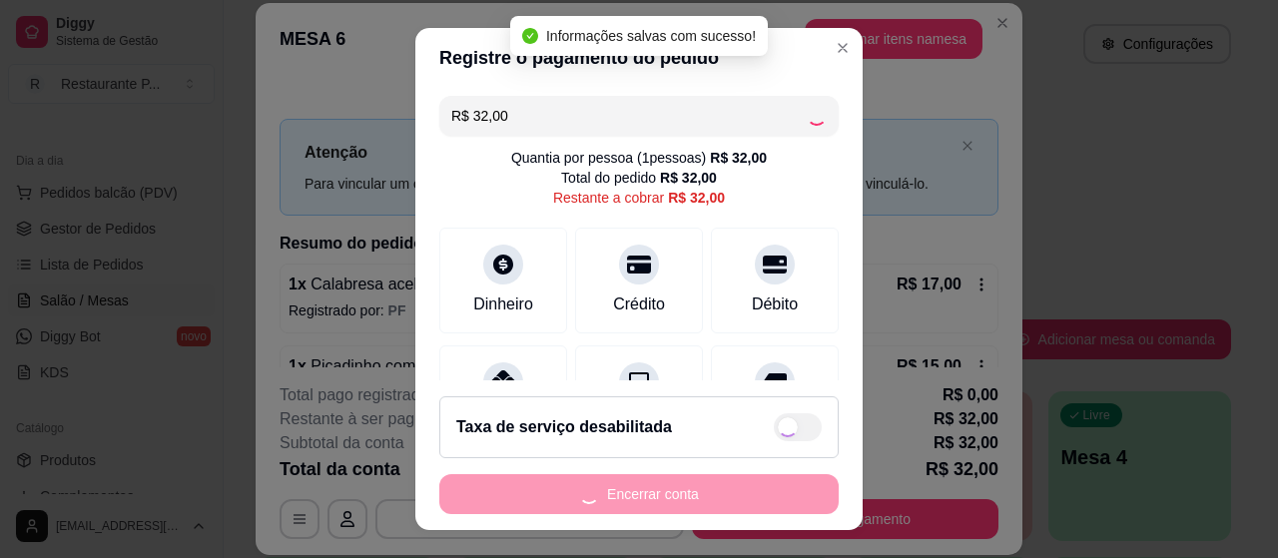
type input "R$ 0,00"
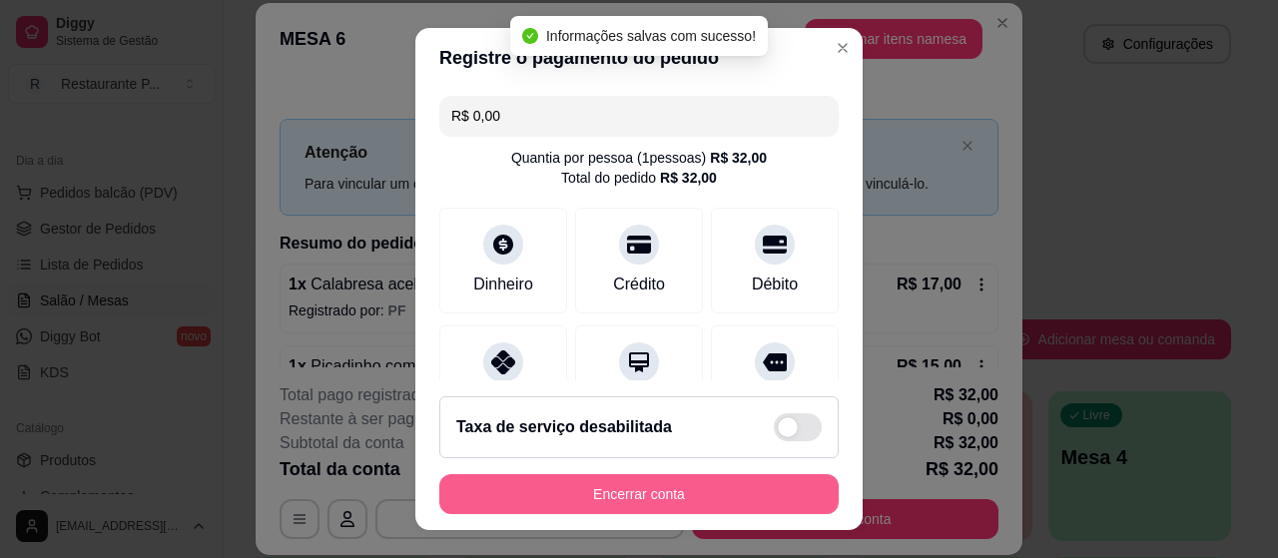
click at [689, 494] on button "Encerrar conta" at bounding box center [638, 494] width 399 height 40
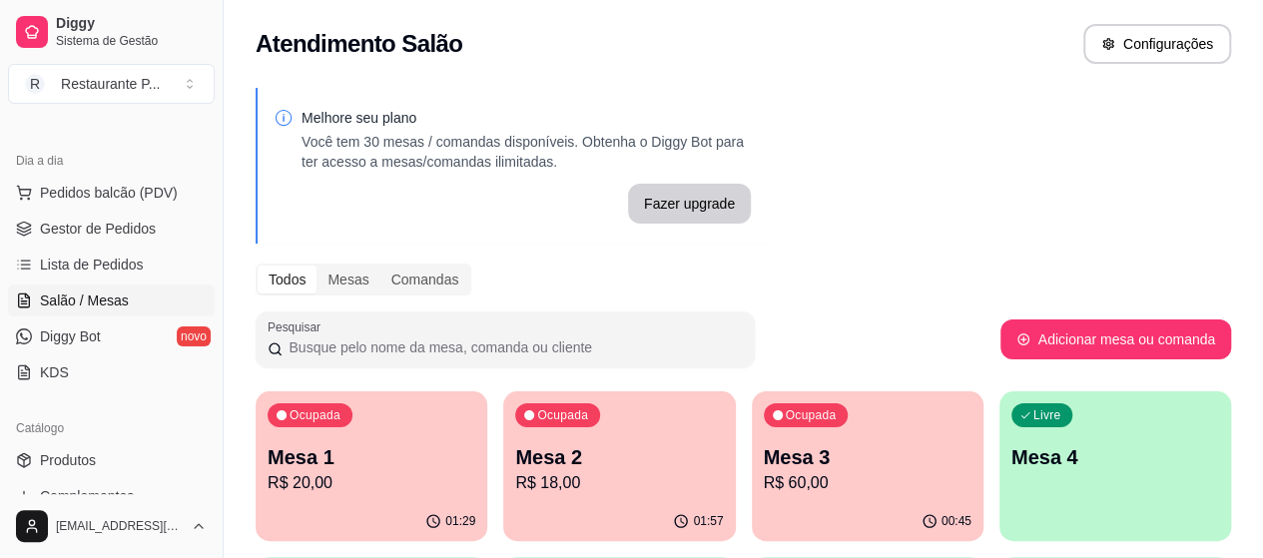
click at [764, 487] on p "R$ 60,00" at bounding box center [868, 483] width 208 height 24
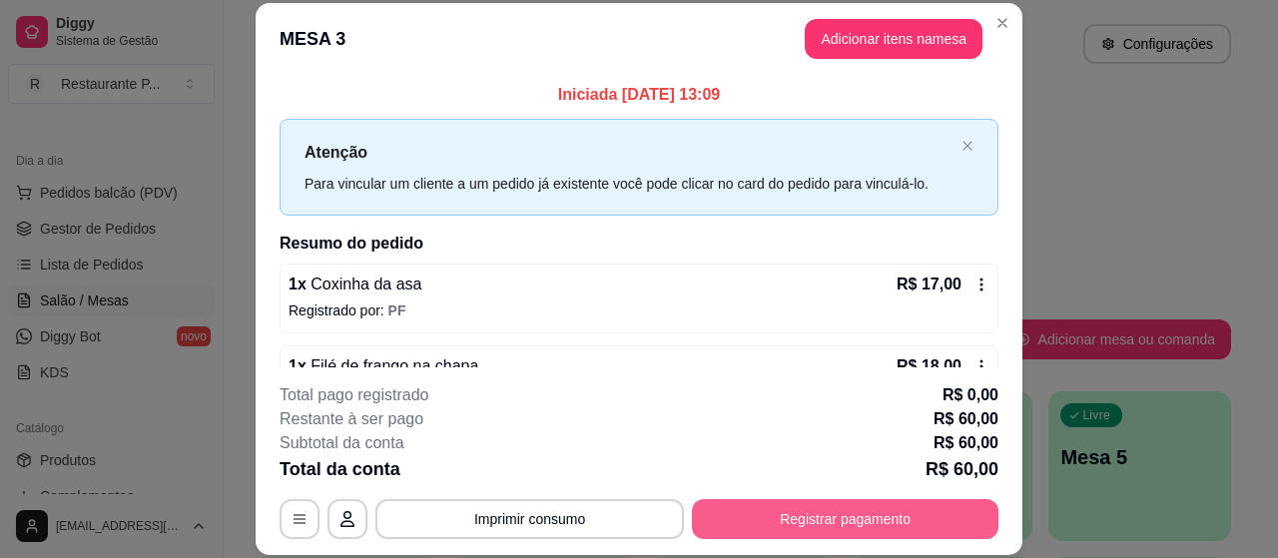
click at [793, 514] on button "Registrar pagamento" at bounding box center [845, 519] width 306 height 40
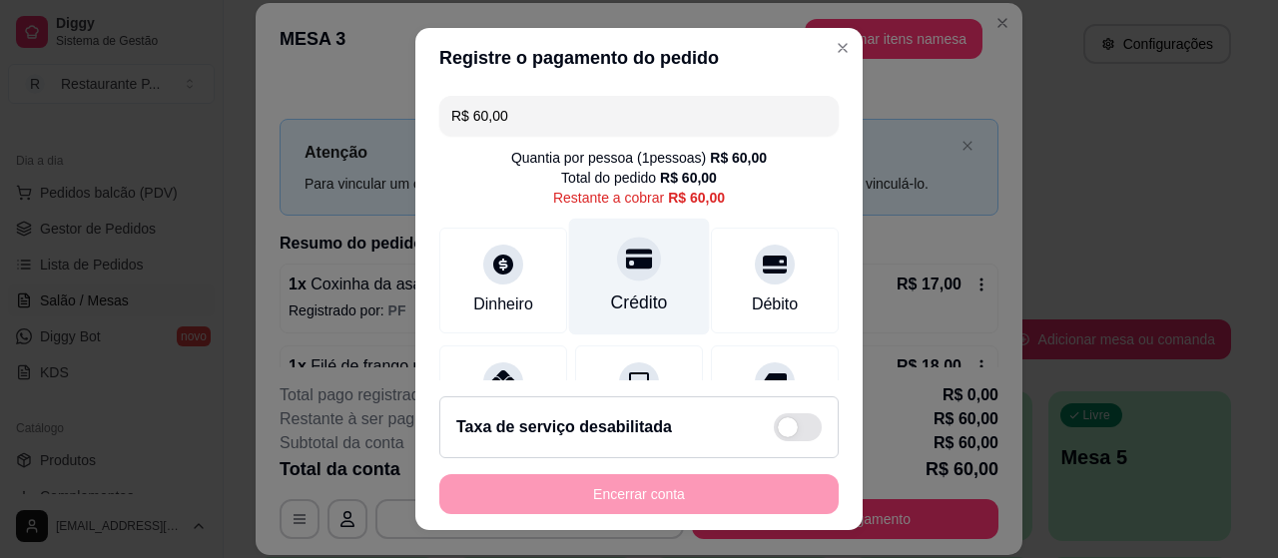
click at [611, 292] on div "Crédito" at bounding box center [639, 303] width 57 height 26
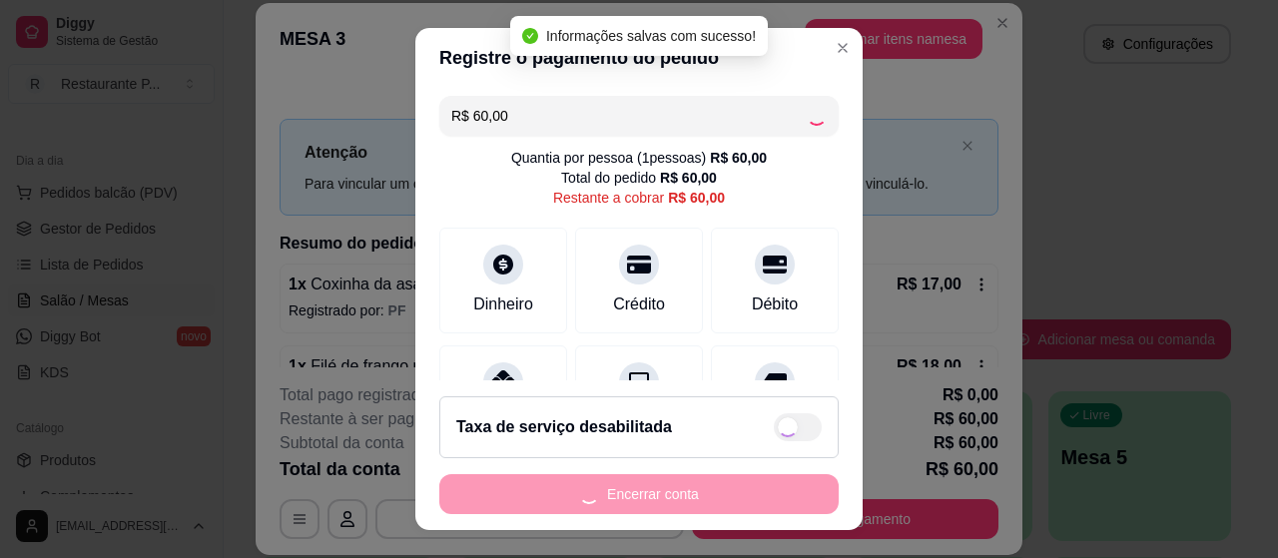
type input "R$ 0,00"
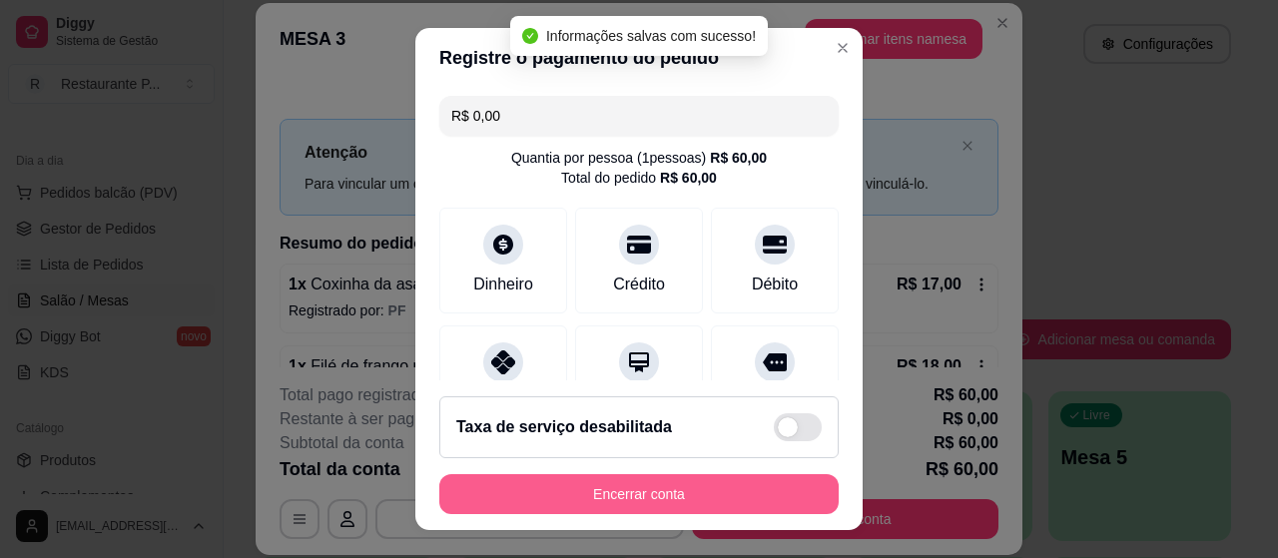
click at [641, 496] on button "Encerrar conta" at bounding box center [638, 494] width 399 height 40
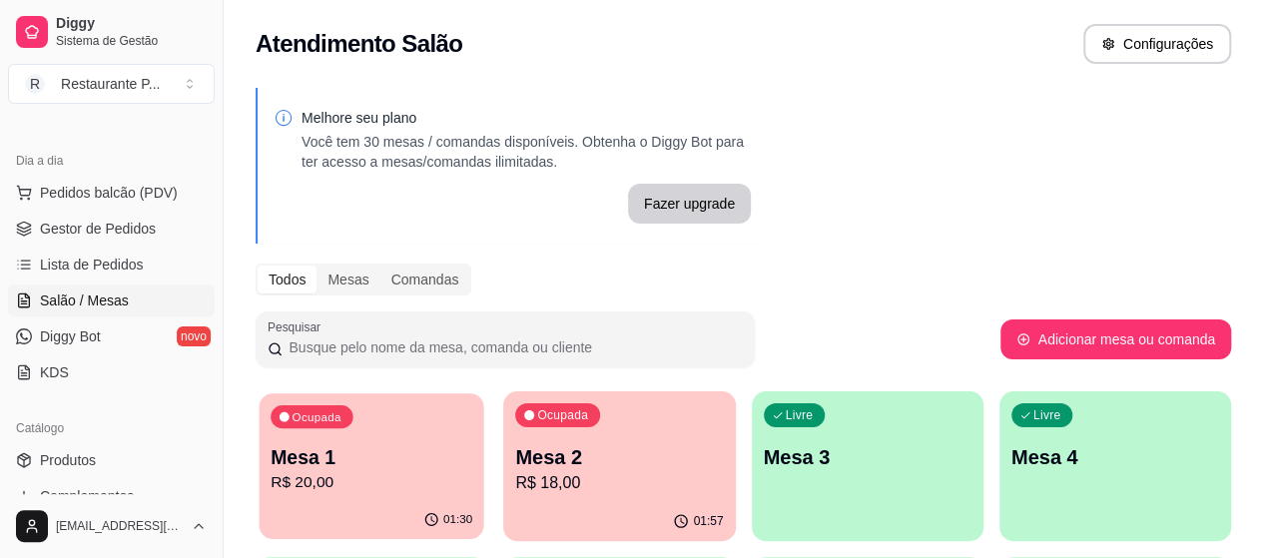
click at [321, 478] on p "R$ 20,00" at bounding box center [372, 482] width 202 height 23
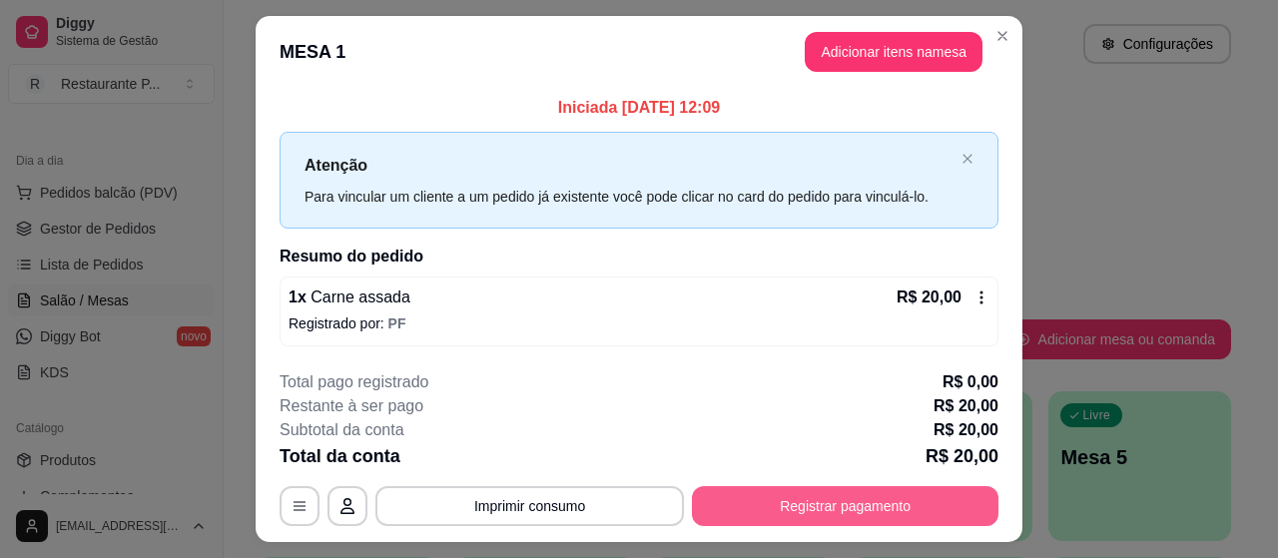
click at [829, 492] on button "Registrar pagamento" at bounding box center [845, 506] width 306 height 40
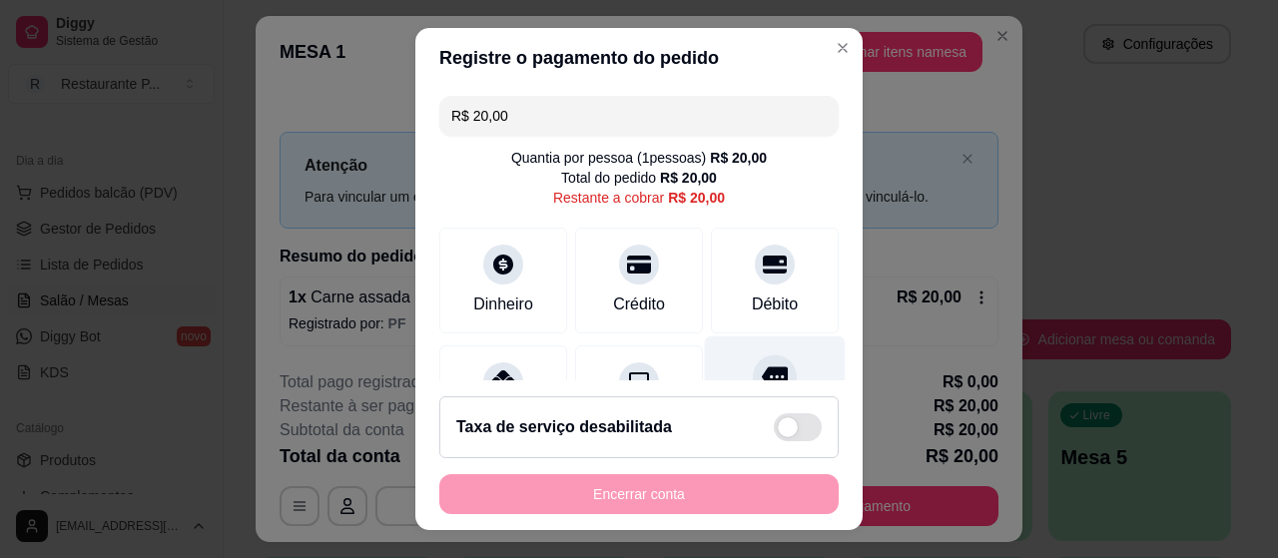
click at [760, 360] on div "Outro" at bounding box center [775, 394] width 141 height 117
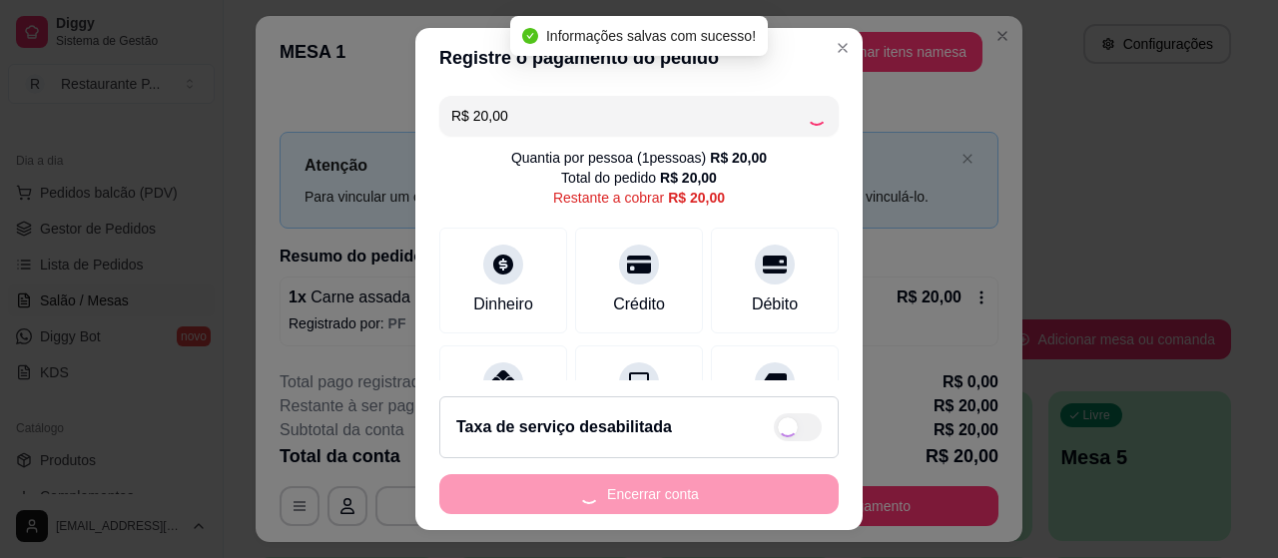
type input "R$ 0,00"
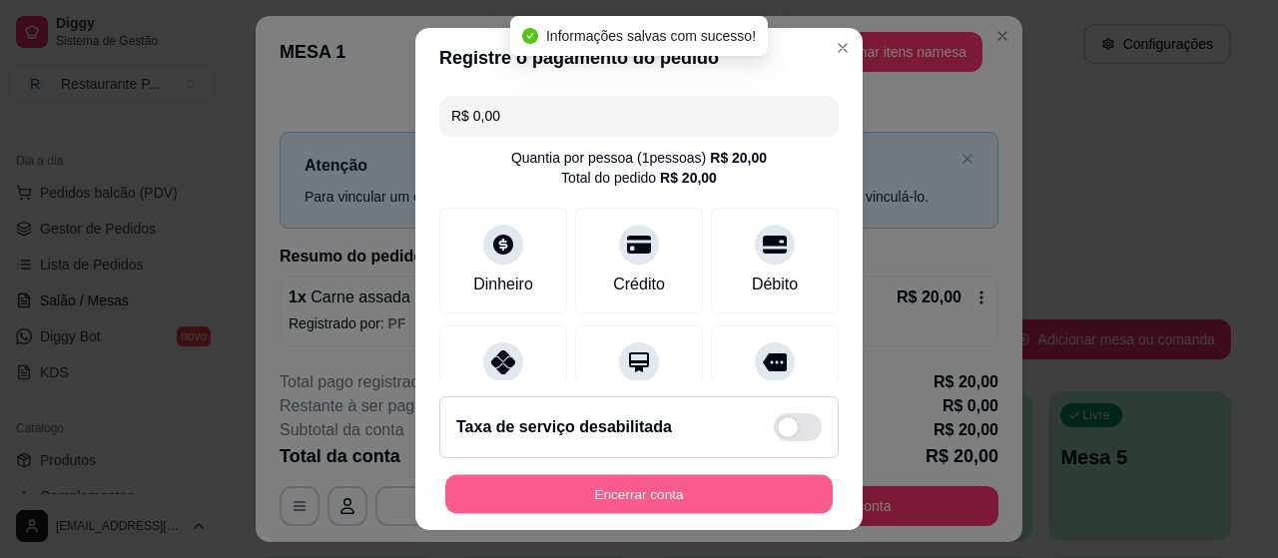
click at [642, 495] on button "Encerrar conta" at bounding box center [638, 494] width 387 height 39
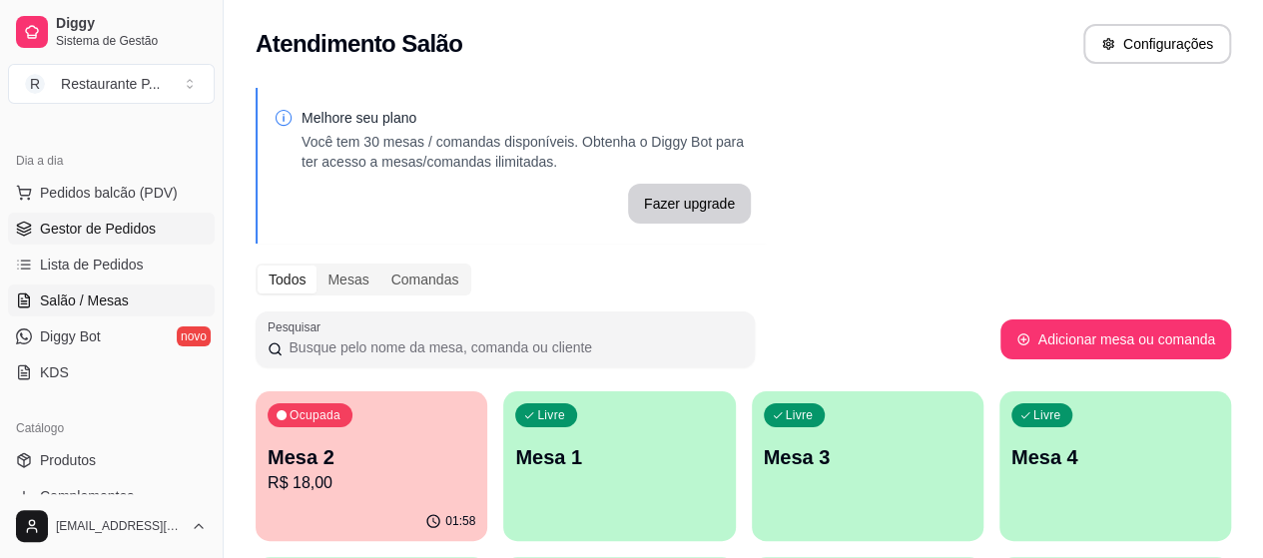
click at [85, 227] on span "Gestor de Pedidos" at bounding box center [98, 229] width 116 height 20
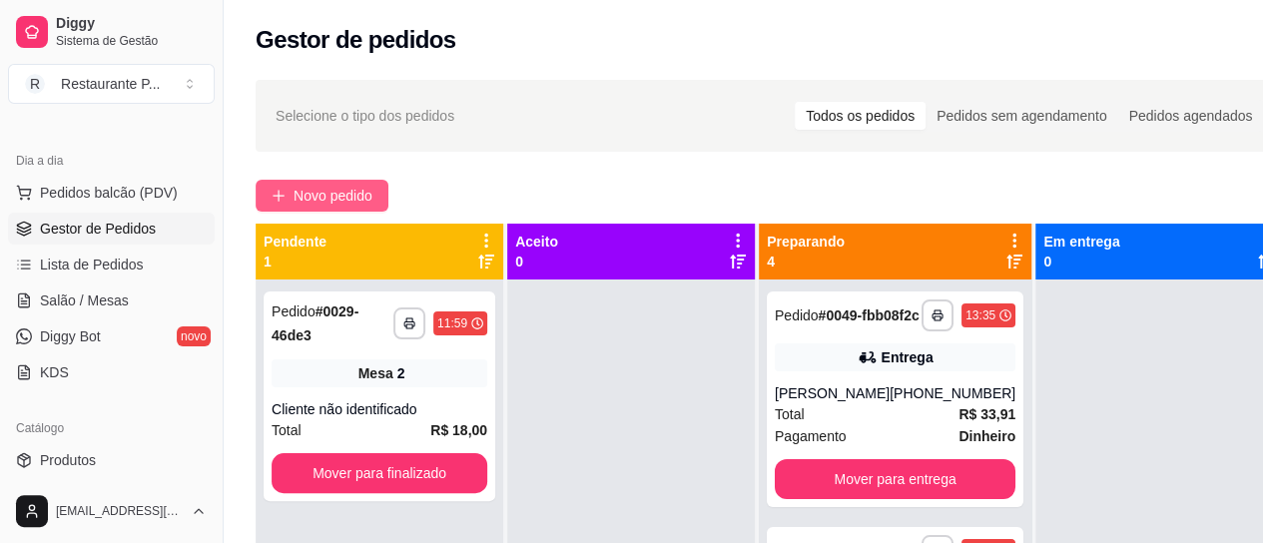
click at [354, 191] on span "Novo pedido" at bounding box center [333, 196] width 79 height 22
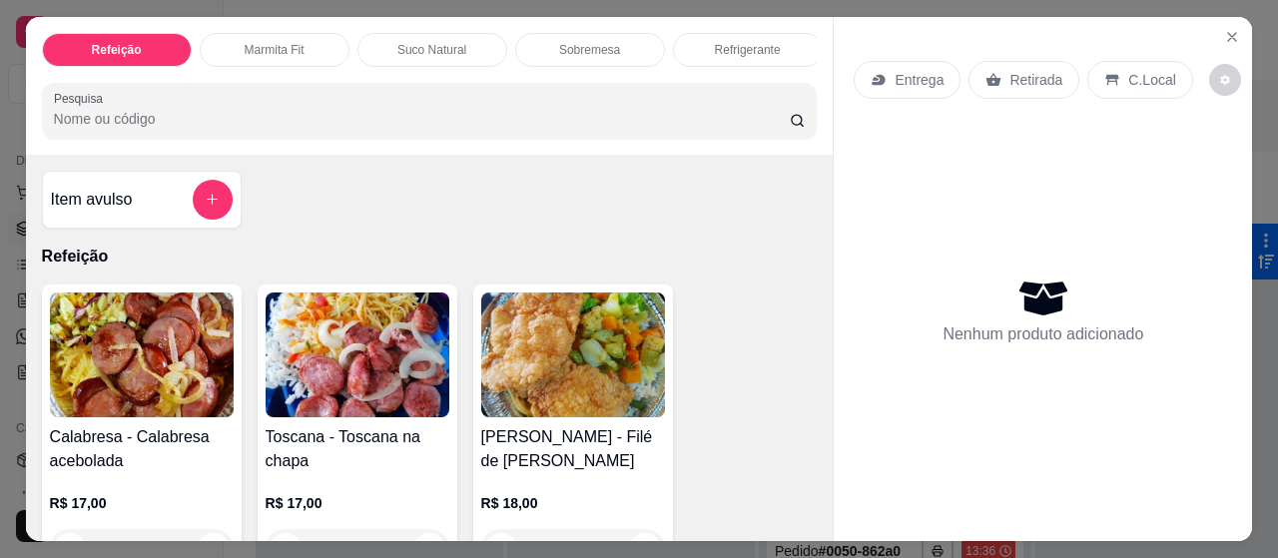
click at [397, 42] on p "Suco Natural" at bounding box center [431, 50] width 69 height 16
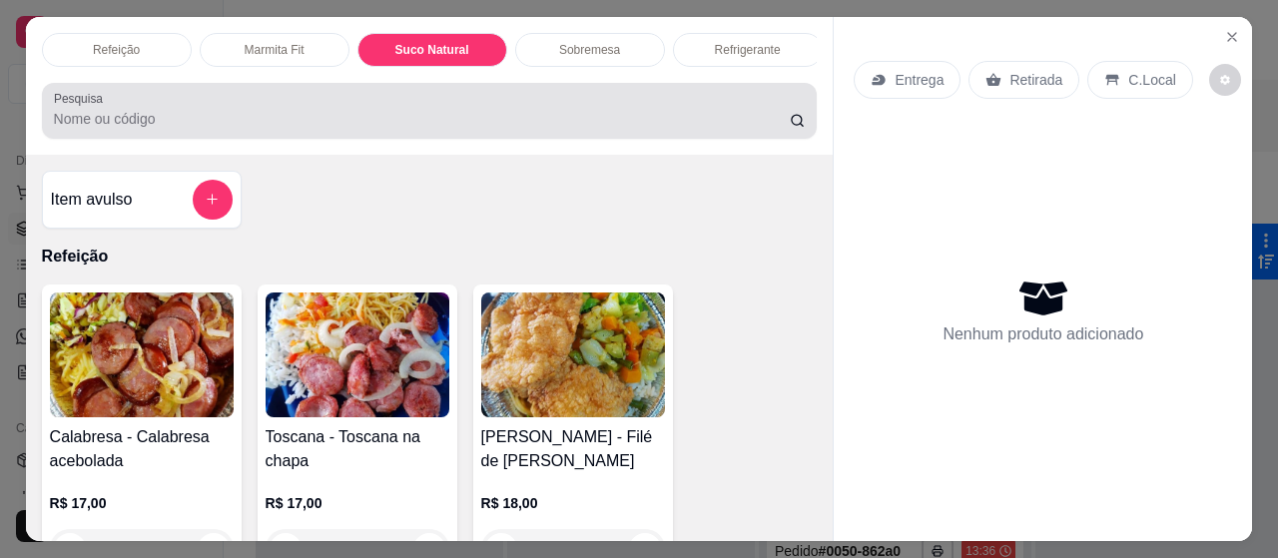
scroll to position [54, 0]
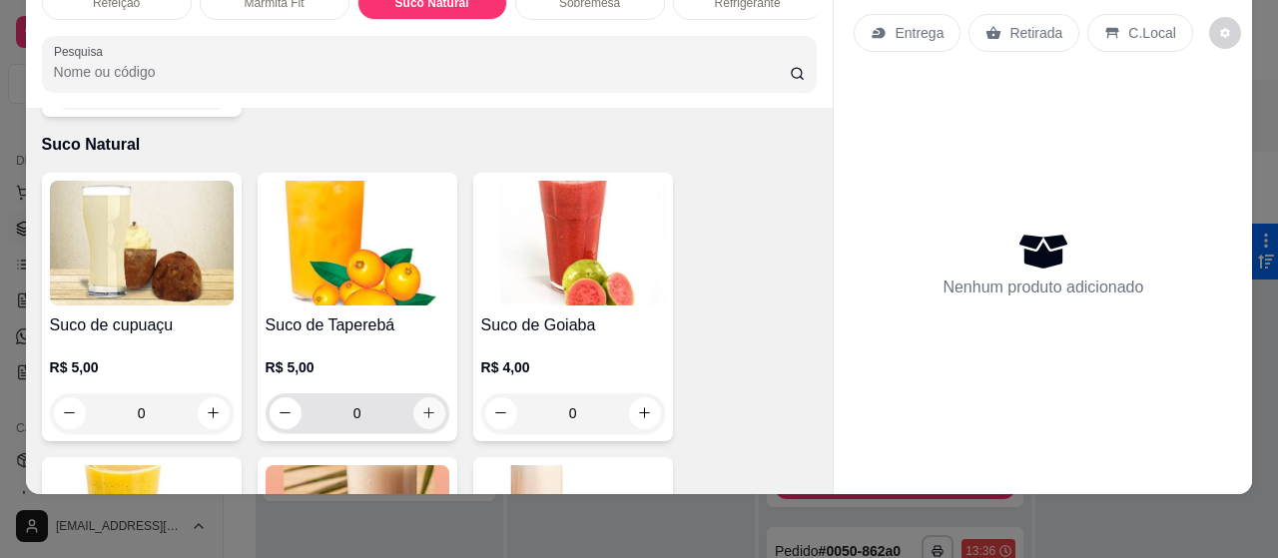
click at [421, 405] on icon "increase-product-quantity" at bounding box center [428, 412] width 15 height 15
type input "1"
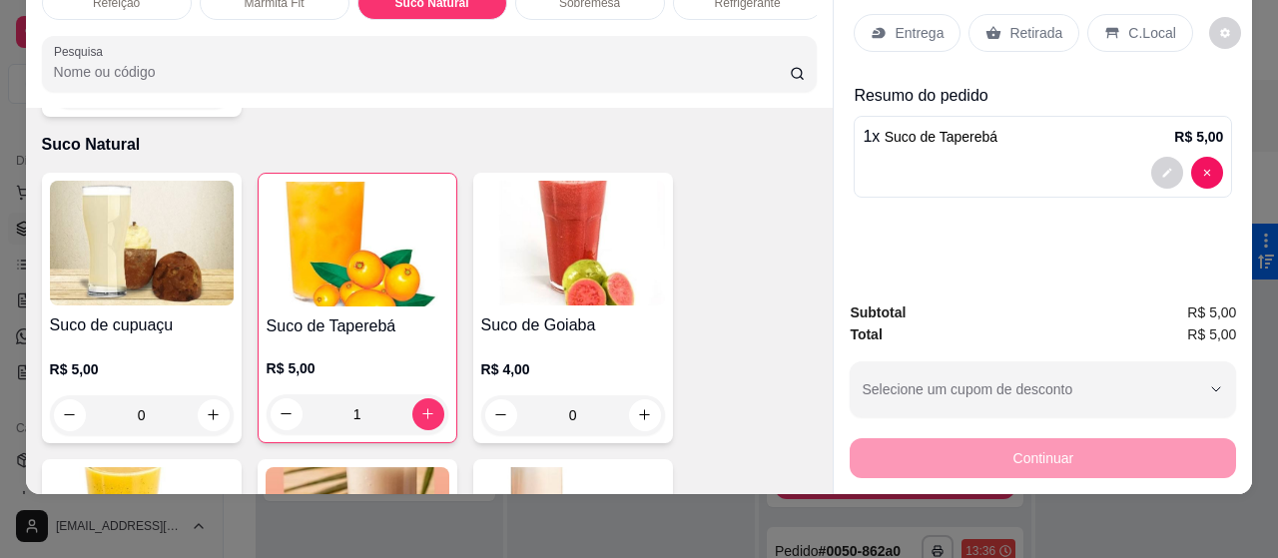
click at [176, 467] on img at bounding box center [142, 529] width 184 height 125
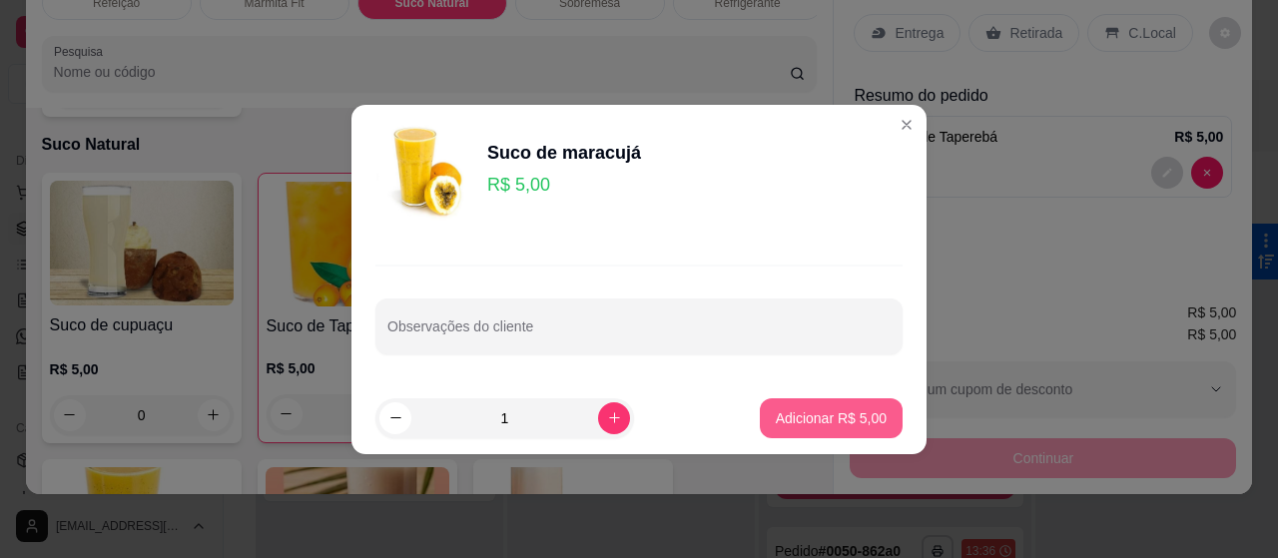
click at [779, 402] on button "Adicionar R$ 5,00" at bounding box center [831, 418] width 143 height 40
type input "1"
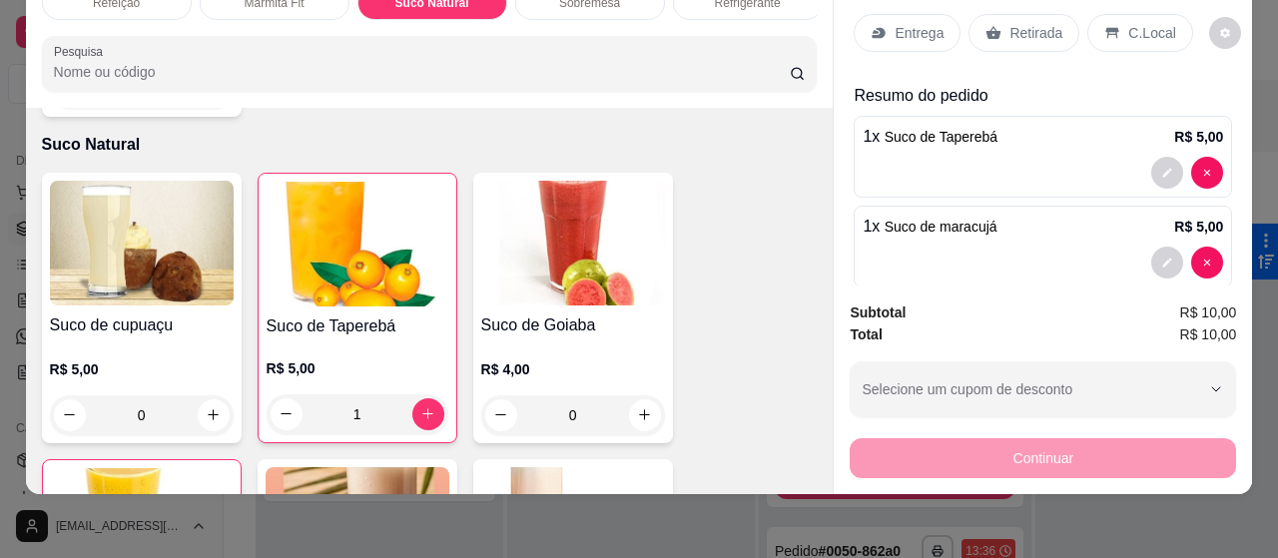
click at [1035, 14] on div "Retirada" at bounding box center [1023, 33] width 111 height 38
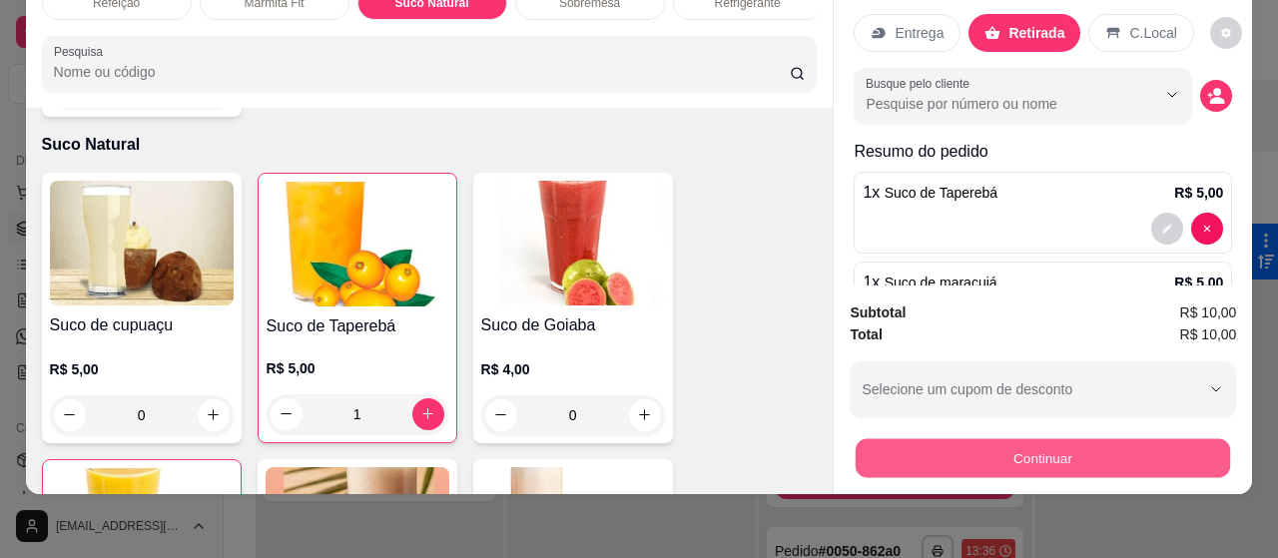
click at [1043, 440] on button "Continuar" at bounding box center [1043, 458] width 374 height 39
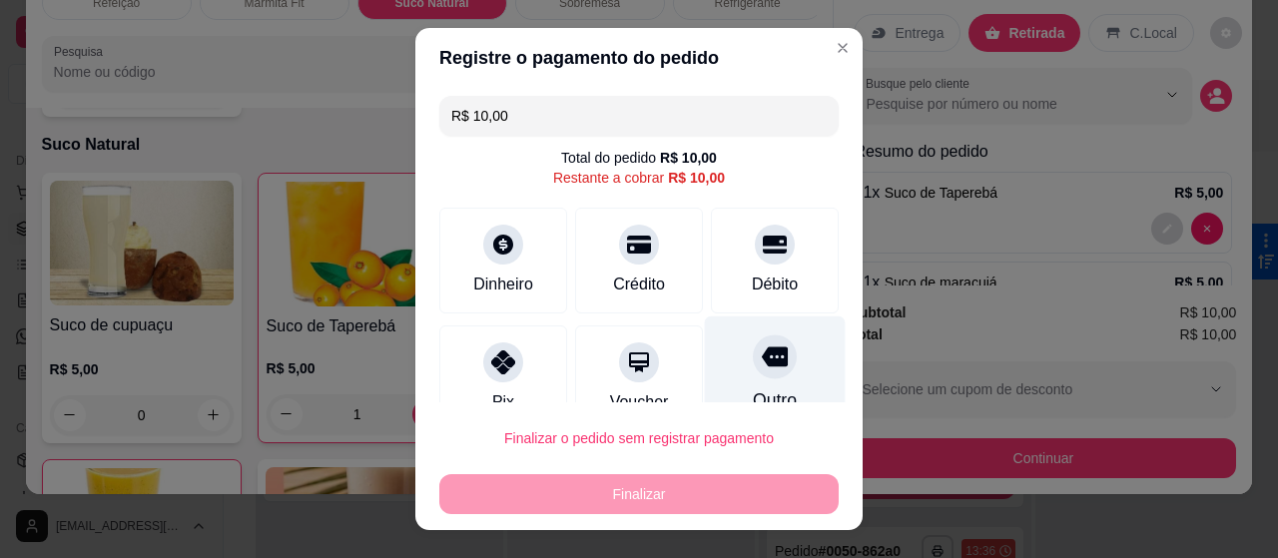
click at [783, 377] on div "Outro" at bounding box center [775, 374] width 141 height 117
type input "R$ 0,00"
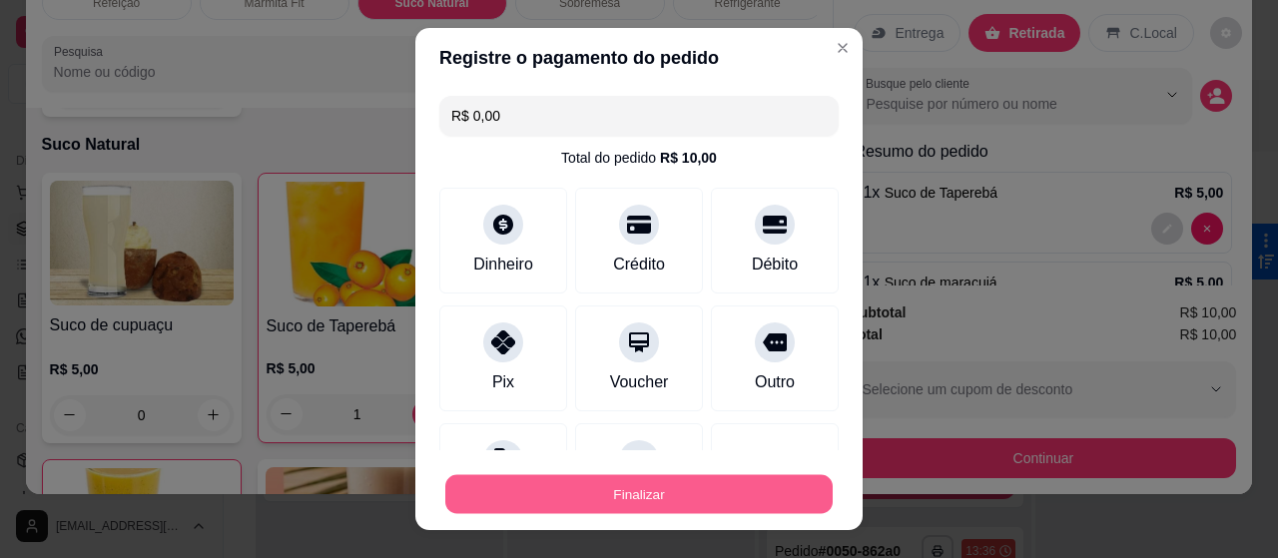
click at [676, 477] on button "Finalizar" at bounding box center [638, 494] width 387 height 39
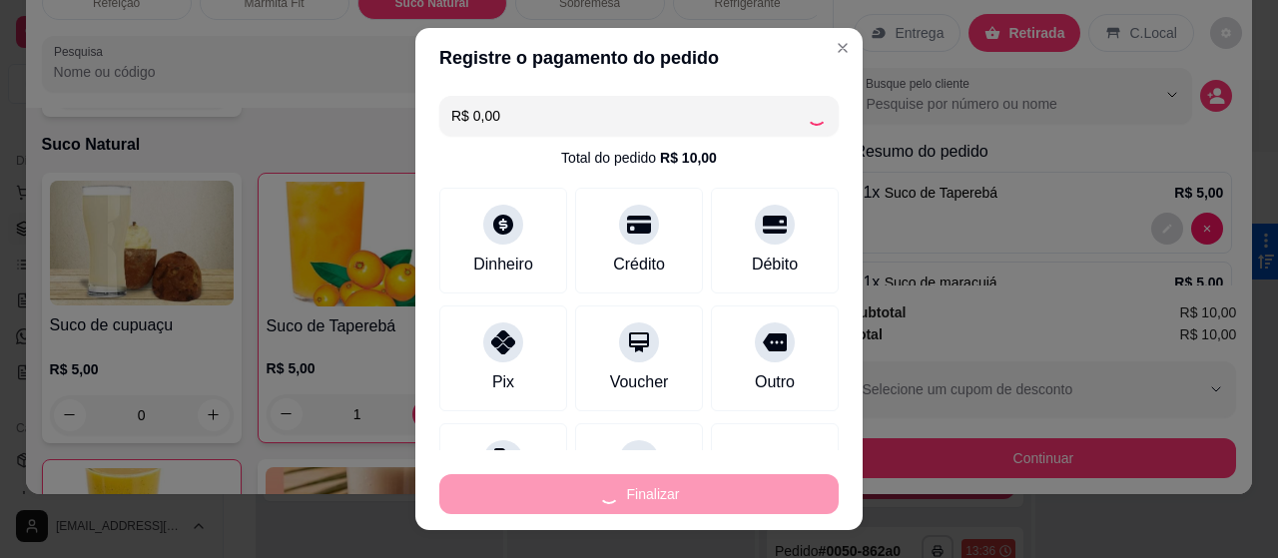
type input "0"
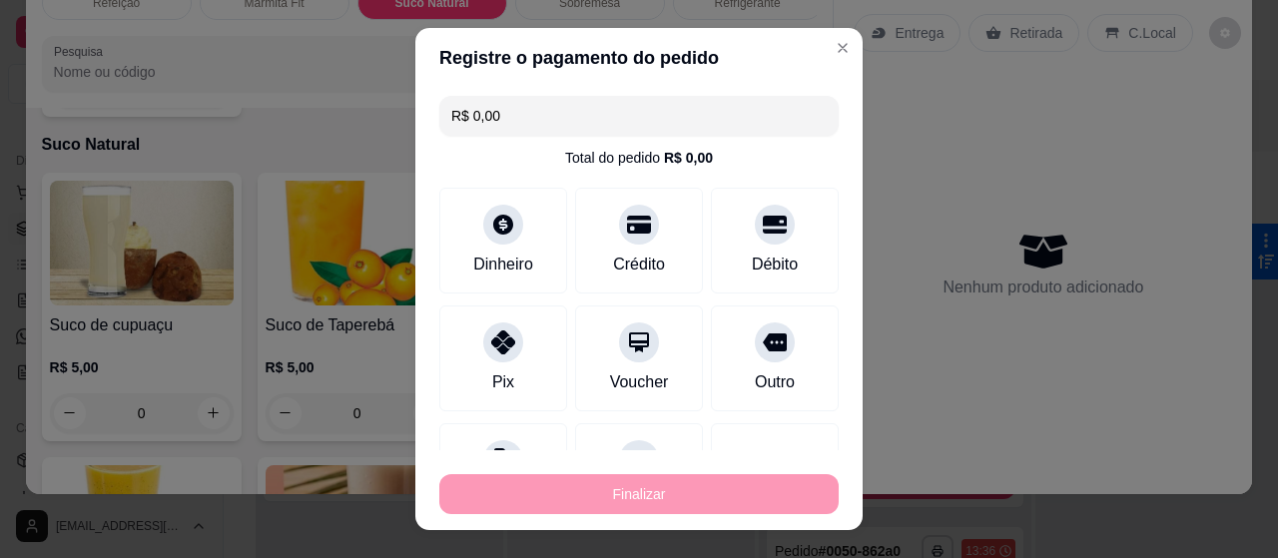
type input "-R$ 10,00"
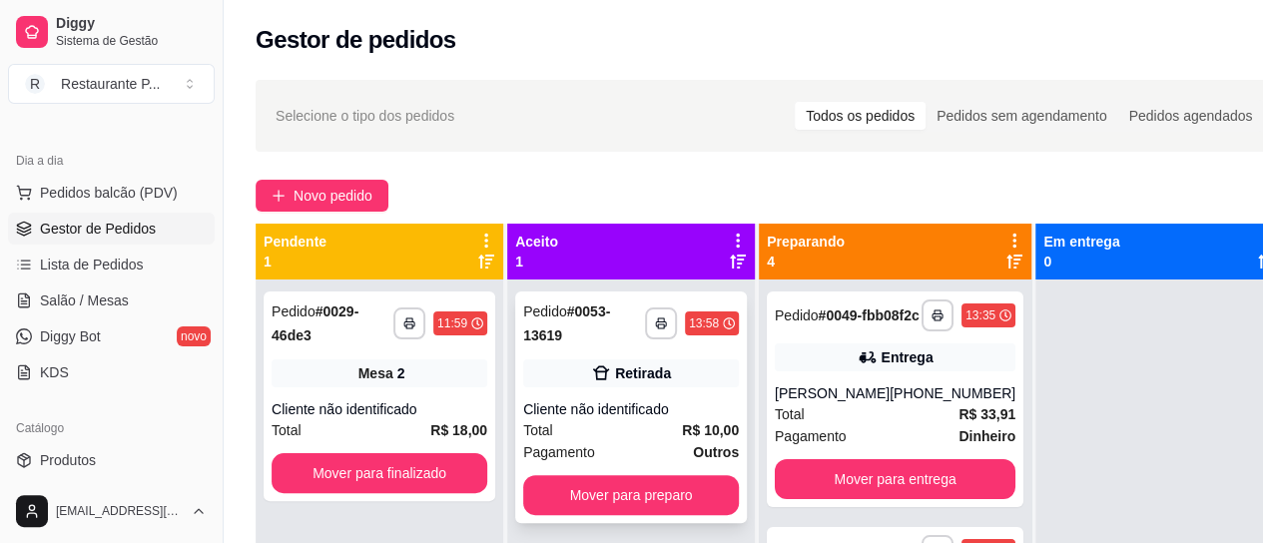
click at [613, 392] on div "**********" at bounding box center [631, 408] width 232 height 232
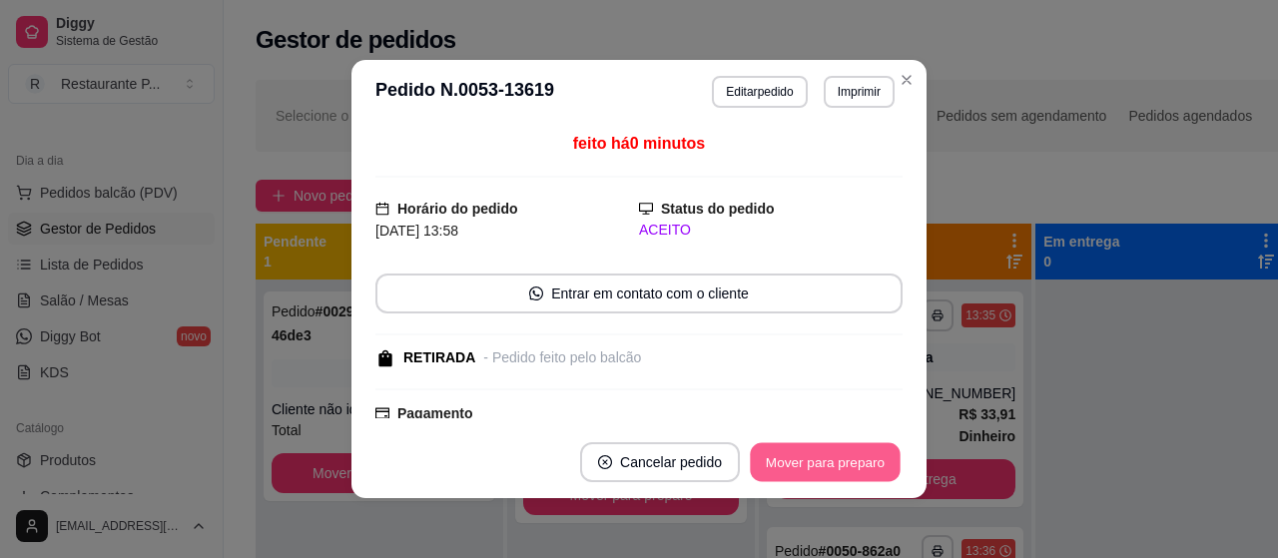
click at [775, 454] on button "Mover para preparo" at bounding box center [825, 462] width 150 height 39
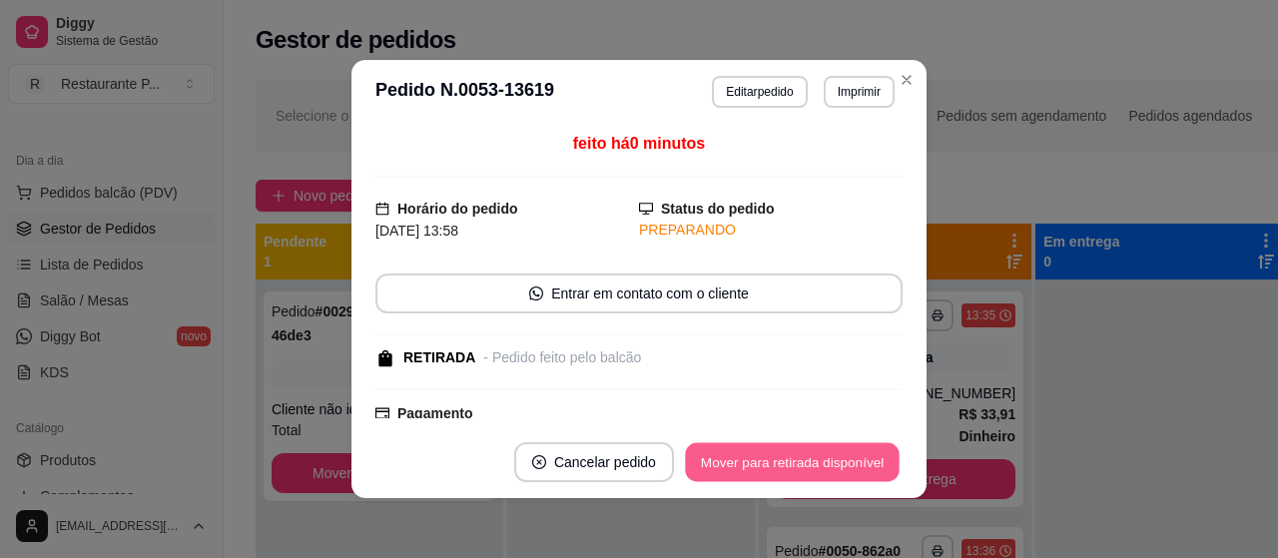
click at [775, 454] on button "Mover para retirada disponível" at bounding box center [792, 462] width 214 height 39
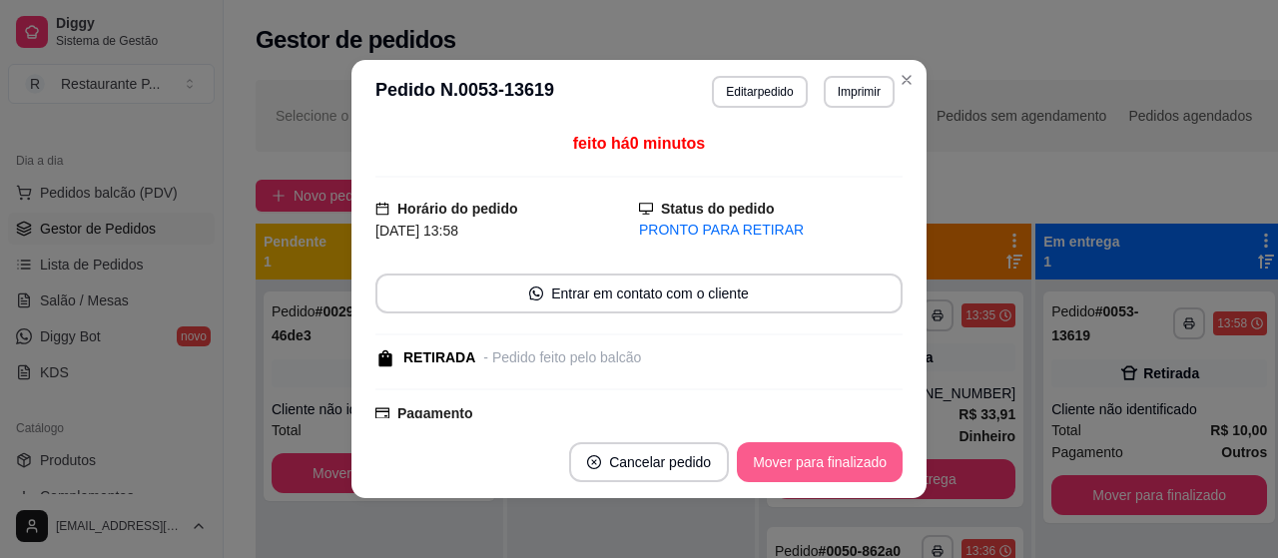
click at [798, 468] on button "Mover para finalizado" at bounding box center [820, 462] width 166 height 40
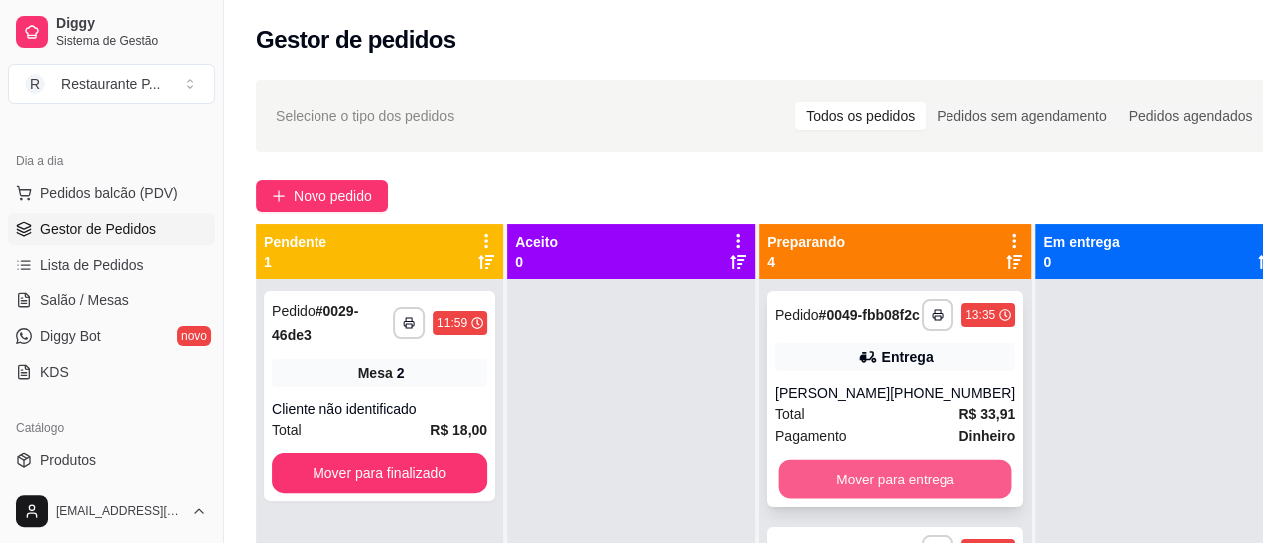
click at [865, 497] on button "Mover para entrega" at bounding box center [896, 479] width 234 height 39
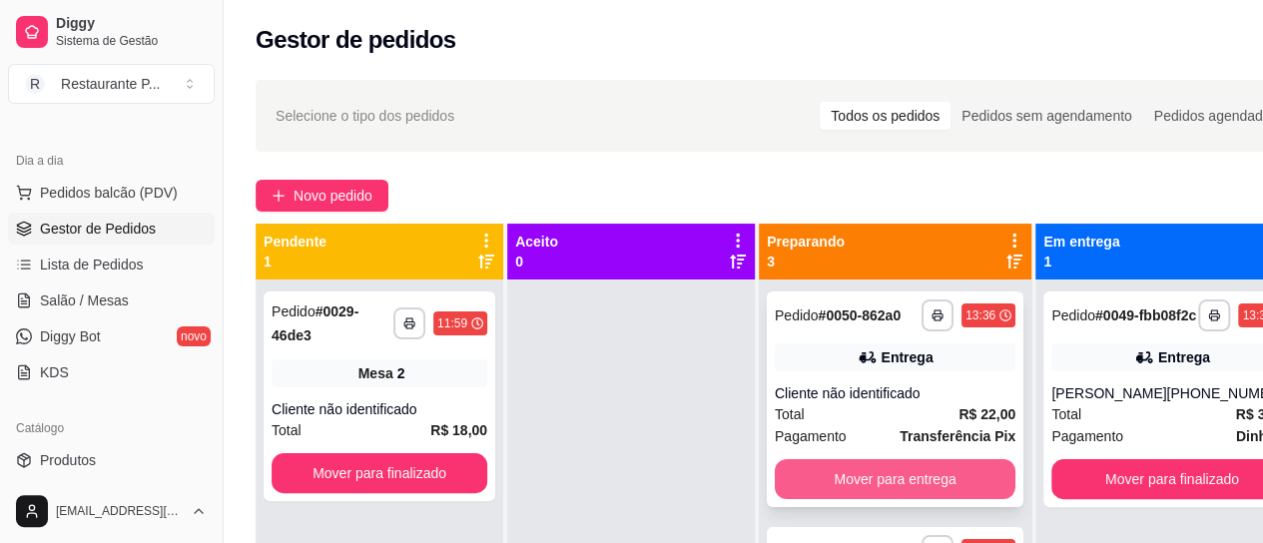
click at [891, 499] on button "Mover para entrega" at bounding box center [895, 479] width 241 height 40
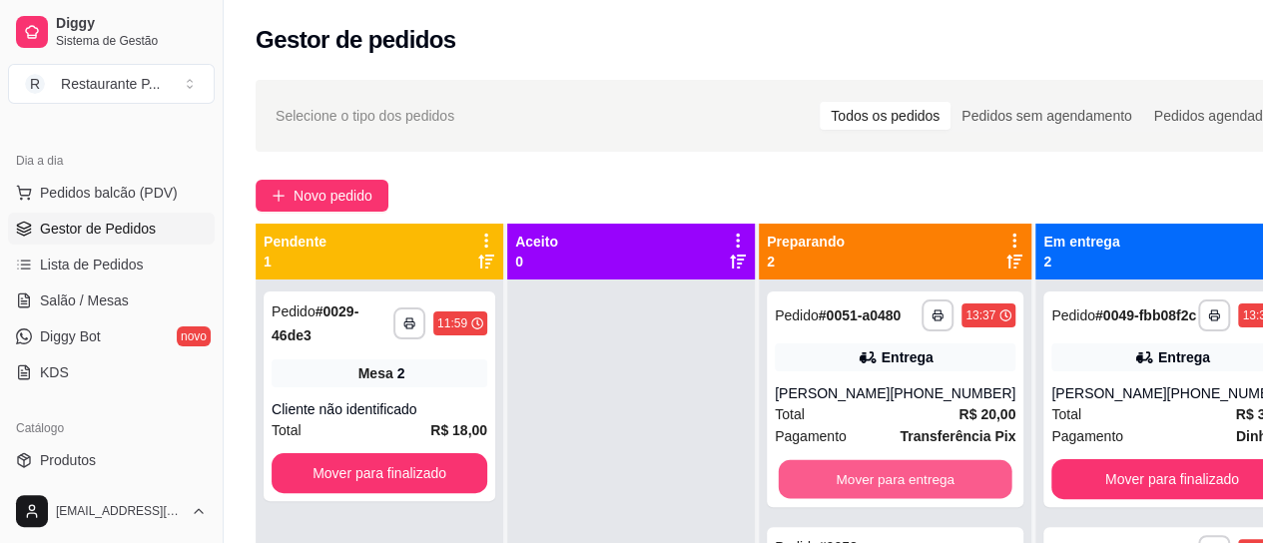
click at [891, 499] on button "Mover para entrega" at bounding box center [896, 479] width 234 height 39
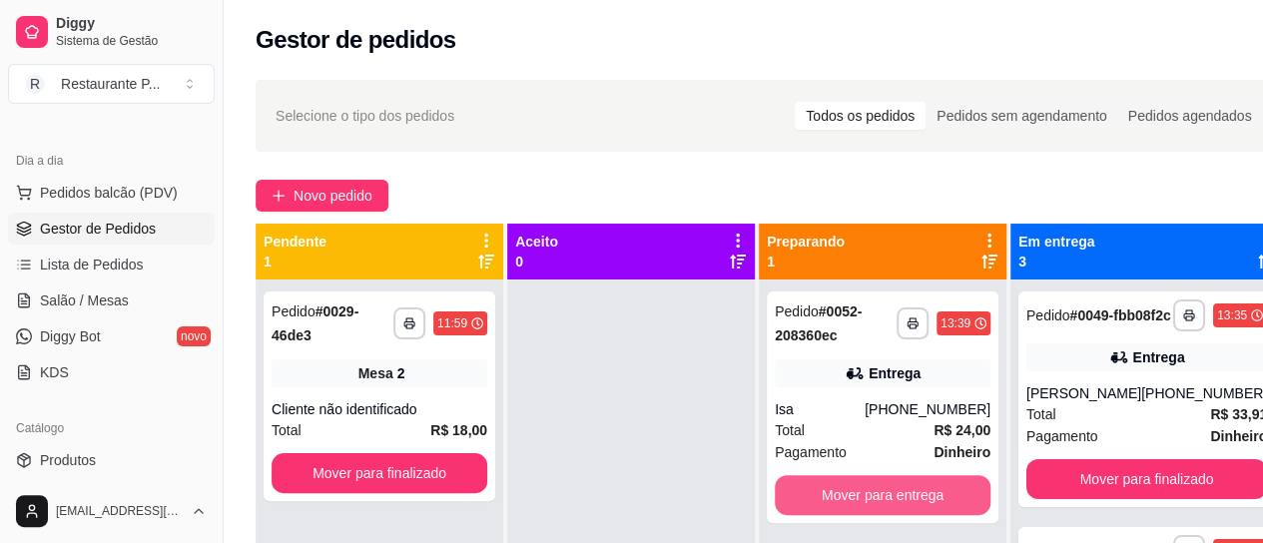
click at [891, 505] on button "Mover para entrega" at bounding box center [883, 495] width 216 height 40
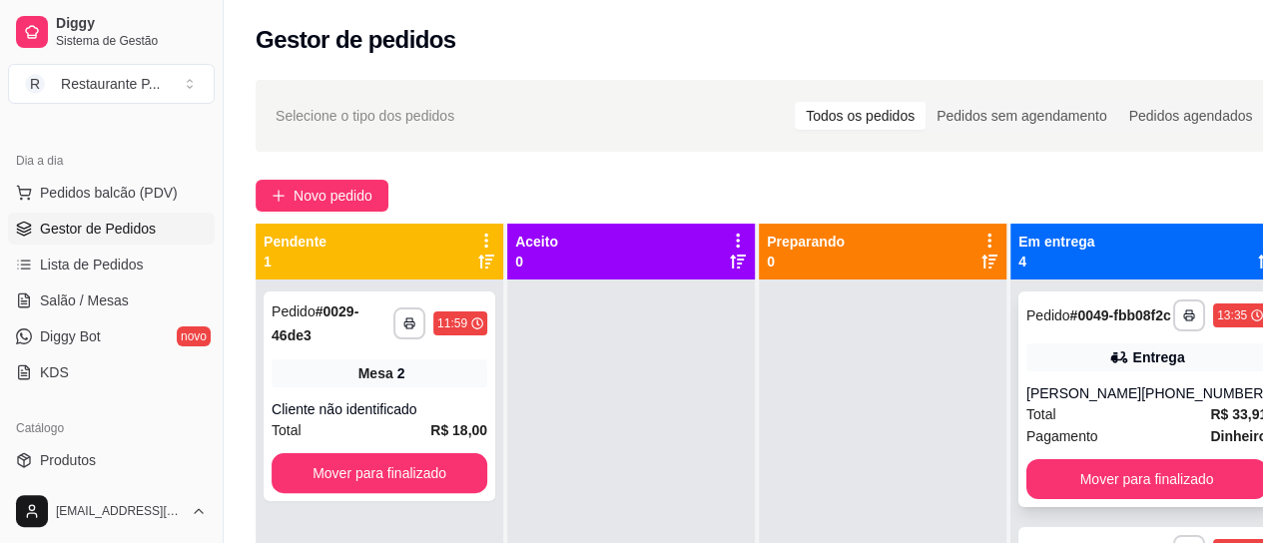
click at [1104, 403] on div "[PERSON_NAME]" at bounding box center [1083, 393] width 115 height 20
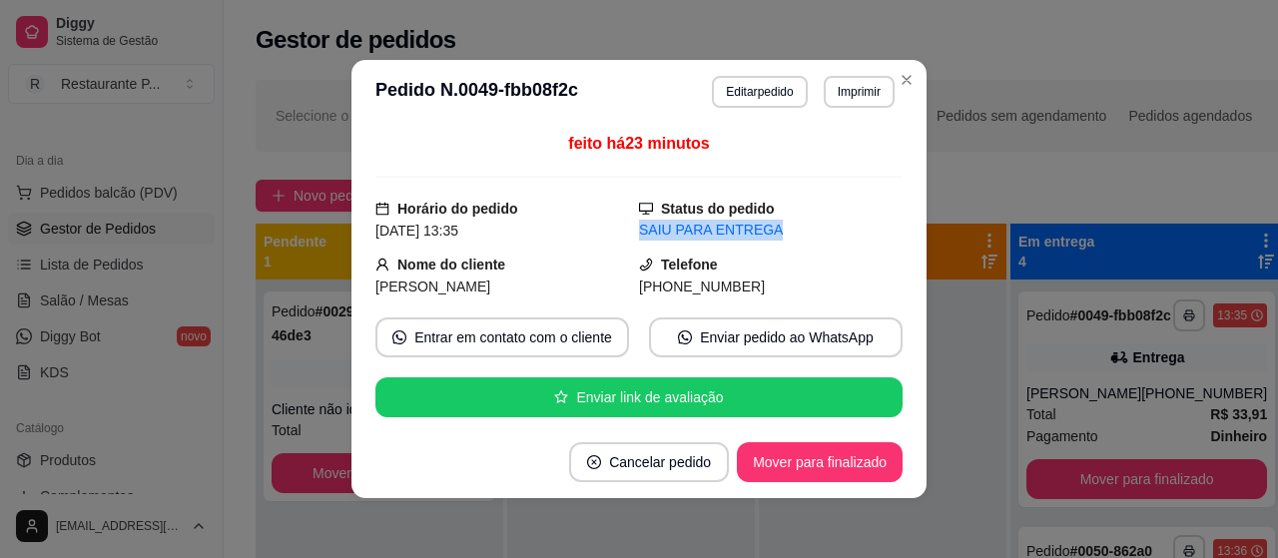
drag, startPoint x: 879, startPoint y: 201, endPoint x: 888, endPoint y: 230, distance: 30.3
click at [888, 230] on div "feito há 23 minutos Horário do pedido [DATE] 13:35 Status do pedido SAIU PARA E…" at bounding box center [638, 275] width 527 height 287
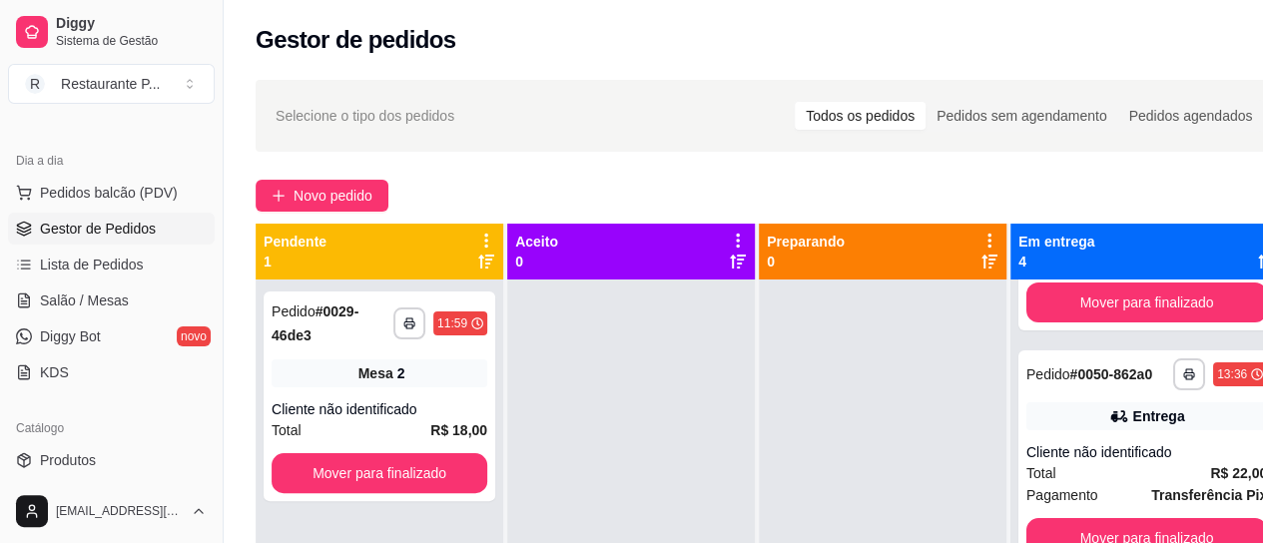
scroll to position [178, 0]
click at [1151, 505] on span "Transferência Pix" at bounding box center [1209, 494] width 116 height 22
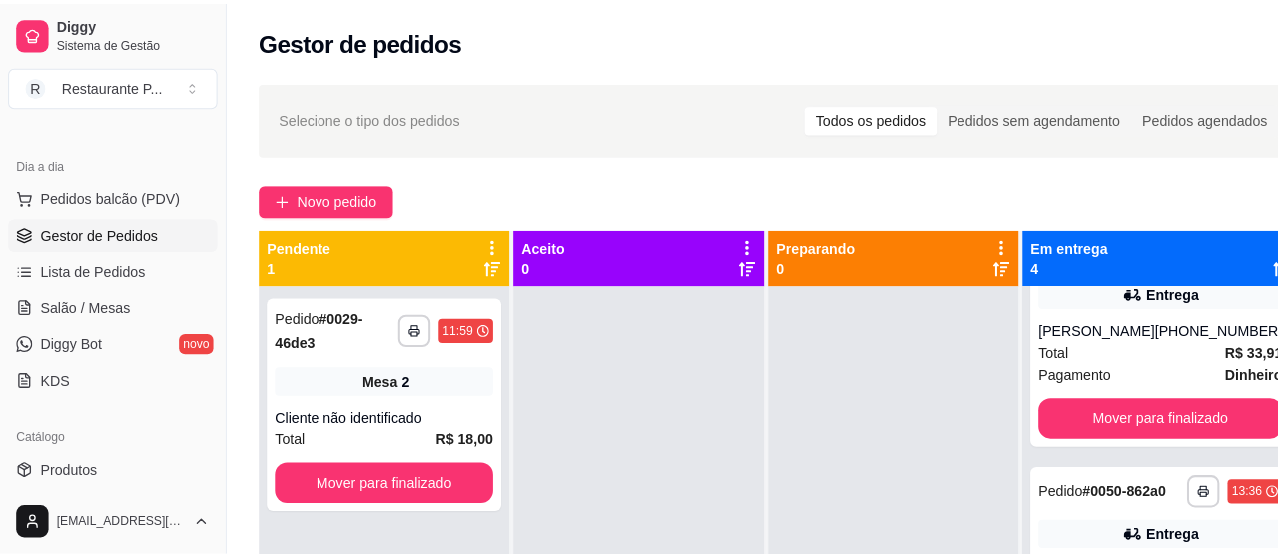
scroll to position [0, 0]
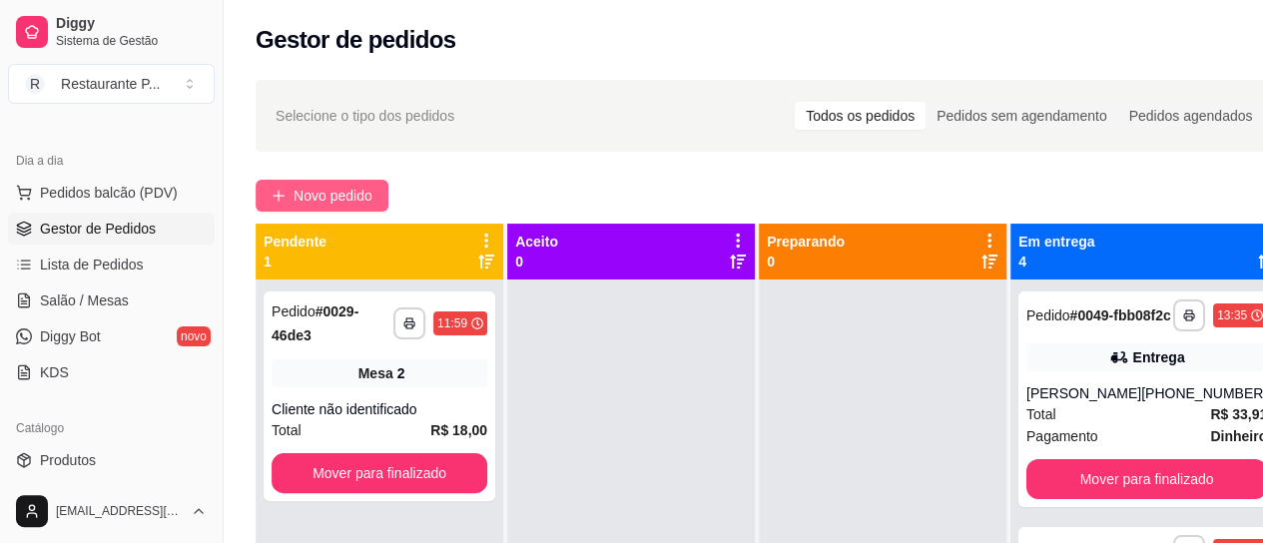
click at [303, 187] on span "Novo pedido" at bounding box center [333, 196] width 79 height 22
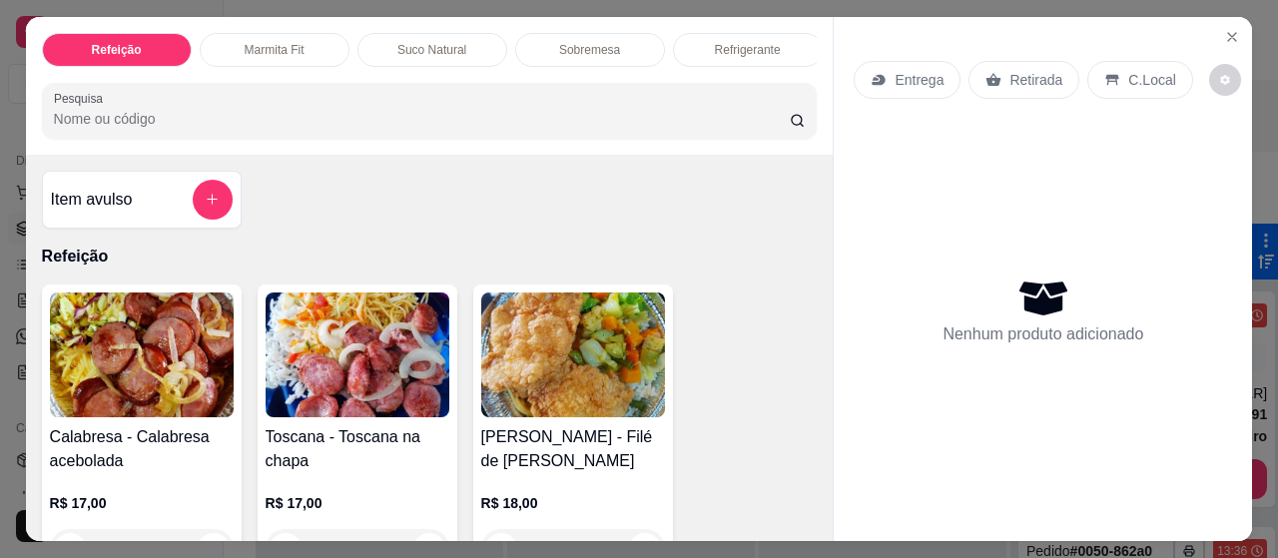
click at [583, 42] on p "Sobremesa" at bounding box center [589, 50] width 61 height 16
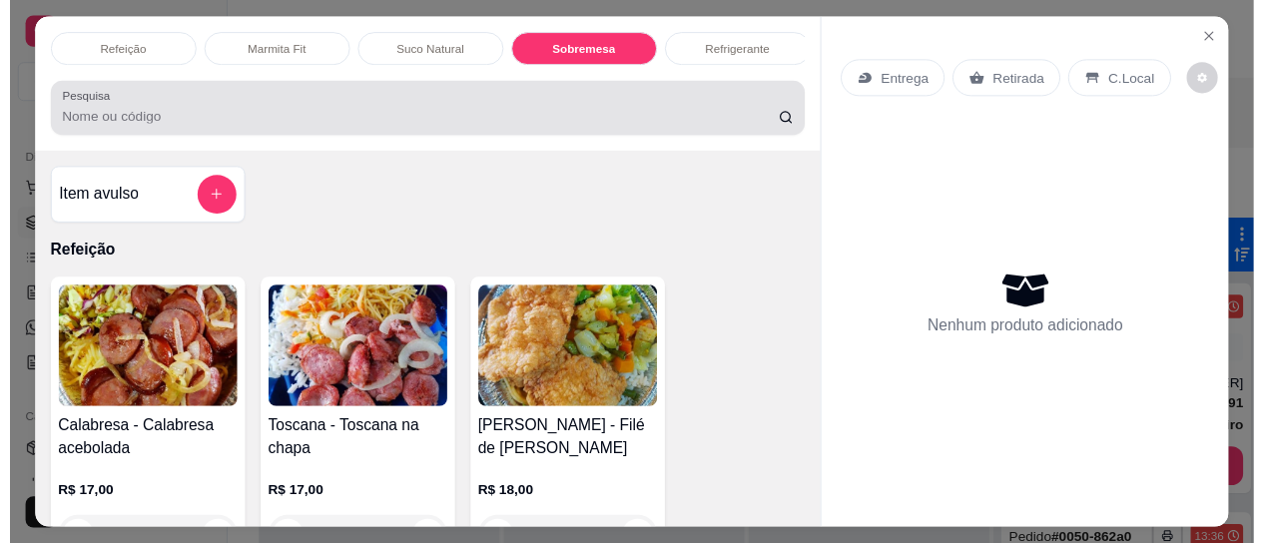
scroll to position [54, 0]
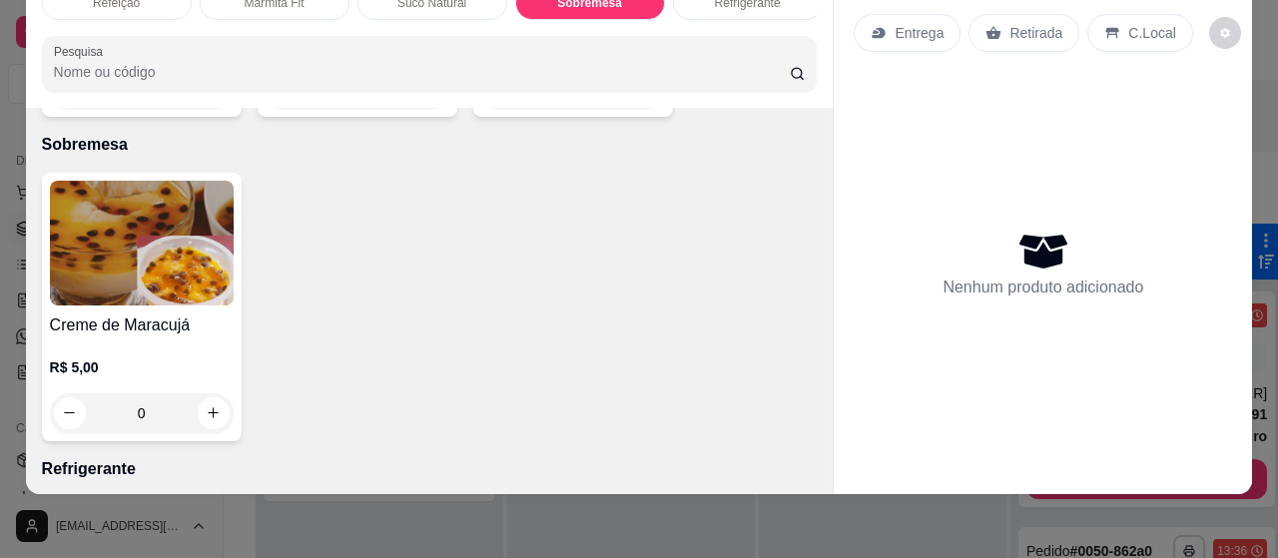
click at [218, 393] on div "0" at bounding box center [142, 413] width 184 height 40
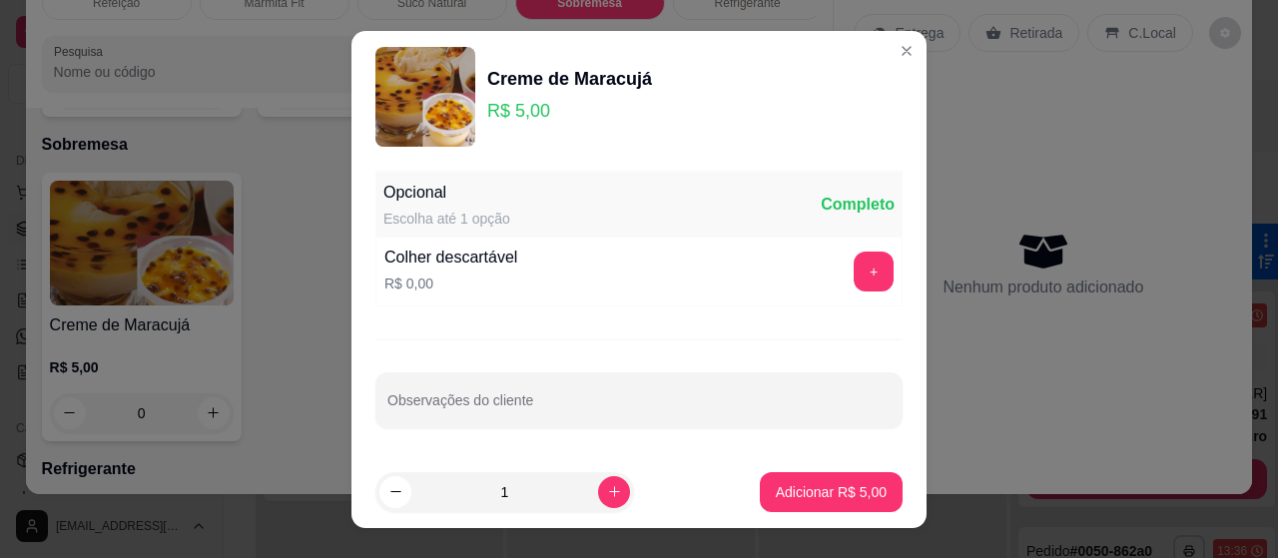
click at [839, 510] on footer "1 Adicionar R$ 5,00" at bounding box center [638, 492] width 575 height 72
click at [796, 466] on footer "1 Adicionar R$ 5,00" at bounding box center [638, 492] width 575 height 72
click at [805, 485] on p "Adicionar R$ 5,00" at bounding box center [831, 492] width 111 height 20
type input "1"
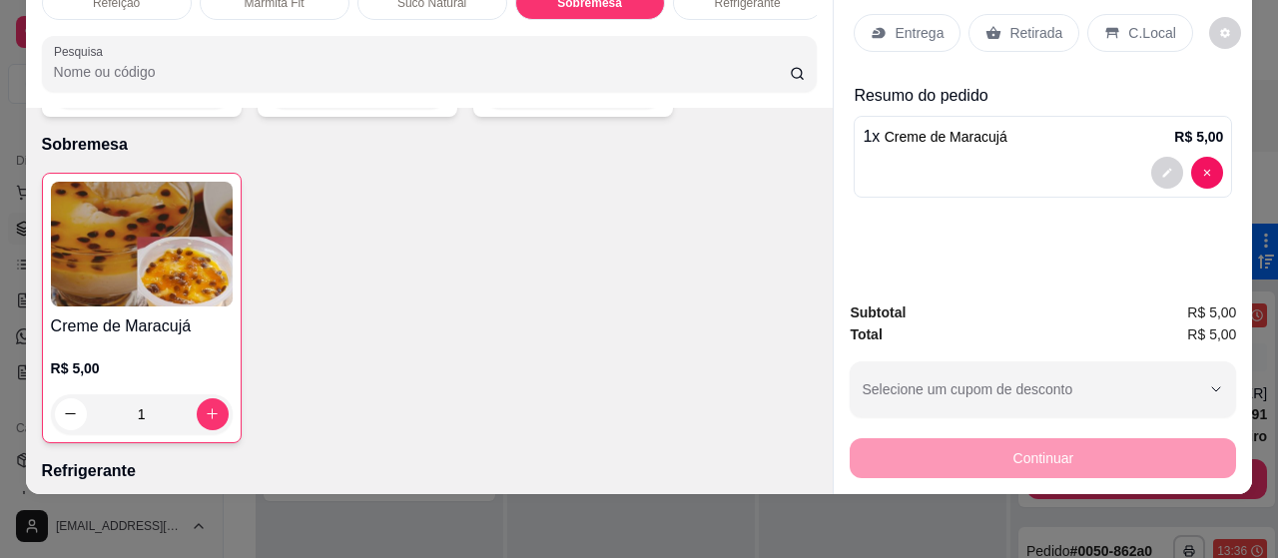
click at [1037, 23] on p "Retirada" at bounding box center [1035, 33] width 53 height 20
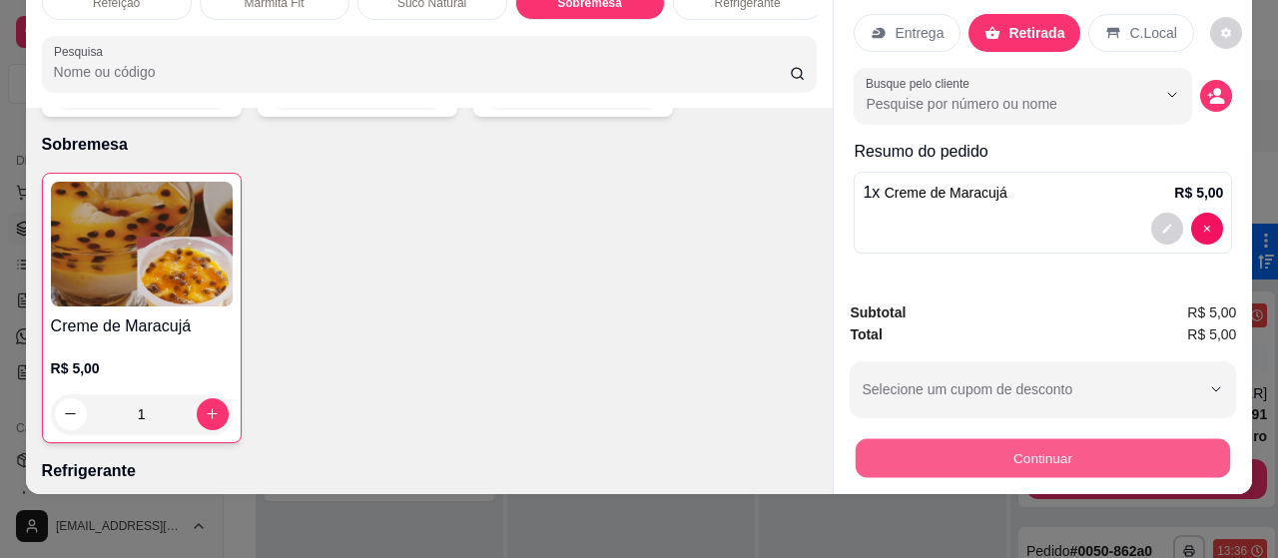
click at [1056, 443] on button "Continuar" at bounding box center [1043, 458] width 374 height 39
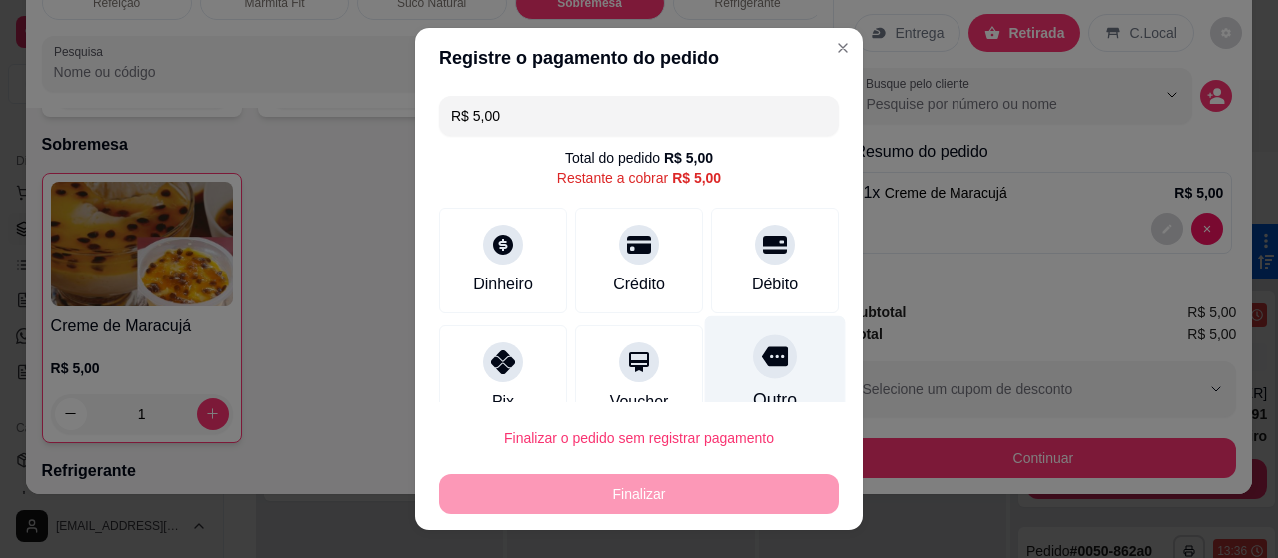
click at [762, 351] on icon at bounding box center [775, 356] width 26 height 20
type input "R$ 0,00"
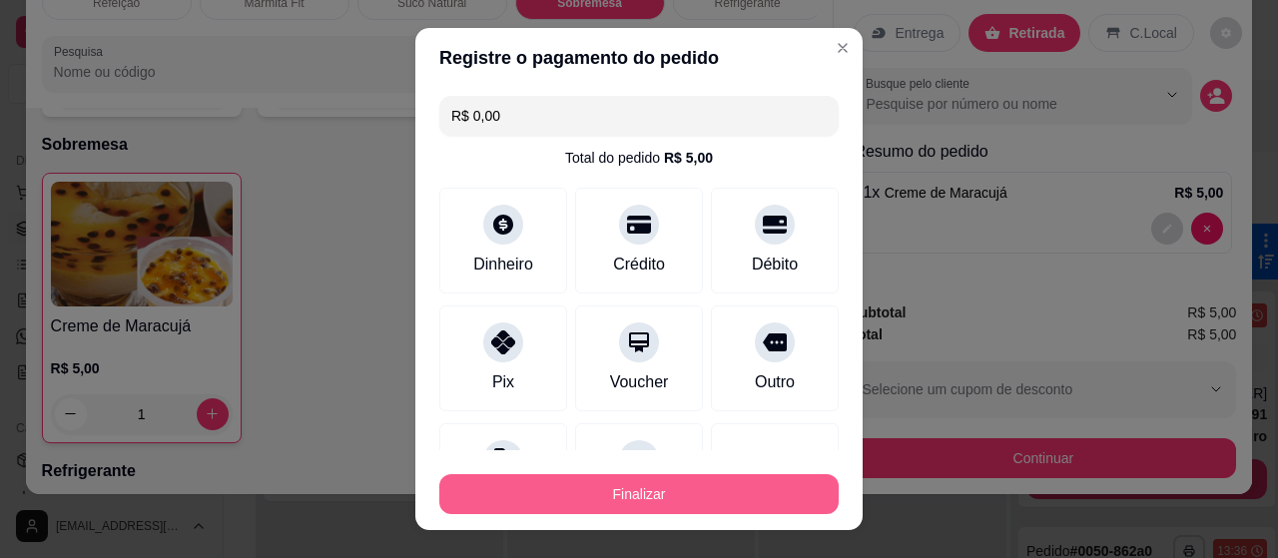
click at [661, 488] on button "Finalizar" at bounding box center [638, 494] width 399 height 40
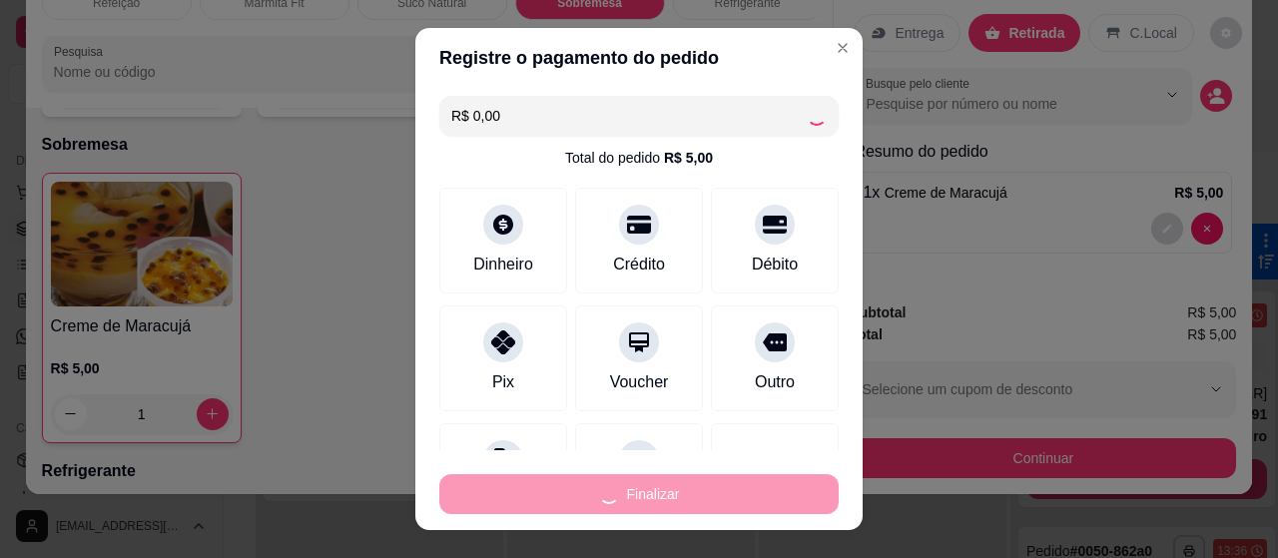
type input "0"
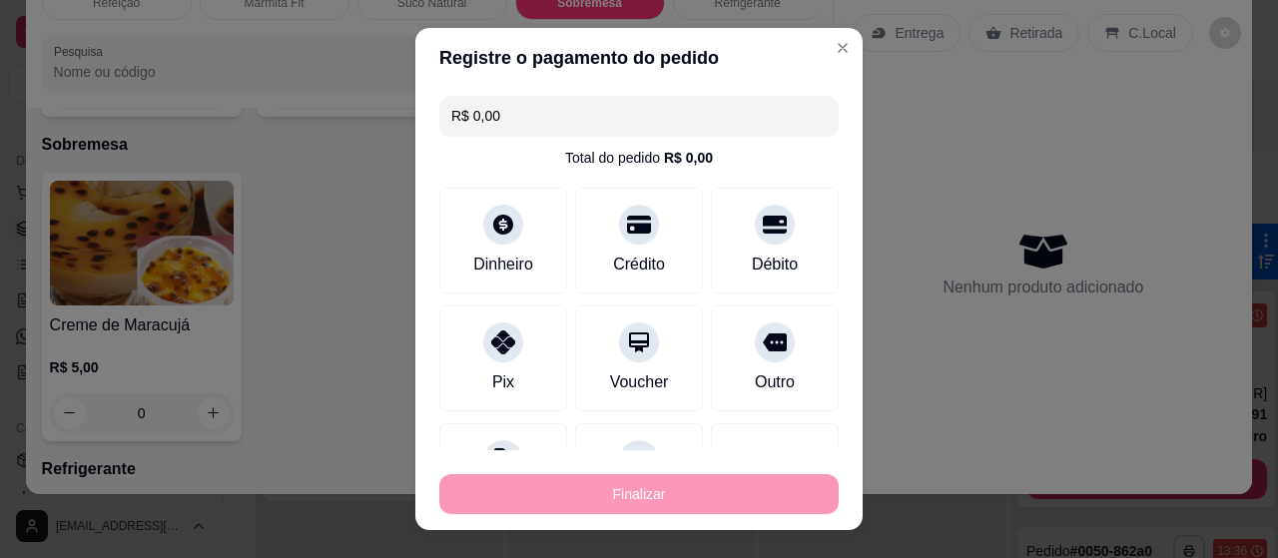
type input "-R$ 5,00"
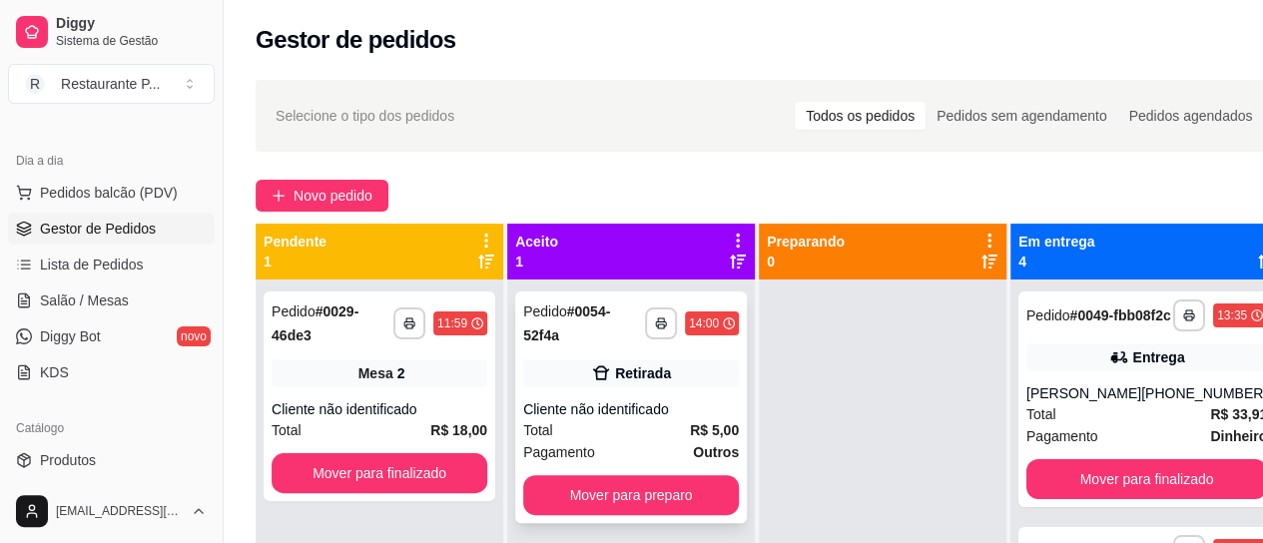
click at [572, 409] on div "Cliente não identificado" at bounding box center [631, 409] width 216 height 20
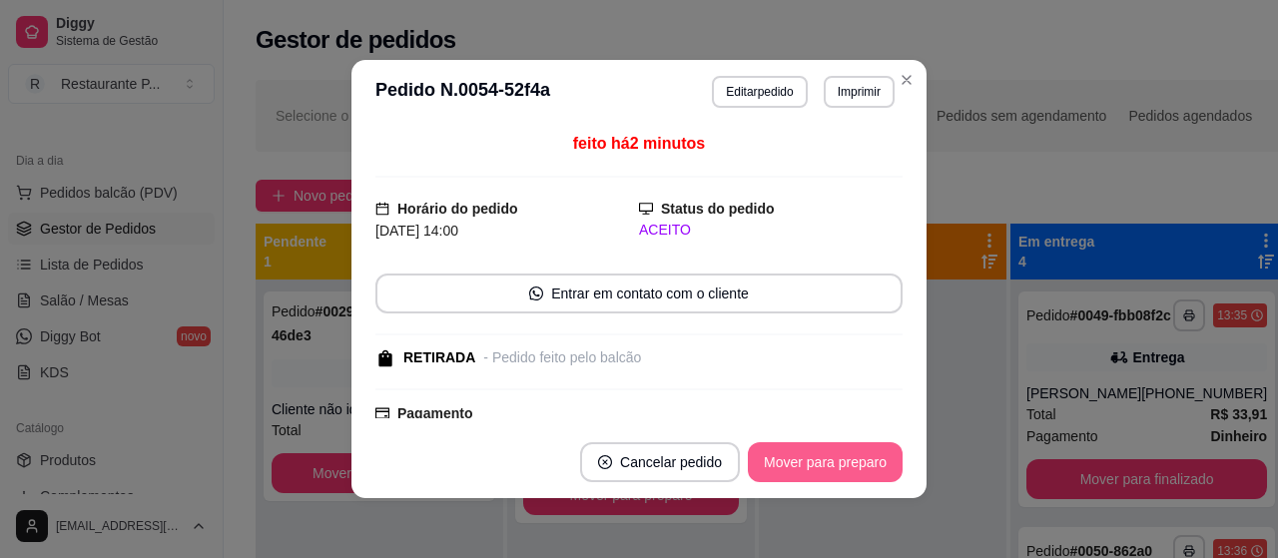
click at [810, 451] on button "Mover para preparo" at bounding box center [825, 462] width 155 height 40
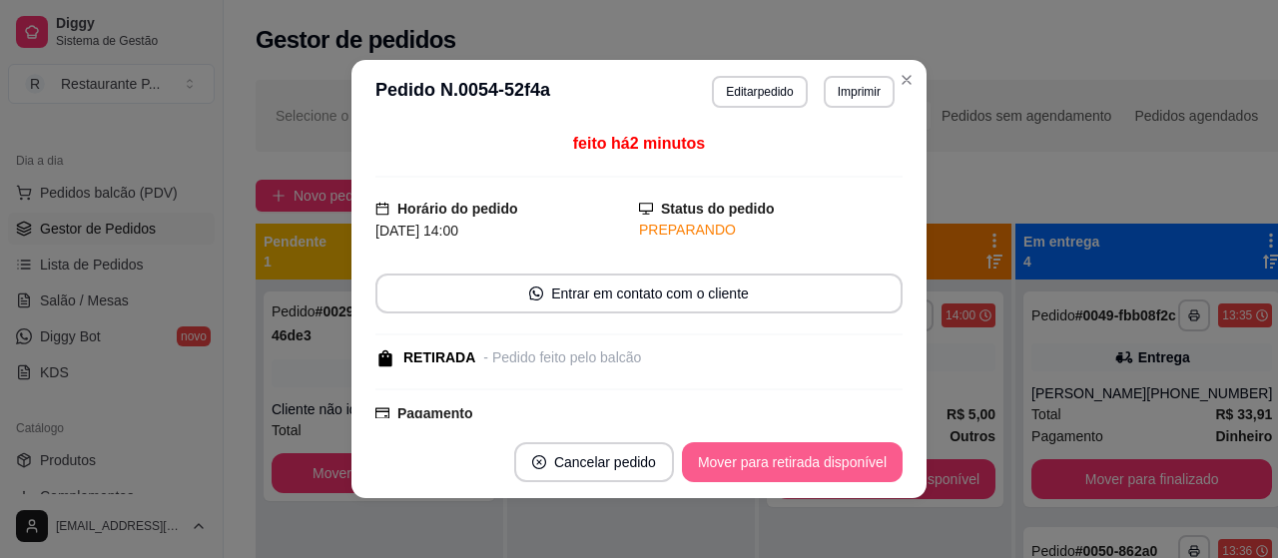
click at [810, 451] on button "Mover para retirada disponível" at bounding box center [792, 462] width 221 height 40
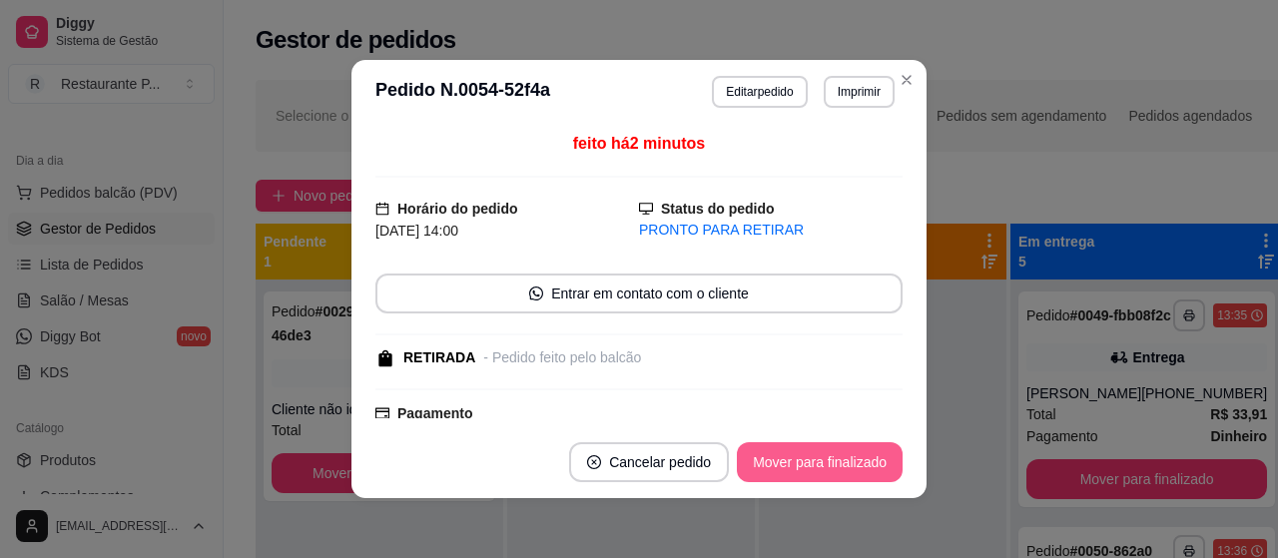
click at [810, 451] on button "Mover para finalizado" at bounding box center [820, 462] width 166 height 40
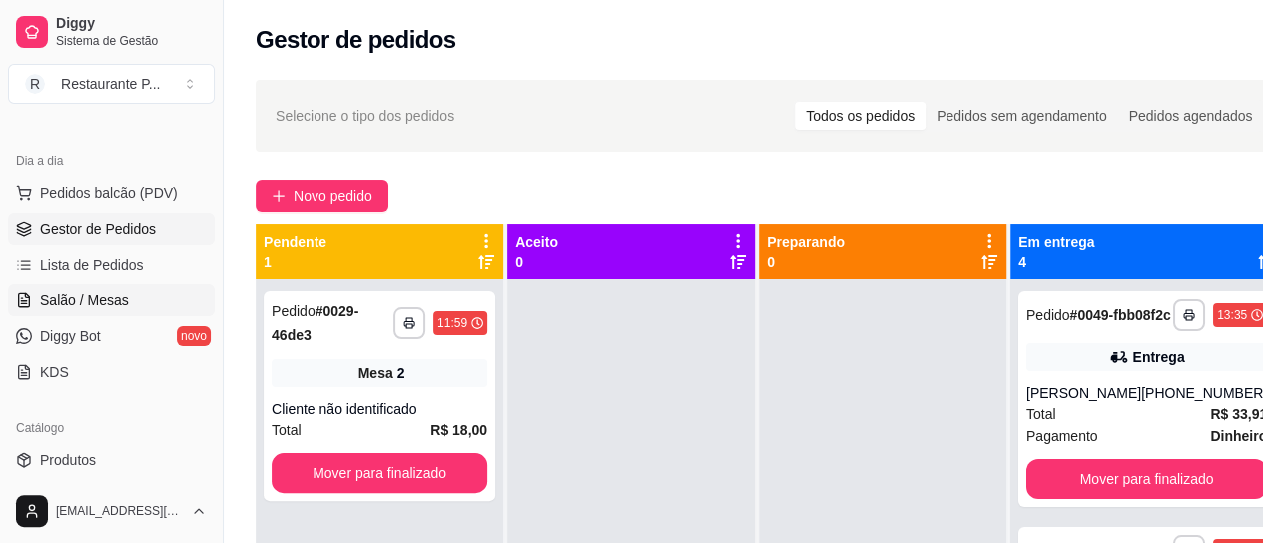
click at [105, 287] on link "Salão / Mesas" at bounding box center [111, 301] width 207 height 32
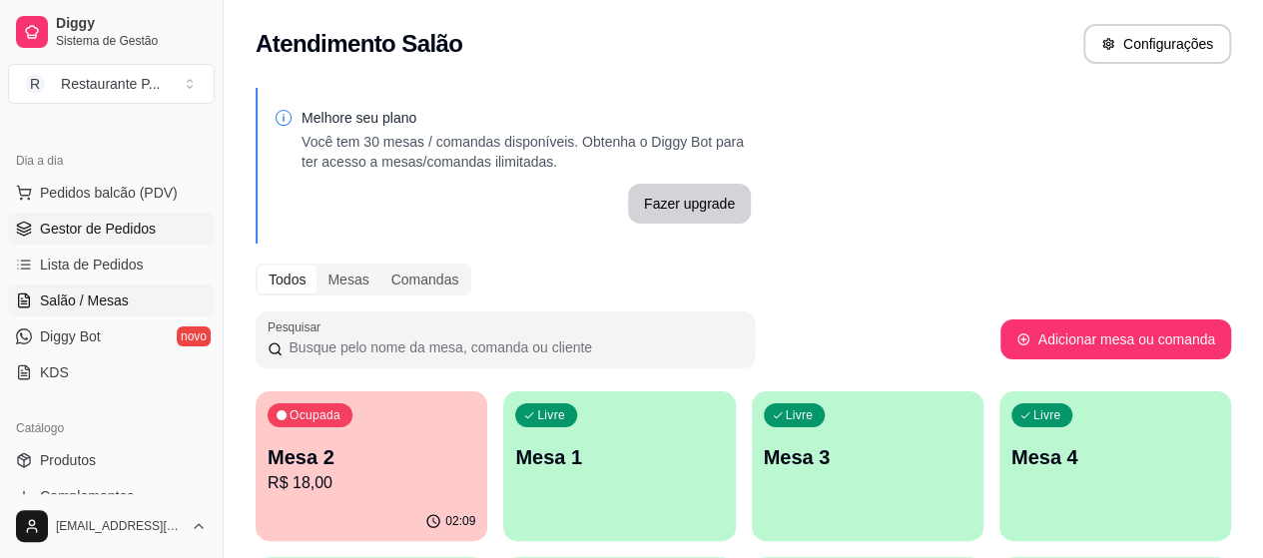
click at [125, 240] on link "Gestor de Pedidos" at bounding box center [111, 229] width 207 height 32
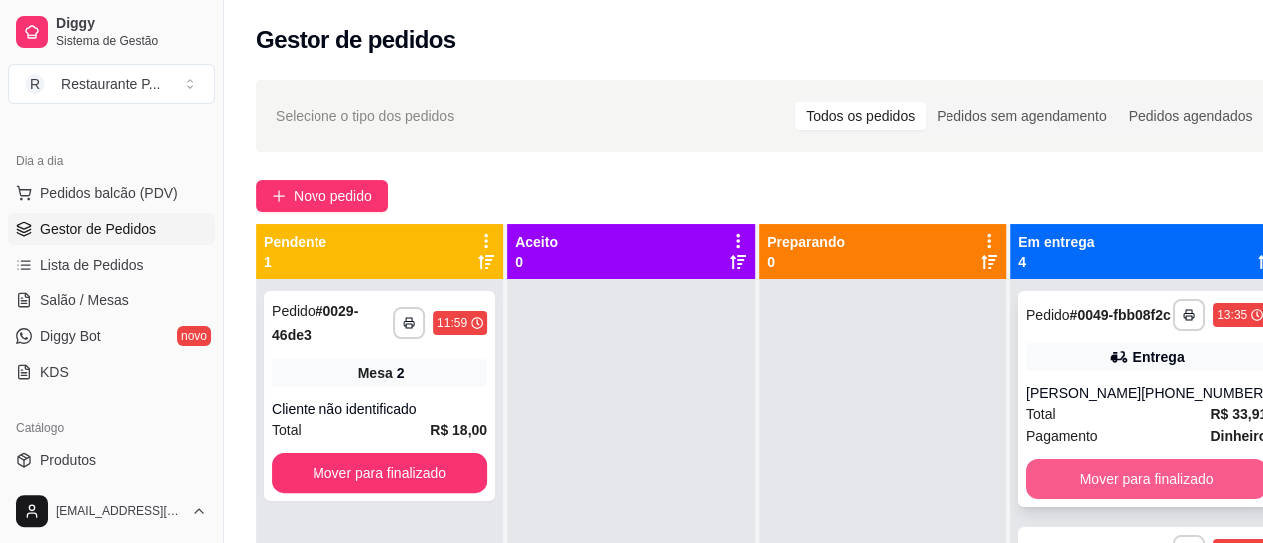
click at [1086, 482] on button "Mover para finalizado" at bounding box center [1146, 479] width 241 height 40
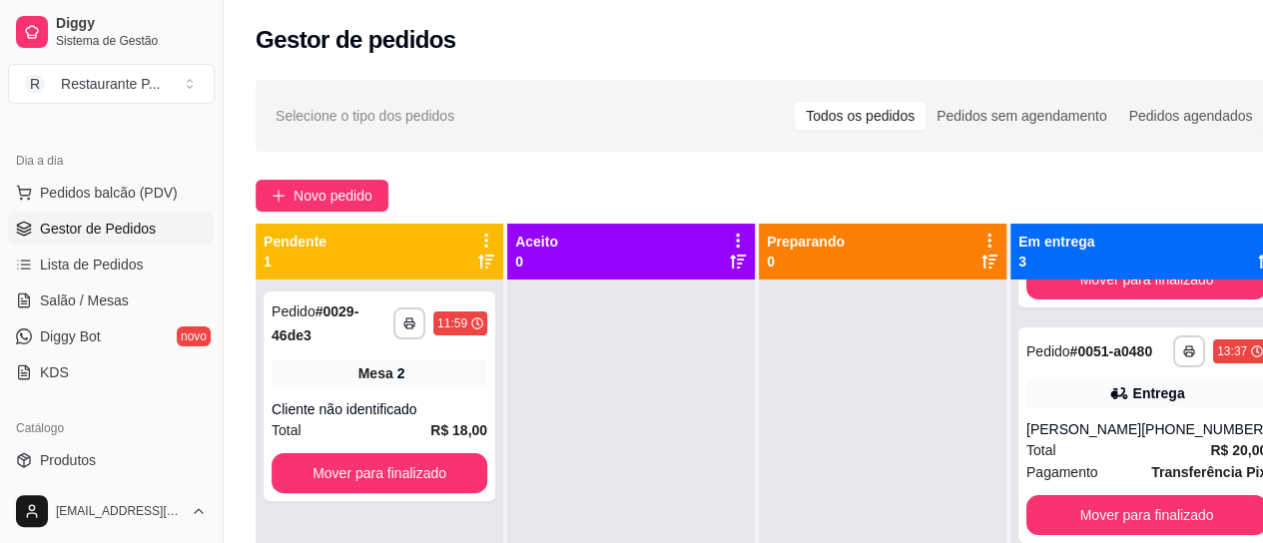
scroll to position [216, 0]
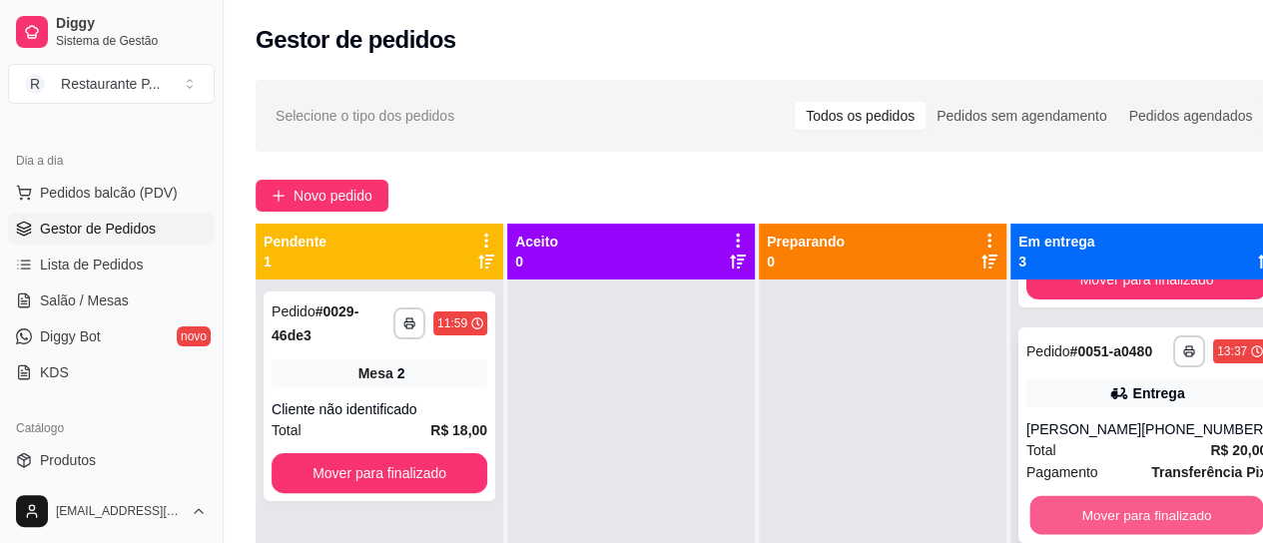
click at [1178, 519] on button "Mover para finalizado" at bounding box center [1147, 515] width 234 height 39
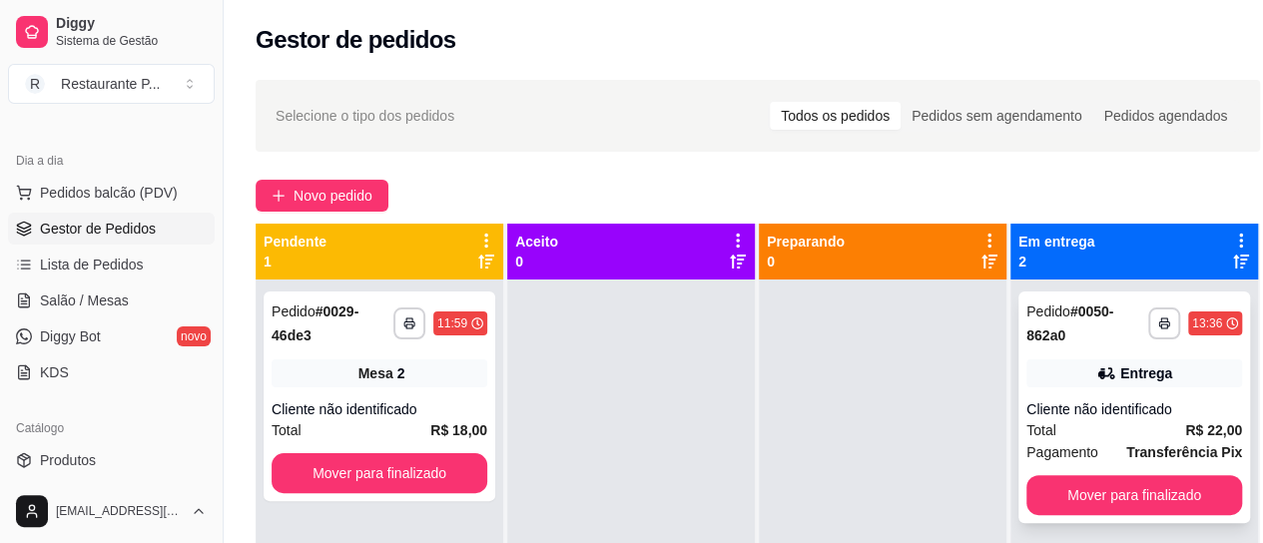
scroll to position [0, 0]
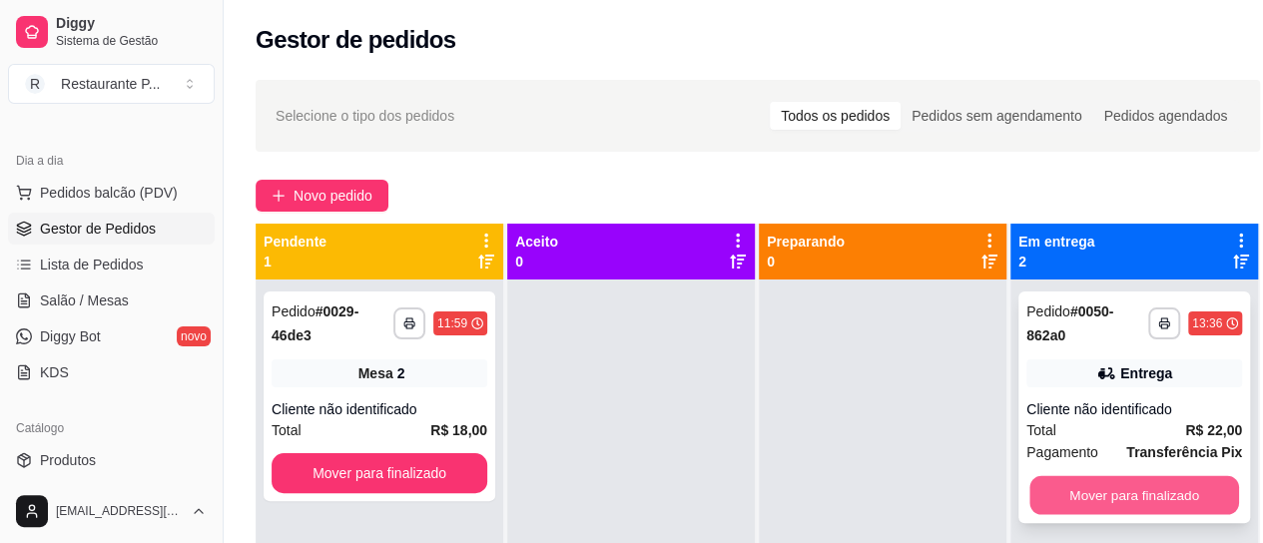
click at [1091, 484] on button "Mover para finalizado" at bounding box center [1134, 495] width 210 height 39
click at [1088, 483] on button "Mover para finalizado" at bounding box center [1134, 495] width 216 height 40
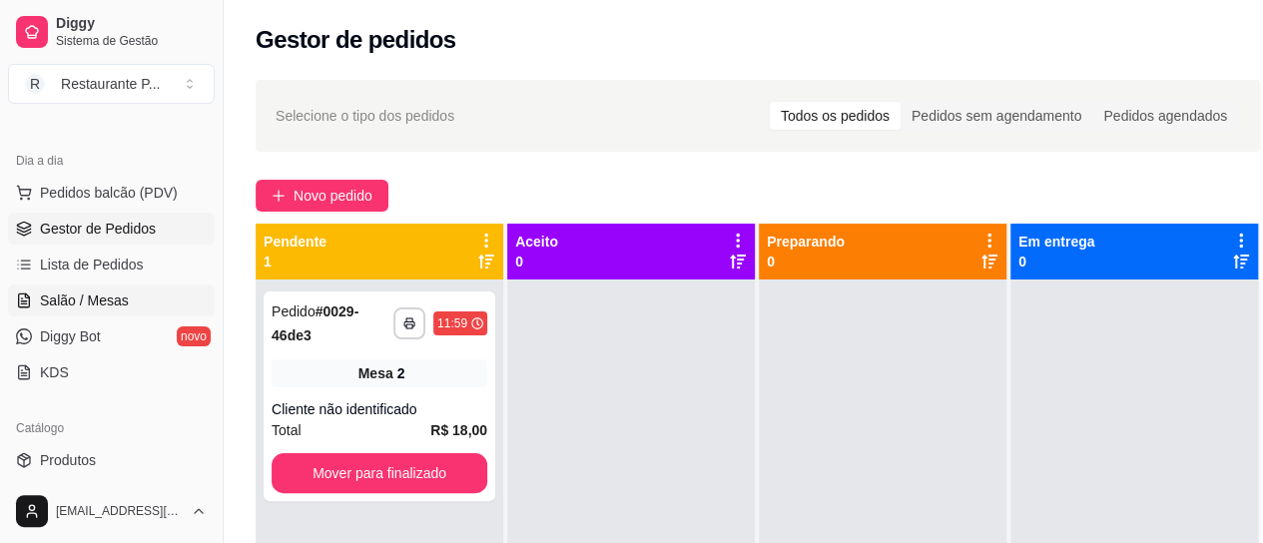
click at [64, 304] on span "Salão / Mesas" at bounding box center [84, 301] width 89 height 20
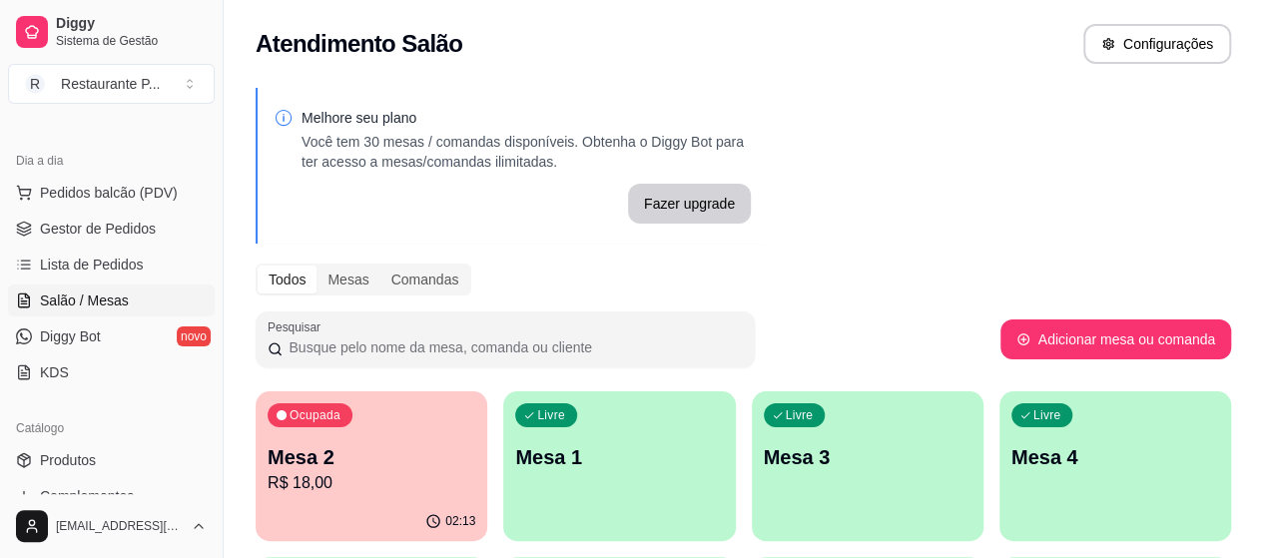
click at [319, 458] on p "Mesa 2" at bounding box center [372, 457] width 208 height 28
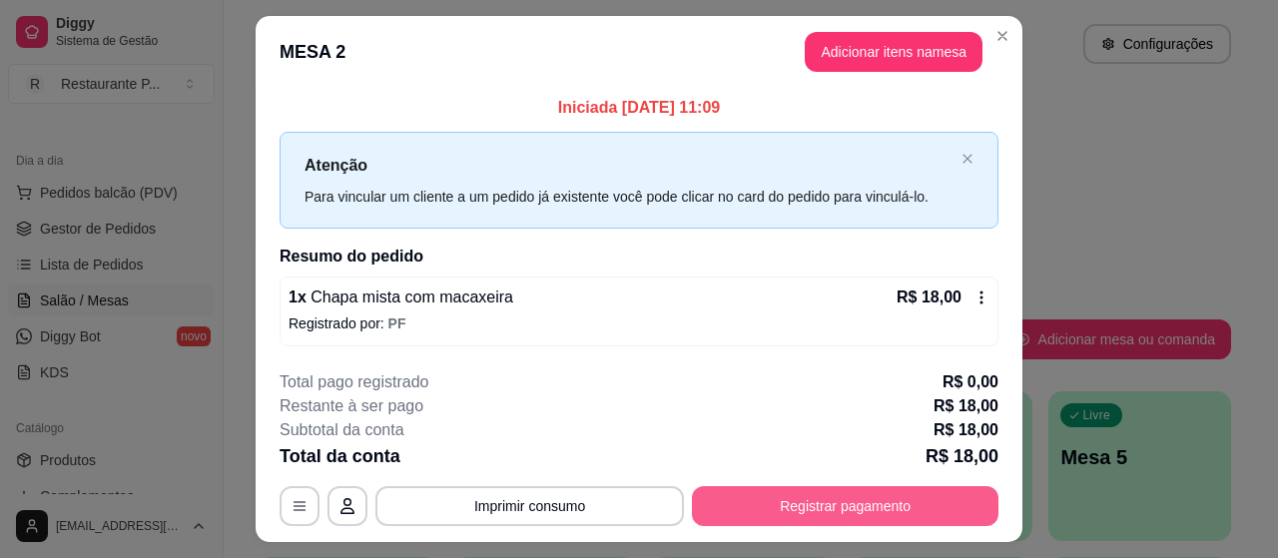
click at [766, 498] on button "Registrar pagamento" at bounding box center [845, 506] width 306 height 40
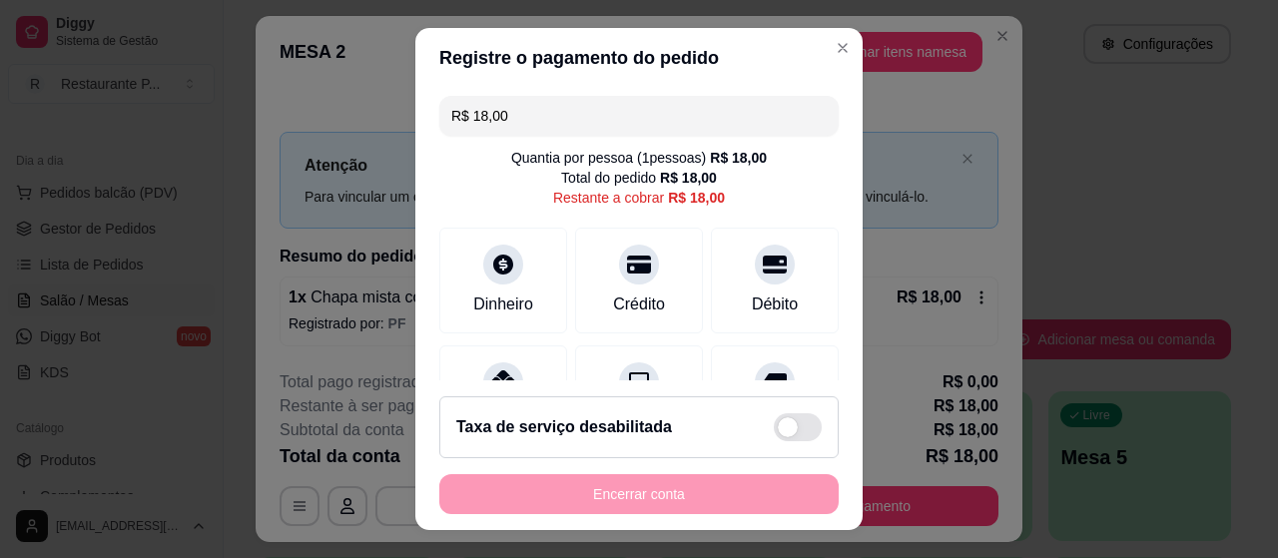
click at [760, 382] on footer "Taxa de serviço desabilitada Encerrar conta" at bounding box center [638, 455] width 447 height 150
click at [762, 373] on icon at bounding box center [775, 376] width 26 height 20
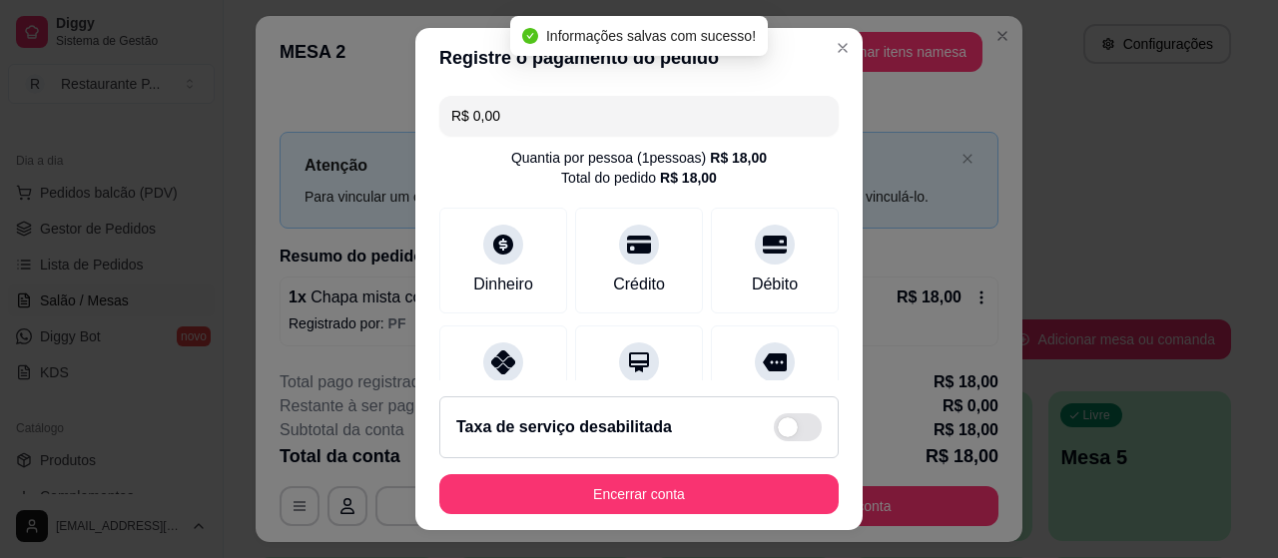
type input "R$ 0,00"
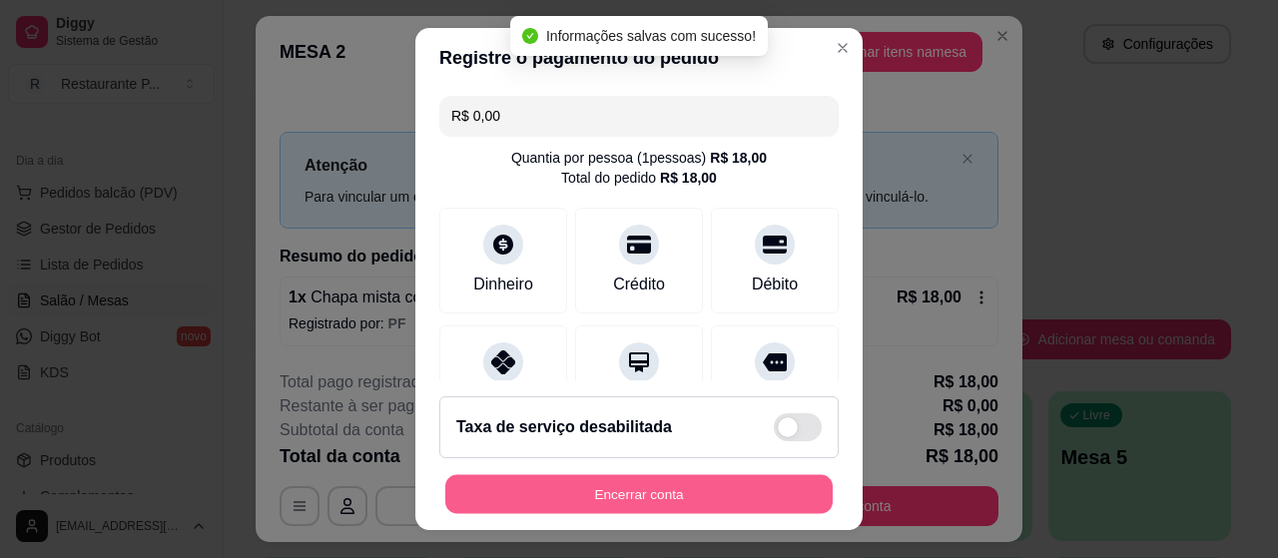
click at [645, 501] on button "Encerrar conta" at bounding box center [638, 494] width 387 height 39
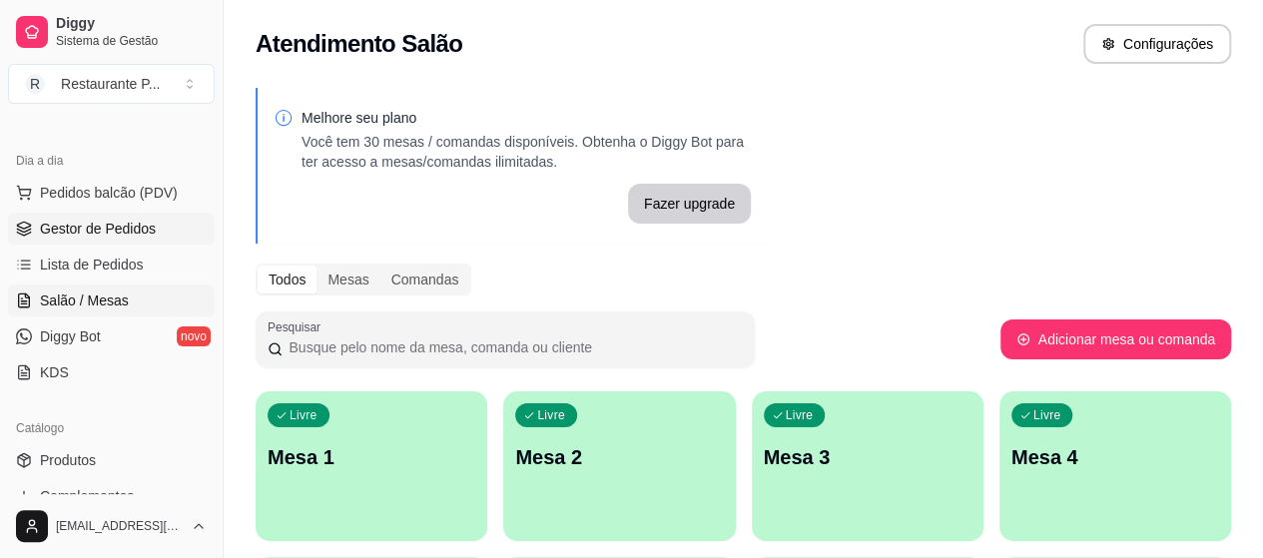
click at [88, 226] on span "Gestor de Pedidos" at bounding box center [98, 229] width 116 height 20
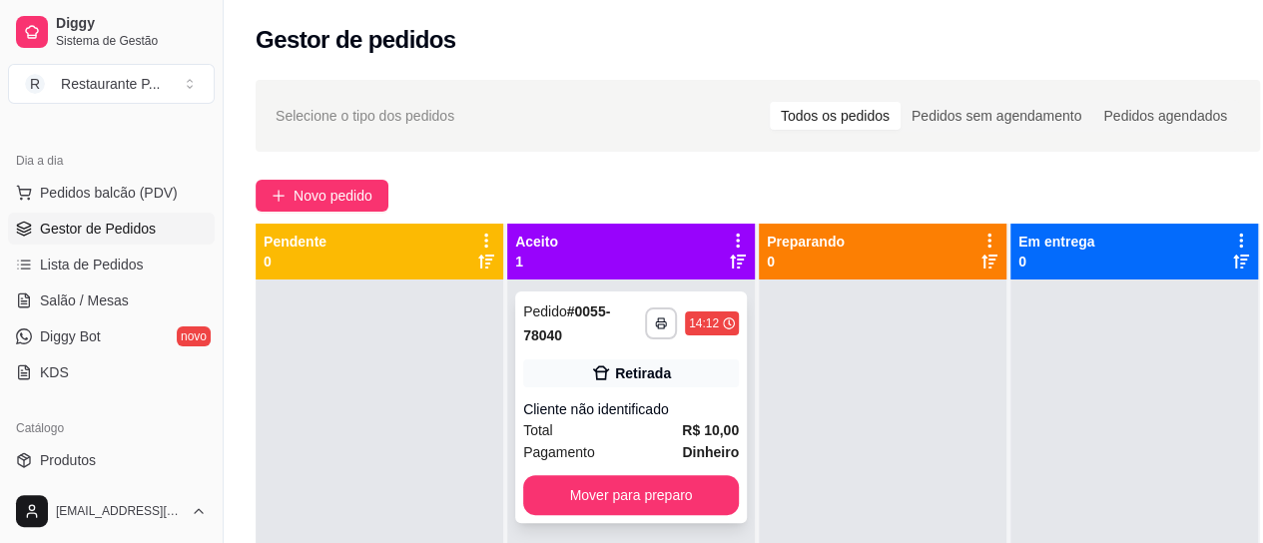
click at [626, 410] on div "Cliente não identificado" at bounding box center [631, 409] width 216 height 20
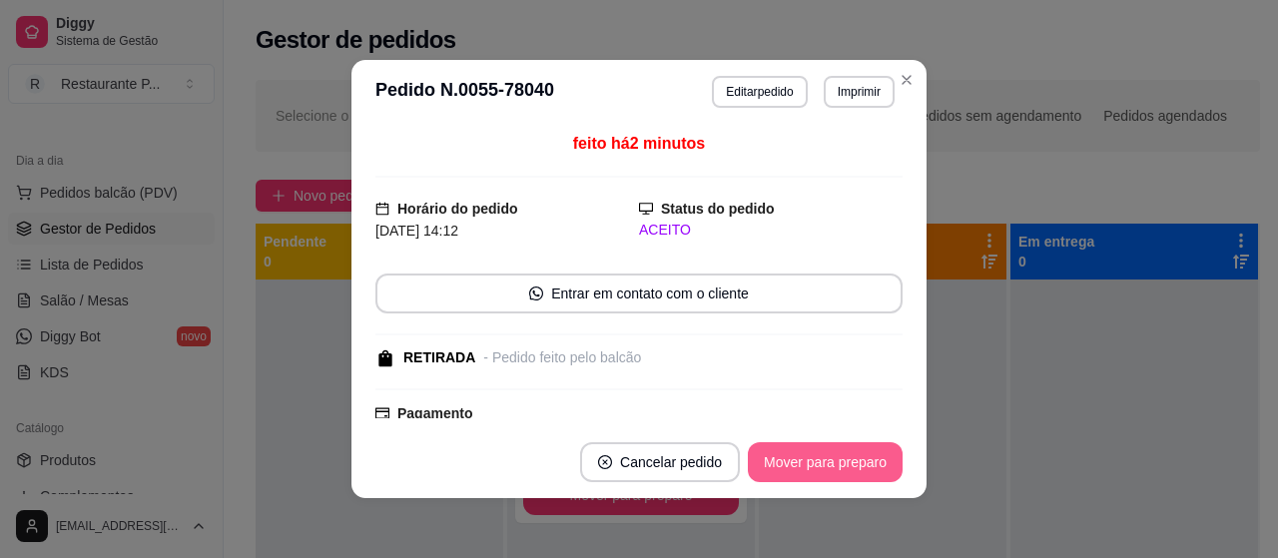
click at [790, 449] on button "Mover para preparo" at bounding box center [825, 462] width 155 height 40
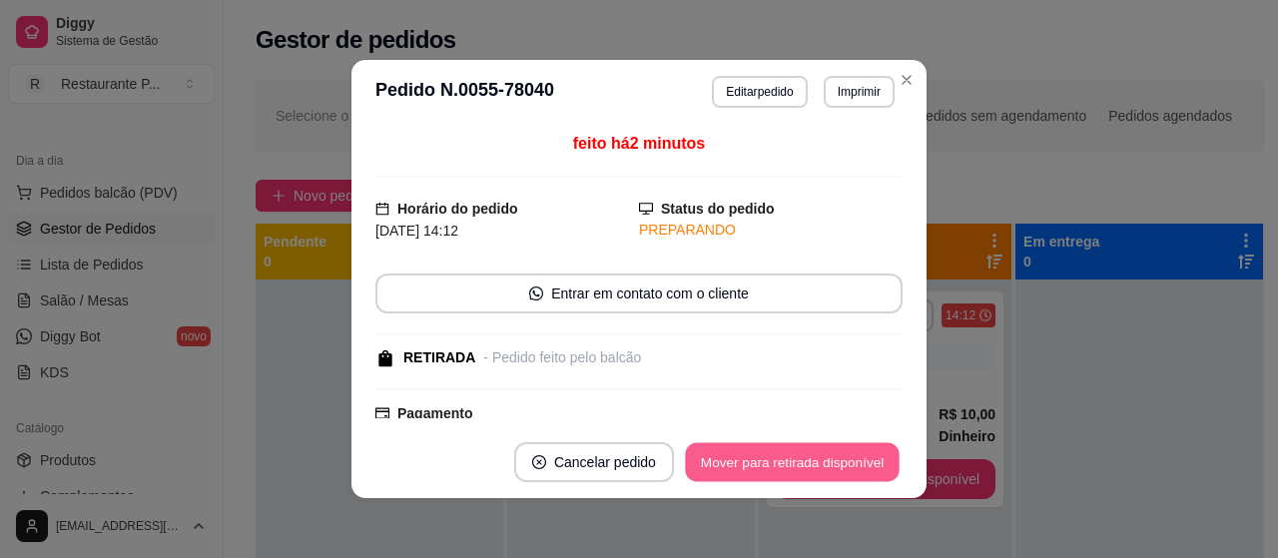
click at [790, 449] on button "Mover para retirada disponível" at bounding box center [792, 462] width 214 height 39
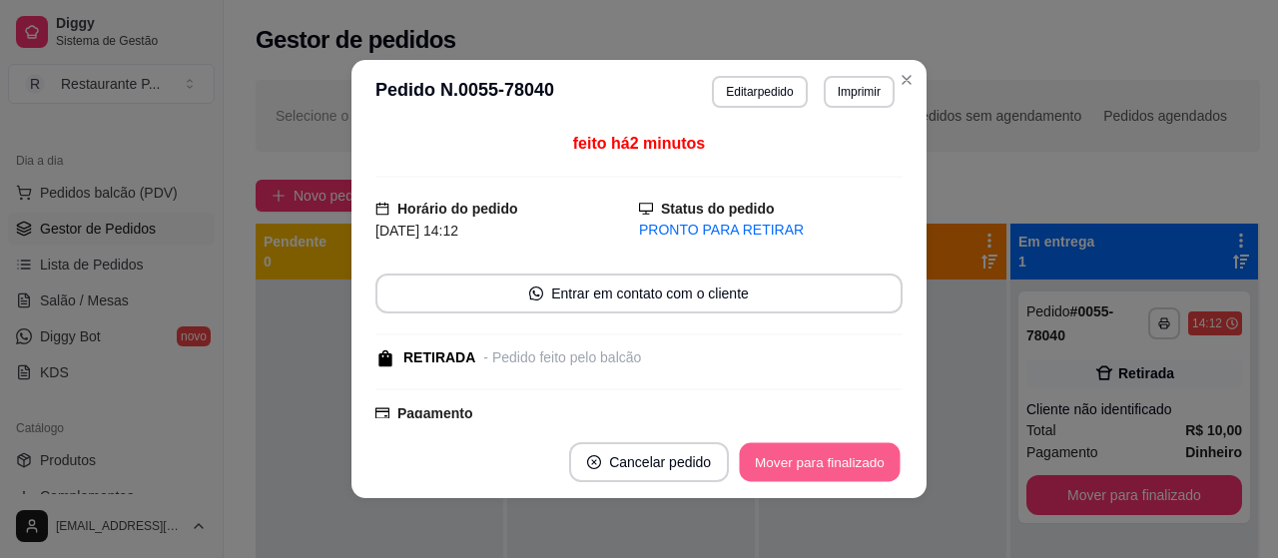
click at [790, 449] on button "Mover para finalizado" at bounding box center [820, 462] width 161 height 39
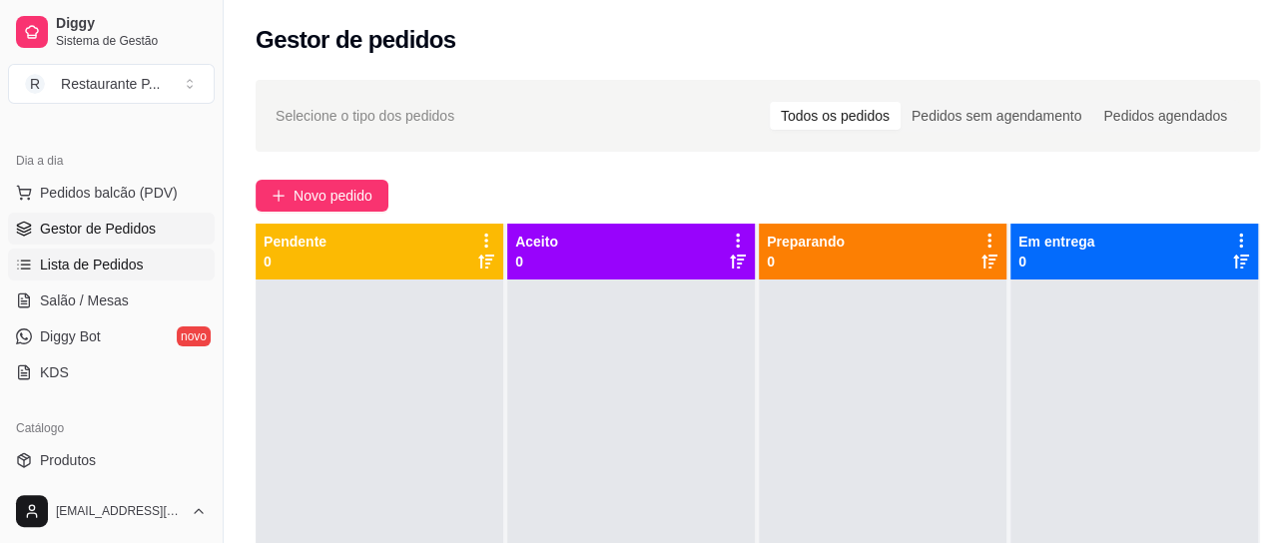
click at [80, 276] on link "Lista de Pedidos" at bounding box center [111, 265] width 207 height 32
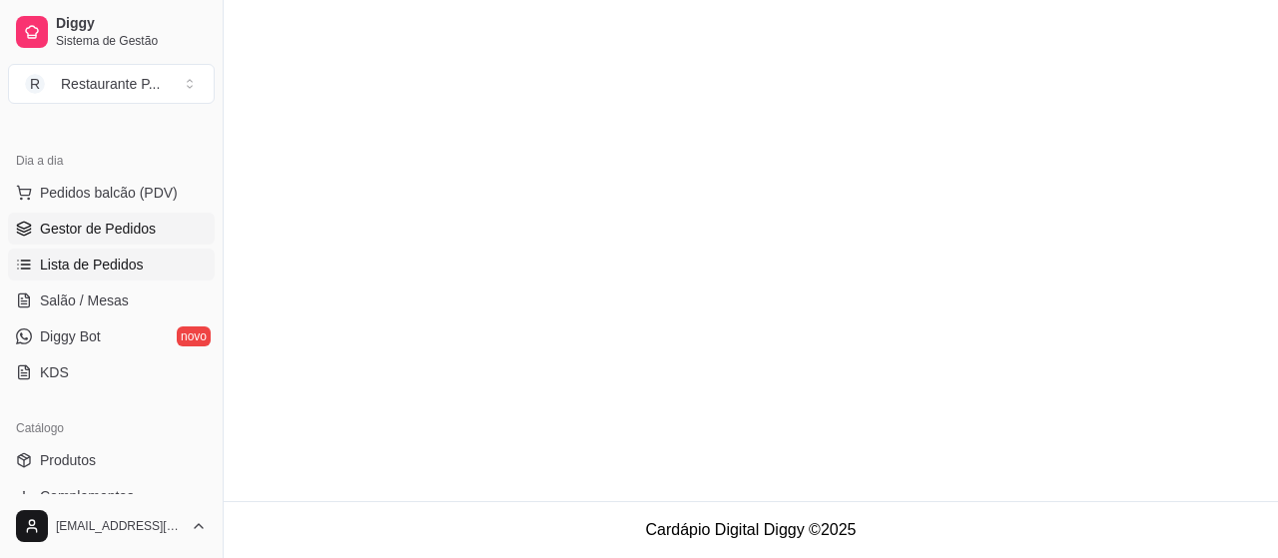
click at [92, 234] on span "Gestor de Pedidos" at bounding box center [98, 229] width 116 height 20
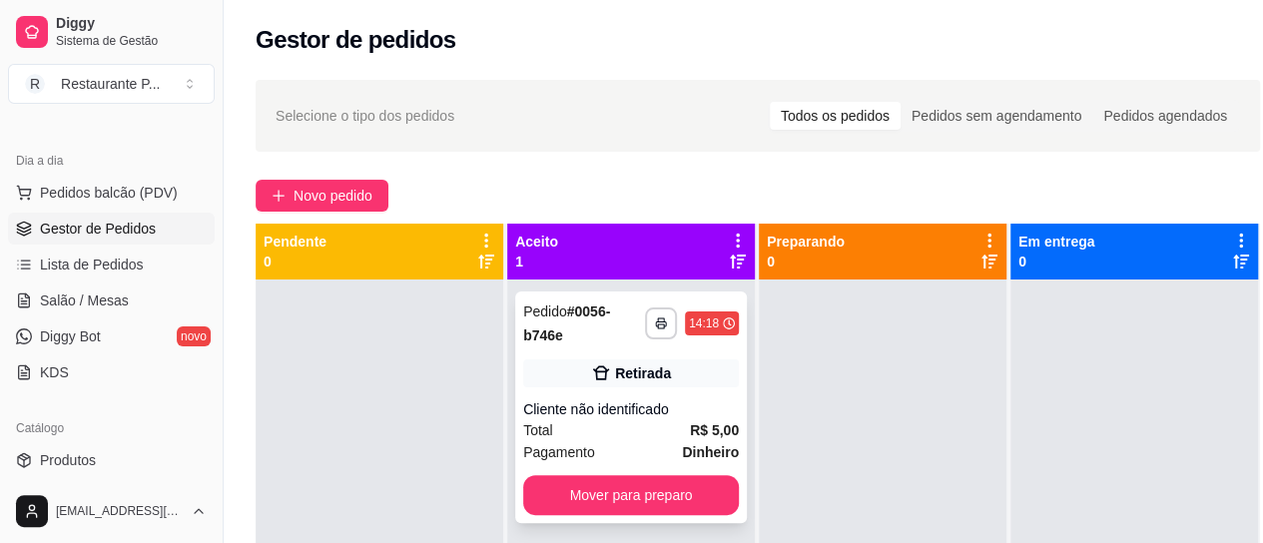
click at [661, 408] on div "Cliente não identificado" at bounding box center [631, 409] width 216 height 20
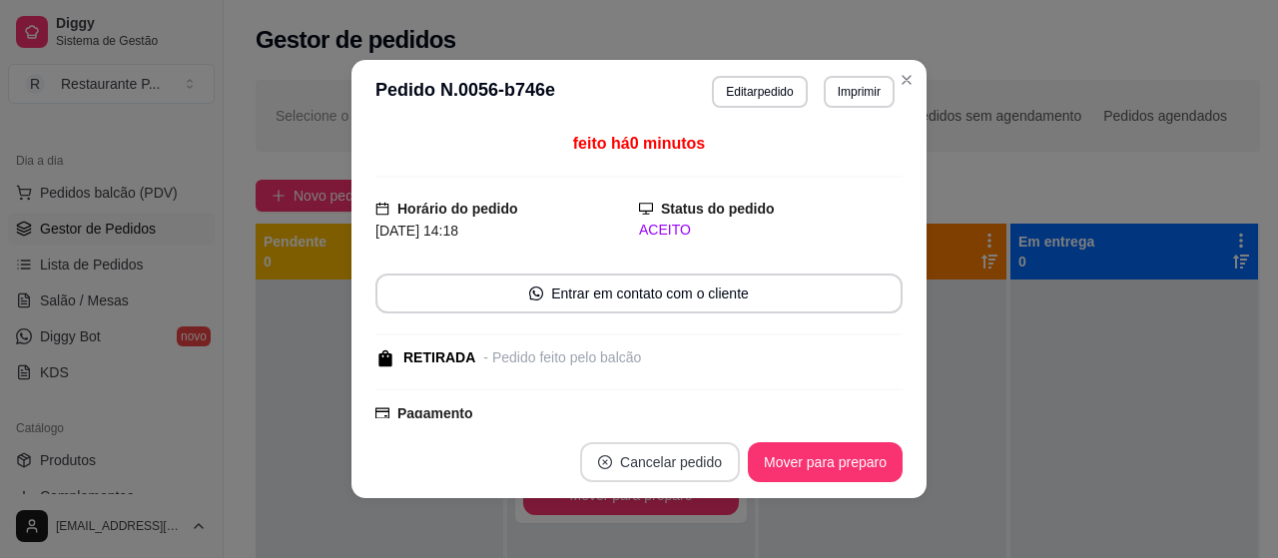
click at [679, 456] on button "Cancelar pedido" at bounding box center [660, 462] width 160 height 40
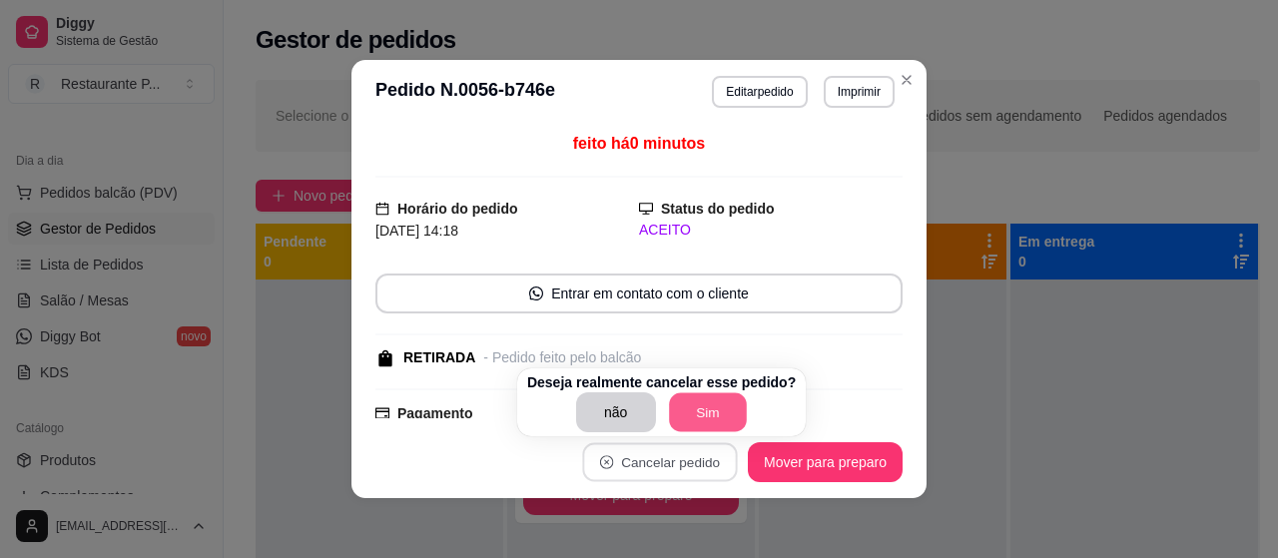
click at [703, 412] on button "Sim" at bounding box center [708, 412] width 78 height 39
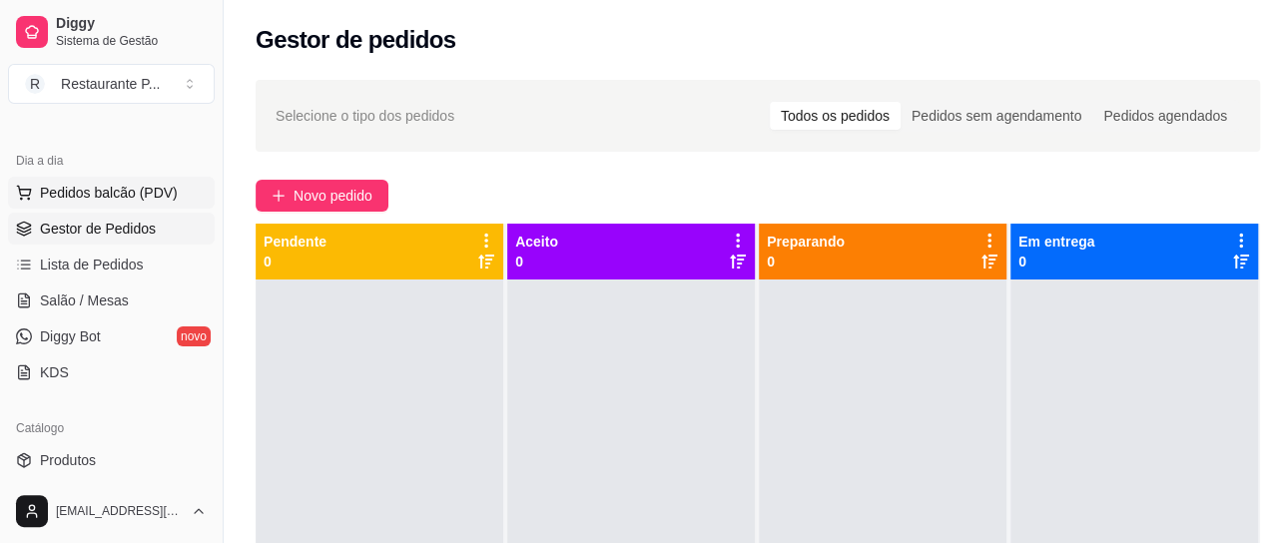
click at [110, 177] on button "Pedidos balcão (PDV)" at bounding box center [111, 193] width 207 height 32
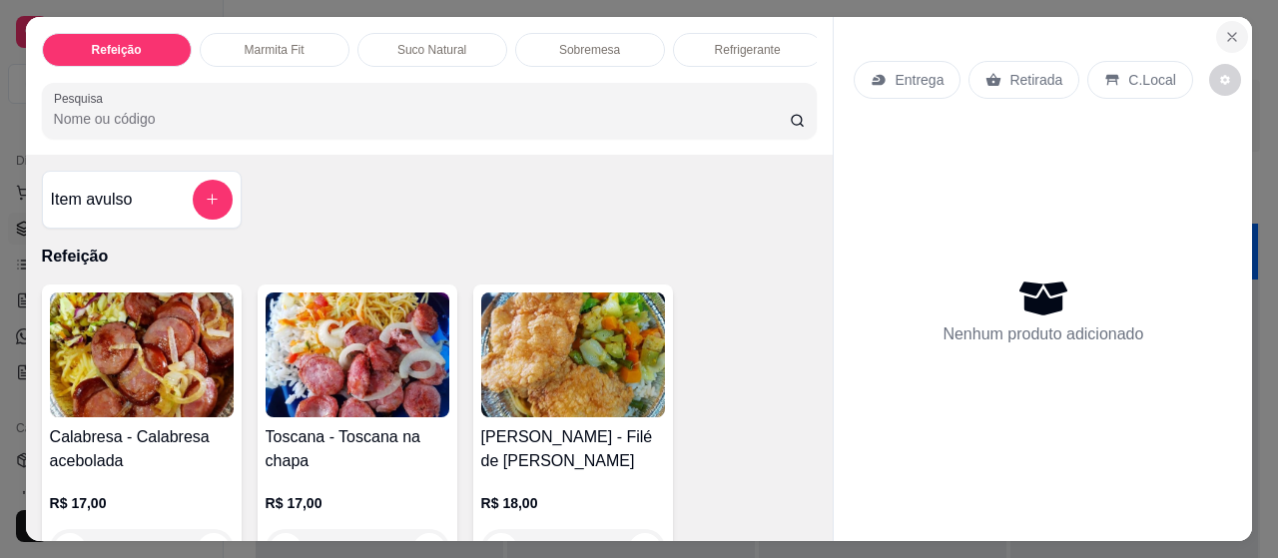
click at [1224, 33] on icon "Close" at bounding box center [1232, 37] width 16 height 16
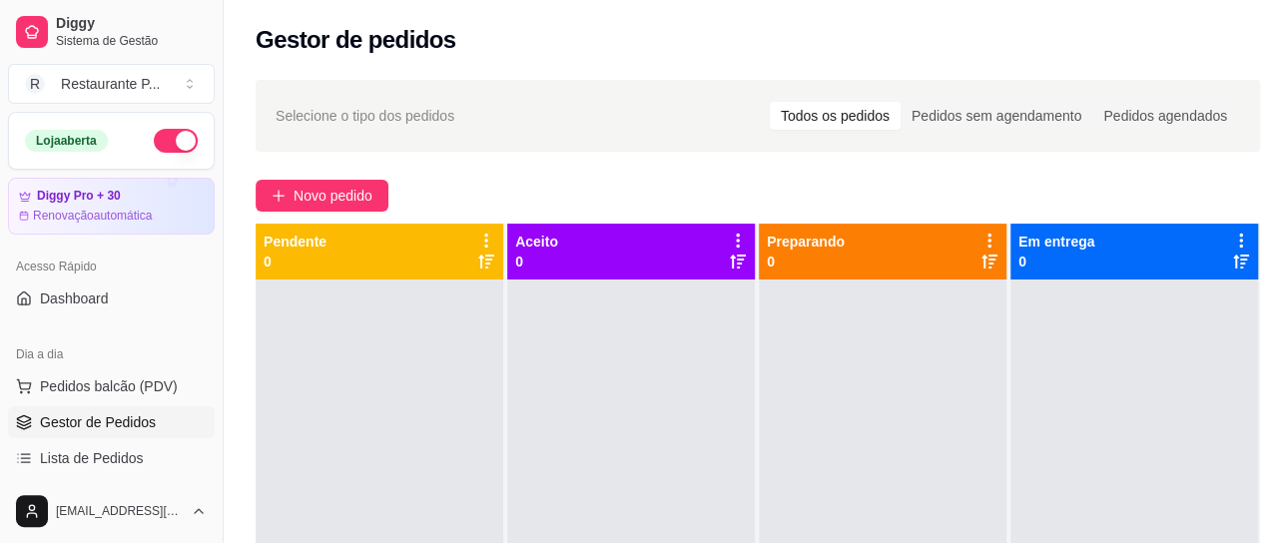
click at [168, 139] on button "button" at bounding box center [176, 141] width 44 height 24
